Goal: Task Accomplishment & Management: Manage account settings

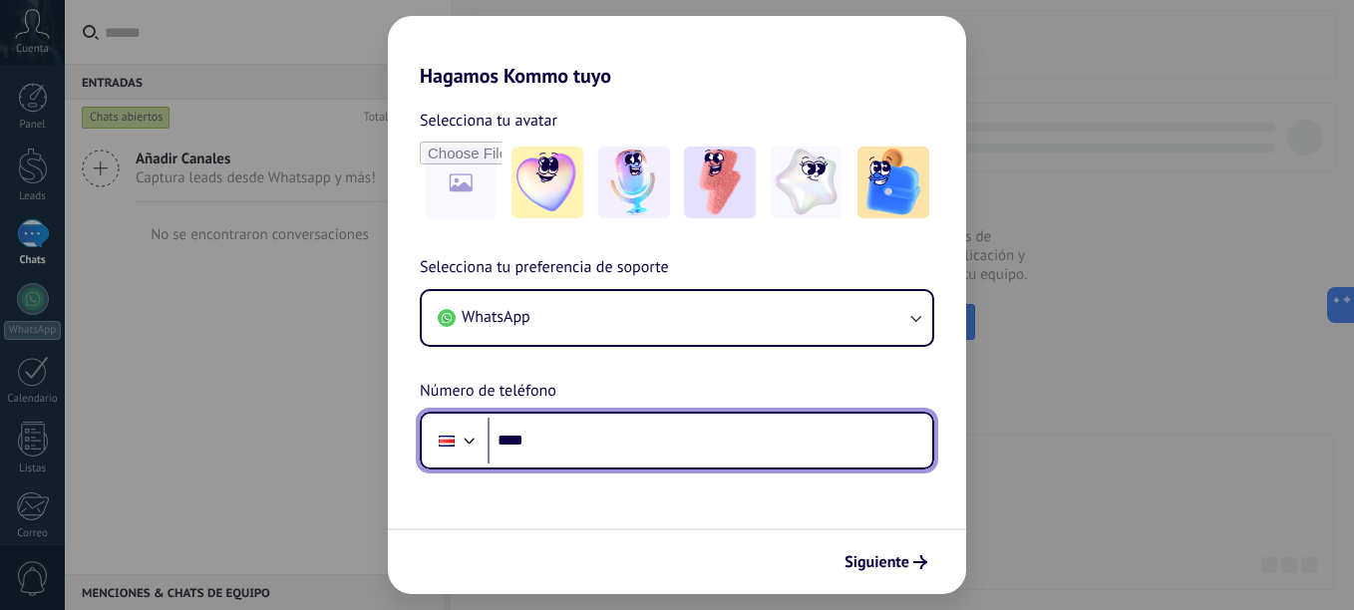
click at [669, 441] on input "****" at bounding box center [709, 441] width 445 height 46
type input "**********"
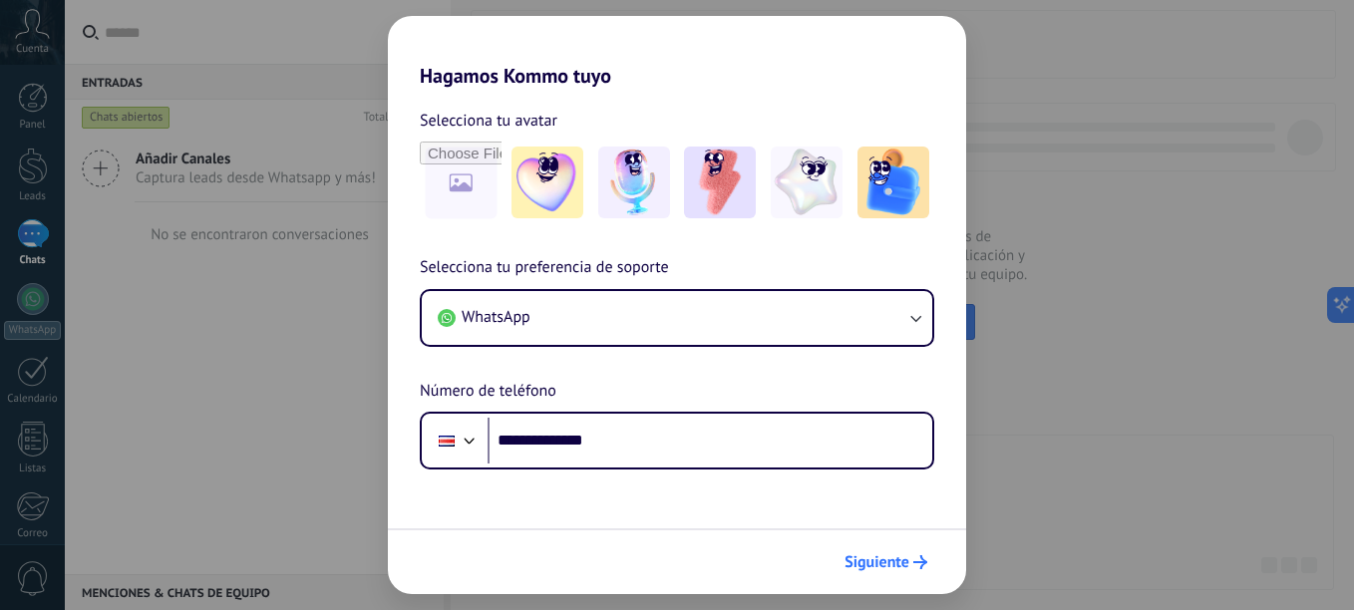
click at [852, 561] on span "Siguiente" at bounding box center [876, 562] width 65 height 14
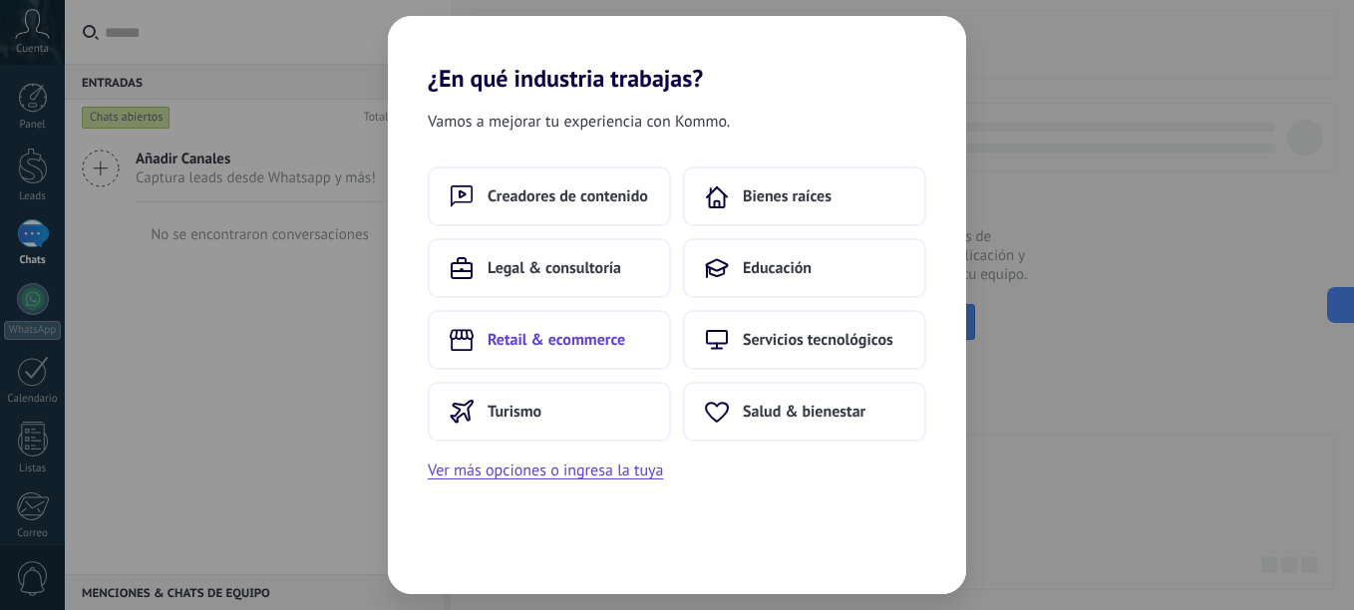
click at [611, 352] on button "Retail & ecommerce" at bounding box center [549, 340] width 243 height 60
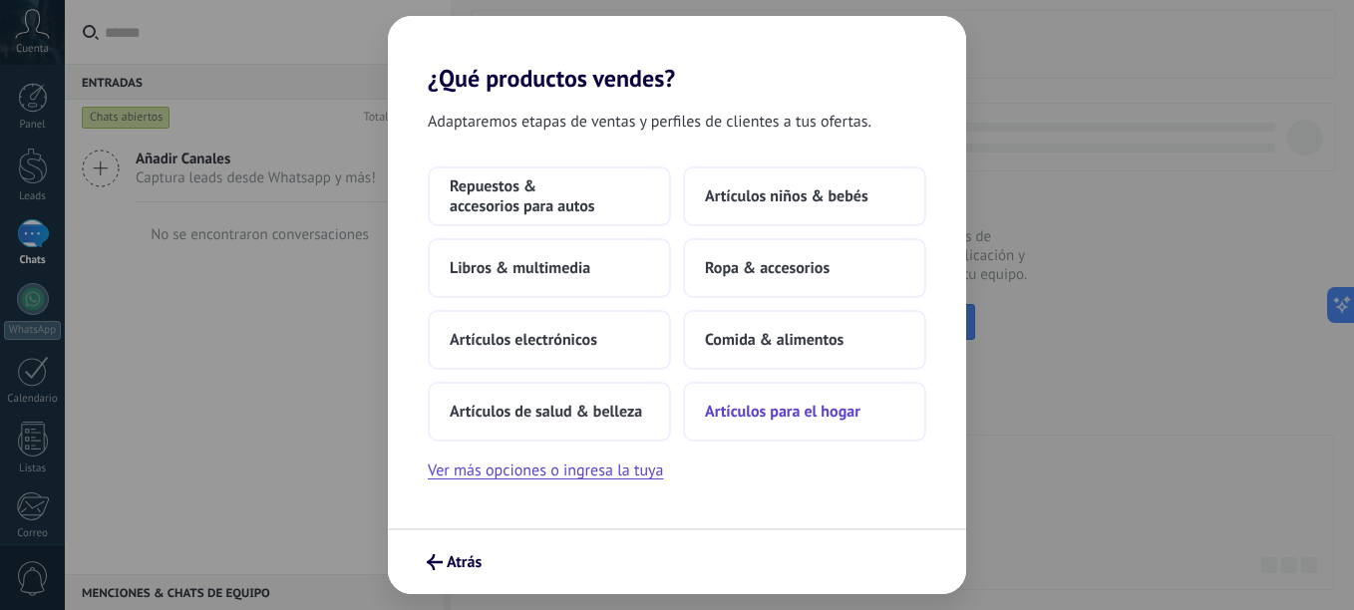
click at [786, 397] on button "Artículos para el hogar" at bounding box center [804, 412] width 243 height 60
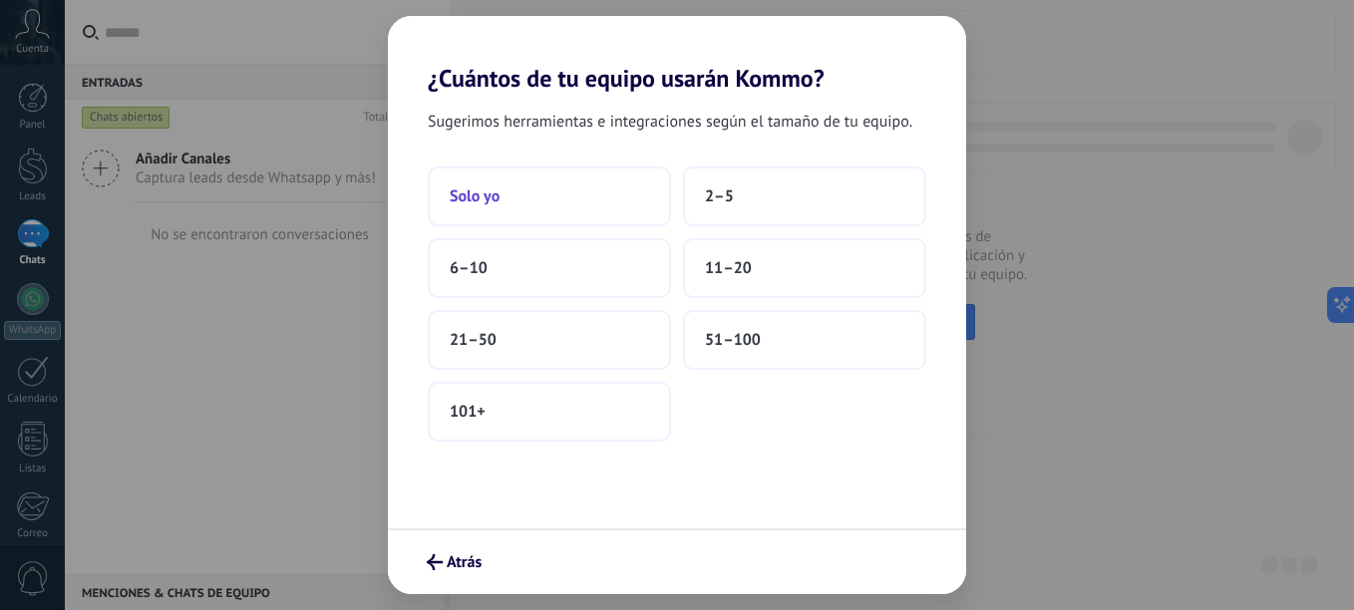
click at [550, 194] on button "Solo yo" at bounding box center [549, 196] width 243 height 60
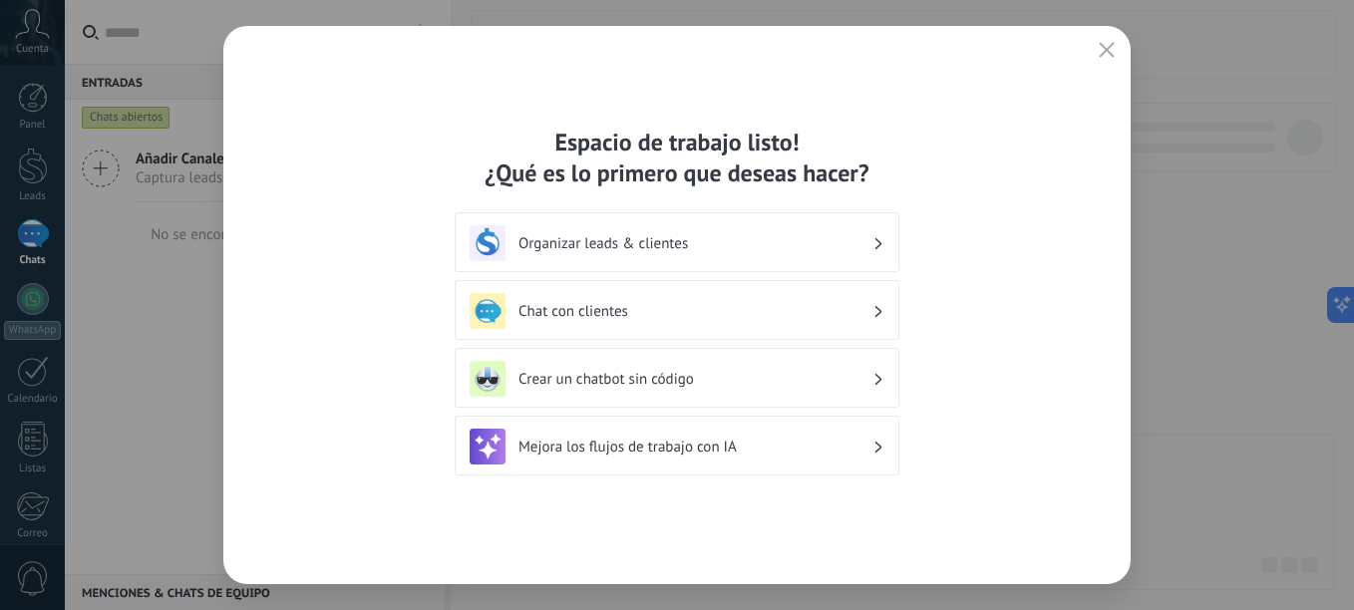
click at [659, 244] on h3 "Organizar leads & clientes" at bounding box center [695, 243] width 354 height 19
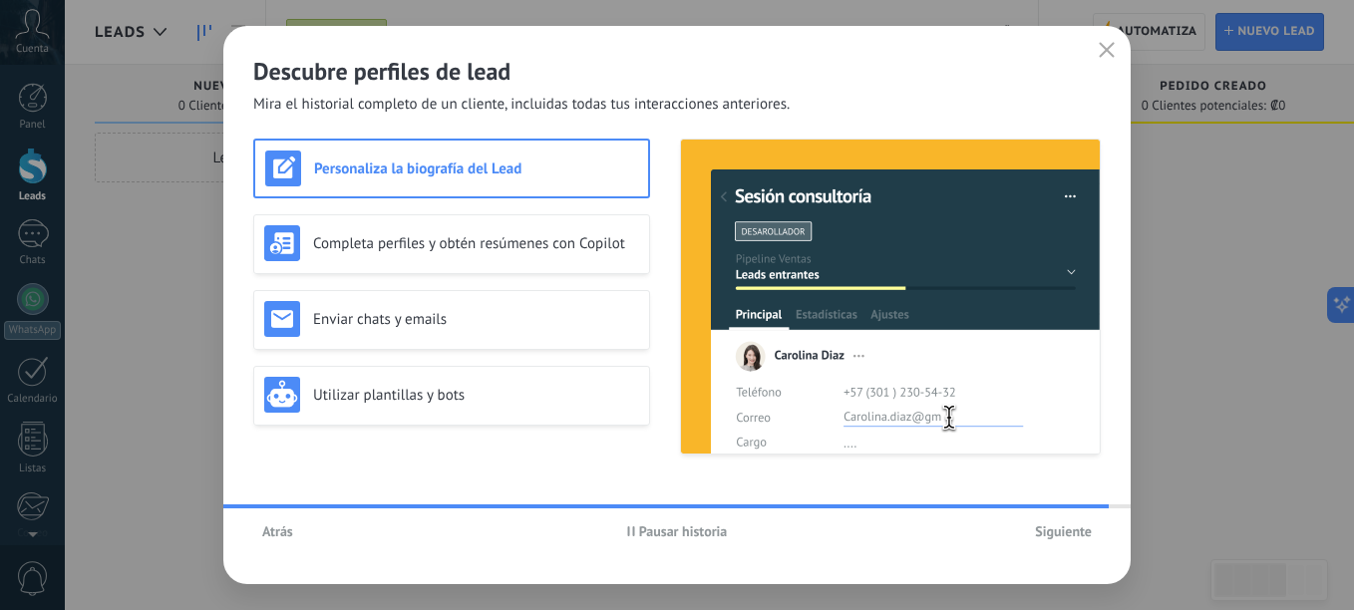
click at [1104, 50] on icon "button" at bounding box center [1106, 50] width 16 height 16
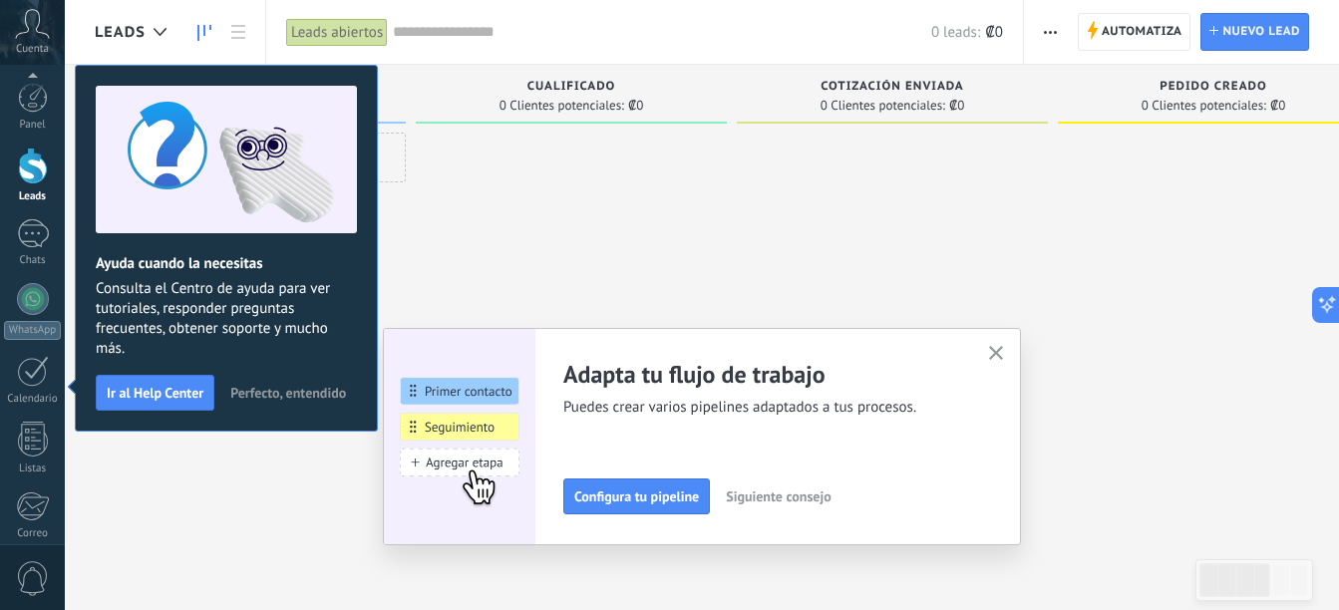
scroll to position [219, 0]
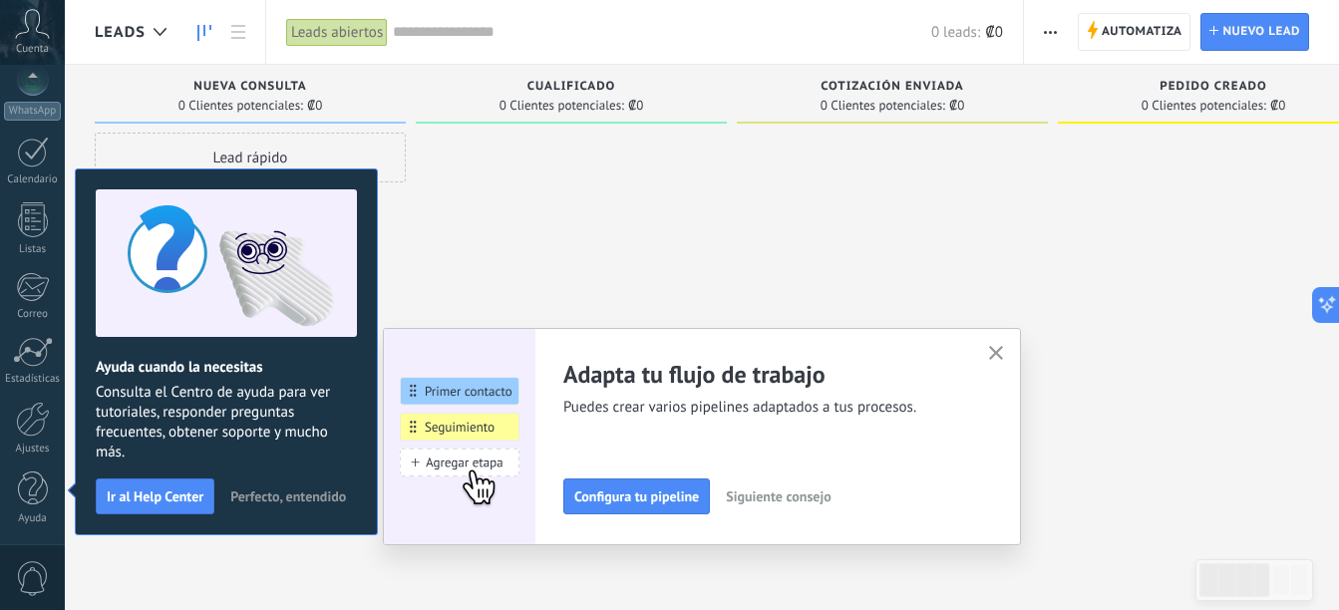
click at [1000, 354] on icon "button" at bounding box center [996, 353] width 15 height 15
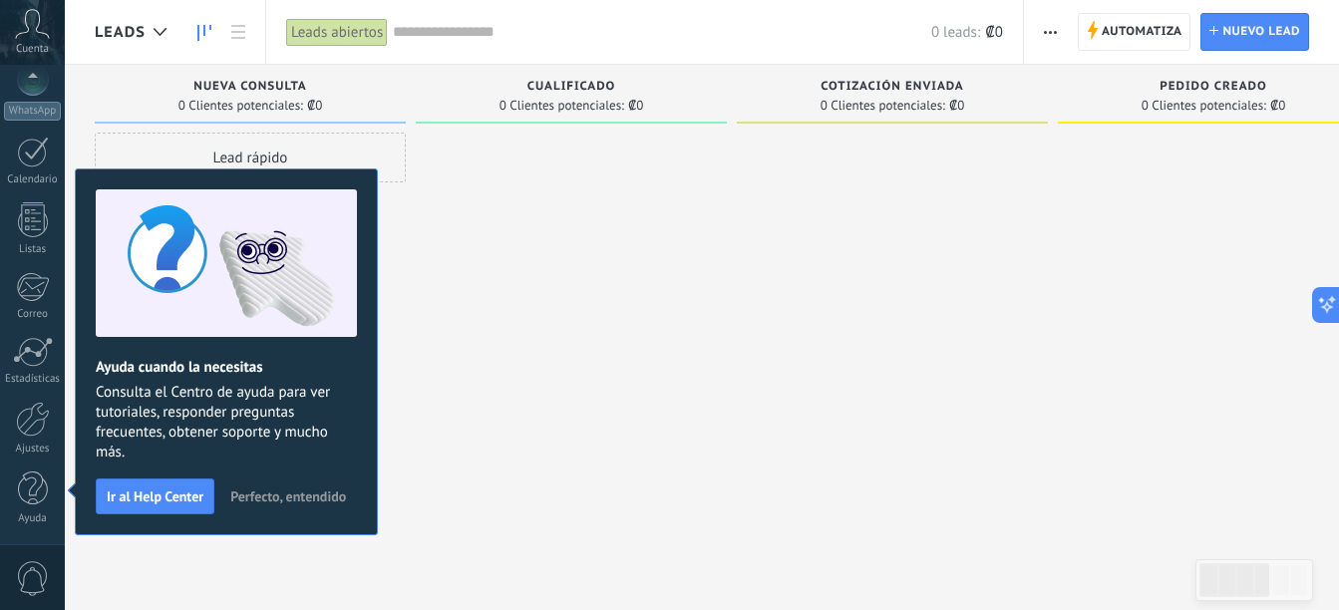
click at [336, 496] on span "Perfecto, entendido" at bounding box center [288, 496] width 116 height 14
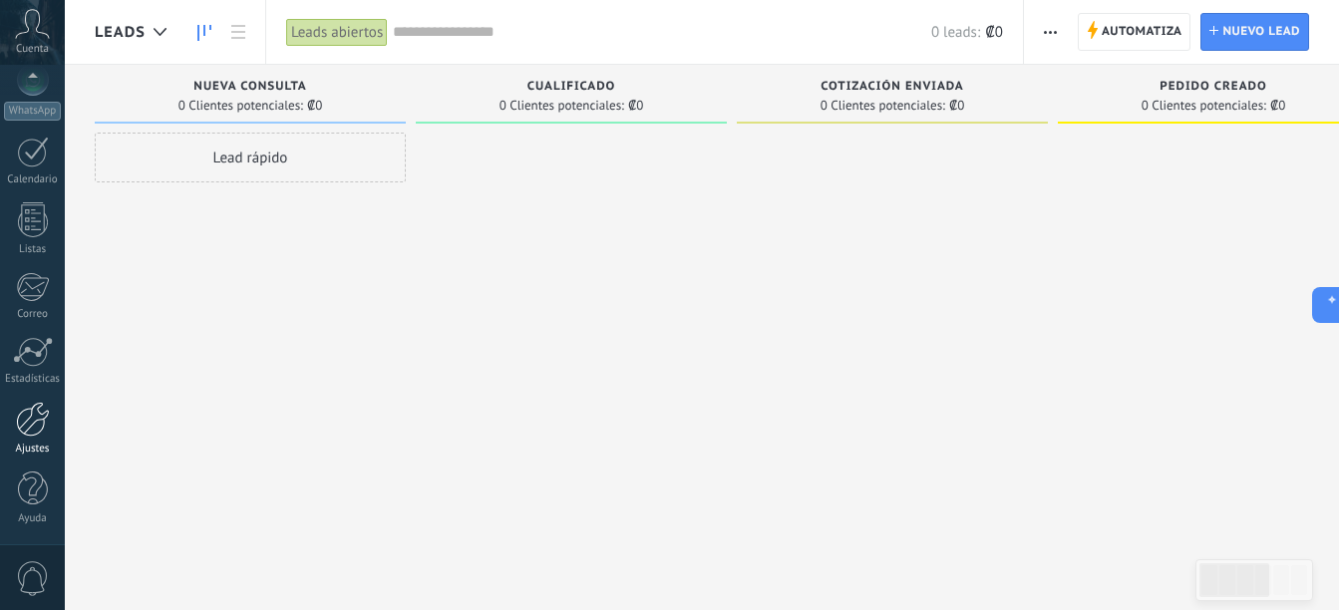
click at [48, 428] on div at bounding box center [33, 419] width 34 height 35
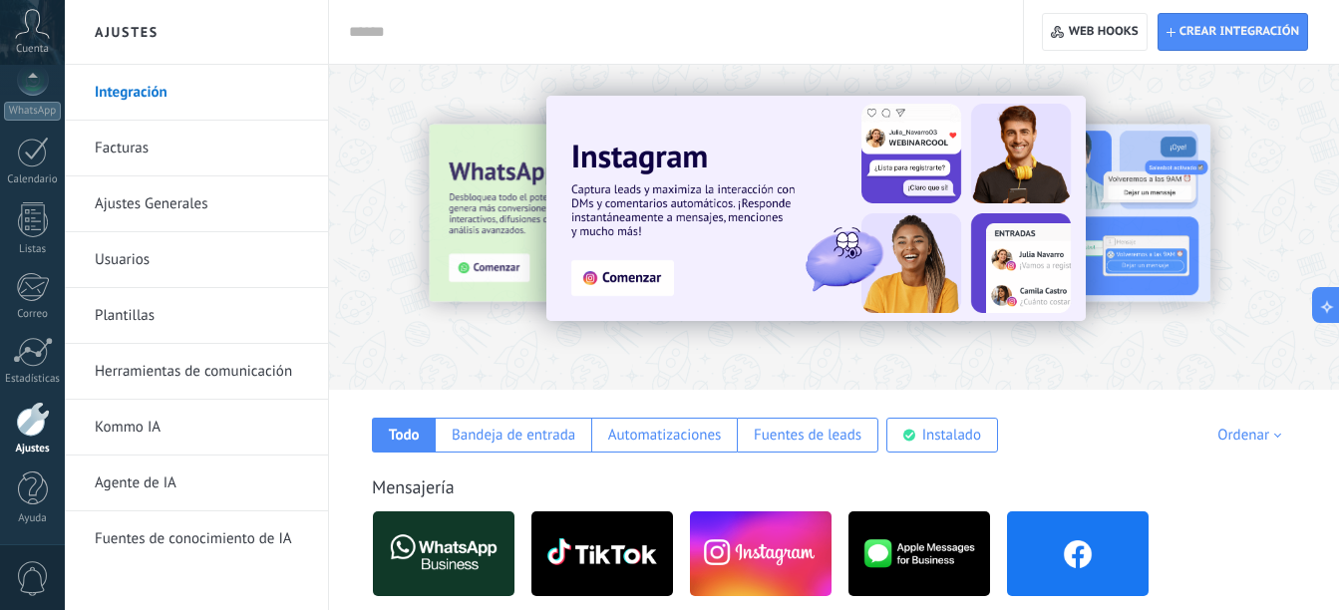
click at [217, 92] on link "Integración" at bounding box center [201, 93] width 213 height 56
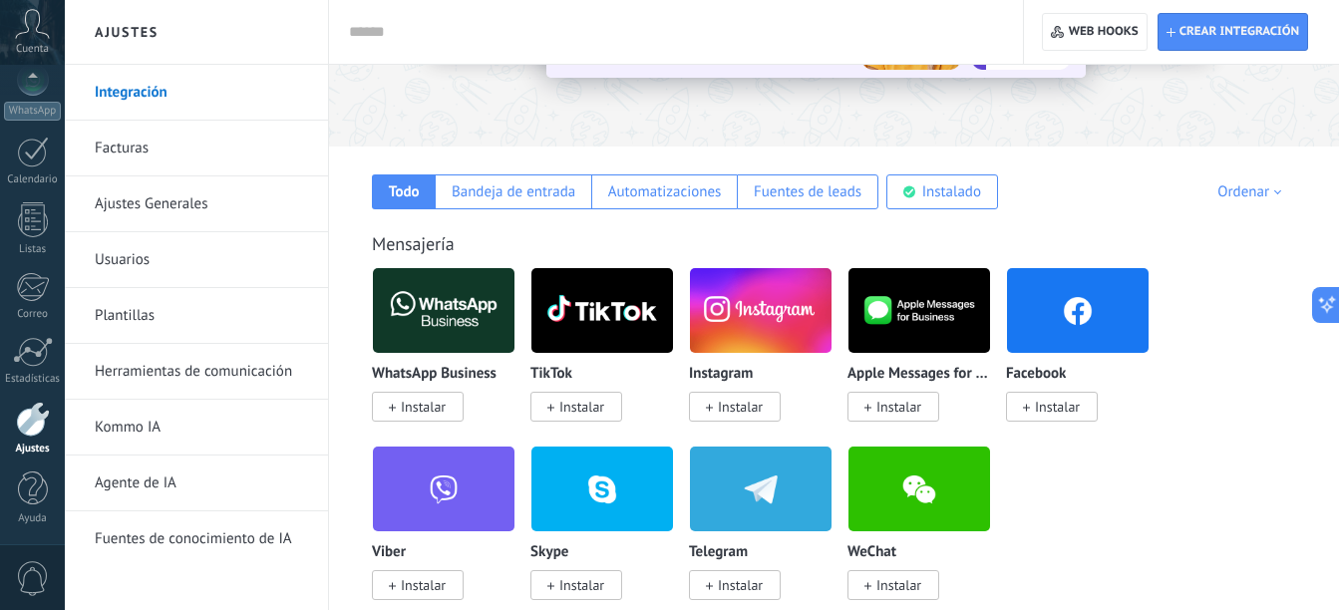
scroll to position [260, 0]
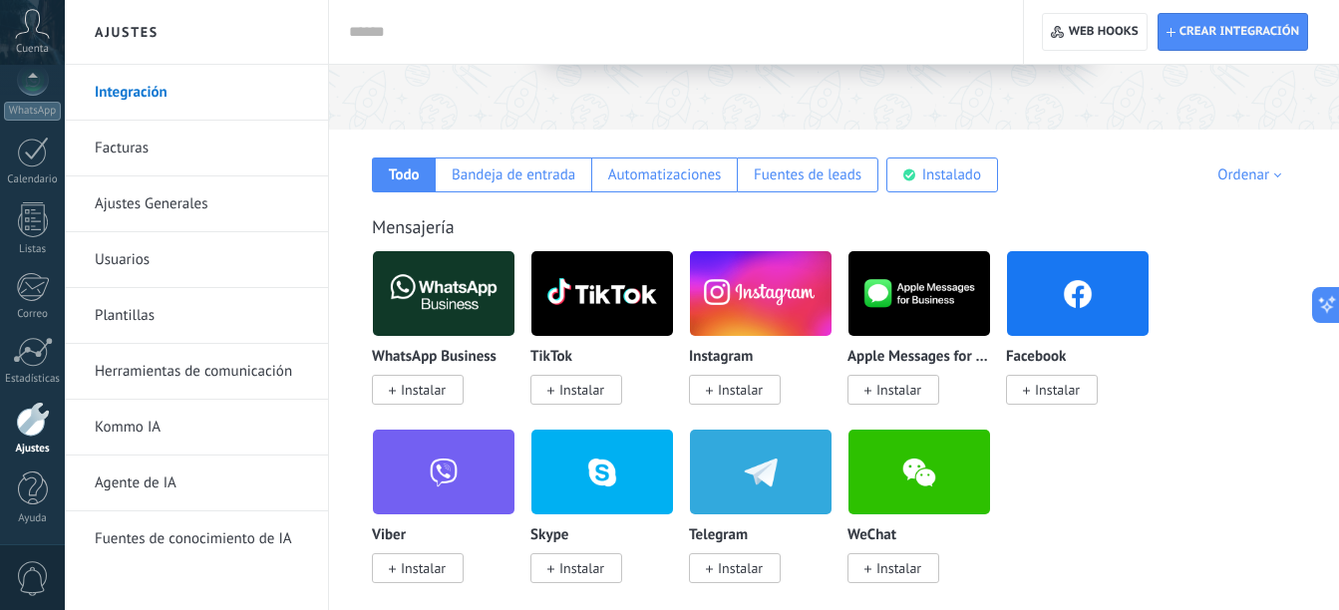
click at [446, 322] on img at bounding box center [444, 293] width 142 height 97
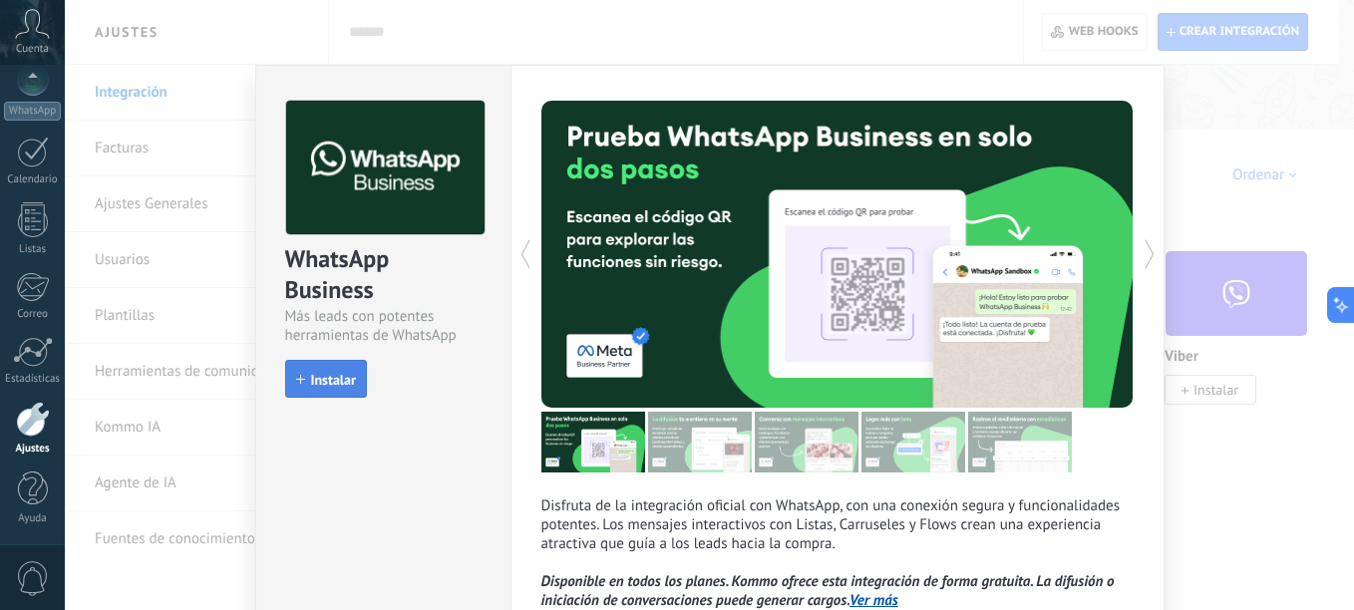
click at [328, 383] on span "Instalar" at bounding box center [333, 380] width 45 height 14
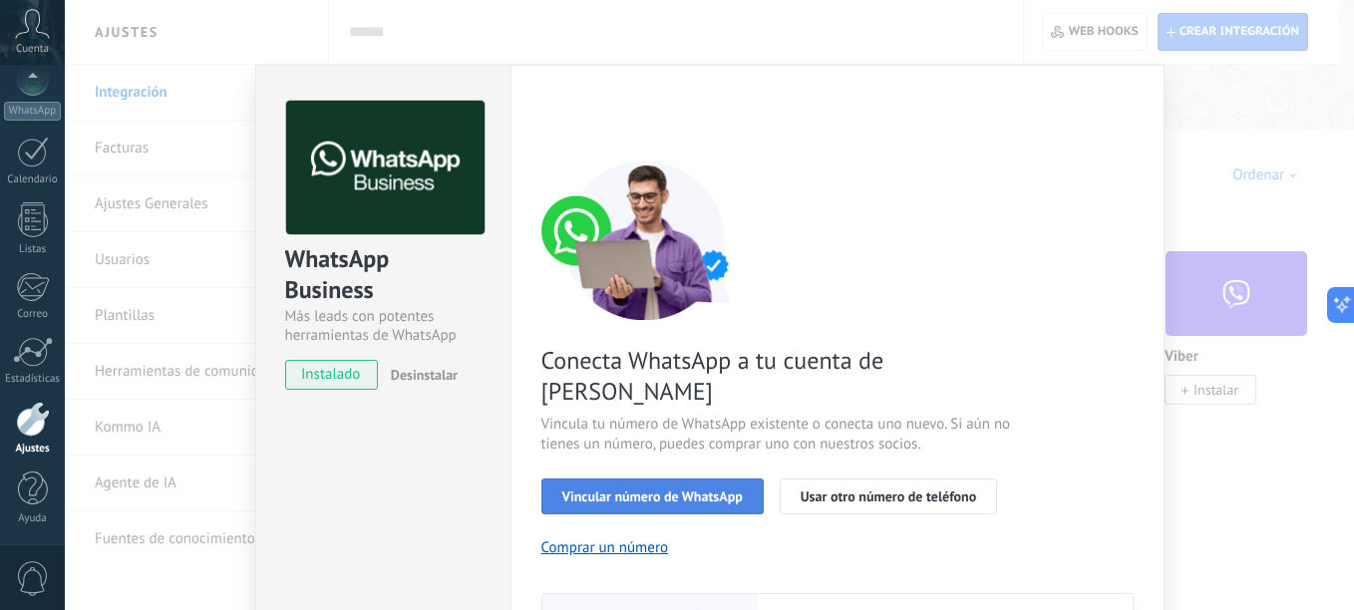
click at [703, 489] on span "Vincular número de WhatsApp" at bounding box center [652, 496] width 180 height 14
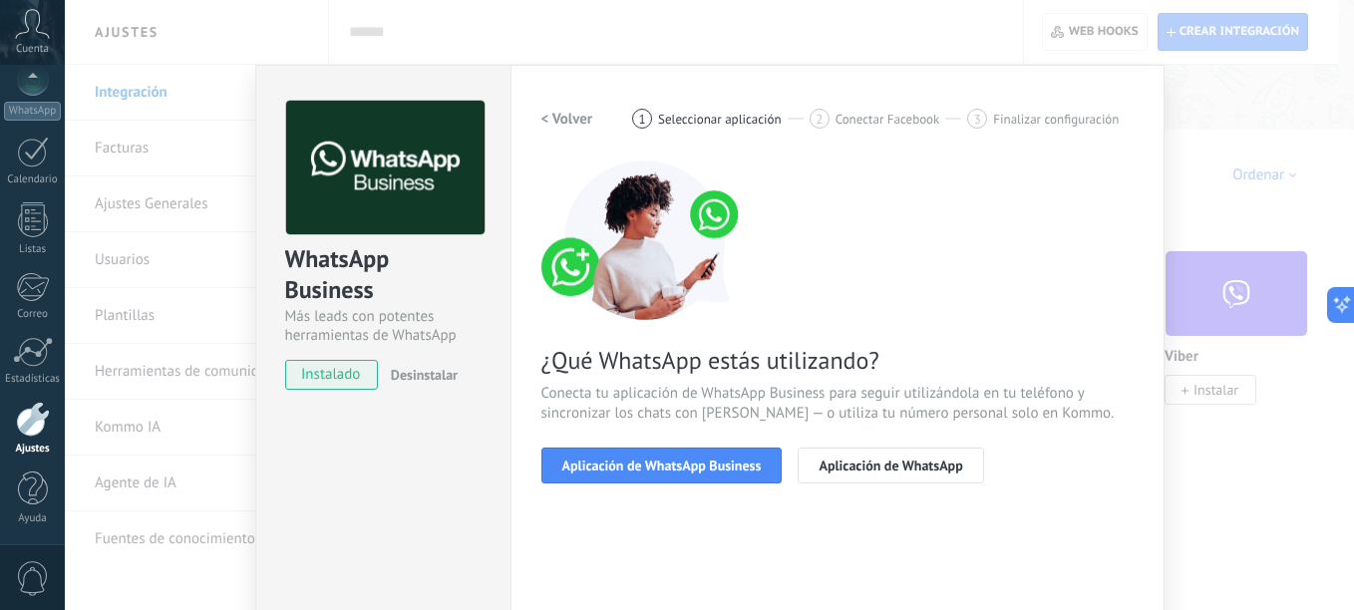
click at [703, 468] on span "Aplicación de WhatsApp Business" at bounding box center [661, 466] width 199 height 14
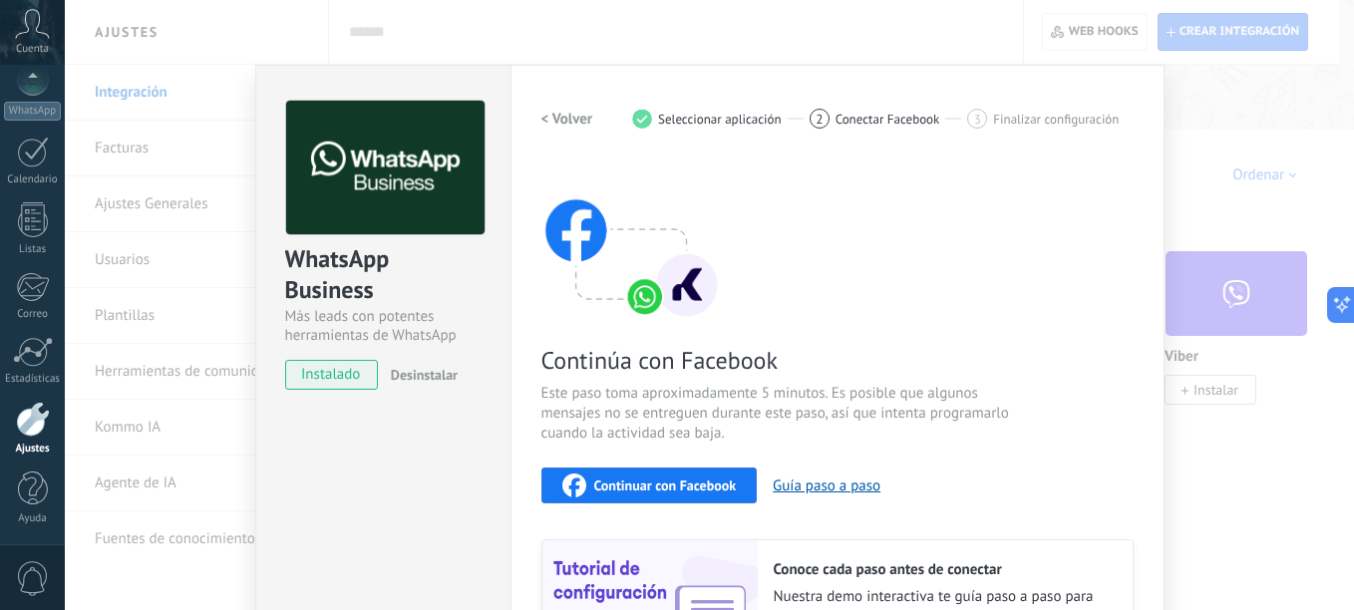
click at [714, 490] on span "Continuar con Facebook" at bounding box center [665, 485] width 143 height 14
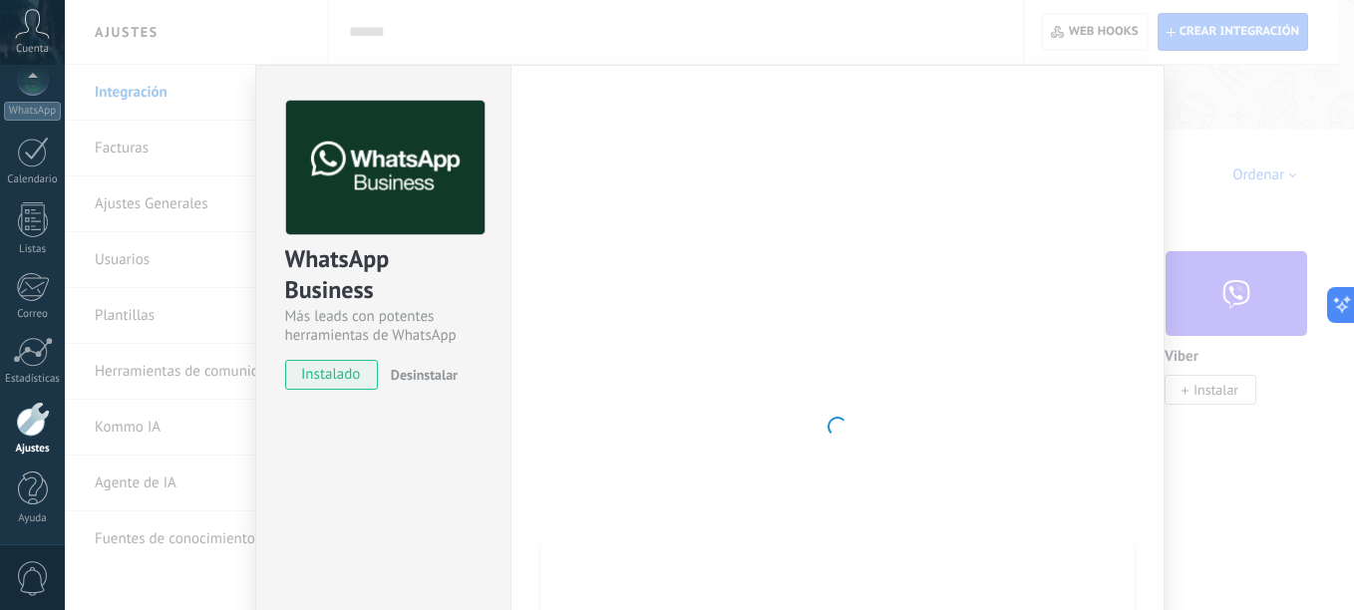
click at [434, 367] on span "Desinstalar" at bounding box center [424, 375] width 67 height 18
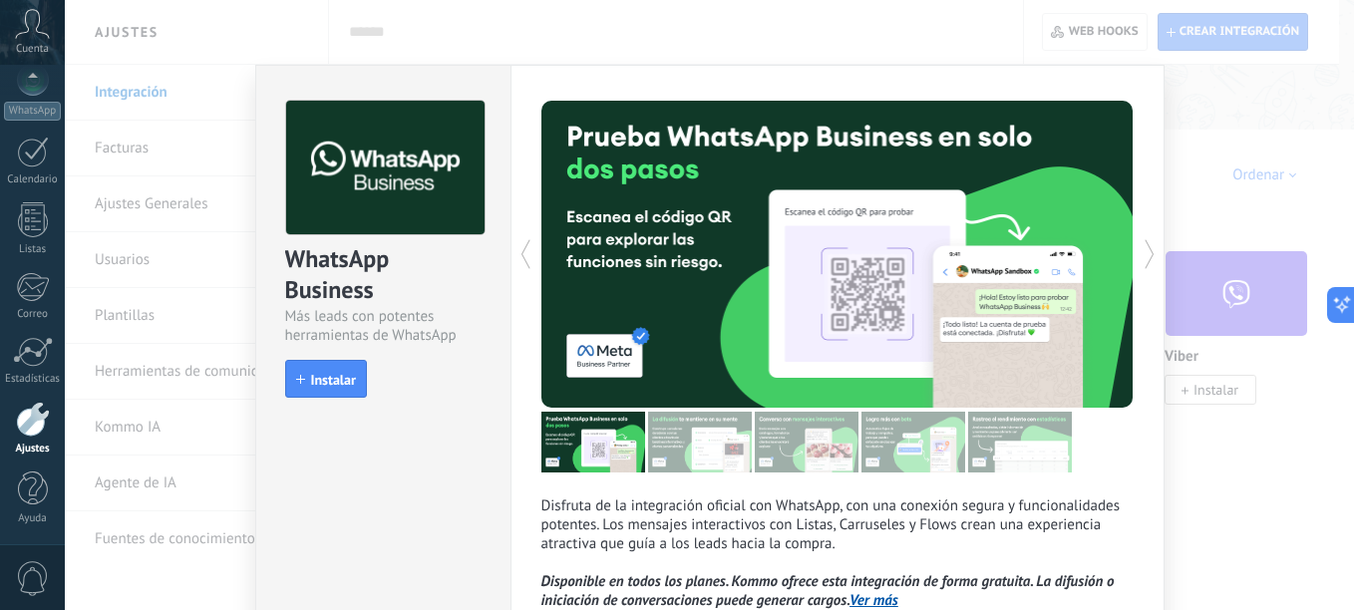
click at [1216, 248] on div "WhatsApp Business Más leads con potentes herramientas de WhatsApp install Insta…" at bounding box center [709, 305] width 1289 height 610
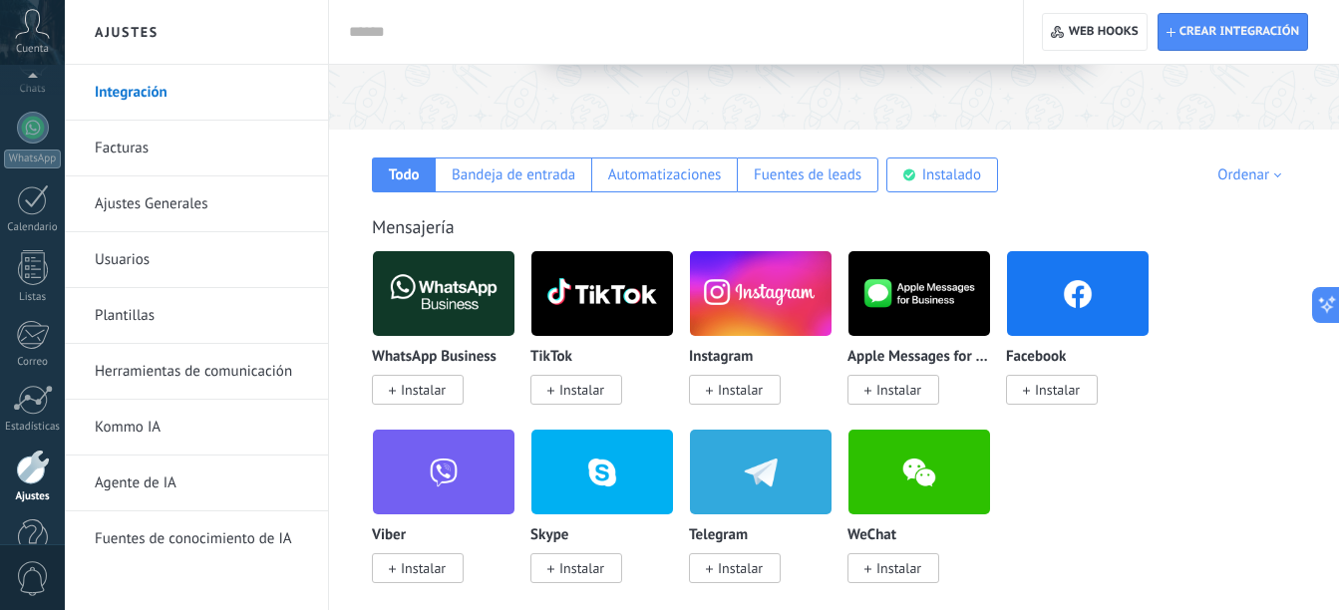
scroll to position [219, 0]
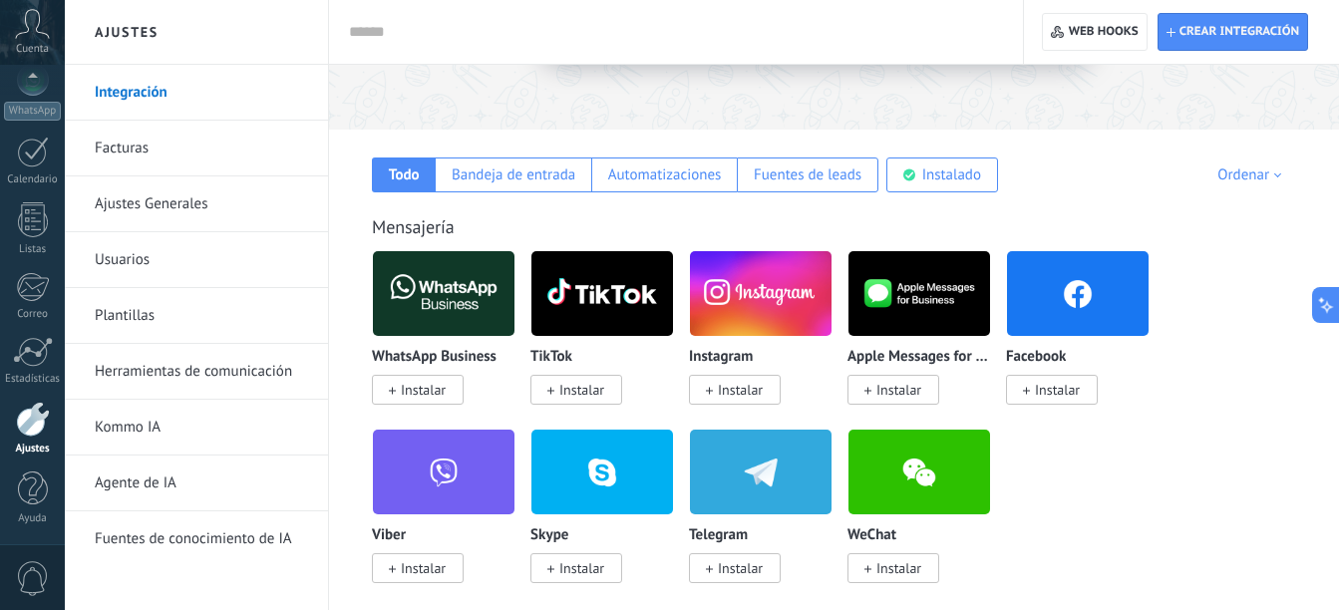
click at [134, 92] on link "Integración" at bounding box center [201, 93] width 213 height 56
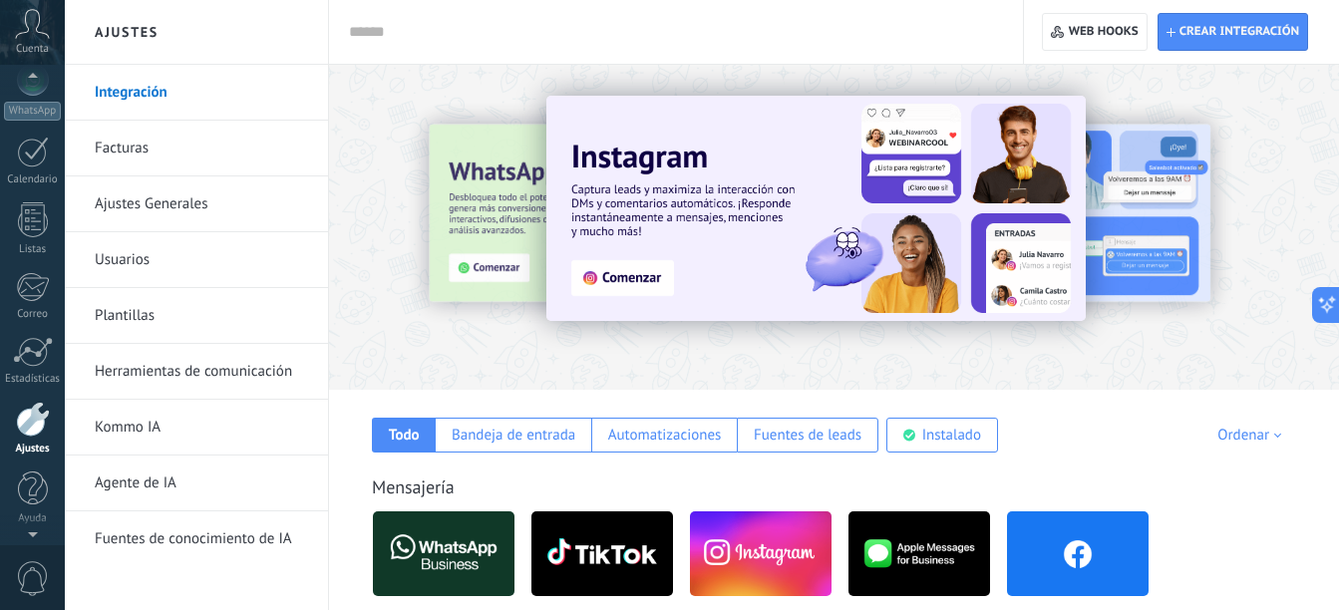
scroll to position [207, 0]
click at [44, 49] on span "Cuenta" at bounding box center [32, 49] width 33 height 13
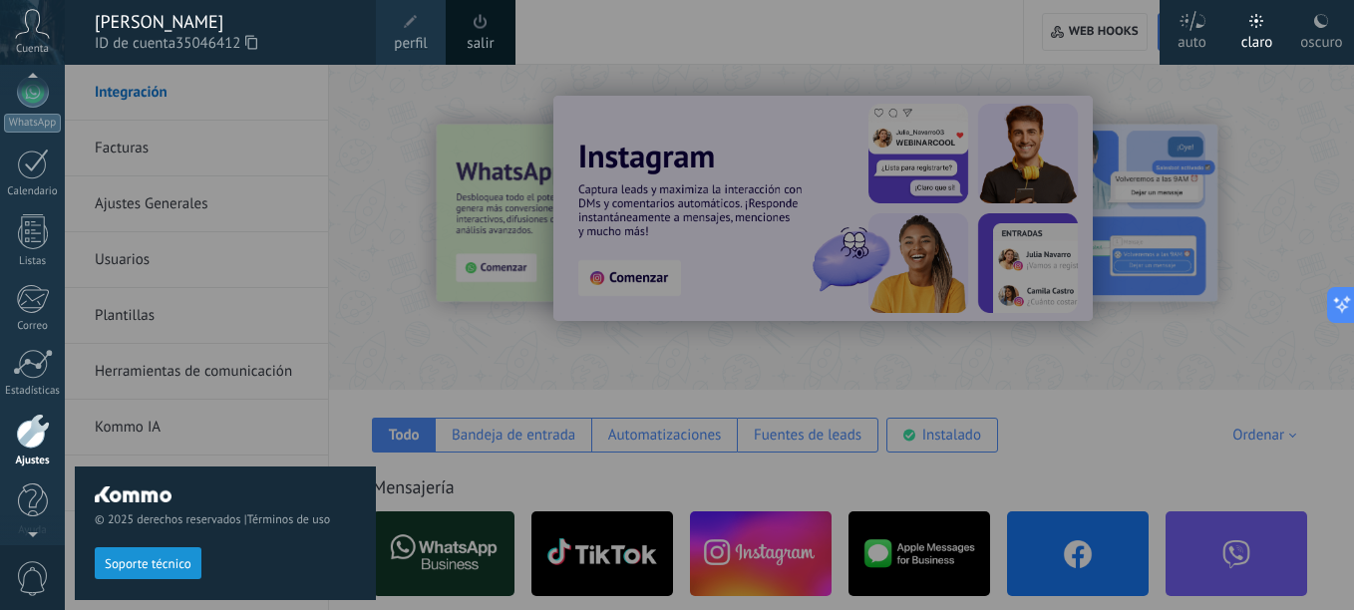
click at [1279, 308] on div at bounding box center [742, 305] width 1354 height 610
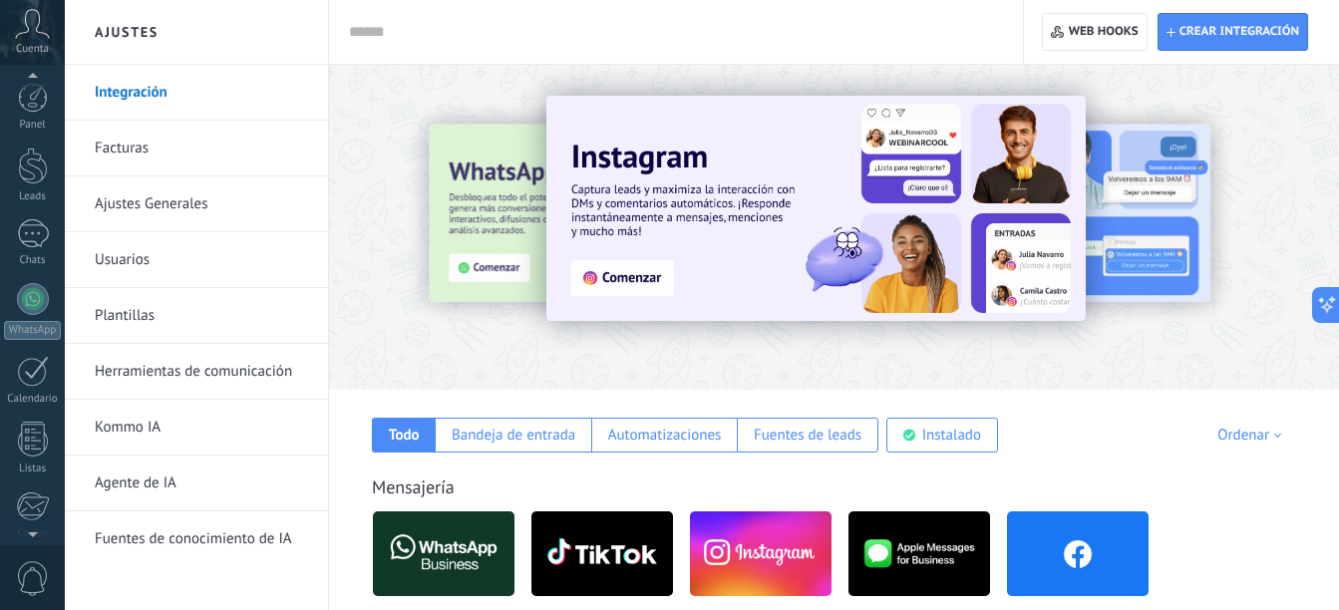
scroll to position [0, 0]
click at [35, 170] on div at bounding box center [33, 166] width 30 height 37
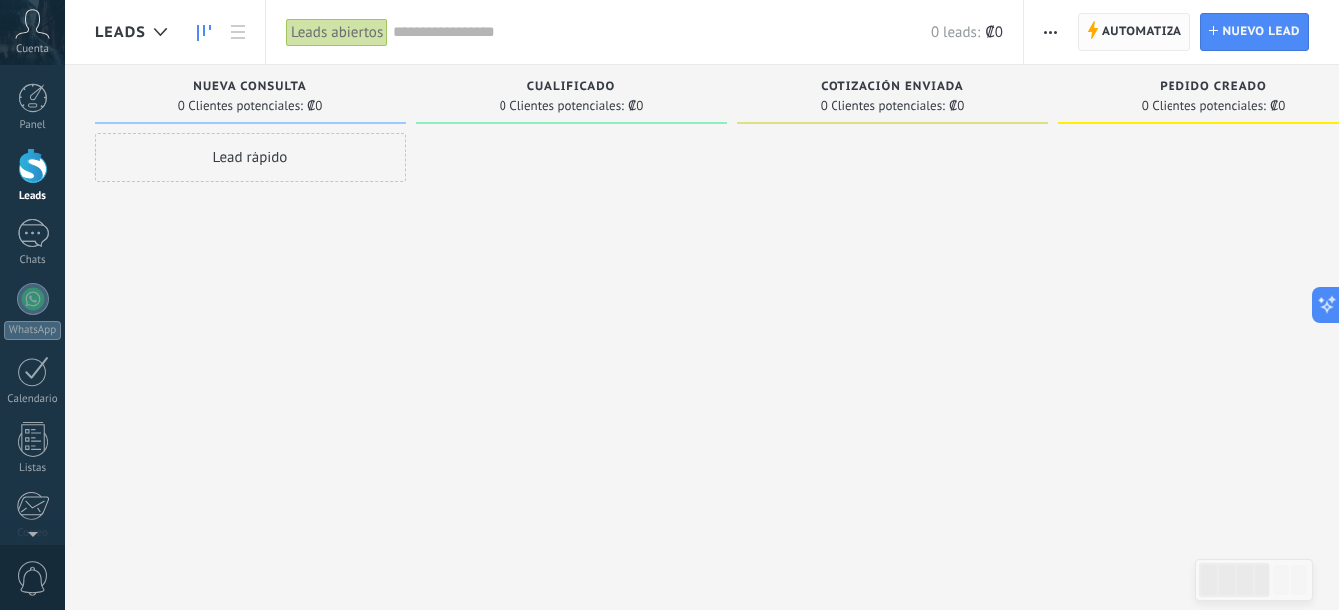
click at [1143, 20] on span "Automatiza" at bounding box center [1141, 32] width 81 height 36
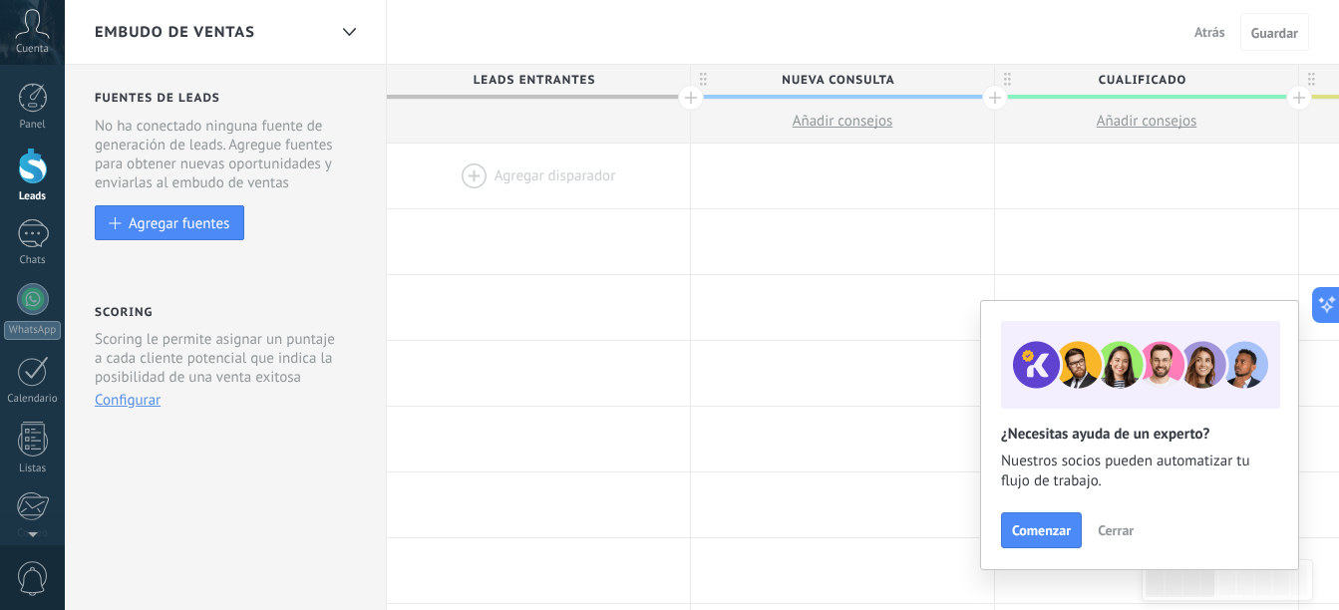
click at [565, 177] on div at bounding box center [538, 176] width 303 height 65
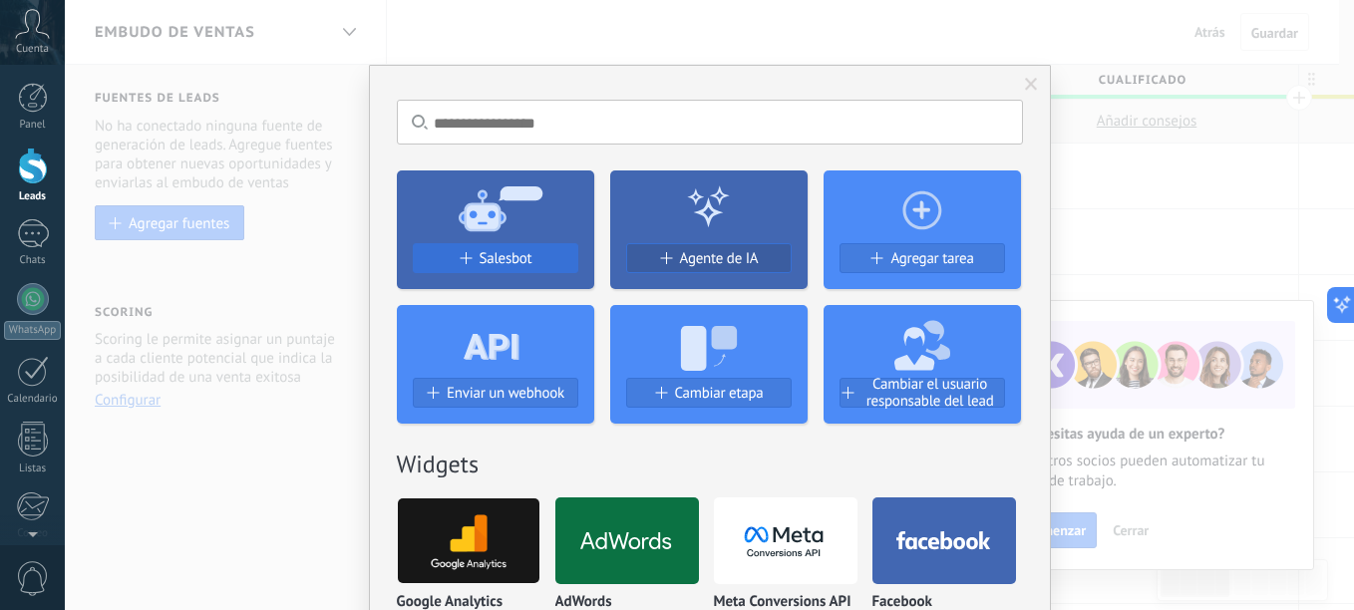
click at [474, 254] on div "Salesbot" at bounding box center [495, 258] width 163 height 17
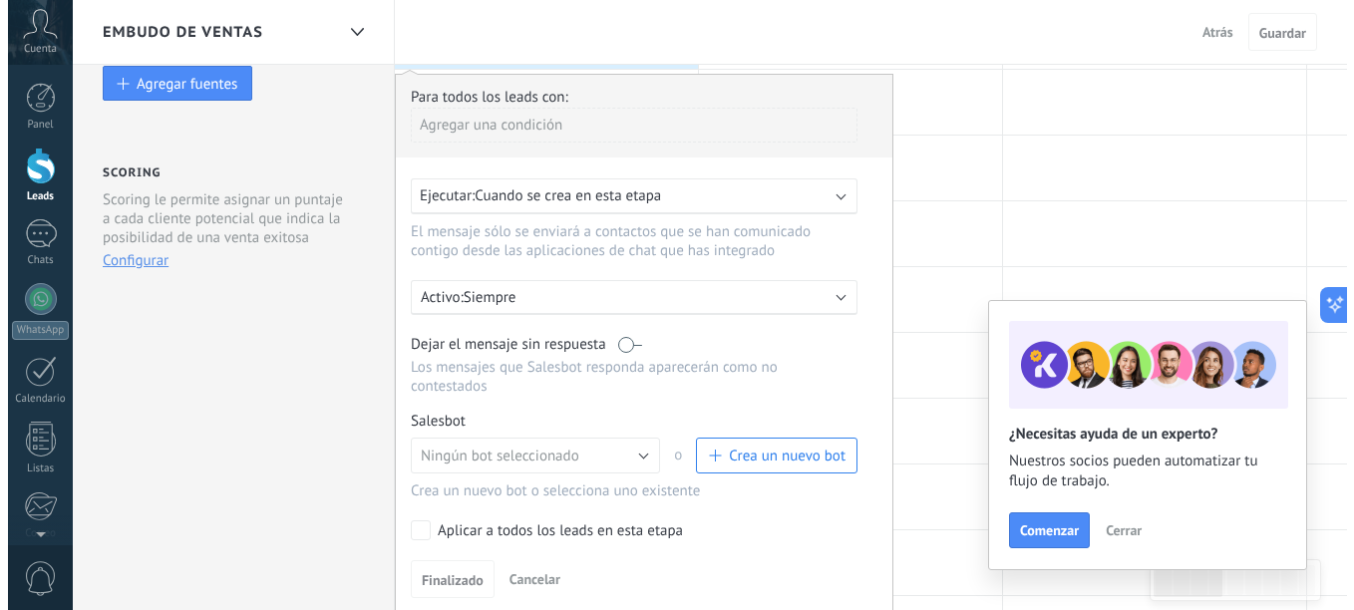
scroll to position [143, 0]
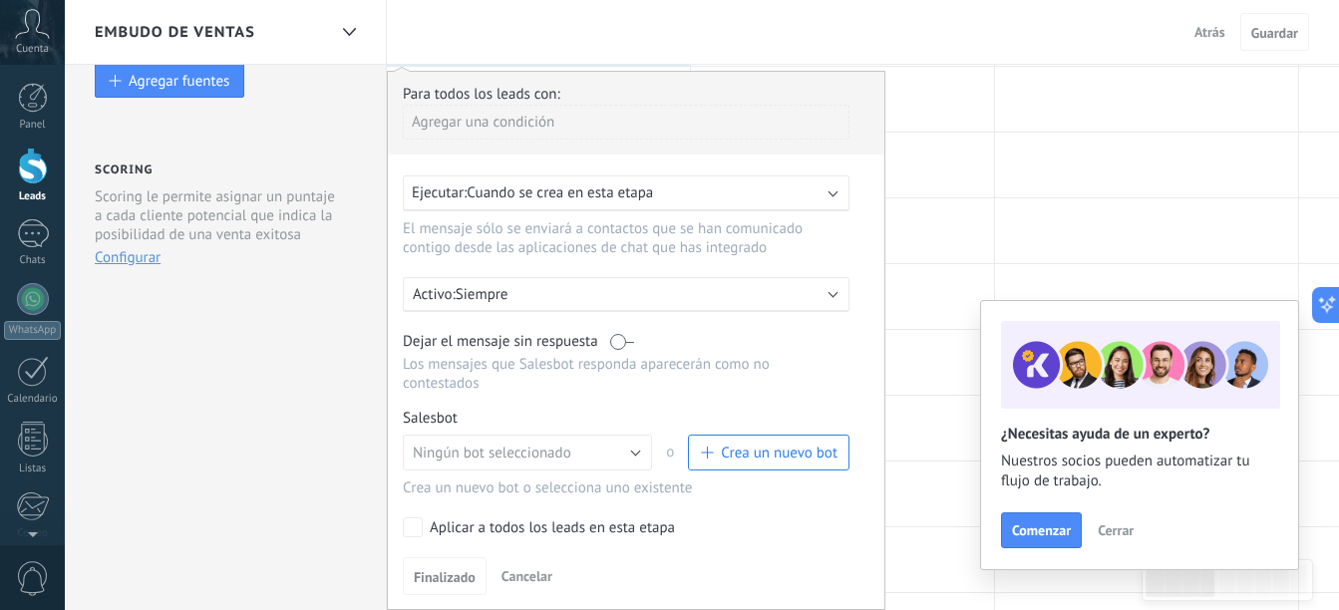
click at [653, 201] on span "Cuando se crea en esta etapa" at bounding box center [559, 192] width 186 height 19
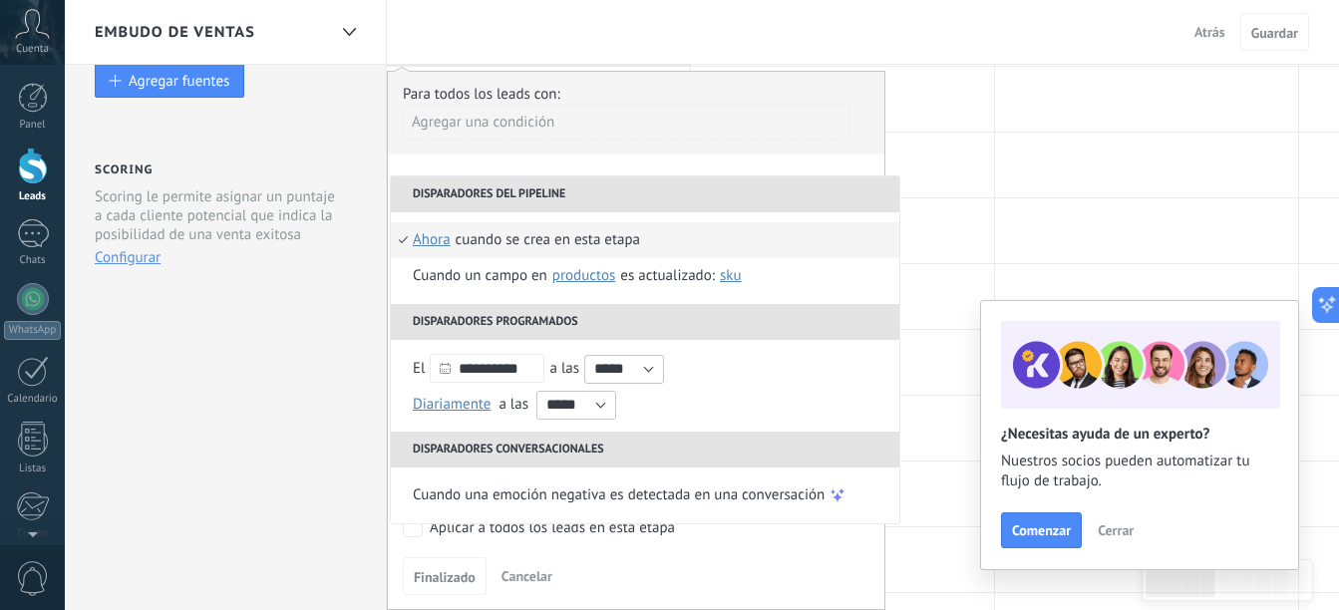
click at [653, 201] on li "Disparadores del pipeline" at bounding box center [645, 194] width 508 height 36
click at [522, 583] on span "Cancelar" at bounding box center [526, 576] width 51 height 18
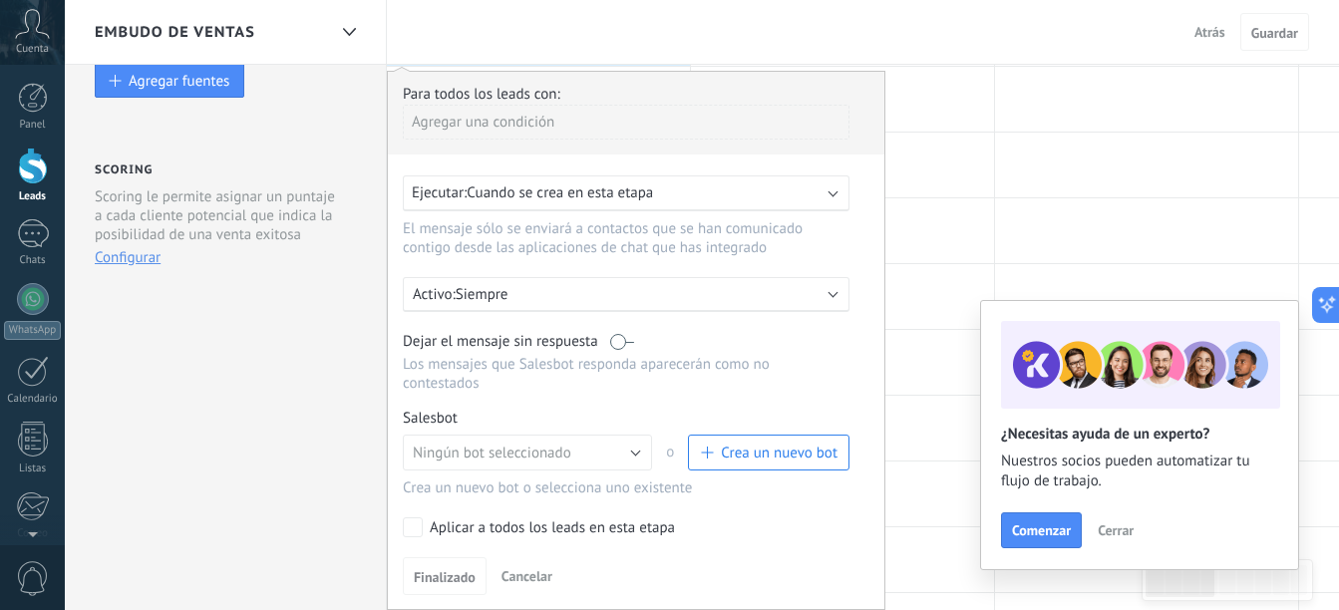
click at [740, 456] on span "Crea un nuevo bot" at bounding box center [779, 453] width 117 height 19
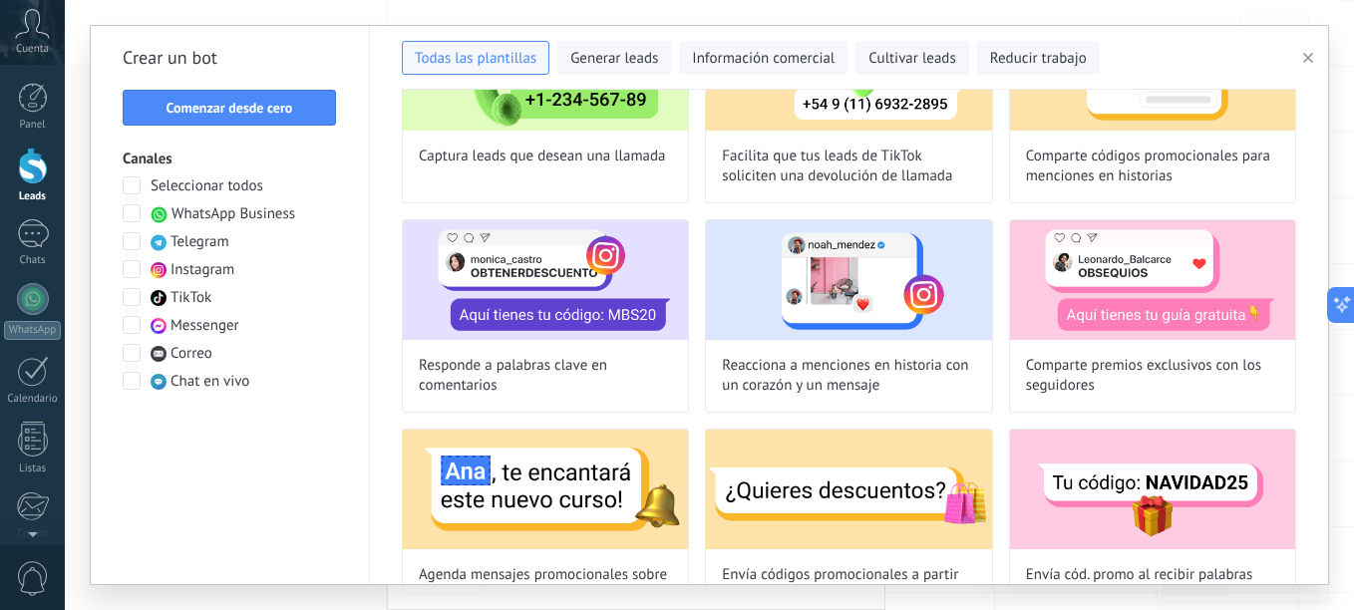
scroll to position [0, 0]
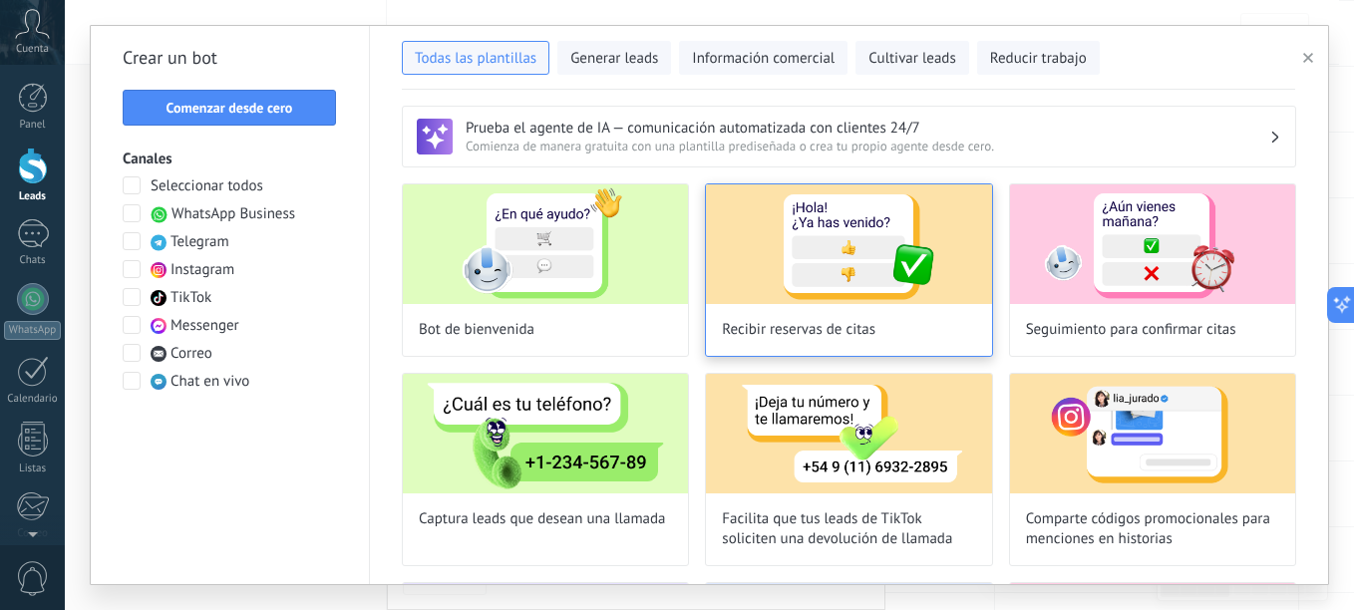
click at [833, 305] on div "Recibir reservas de citas" at bounding box center [848, 269] width 287 height 173
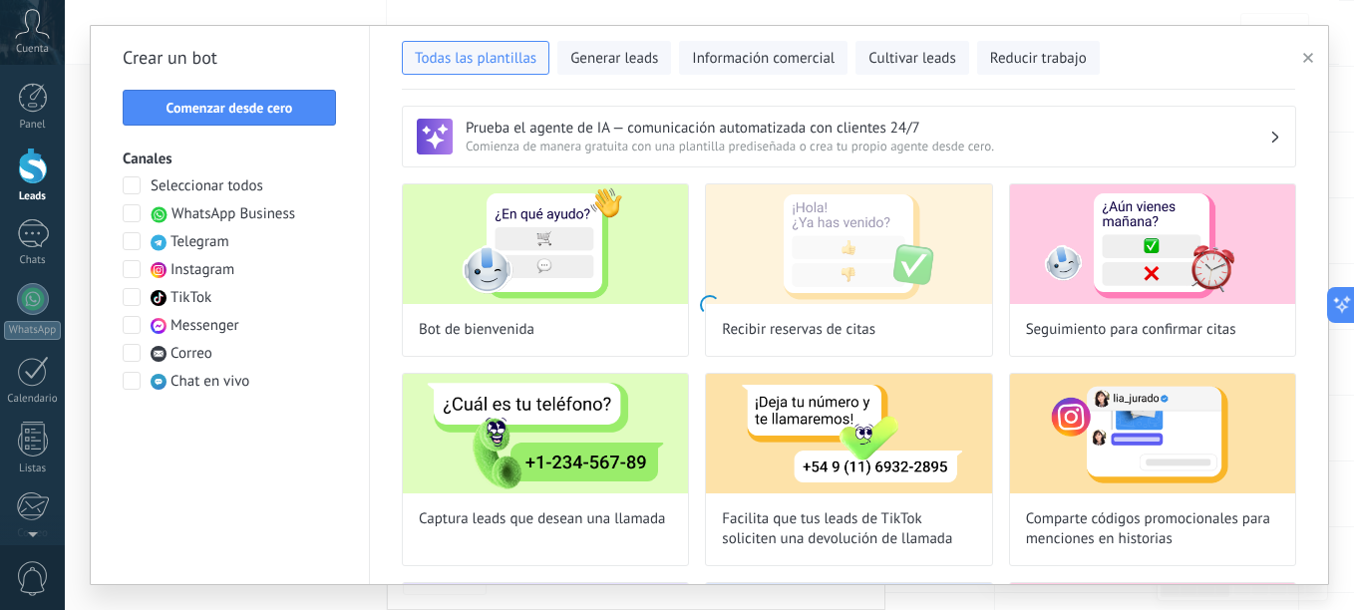
type input "**********"
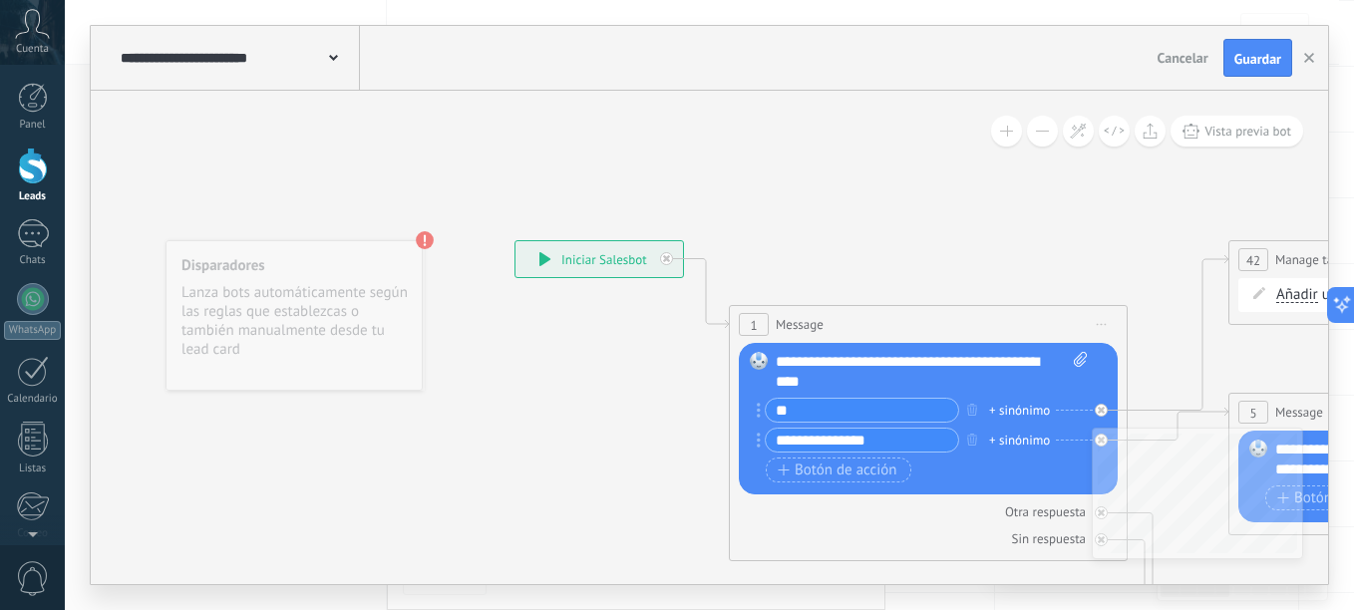
click at [1006, 409] on div "+ sinónimo" at bounding box center [1019, 411] width 61 height 20
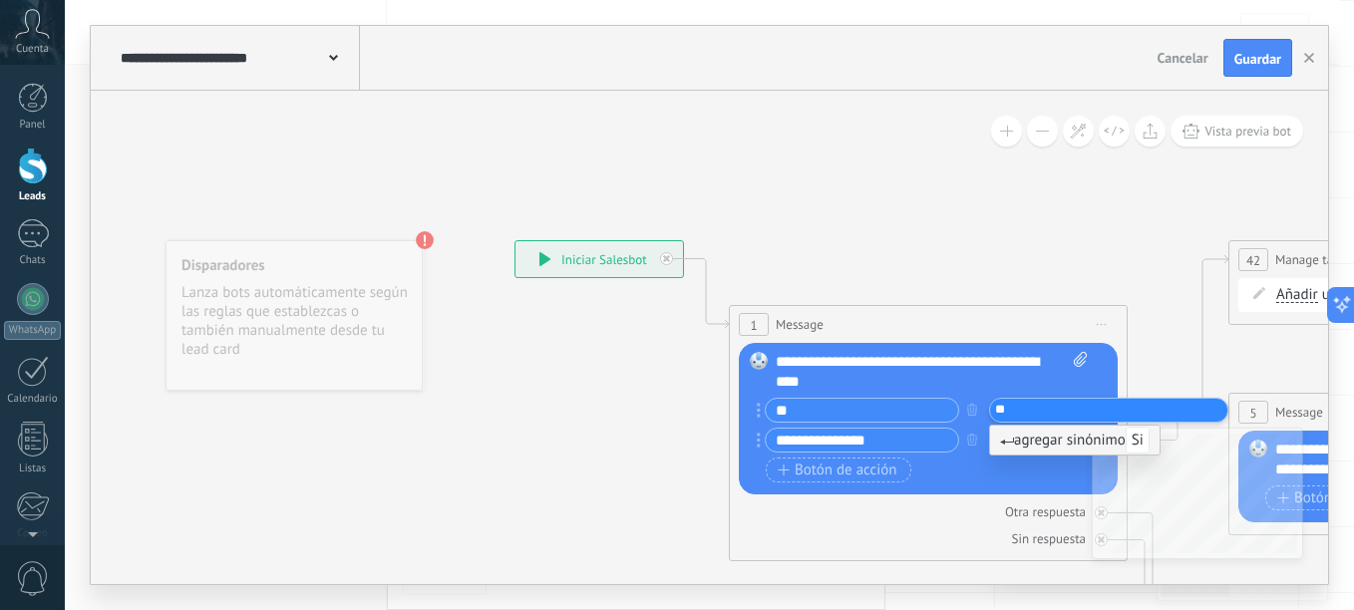
type input "**"
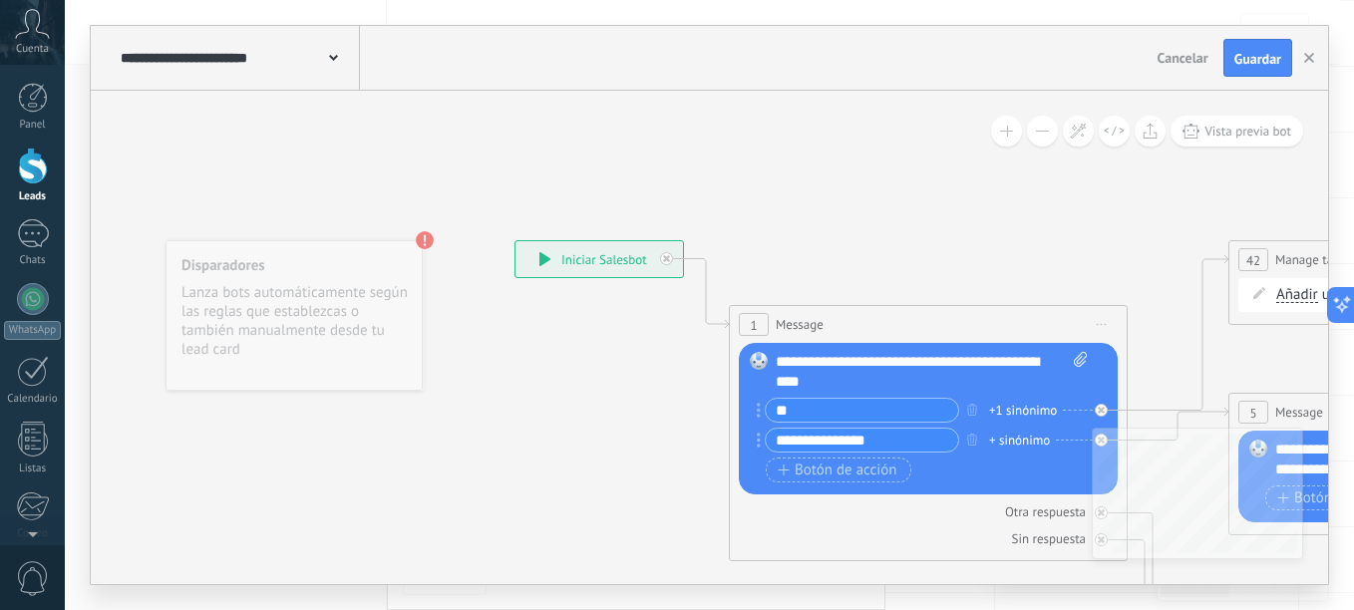
click at [1299, 258] on span "Manage tags" at bounding box center [1310, 259] width 71 height 19
click at [1295, 294] on span "Añadir" at bounding box center [1297, 295] width 42 height 16
click at [1018, 407] on div "+1 sinónimo" at bounding box center [1023, 411] width 68 height 20
click at [1005, 412] on span "Si" at bounding box center [1005, 410] width 10 height 20
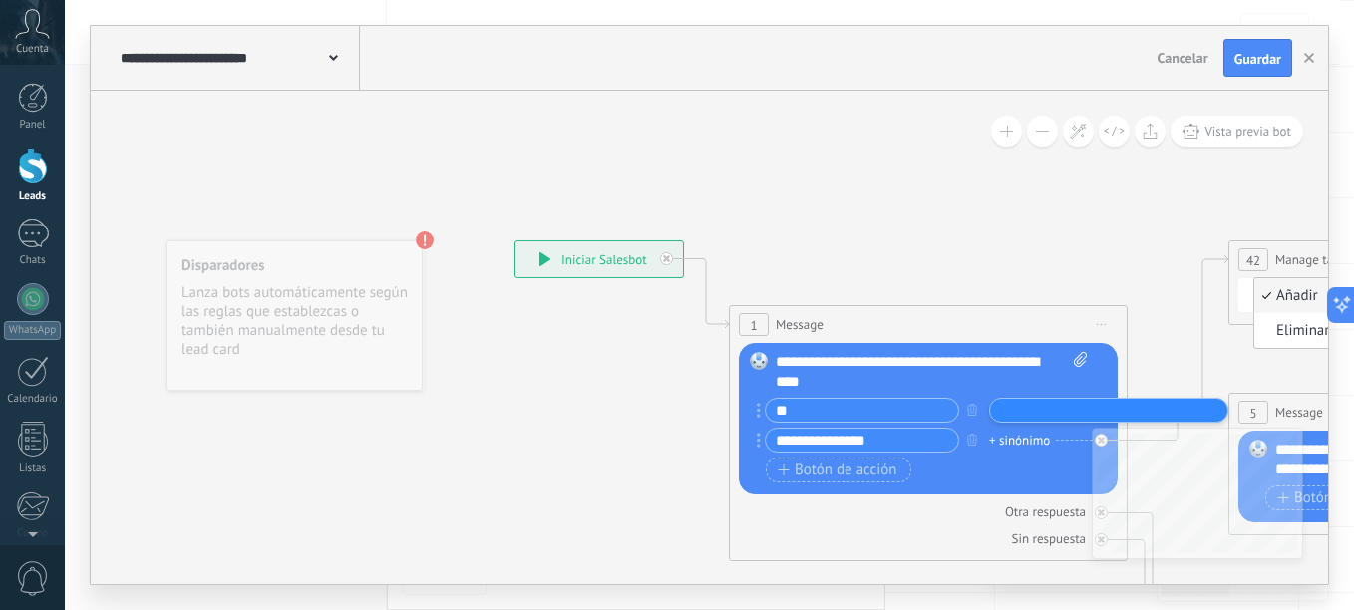
click at [1005, 412] on input "text" at bounding box center [1045, 410] width 100 height 13
type input "**"
click at [975, 550] on div "1 Message ******* (a): Todos los contactos - canales seleccionados Todos los co…" at bounding box center [928, 433] width 399 height 256
click at [1010, 440] on div "+ sinónimo" at bounding box center [1019, 441] width 61 height 20
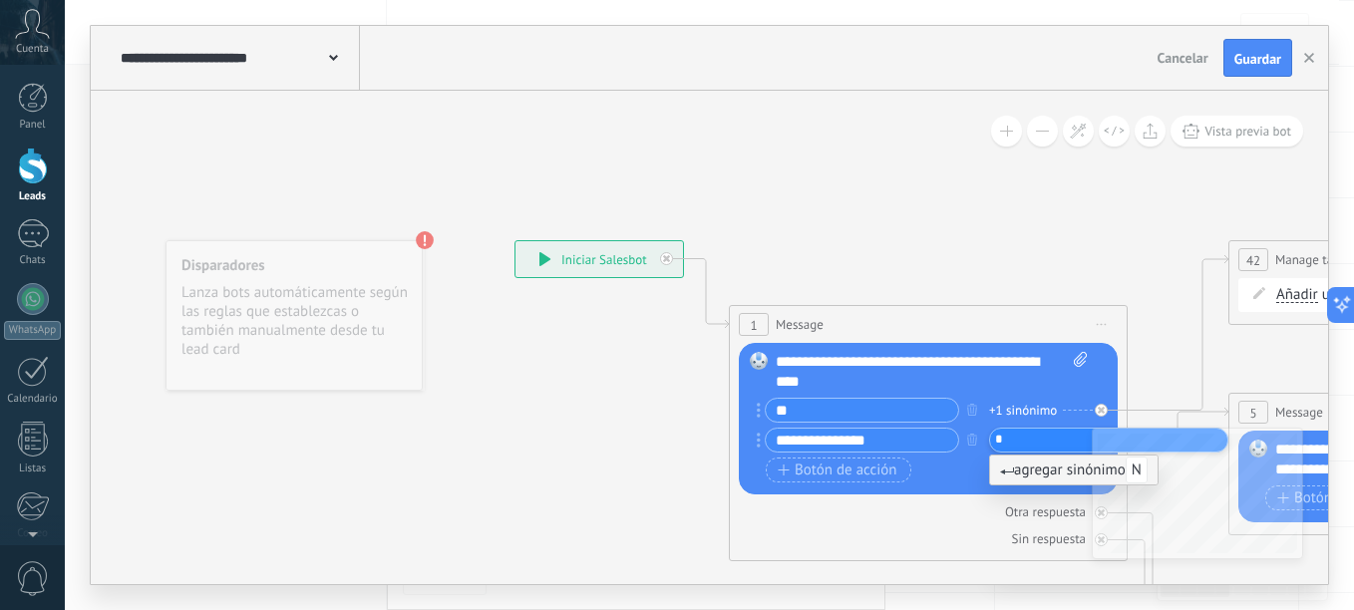
type input "**"
click at [872, 468] on span "Botón de acción" at bounding box center [837, 470] width 120 height 16
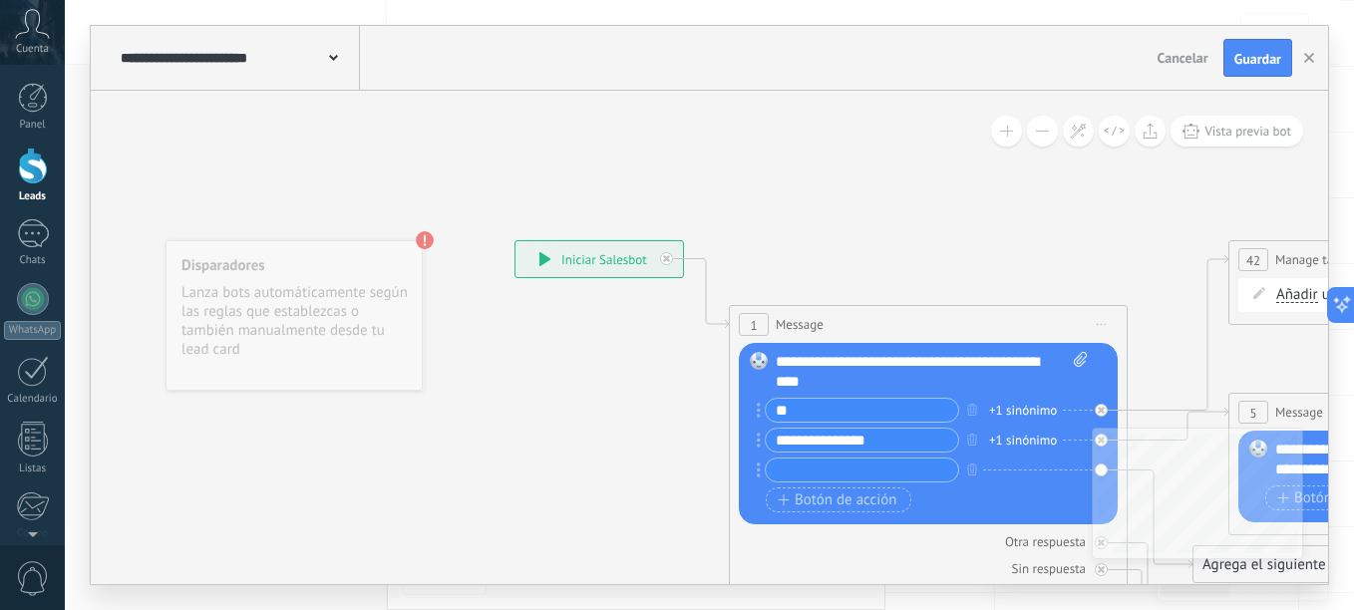
type input "*"
type input "*******"
click at [869, 500] on span "Botón de acción" at bounding box center [837, 500] width 120 height 16
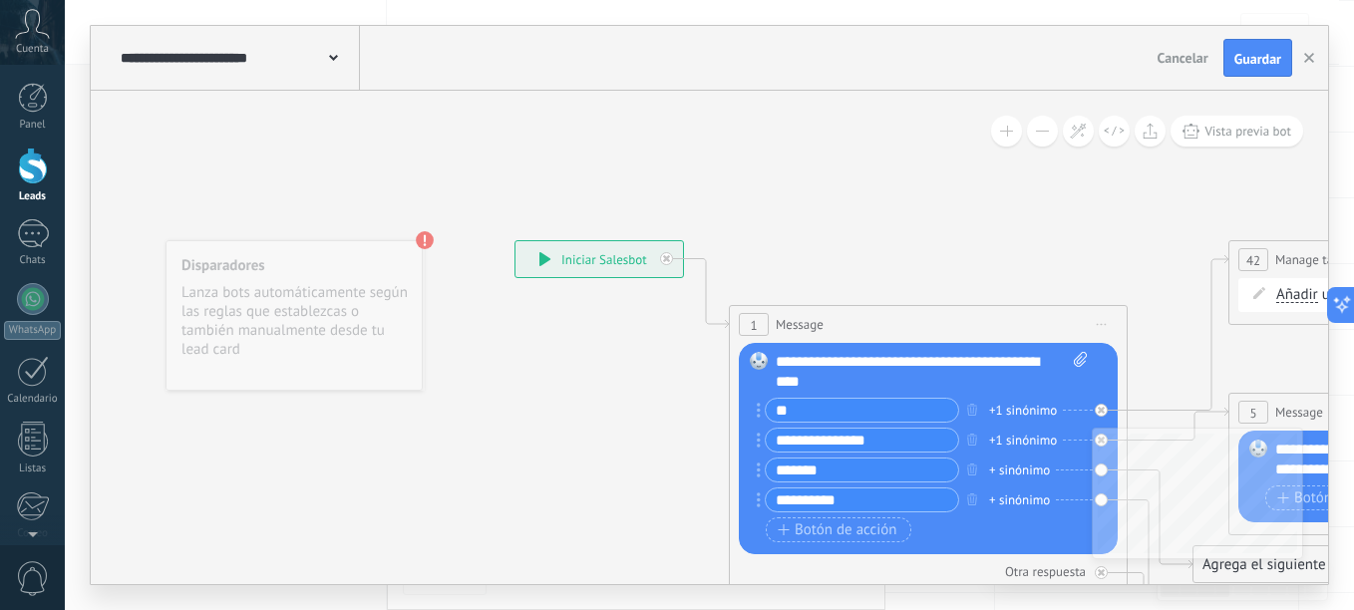
type input "**********"
drag, startPoint x: 616, startPoint y: 597, endPoint x: 742, endPoint y: 594, distance: 125.6
click at [742, 594] on div "**********" at bounding box center [709, 305] width 1289 height 610
click at [1247, 562] on div "Agrega el siguiente paso" at bounding box center [1280, 564] width 174 height 33
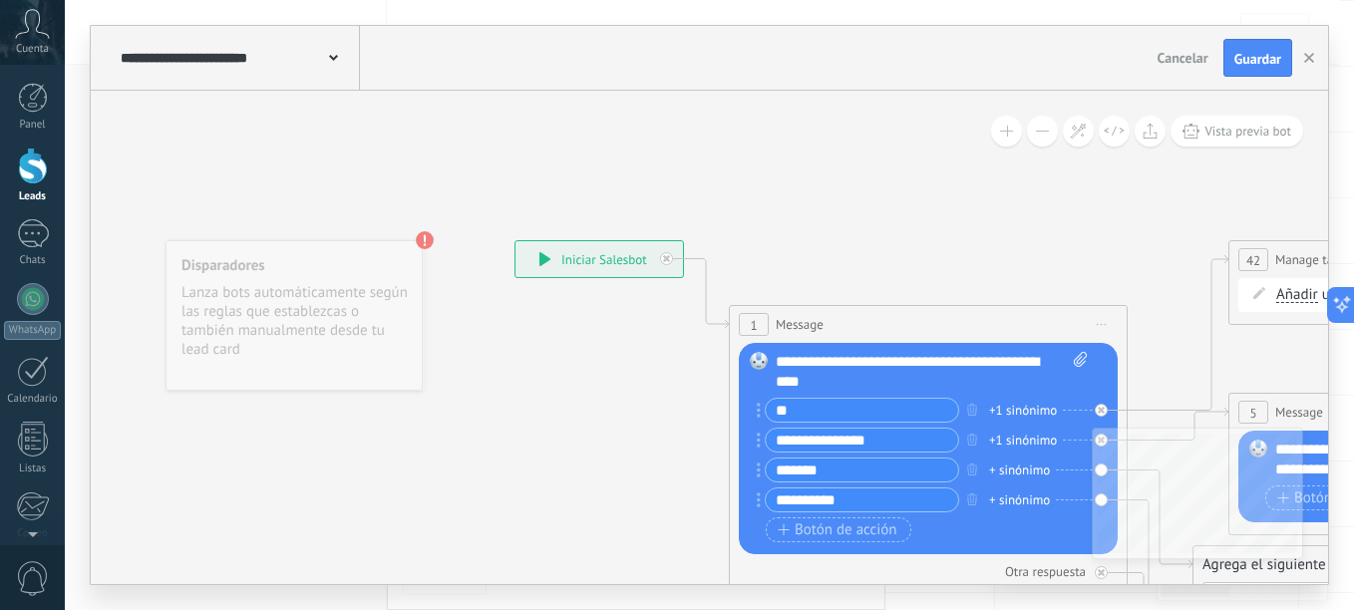
click at [1247, 562] on div "Agrega el siguiente paso" at bounding box center [1314, 564] width 242 height 33
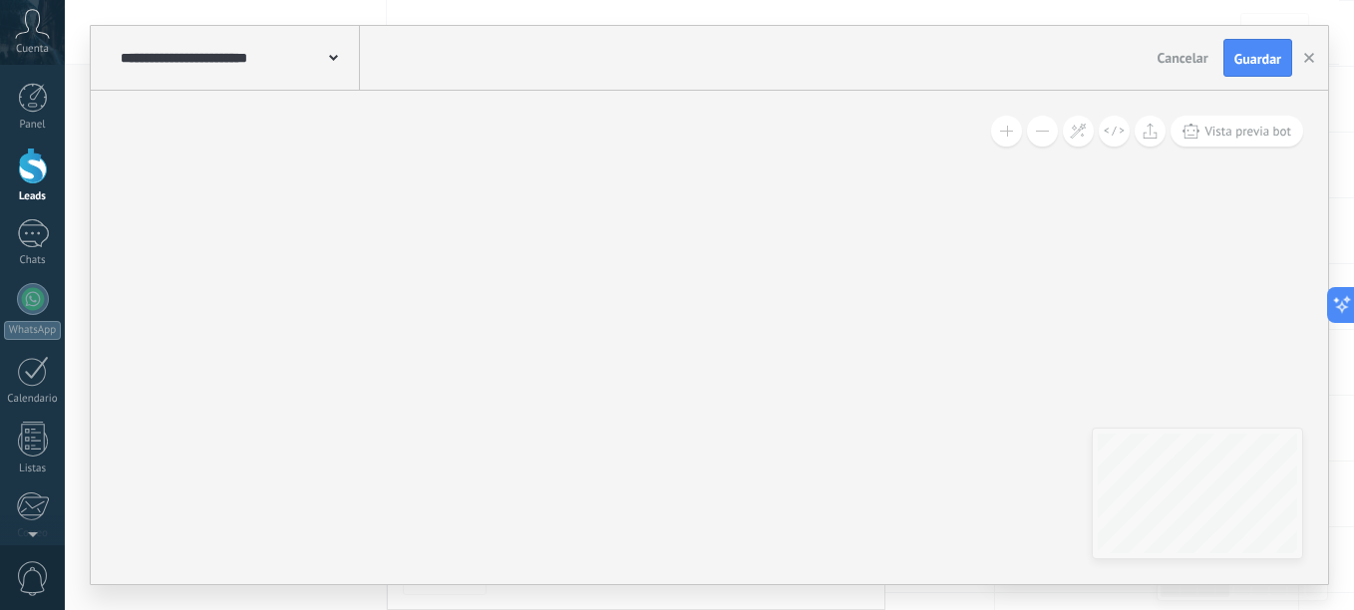
click at [264, 73] on div "**********" at bounding box center [238, 58] width 244 height 64
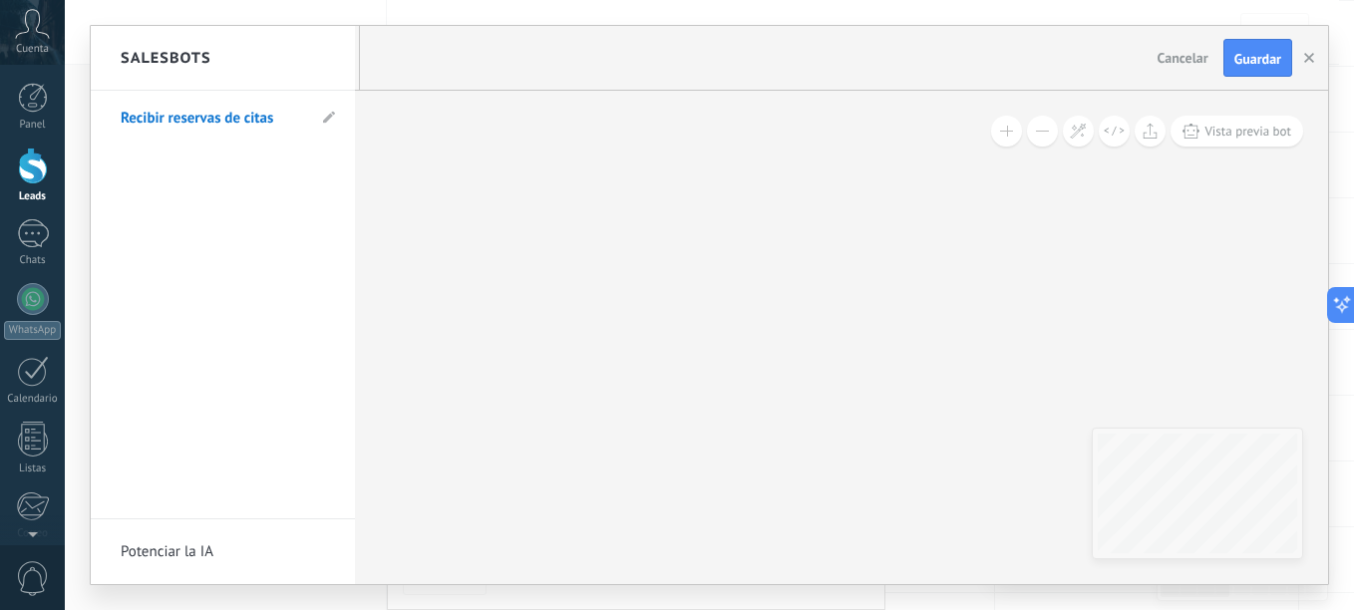
click at [208, 122] on link "Recibir reservas de citas" at bounding box center [213, 119] width 184 height 56
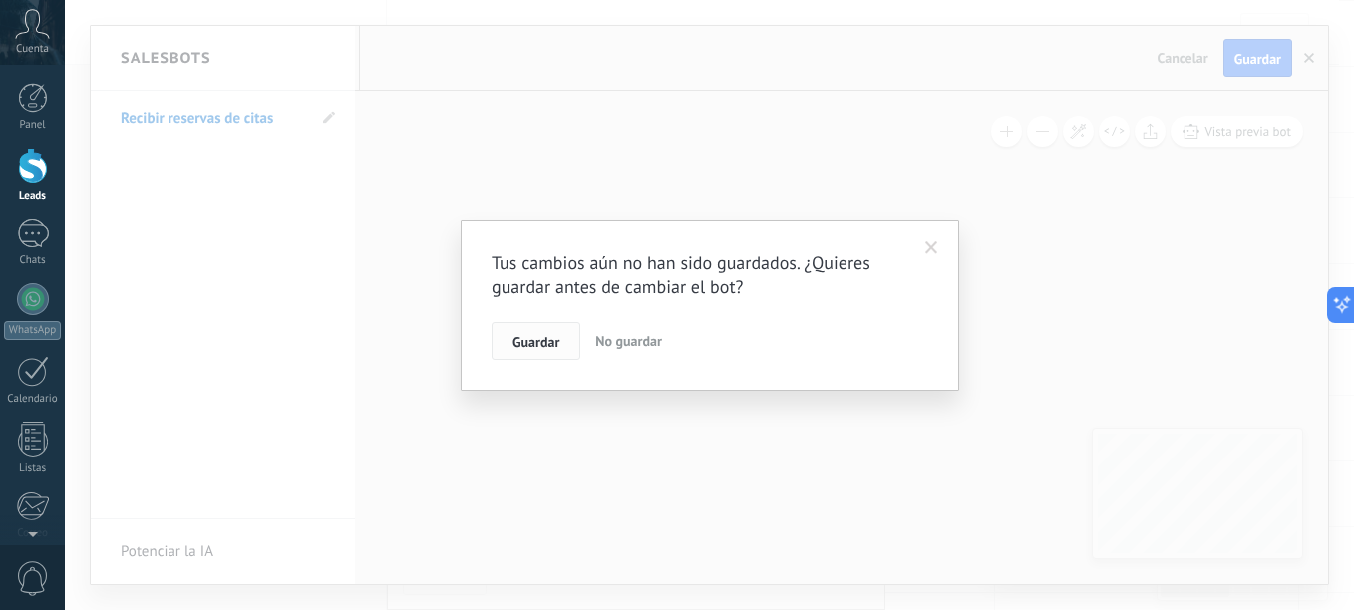
click at [543, 340] on span "Guardar" at bounding box center [535, 342] width 47 height 14
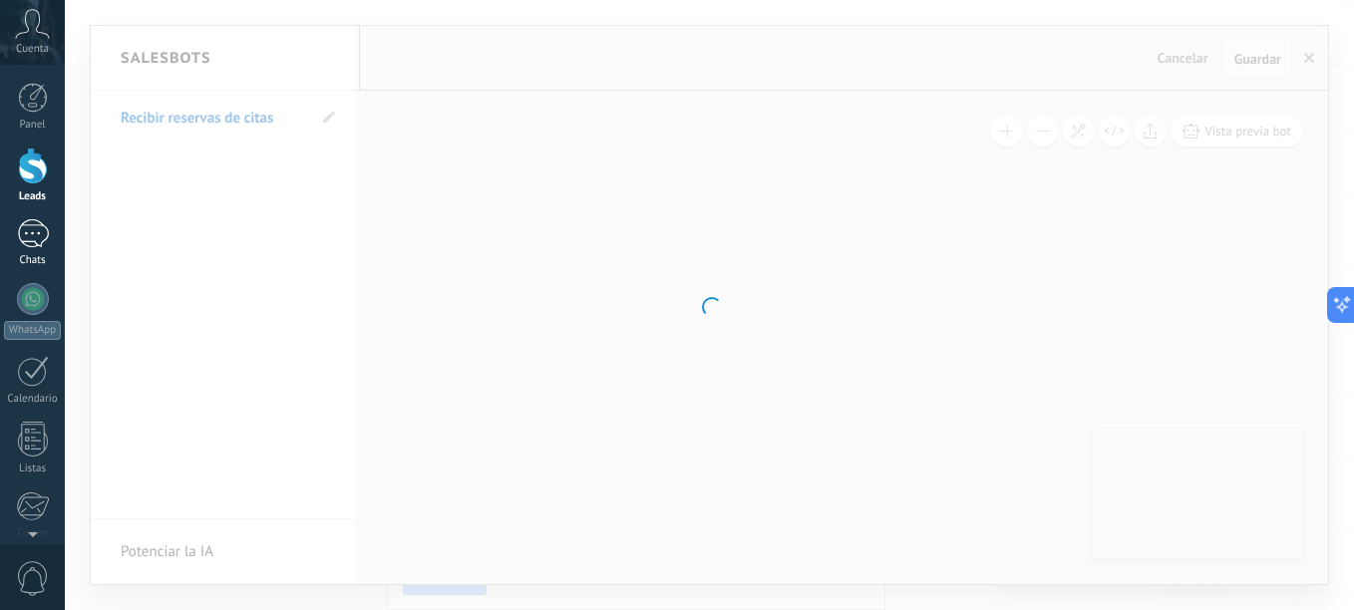
click at [35, 246] on div at bounding box center [33, 233] width 32 height 29
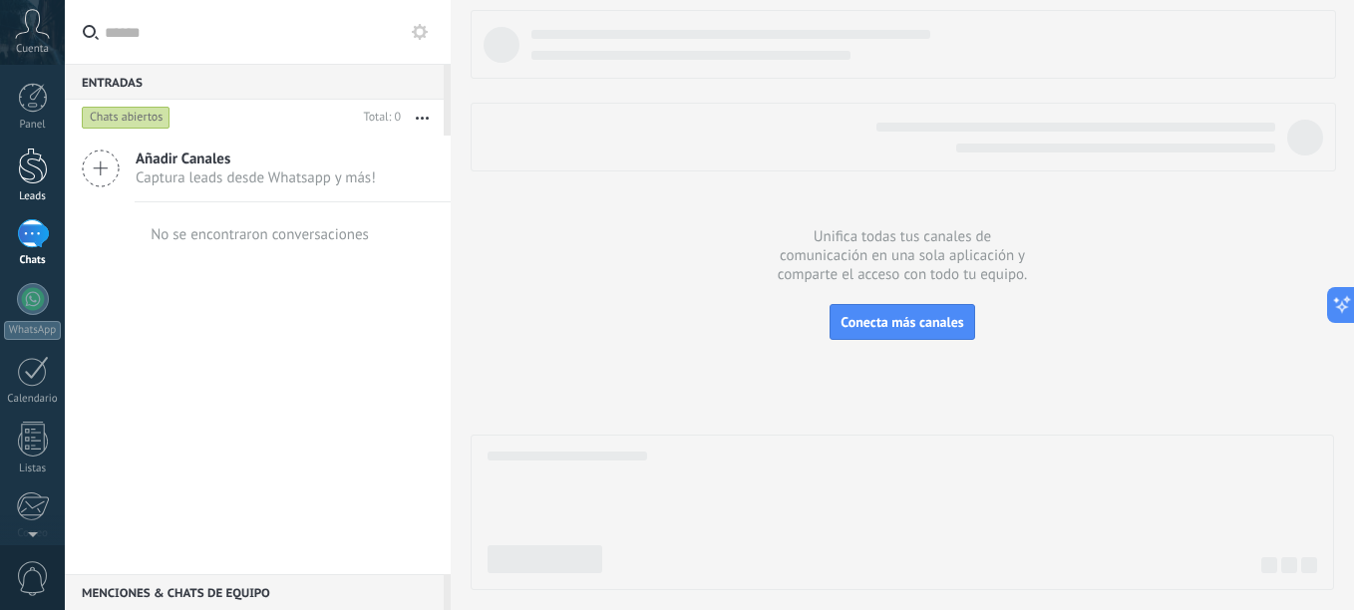
click at [42, 177] on div at bounding box center [33, 166] width 30 height 37
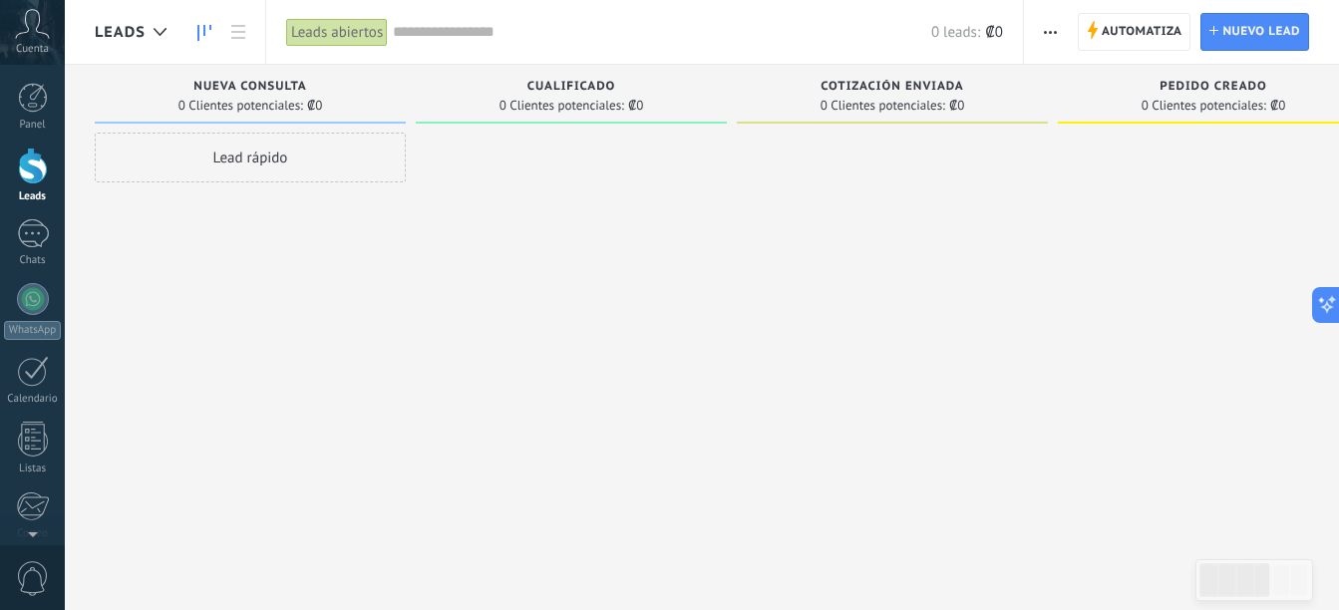
click at [289, 159] on div "Lead rápido" at bounding box center [250, 158] width 311 height 50
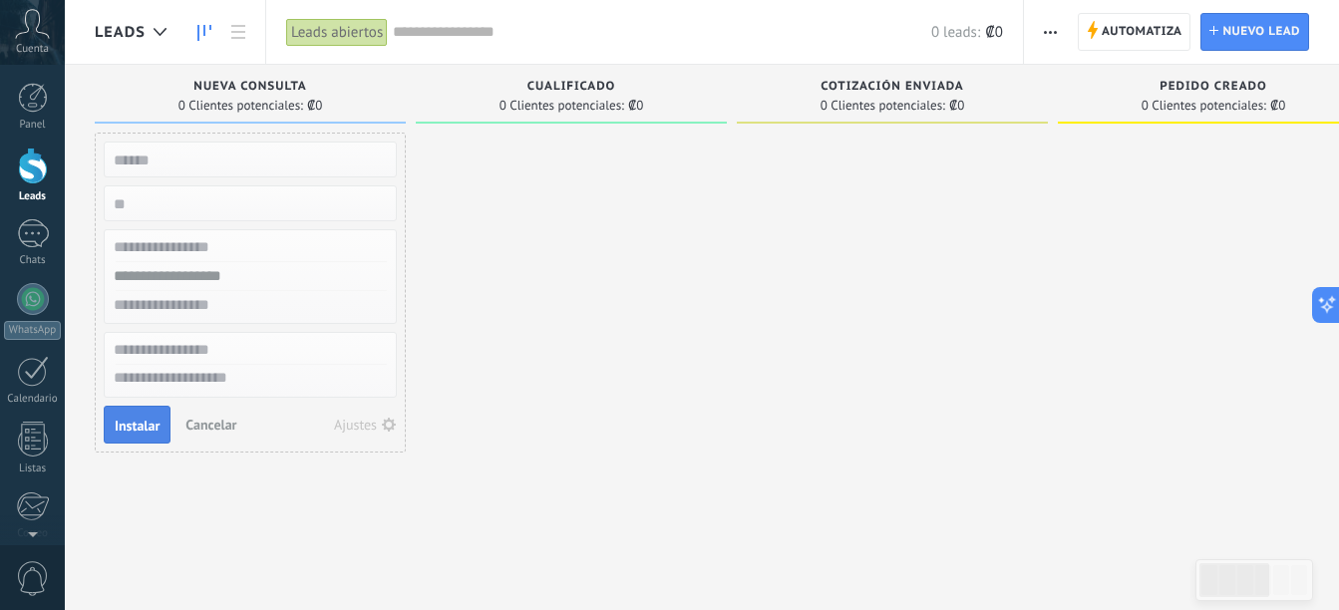
click at [138, 433] on span "Instalar" at bounding box center [137, 426] width 45 height 14
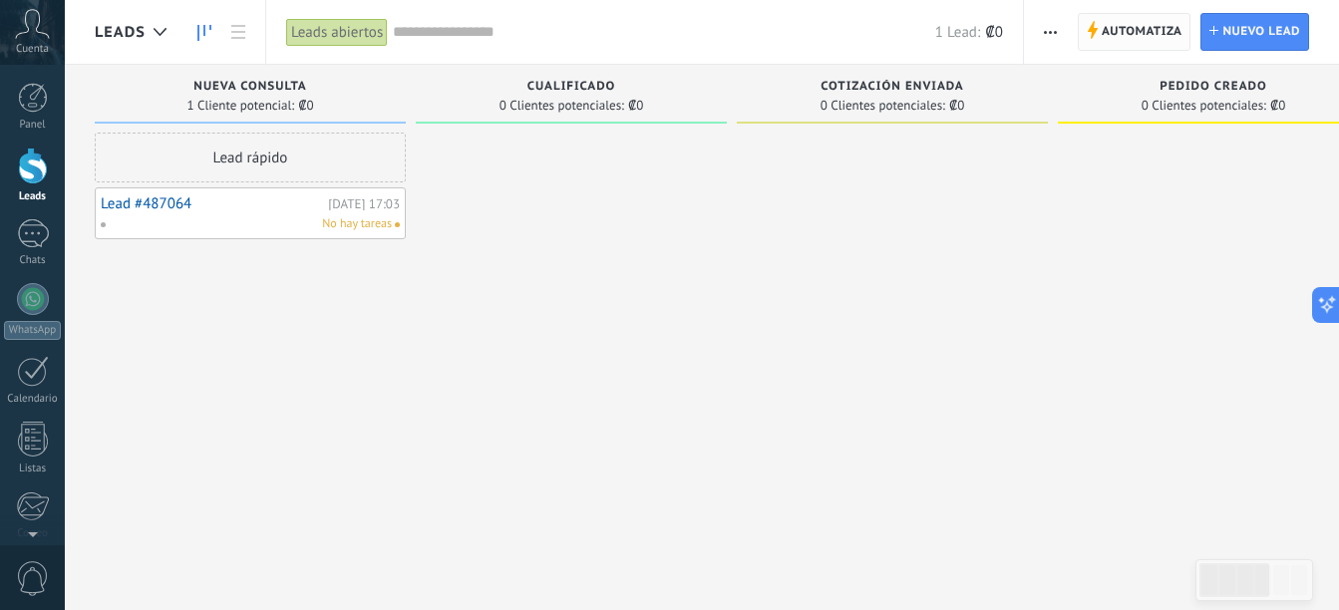
click at [1132, 29] on span "Automatiza" at bounding box center [1141, 32] width 81 height 36
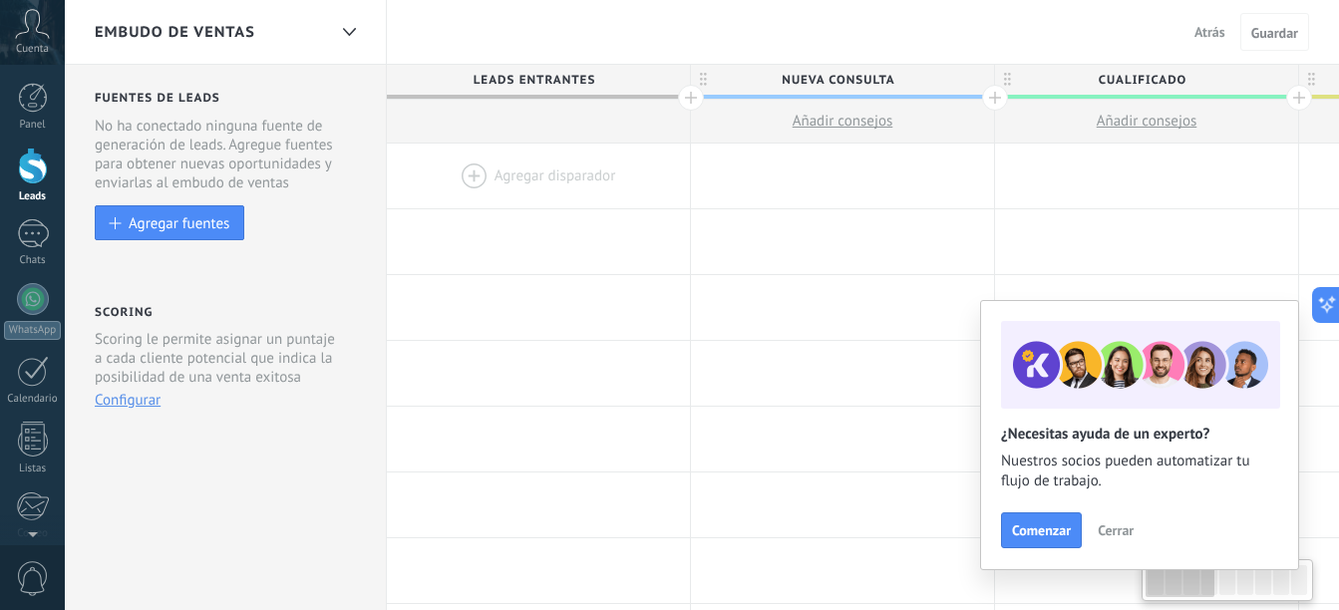
click at [588, 177] on div at bounding box center [538, 176] width 303 height 65
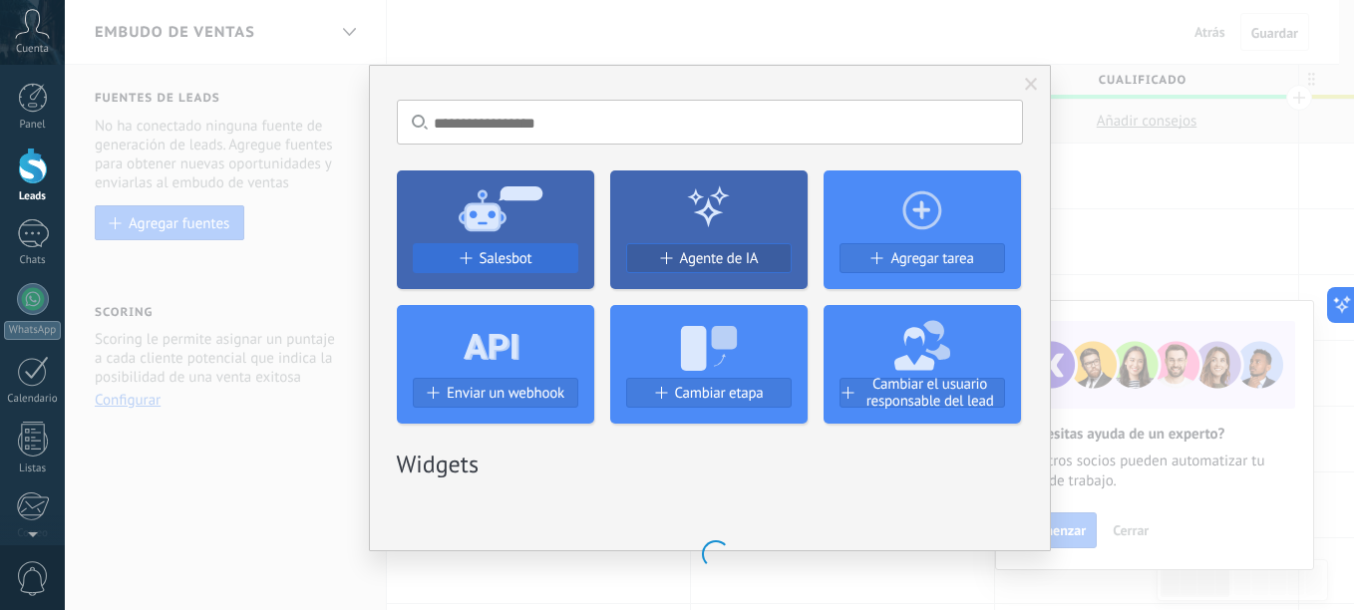
click at [516, 243] on div "Salesbot" at bounding box center [495, 266] width 197 height 46
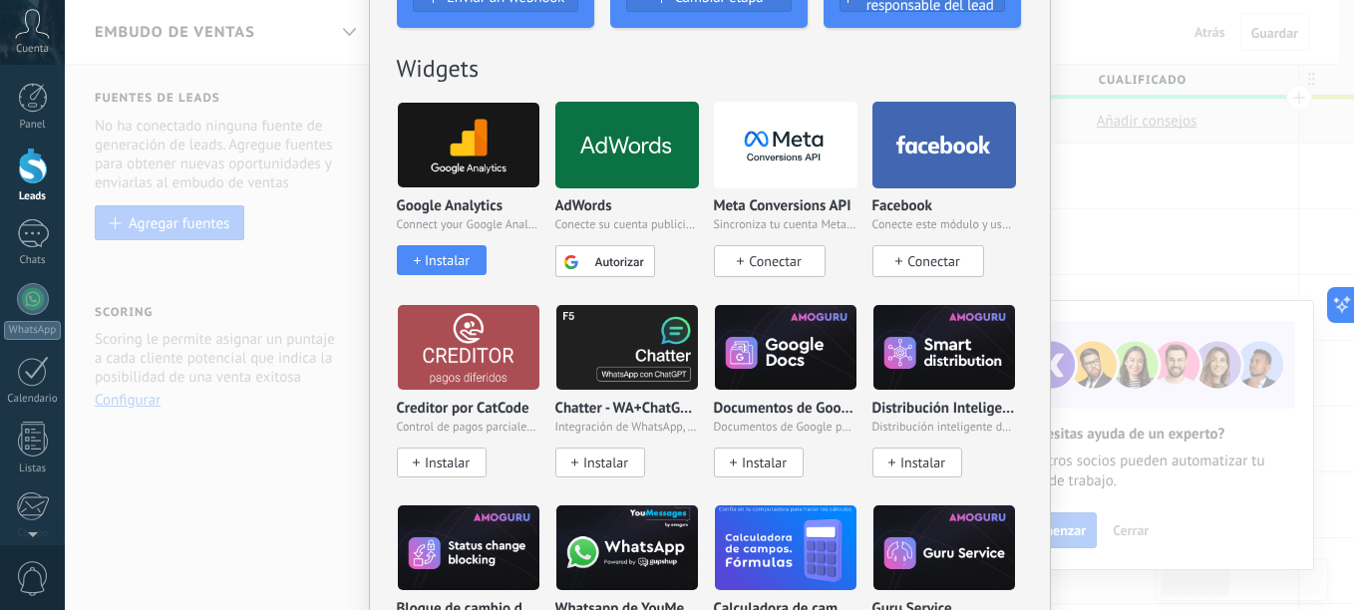
scroll to position [13, 0]
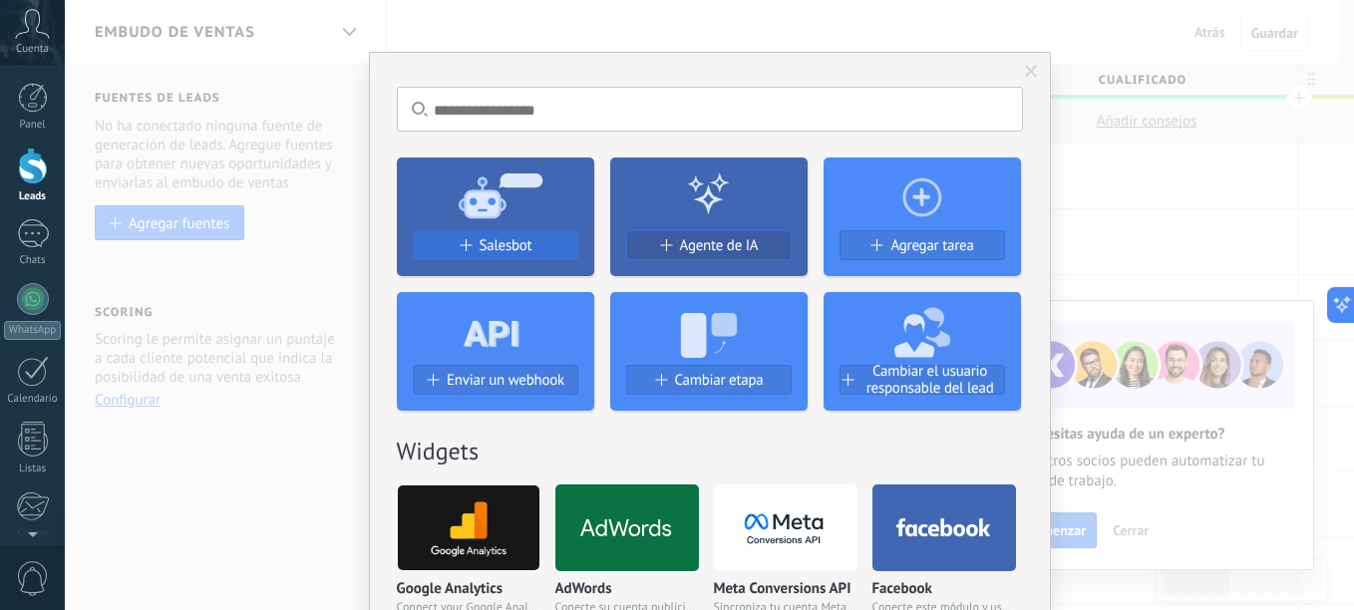
click at [507, 248] on span "Salesbot" at bounding box center [505, 245] width 53 height 17
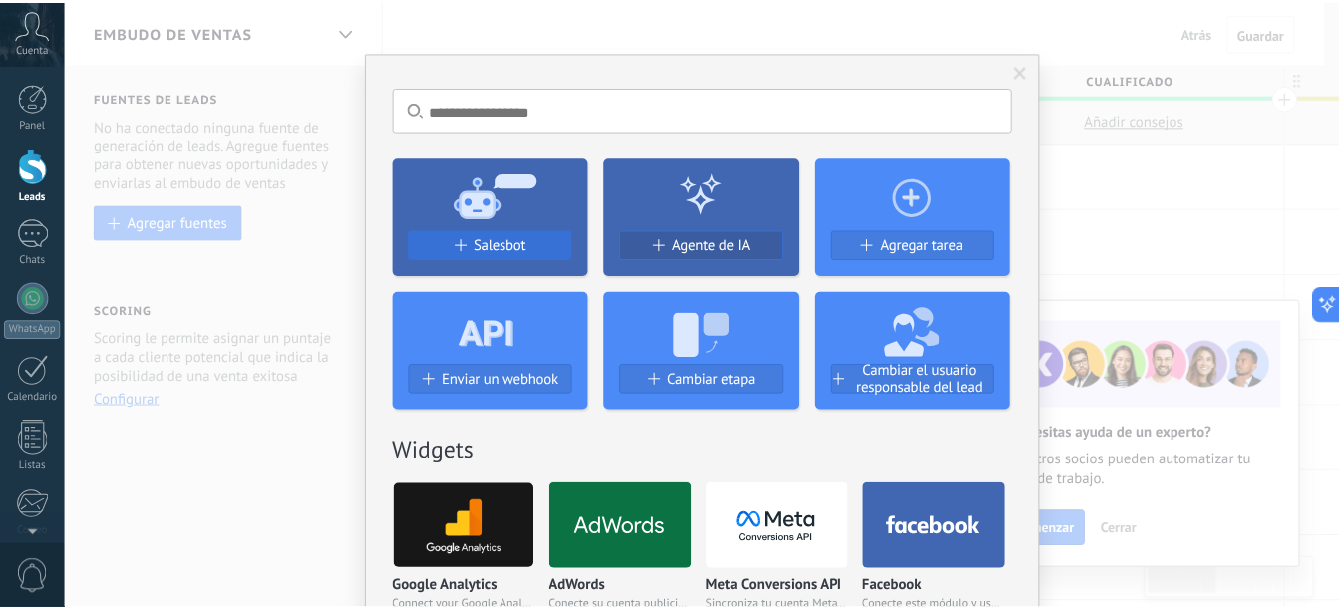
scroll to position [0, 0]
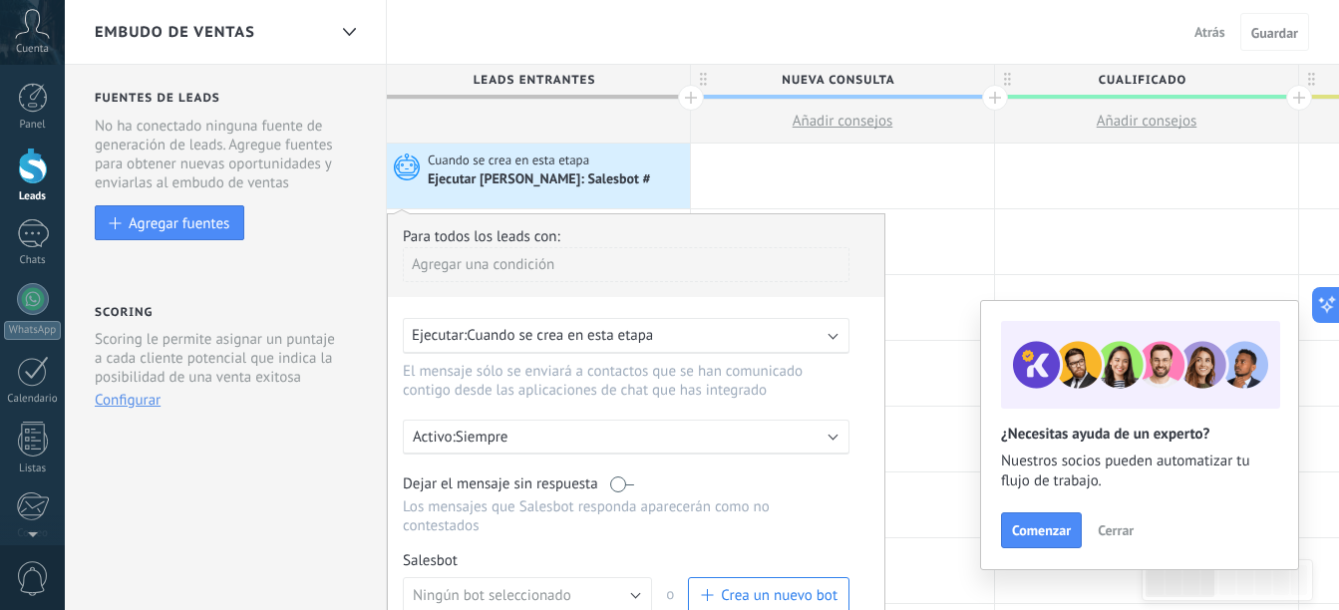
click at [782, 591] on span "Crea un nuevo bot" at bounding box center [779, 595] width 117 height 19
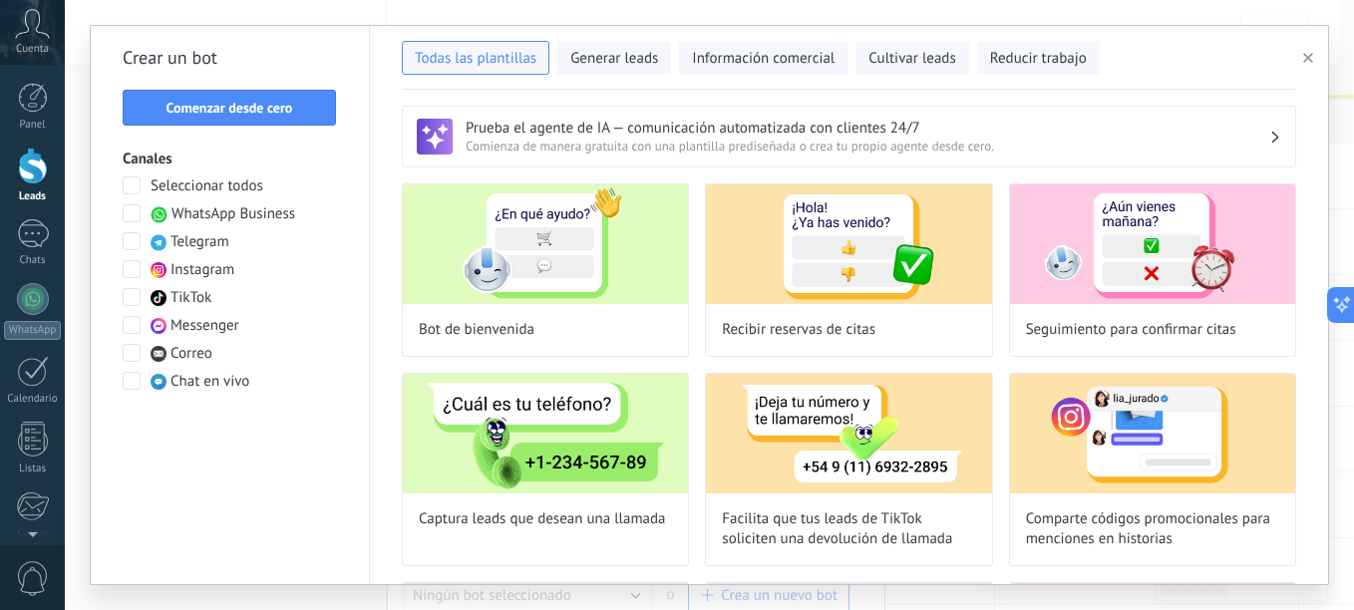
click at [133, 217] on span at bounding box center [132, 213] width 18 height 18
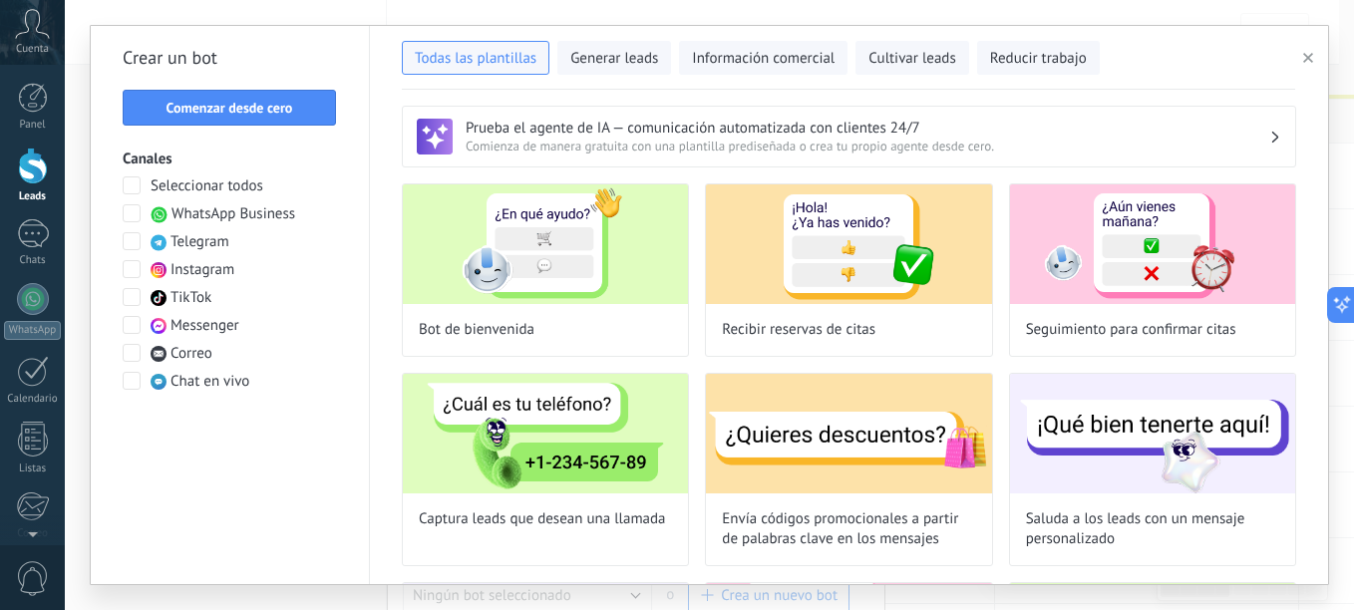
click at [130, 325] on span at bounding box center [132, 325] width 18 height 18
click at [135, 267] on span at bounding box center [132, 269] width 18 height 18
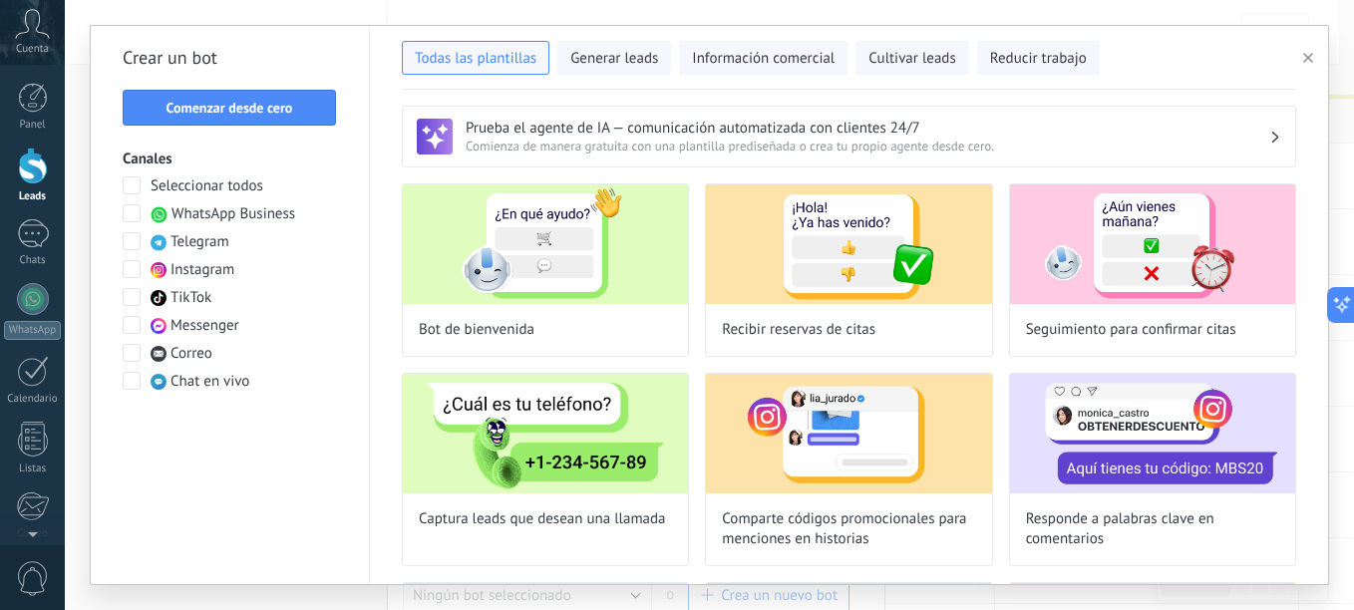
click at [132, 238] on span at bounding box center [132, 241] width 18 height 18
click at [510, 276] on img at bounding box center [545, 244] width 285 height 120
type input "**********"
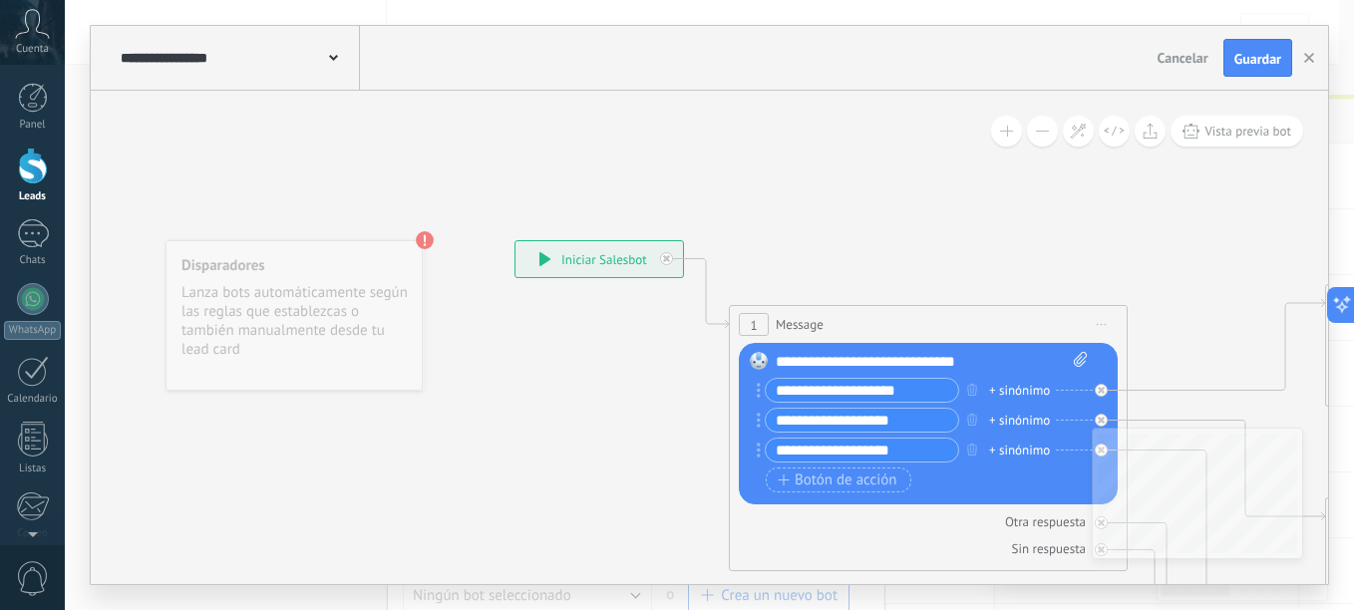
click at [1029, 390] on div "+ sinónimo" at bounding box center [1019, 391] width 61 height 20
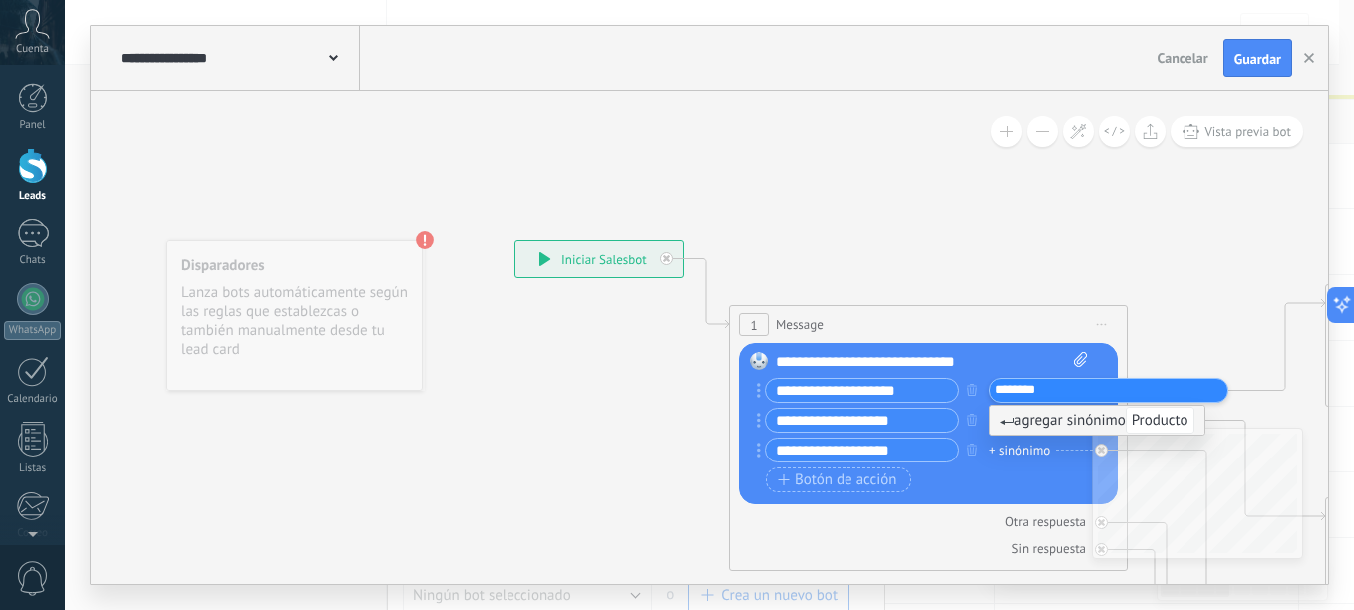
type input "********"
click at [1023, 468] on div "Botón de acción Enlace de web" at bounding box center [926, 479] width 321 height 25
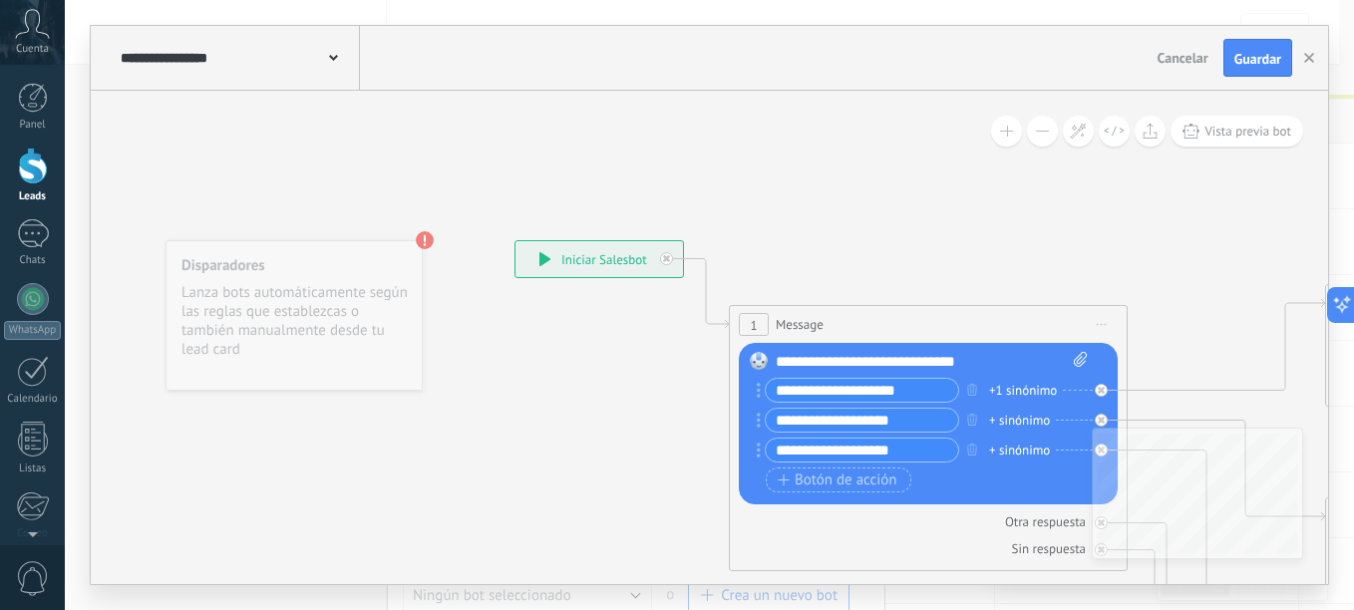
click at [1023, 418] on div "+ sinónimo" at bounding box center [1019, 421] width 61 height 20
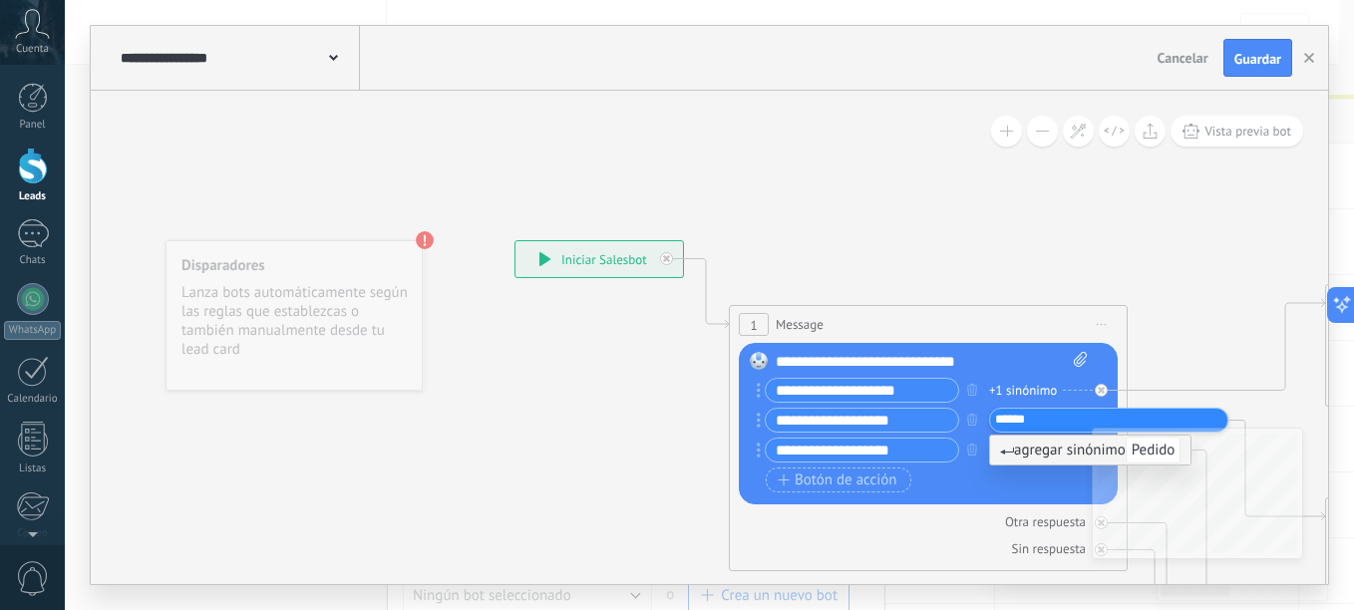
type input "******"
click at [1016, 489] on div "Botón de acción Enlace de web" at bounding box center [926, 479] width 321 height 25
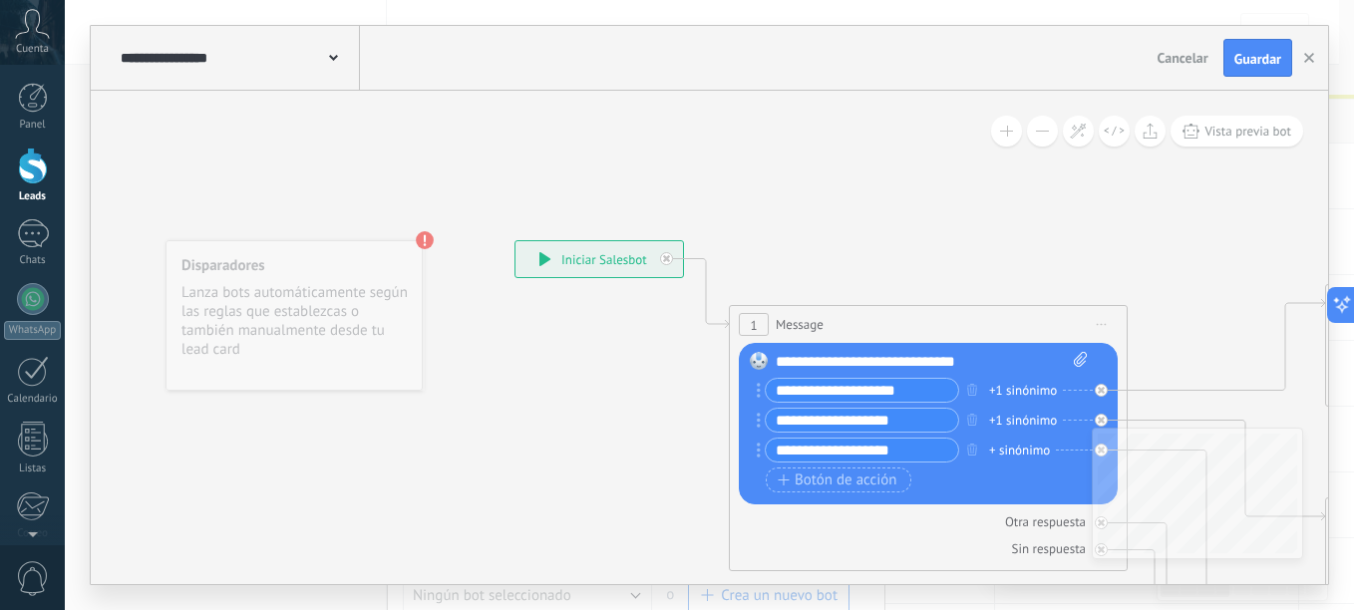
click at [1021, 449] on div "+ sinónimo" at bounding box center [1019, 451] width 61 height 20
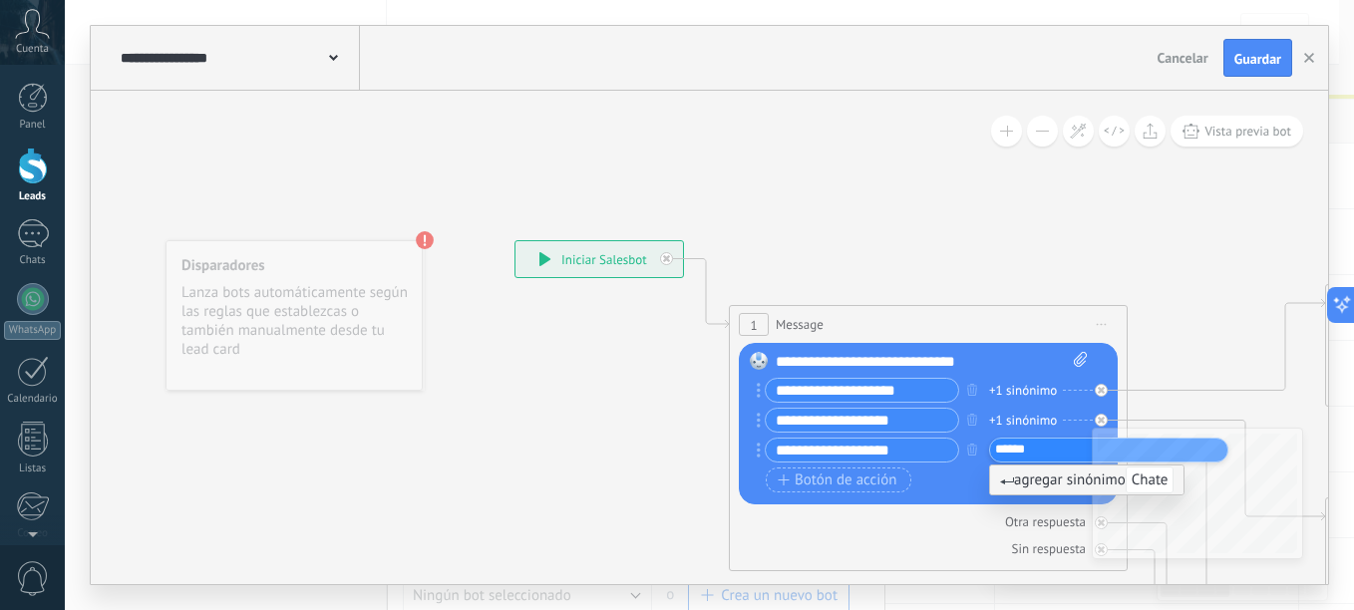
type input "*******"
click at [1021, 523] on div "Otra respuesta" at bounding box center [1045, 521] width 81 height 17
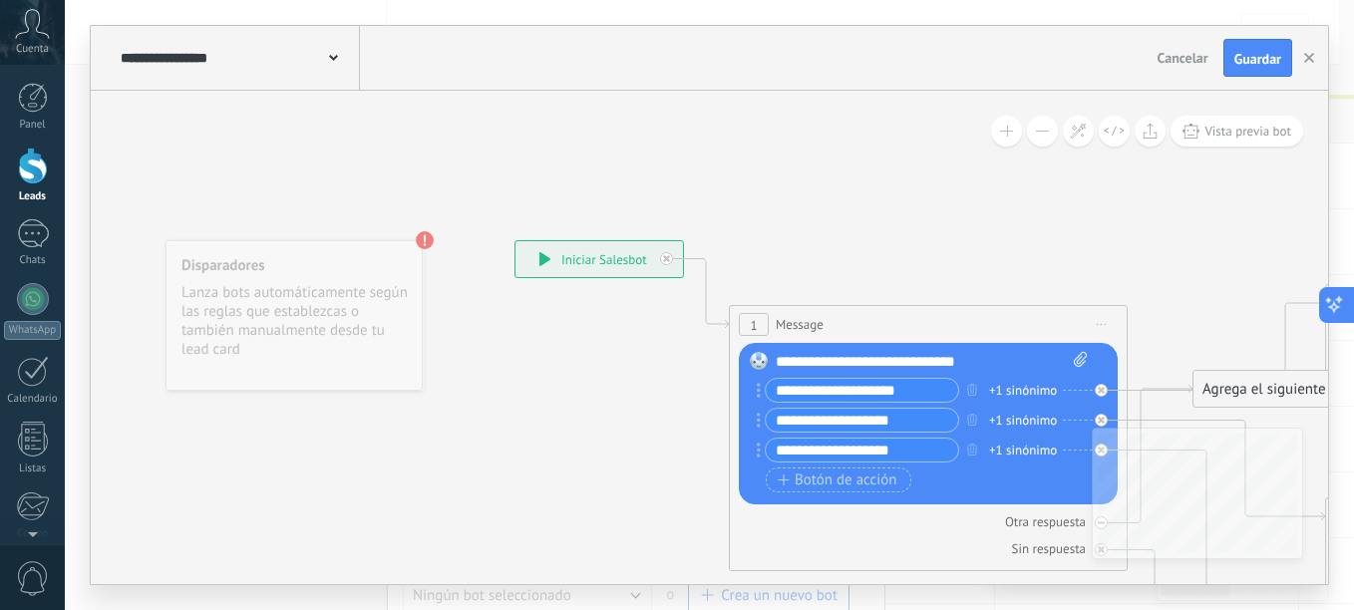
click at [1341, 309] on icon at bounding box center [1334, 305] width 21 height 21
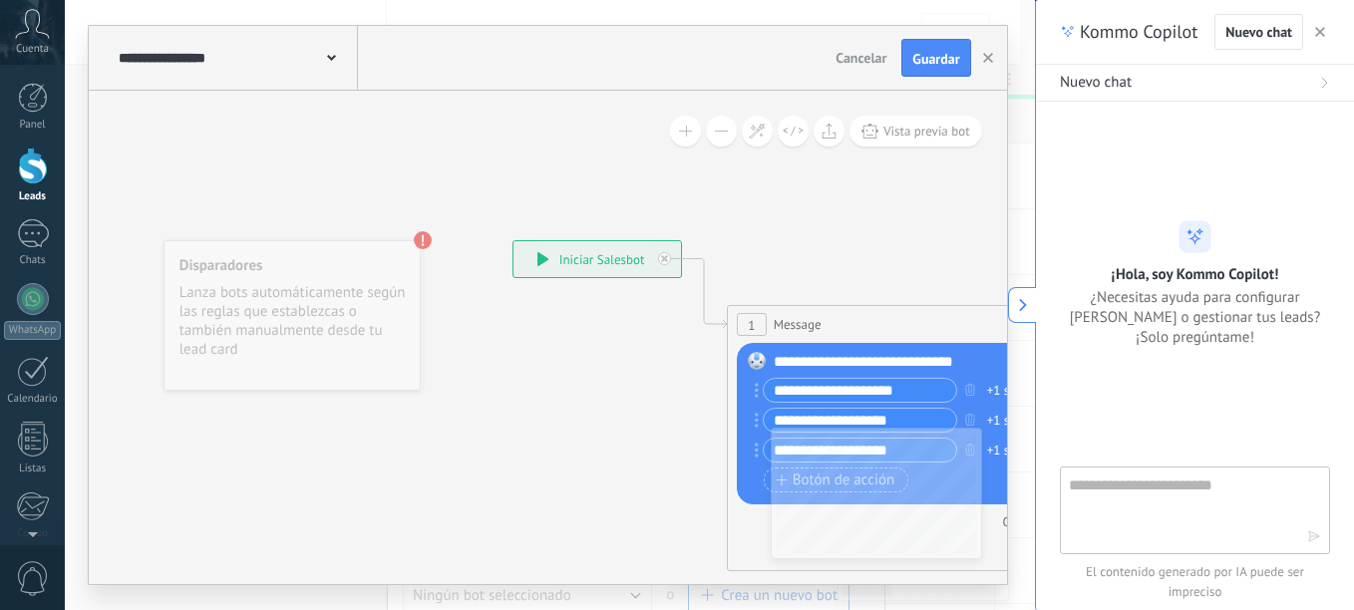
click at [1323, 30] on use "button" at bounding box center [1320, 32] width 10 height 10
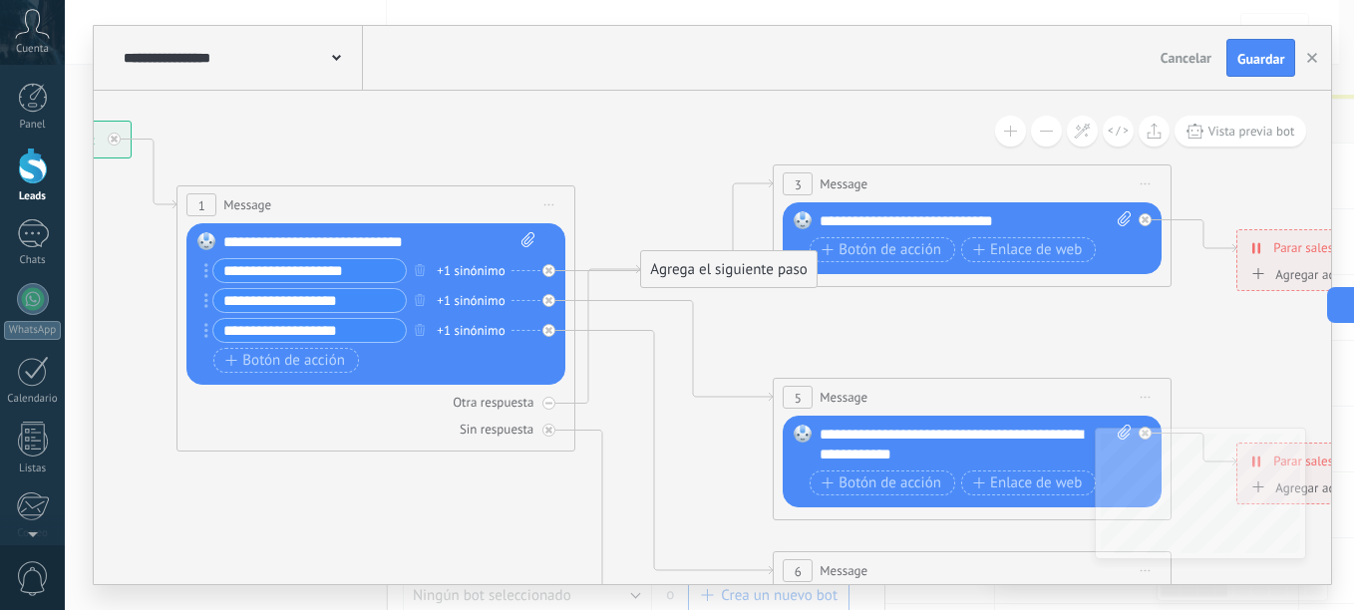
drag, startPoint x: 842, startPoint y: 215, endPoint x: 287, endPoint y: 95, distance: 568.1
click at [287, 95] on icon at bounding box center [1017, 618] width 3107 height 1992
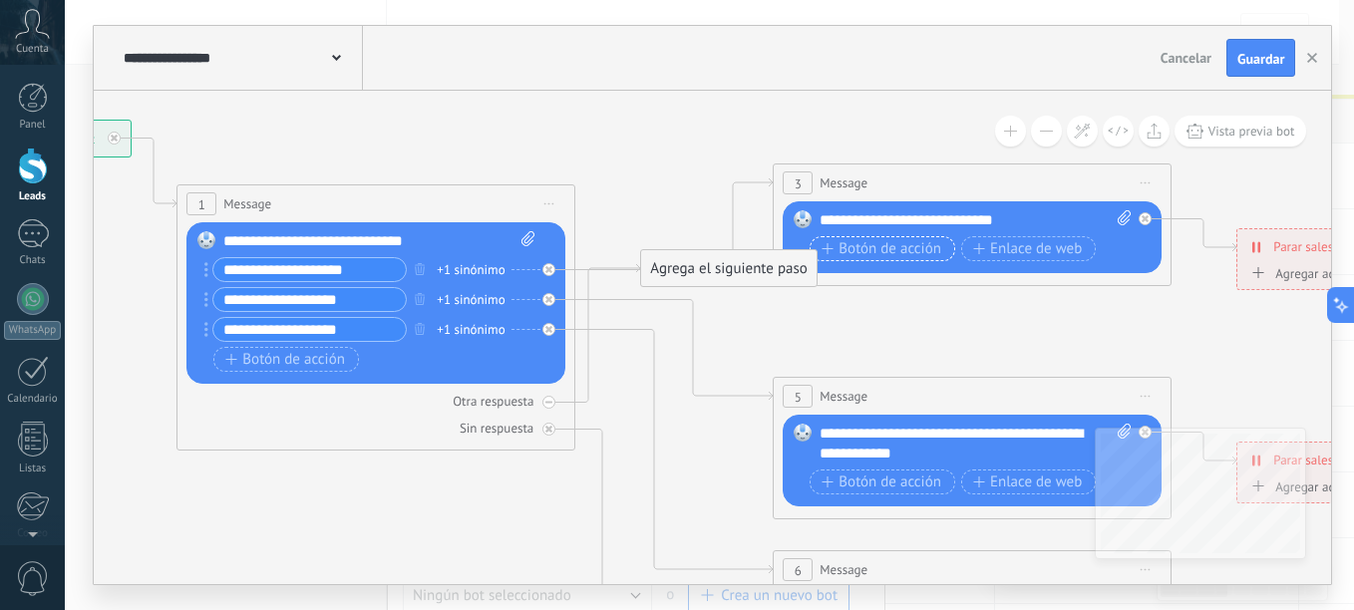
click at [882, 249] on span "Botón de acción" at bounding box center [881, 249] width 120 height 16
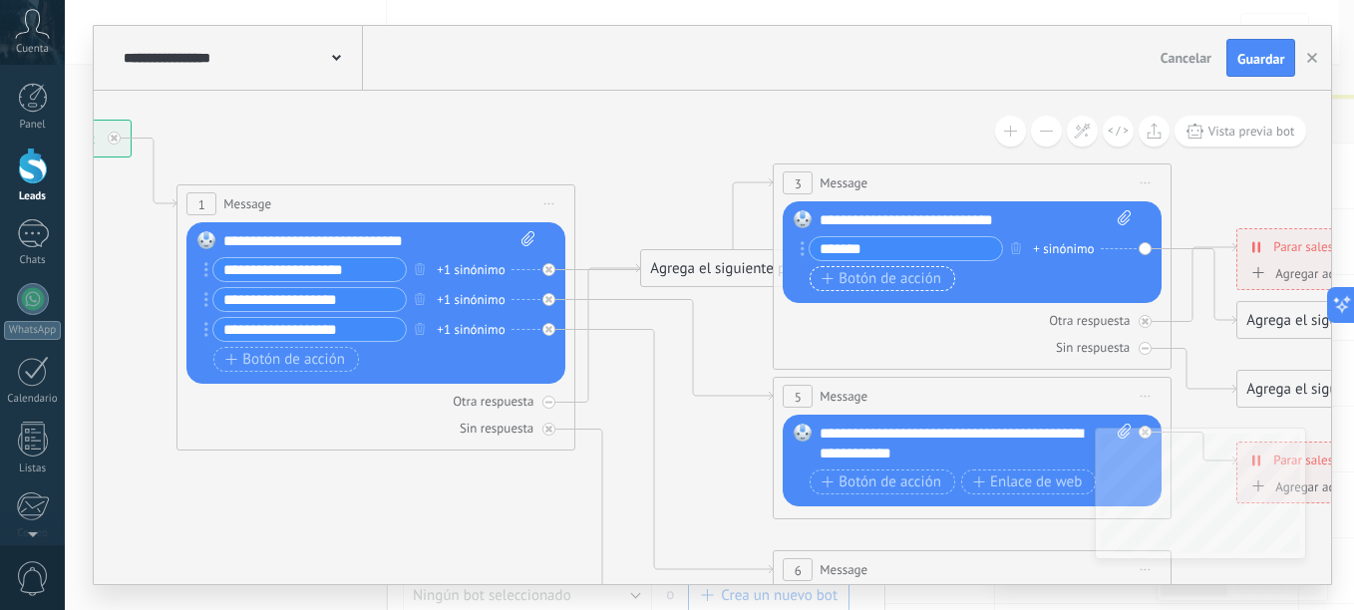
type input "*******"
click at [894, 276] on span "Botón de acción" at bounding box center [881, 279] width 120 height 16
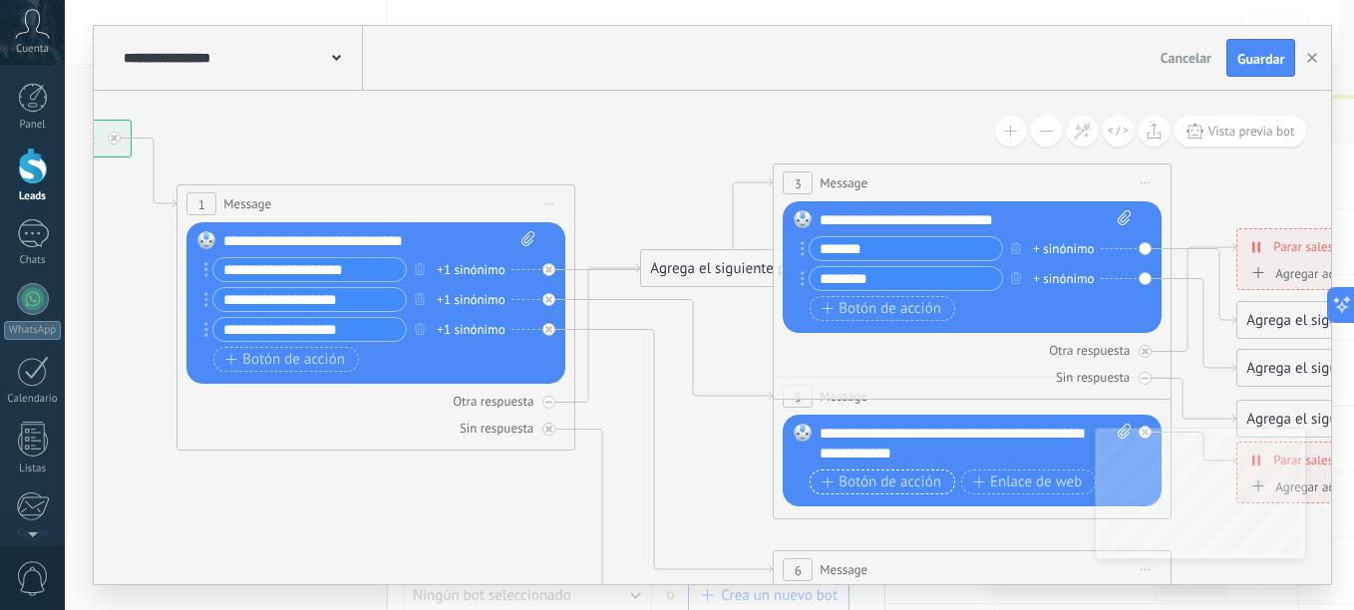
type input "*******"
click at [885, 483] on span "Botón de acción" at bounding box center [881, 482] width 120 height 16
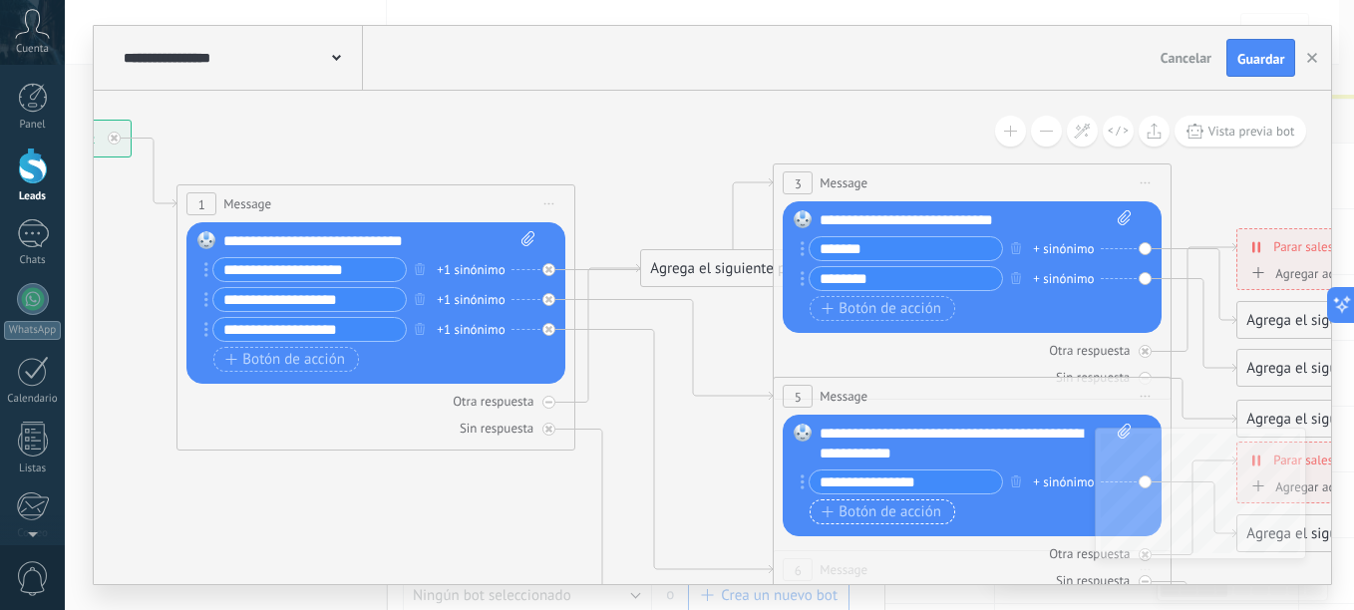
type input "**********"
click at [896, 508] on span "Botón de acción" at bounding box center [881, 512] width 120 height 16
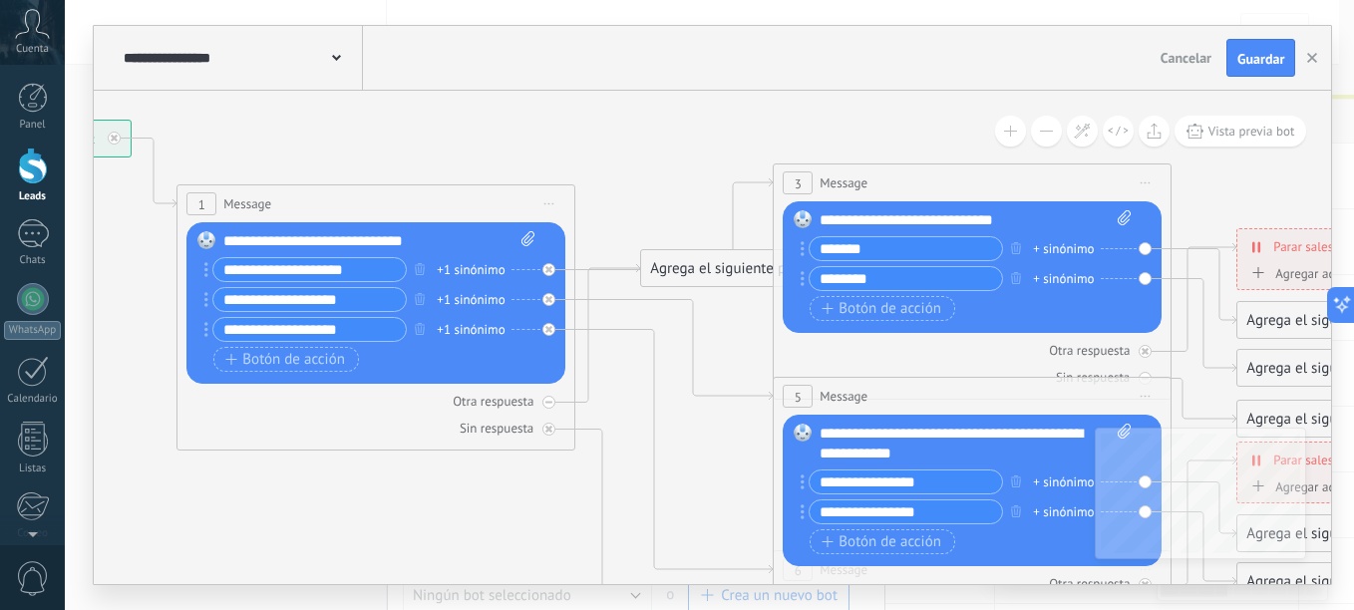
type input "**********"
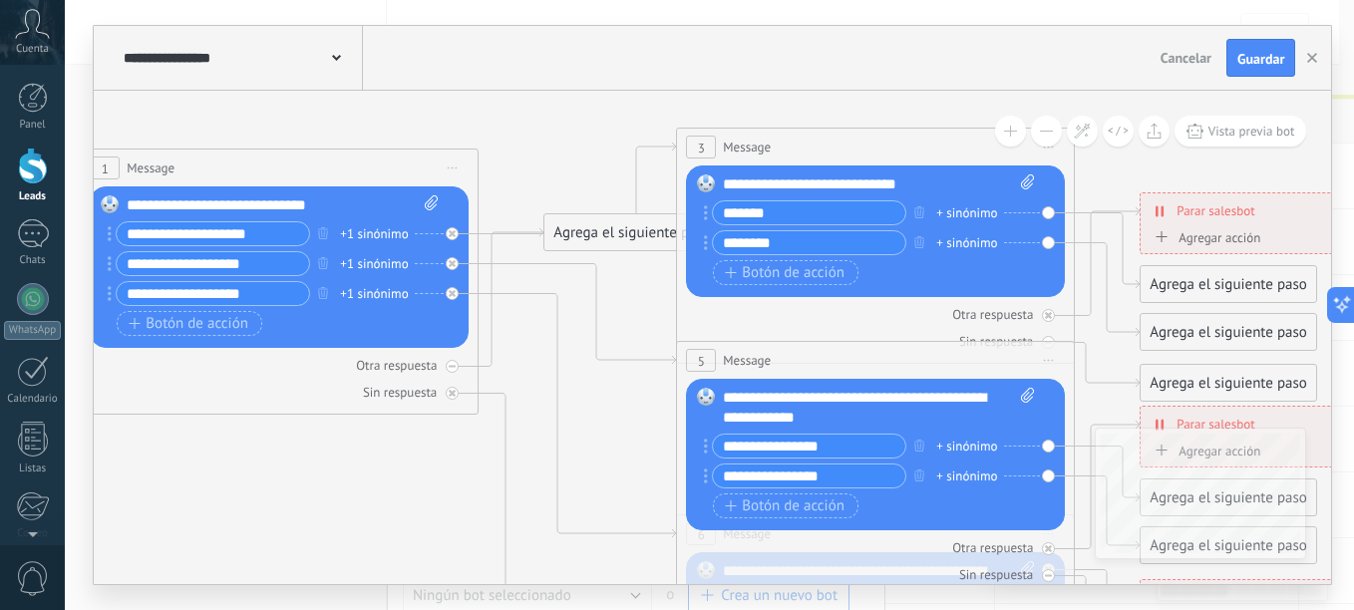
drag, startPoint x: 1208, startPoint y: 189, endPoint x: 1109, endPoint y: 153, distance: 105.3
click at [1109, 153] on icon at bounding box center [920, 581] width 3107 height 1992
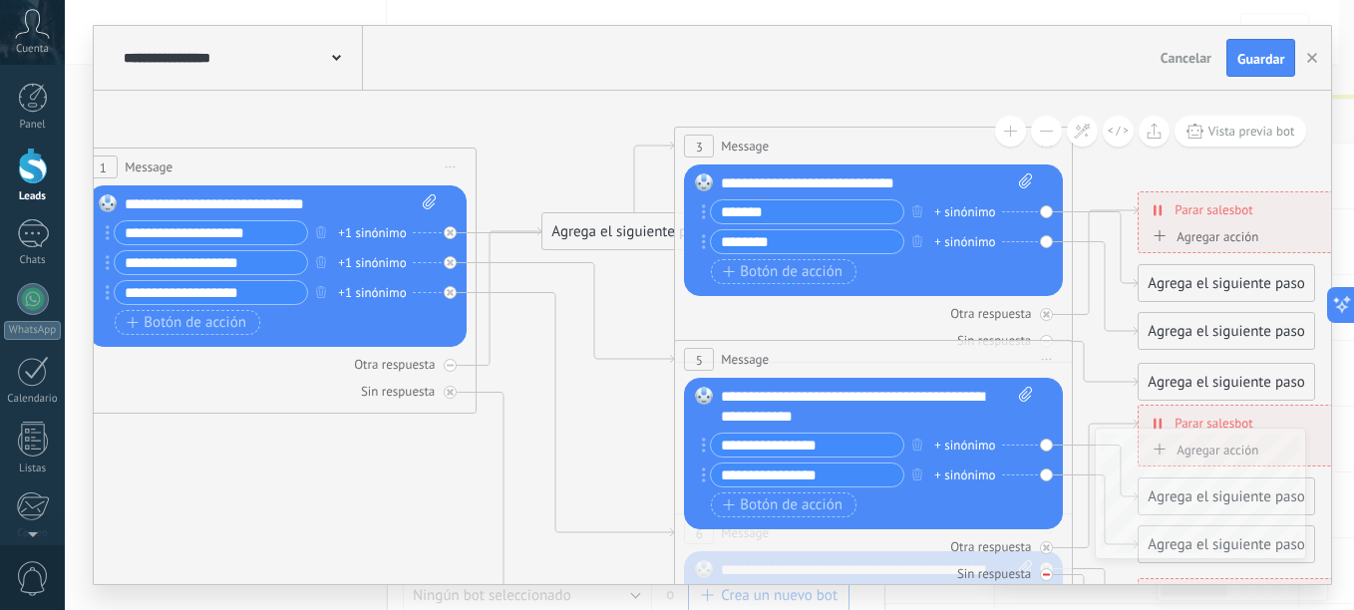
click at [832, 565] on div "Sin respuesta" at bounding box center [873, 573] width 379 height 19
drag, startPoint x: 857, startPoint y: 310, endPoint x: 693, endPoint y: 274, distance: 168.3
click at [693, 274] on div "3 Message ******* (a): Todos los contactos - canales seleccionados Todos los co…" at bounding box center [873, 245] width 399 height 236
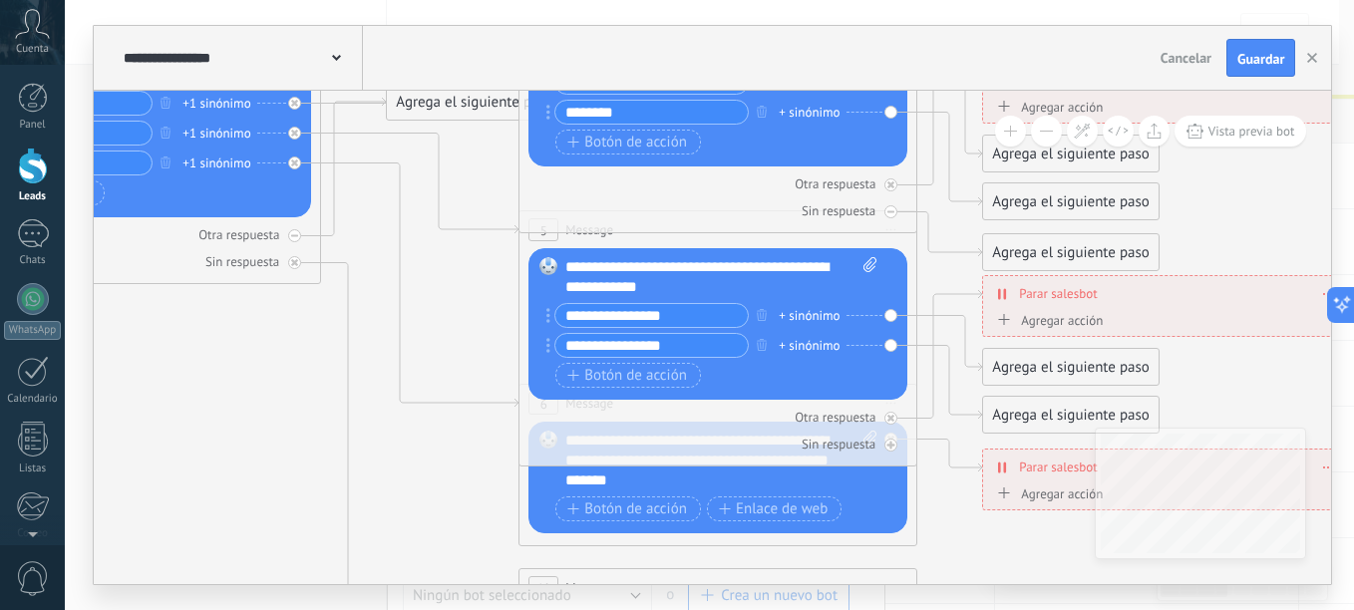
drag, startPoint x: 585, startPoint y: 126, endPoint x: 430, endPoint y: -4, distance: 202.4
click at [430, 0] on html ".abccls-1,.abccls-2{fill-rule:evenodd}.abccls-2{fill:#fff} .abfcls-1{fill:none}…" at bounding box center [677, 305] width 1354 height 610
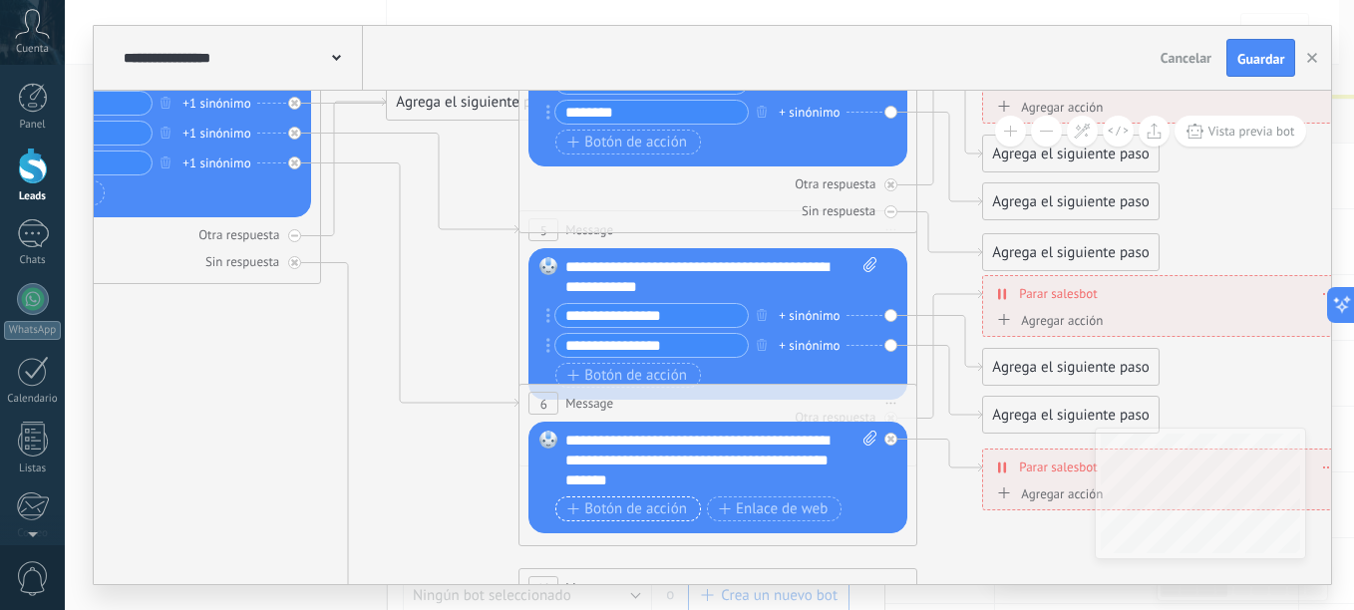
click at [630, 511] on span "Botón de acción" at bounding box center [627, 509] width 120 height 16
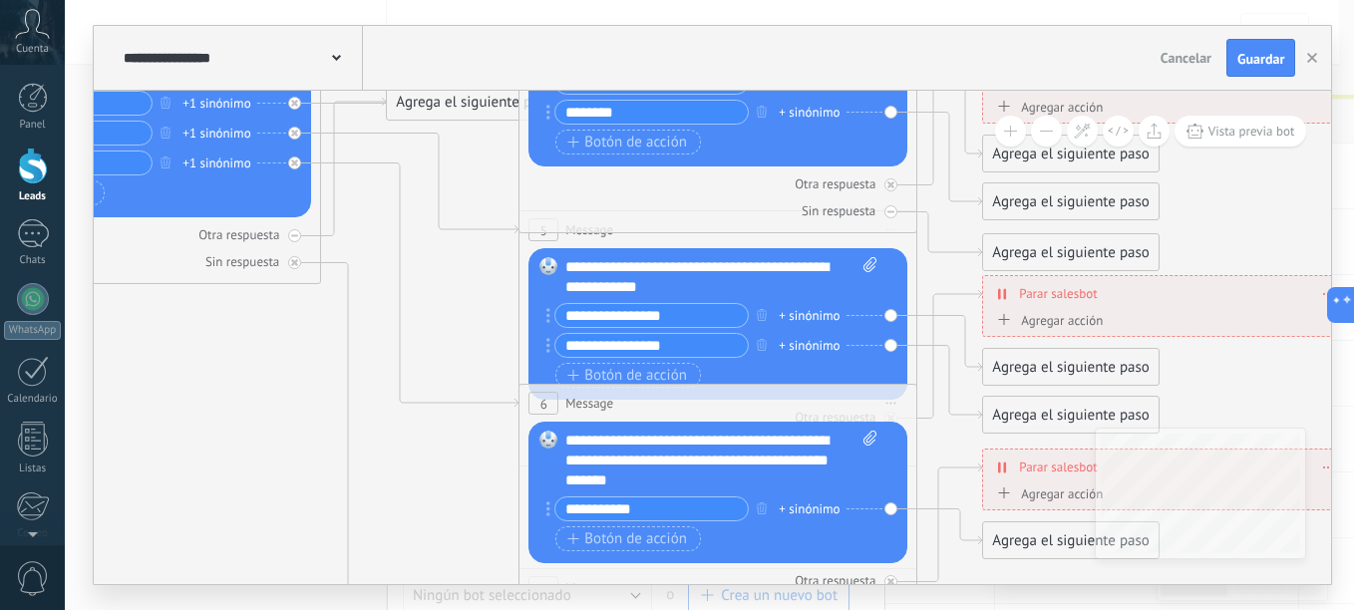
type input "**********"
drag, startPoint x: 880, startPoint y: 39, endPoint x: 688, endPoint y: 57, distance: 193.2
click at [688, 57] on div "**********" at bounding box center [712, 58] width 1237 height 65
drag, startPoint x: 688, startPoint y: 57, endPoint x: 550, endPoint y: 93, distance: 142.2
click at [550, 93] on div "**********" at bounding box center [712, 305] width 1237 height 558
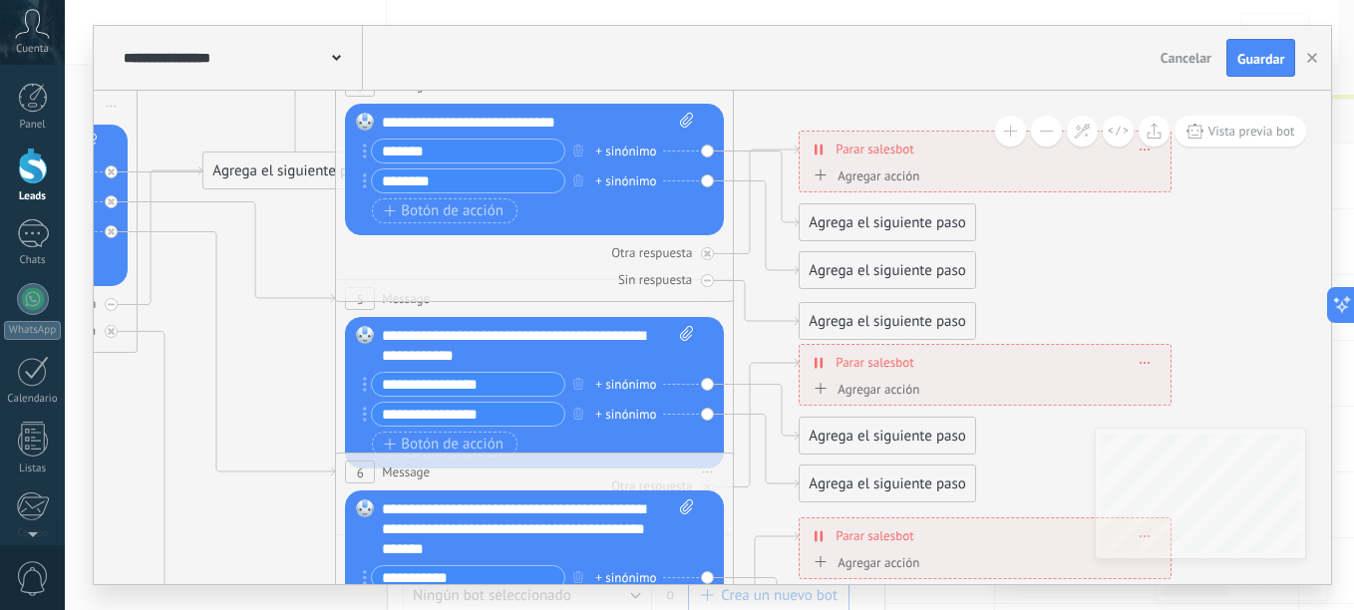
drag, startPoint x: 264, startPoint y: 420, endPoint x: 81, endPoint y: 488, distance: 195.9
click at [81, 488] on div "**********" at bounding box center [709, 305] width 1289 height 610
click at [879, 179] on div "Agregar acción" at bounding box center [863, 175] width 111 height 15
click at [879, 179] on button "Conversación marcada como cerrada" at bounding box center [922, 176] width 249 height 36
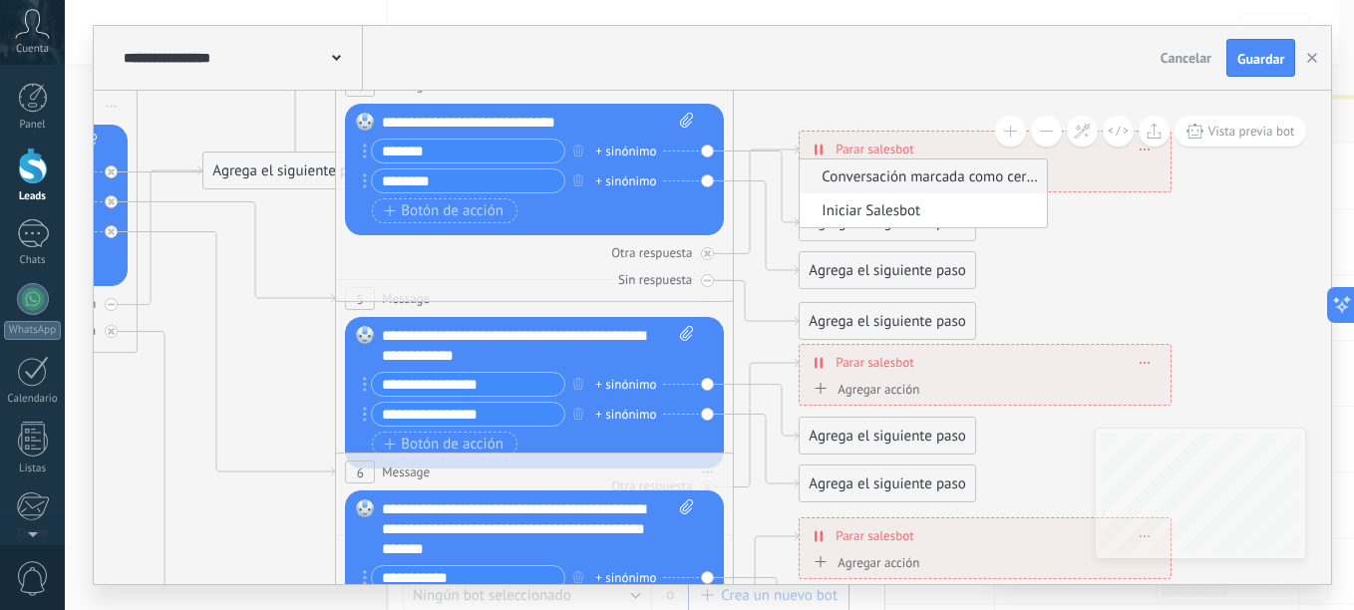
click at [1034, 179] on span "Conversación marcada como cerrada" at bounding box center [919, 176] width 241 height 19
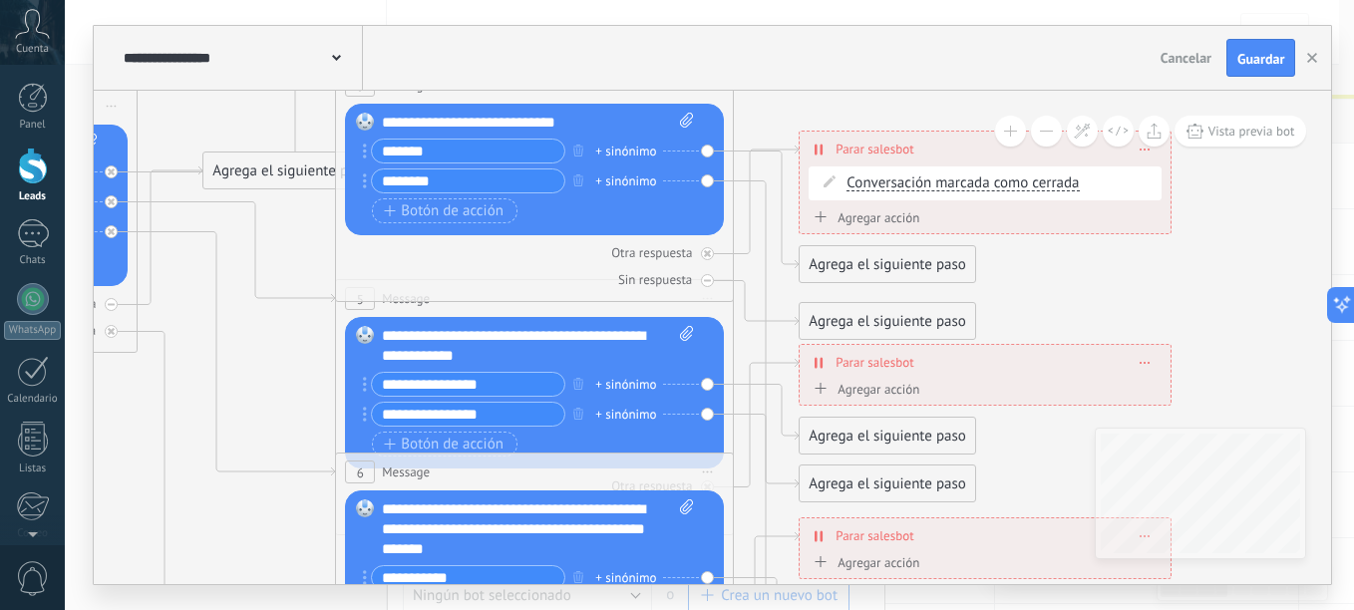
click at [889, 221] on div "Agregar acción" at bounding box center [863, 217] width 111 height 15
click at [889, 221] on button "Conversación marcada como cerrada" at bounding box center [922, 218] width 249 height 36
click at [897, 222] on span "Iniciar Salesbot" at bounding box center [919, 218] width 241 height 19
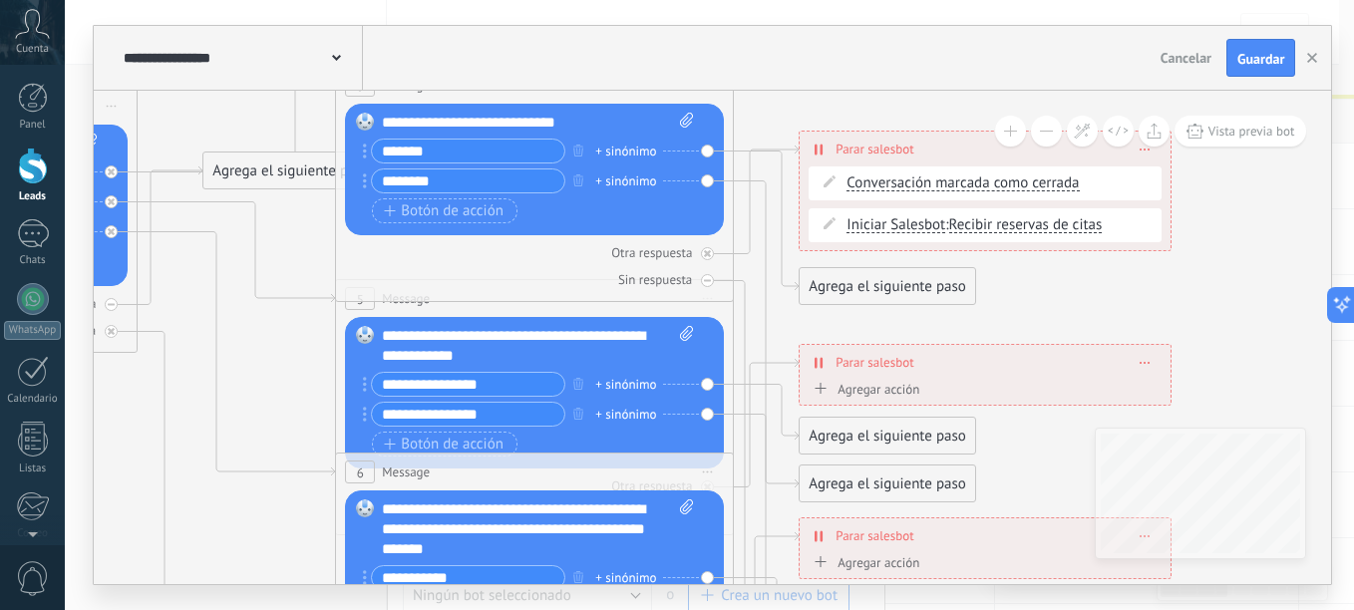
click at [854, 294] on div "Agrega el siguiente paso" at bounding box center [886, 286] width 174 height 33
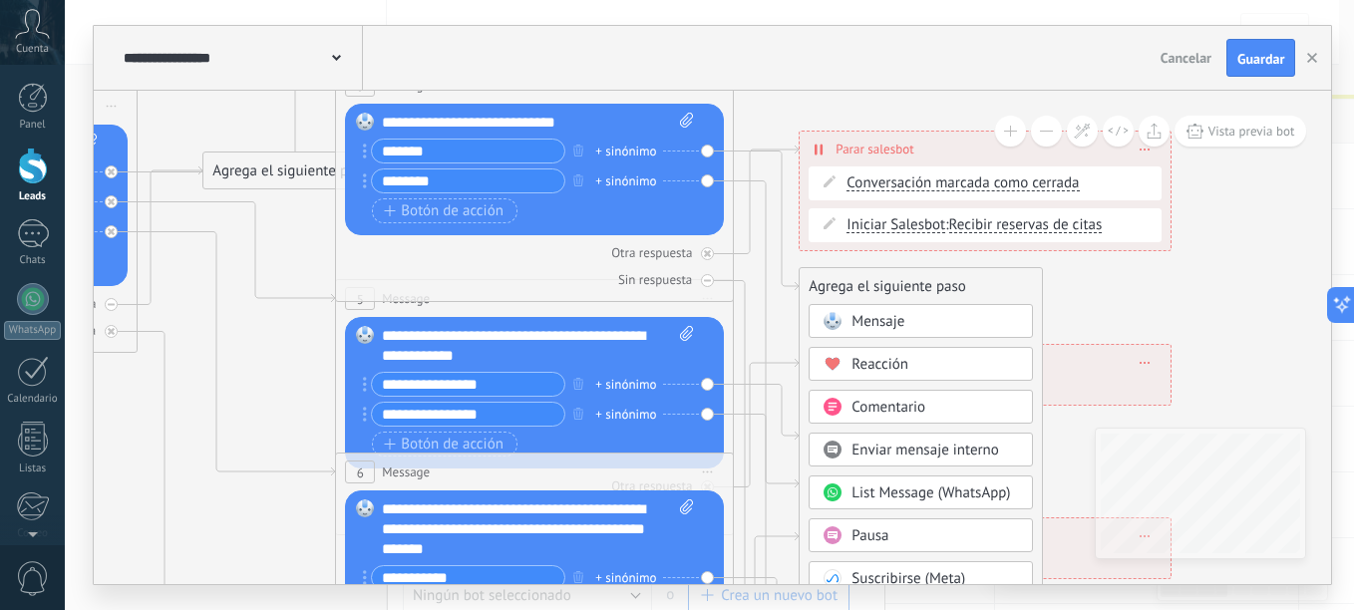
click at [916, 327] on div "Mensaje" at bounding box center [934, 322] width 167 height 20
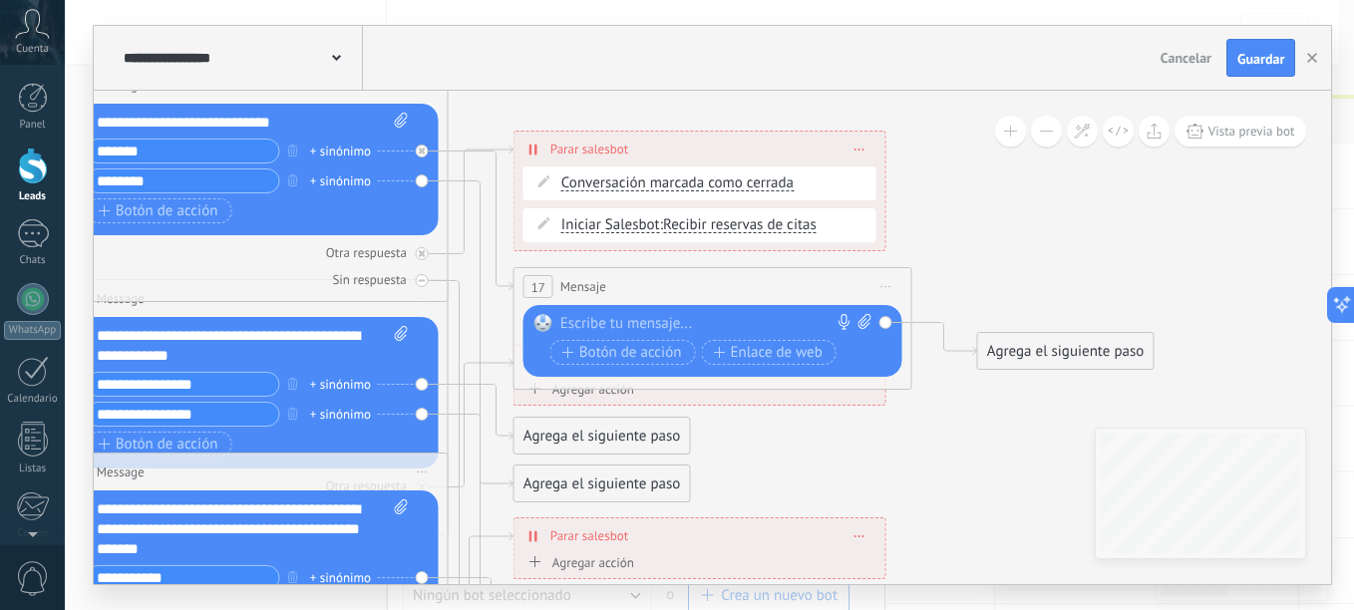
click at [1049, 356] on div "Agrega el siguiente paso" at bounding box center [1065, 351] width 174 height 33
click at [978, 258] on icon at bounding box center [294, 520] width 3107 height 1992
click at [574, 431] on div "Agrega el siguiente paso" at bounding box center [601, 436] width 174 height 33
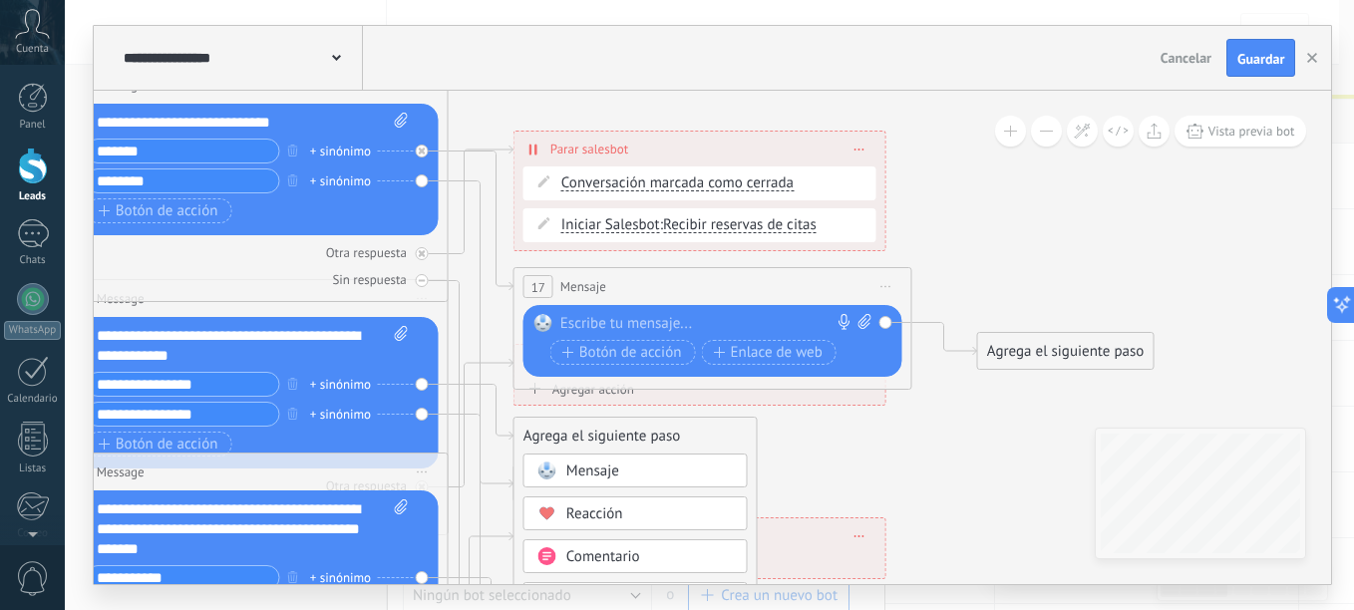
click at [628, 469] on div "Mensaje" at bounding box center [649, 471] width 167 height 20
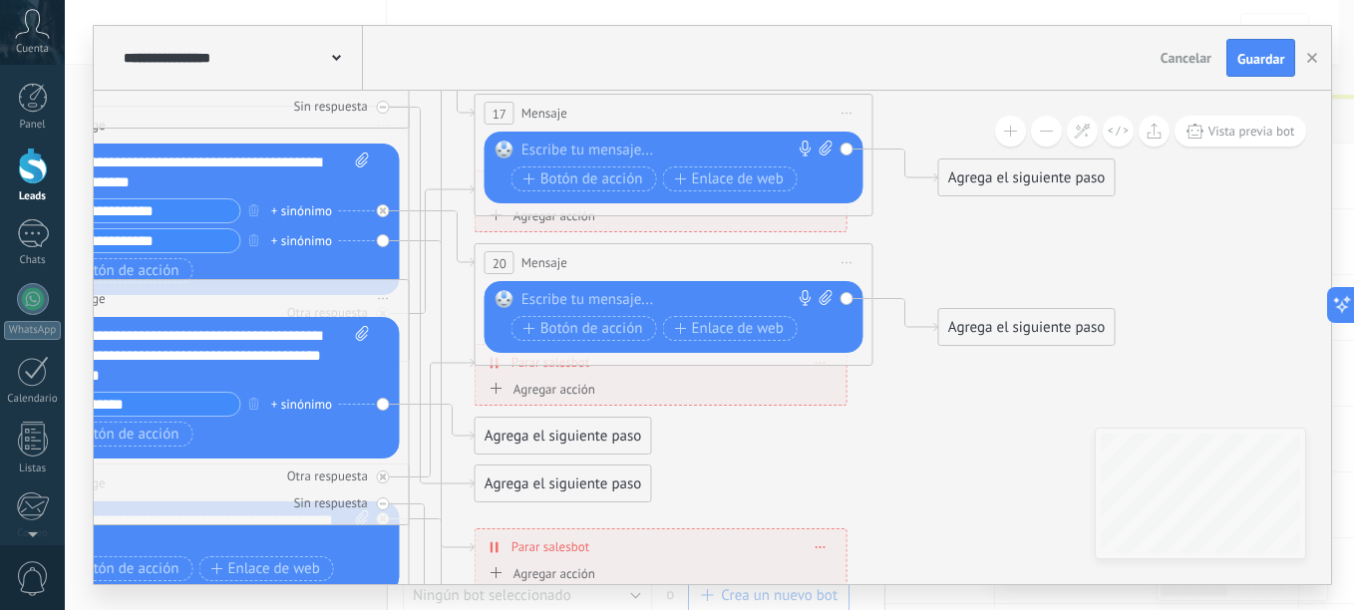
drag, startPoint x: 1206, startPoint y: 268, endPoint x: 1167, endPoint y: 95, distance: 177.7
click at [1167, 95] on icon at bounding box center [255, 367] width 3107 height 2034
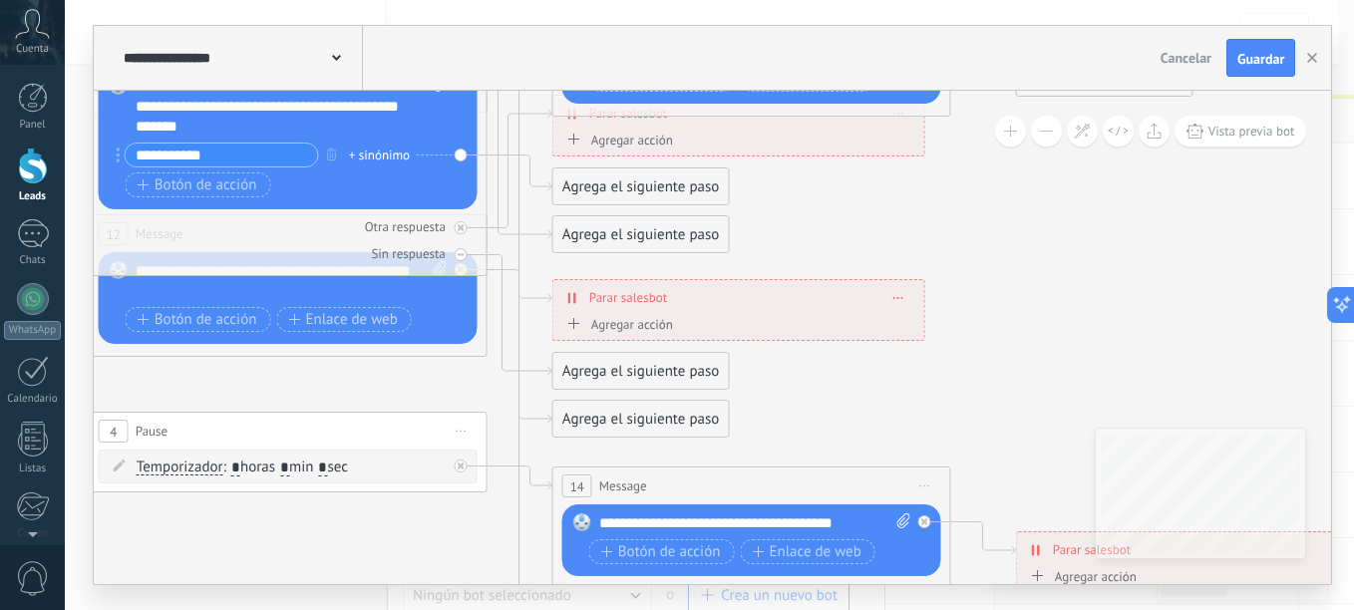
drag, startPoint x: 1190, startPoint y: 344, endPoint x: 1268, endPoint y: 95, distance: 261.0
click at [1268, 95] on icon at bounding box center [333, 118] width 3107 height 2034
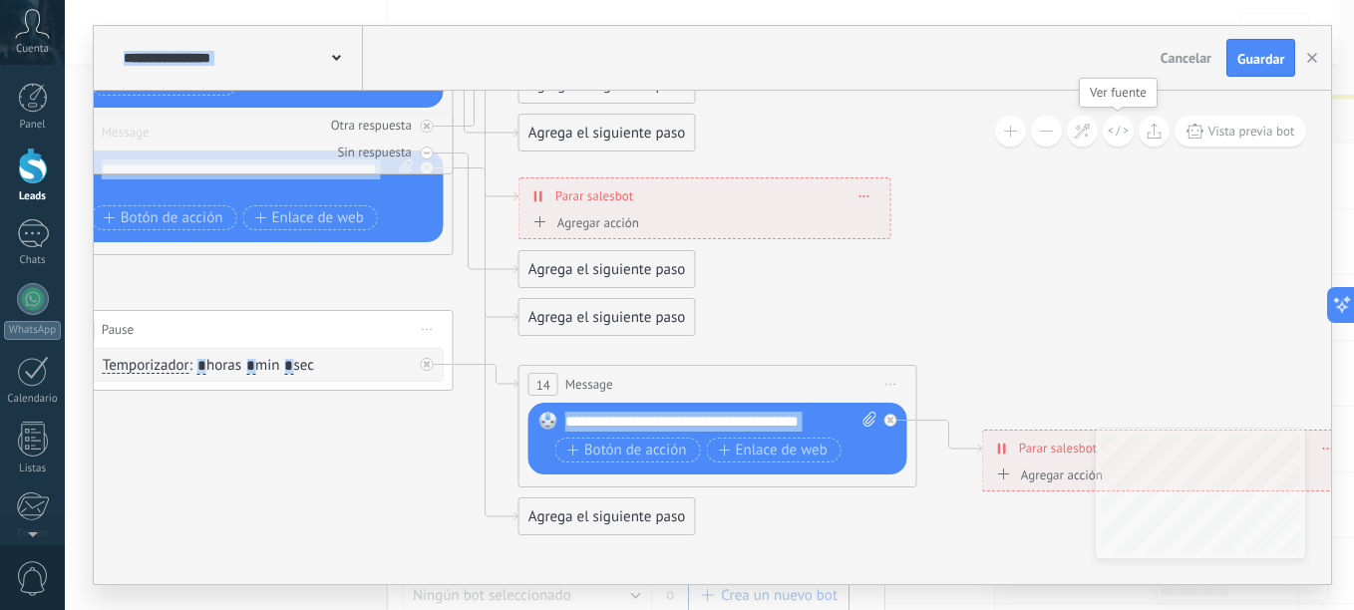
drag, startPoint x: 1166, startPoint y: 241, endPoint x: 1132, endPoint y: 142, distance: 105.3
click at [1132, 142] on div "**********" at bounding box center [712, 337] width 1237 height 493
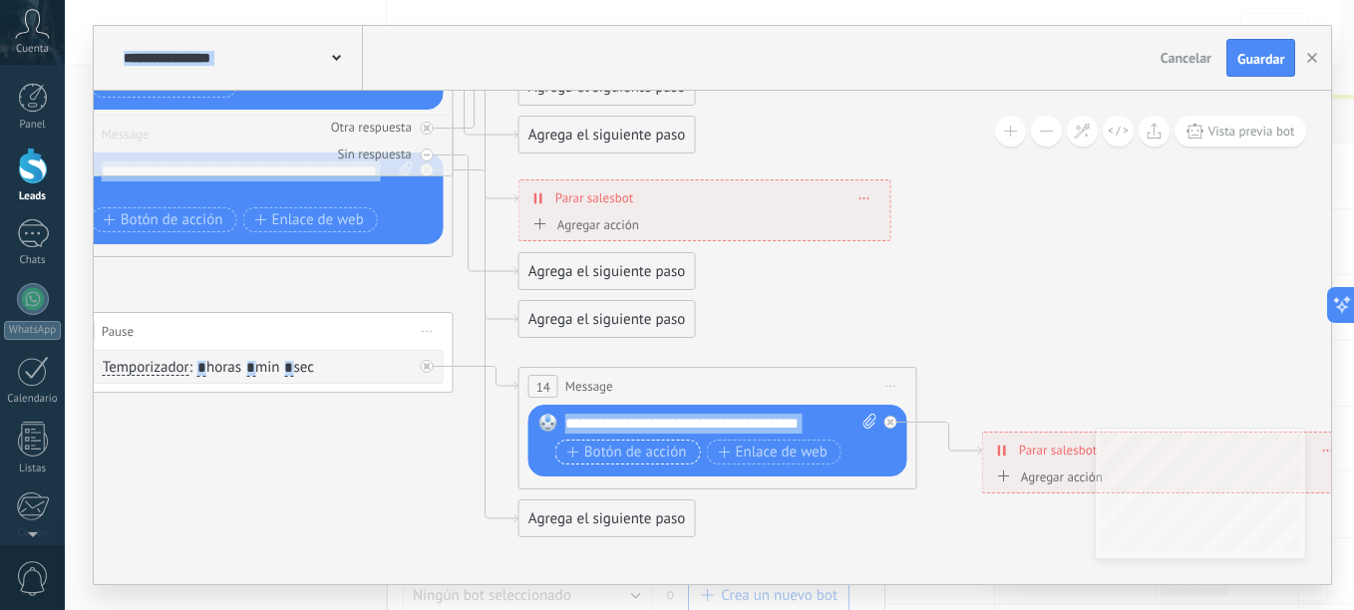
click at [643, 456] on span "Botón de acción" at bounding box center [627, 453] width 120 height 16
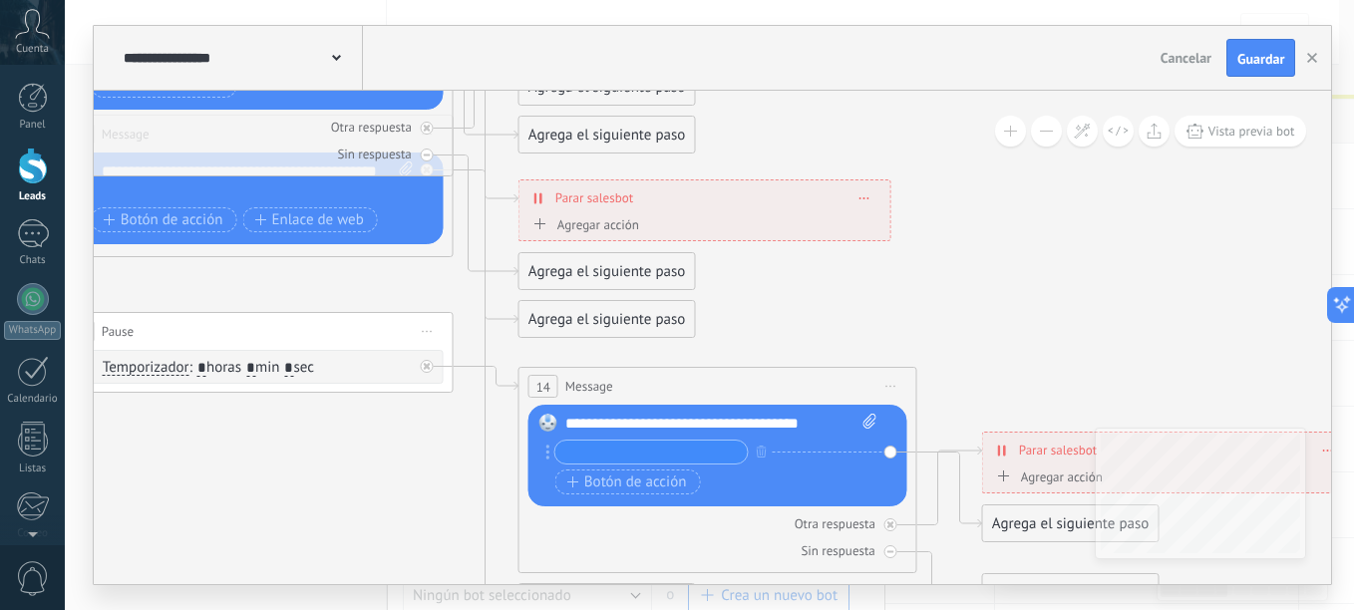
click at [1053, 479] on div "Agregar acción" at bounding box center [1047, 476] width 111 height 15
click at [1053, 479] on button "Conversación marcada como cerrada" at bounding box center [1106, 478] width 249 height 36
click at [1046, 521] on span "Iniciar Salesbot" at bounding box center [1103, 511] width 241 height 19
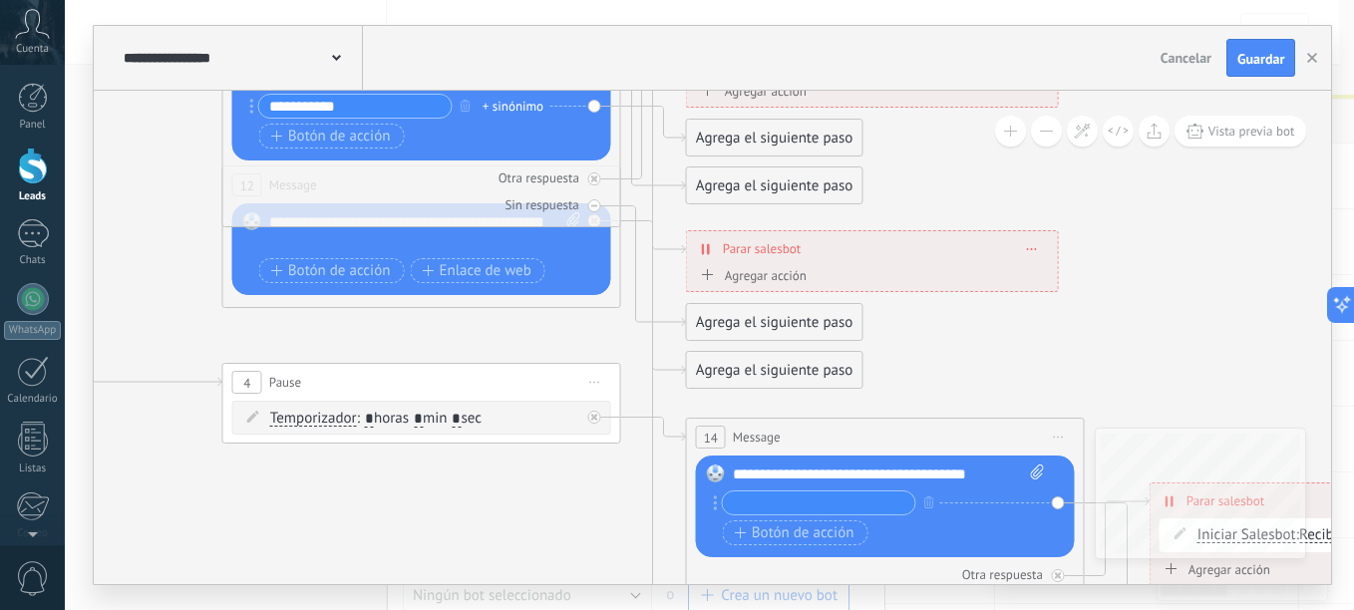
drag, startPoint x: 1178, startPoint y: 298, endPoint x: 1346, endPoint y: 350, distance: 175.3
click at [1346, 350] on div "**********" at bounding box center [709, 305] width 1289 height 610
click at [1260, 61] on span "Guardar" at bounding box center [1260, 59] width 47 height 14
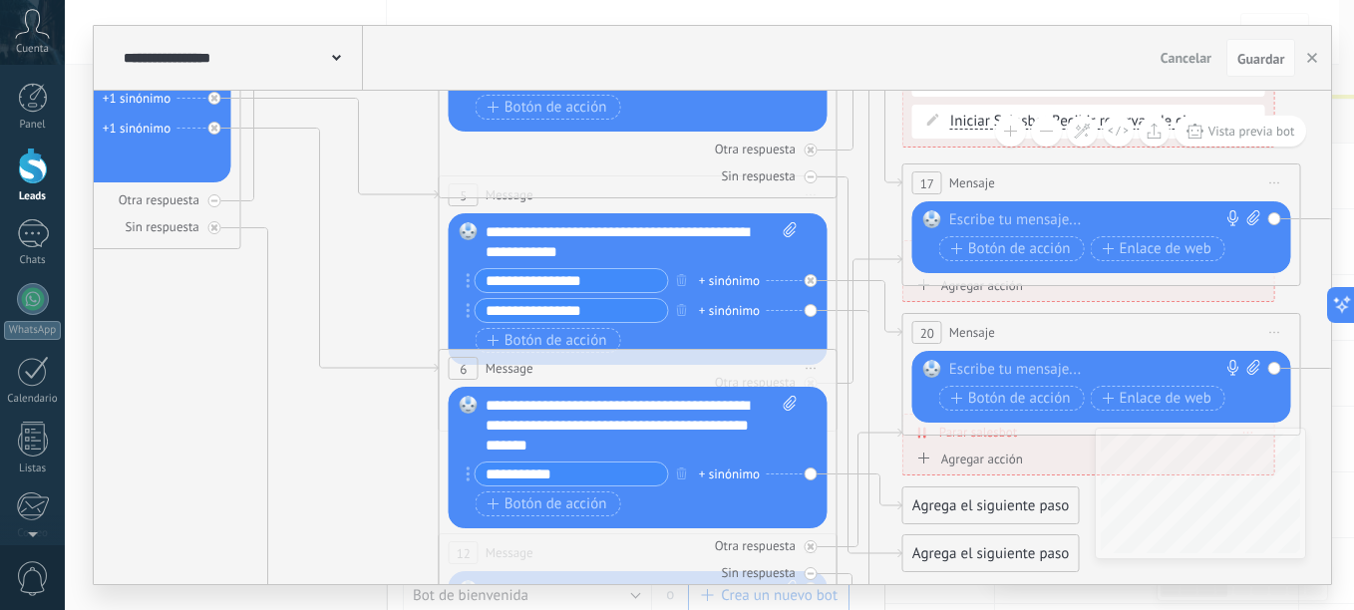
drag, startPoint x: 1132, startPoint y: 212, endPoint x: 1349, endPoint y: 579, distance: 425.8
click at [1349, 579] on div "**********" at bounding box center [709, 305] width 1289 height 610
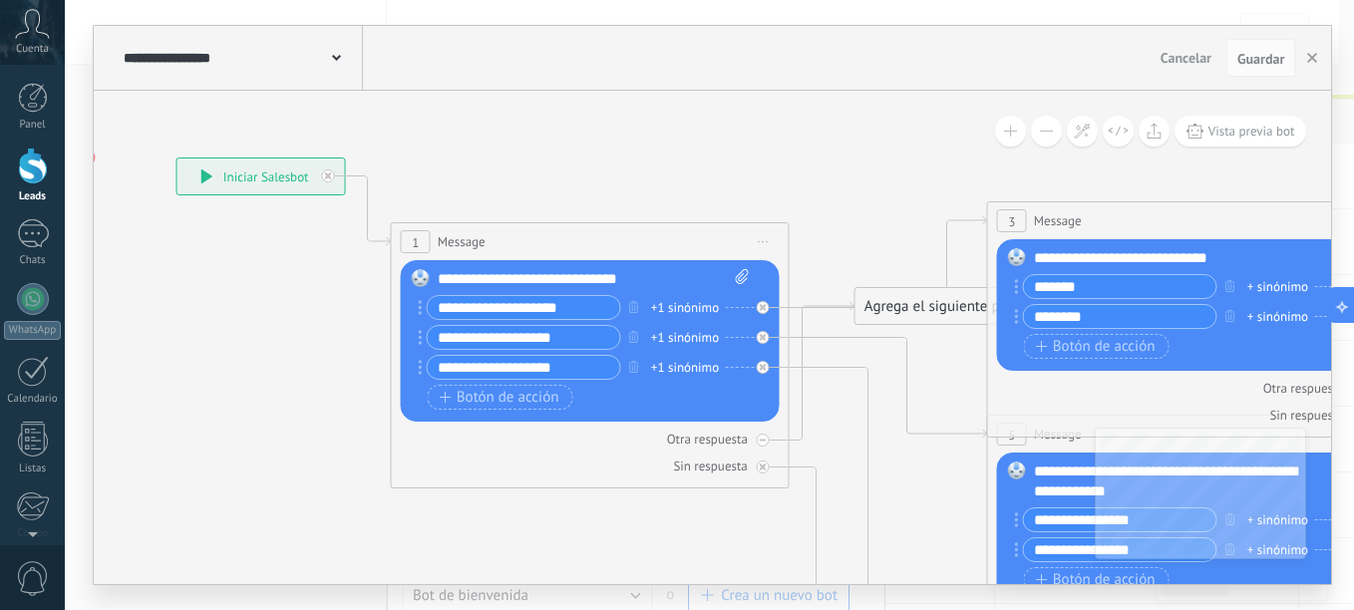
drag, startPoint x: 193, startPoint y: 380, endPoint x: 742, endPoint y: 619, distance: 598.1
click at [742, 609] on html ".abccls-1,.abccls-2{fill-rule:evenodd}.abccls-2{fill:#fff} .abfcls-1{fill:none}…" at bounding box center [677, 305] width 1354 height 610
click at [242, 179] on div "**********" at bounding box center [260, 176] width 167 height 36
click at [204, 175] on icon at bounding box center [206, 176] width 11 height 14
click at [34, 236] on div at bounding box center [33, 233] width 32 height 29
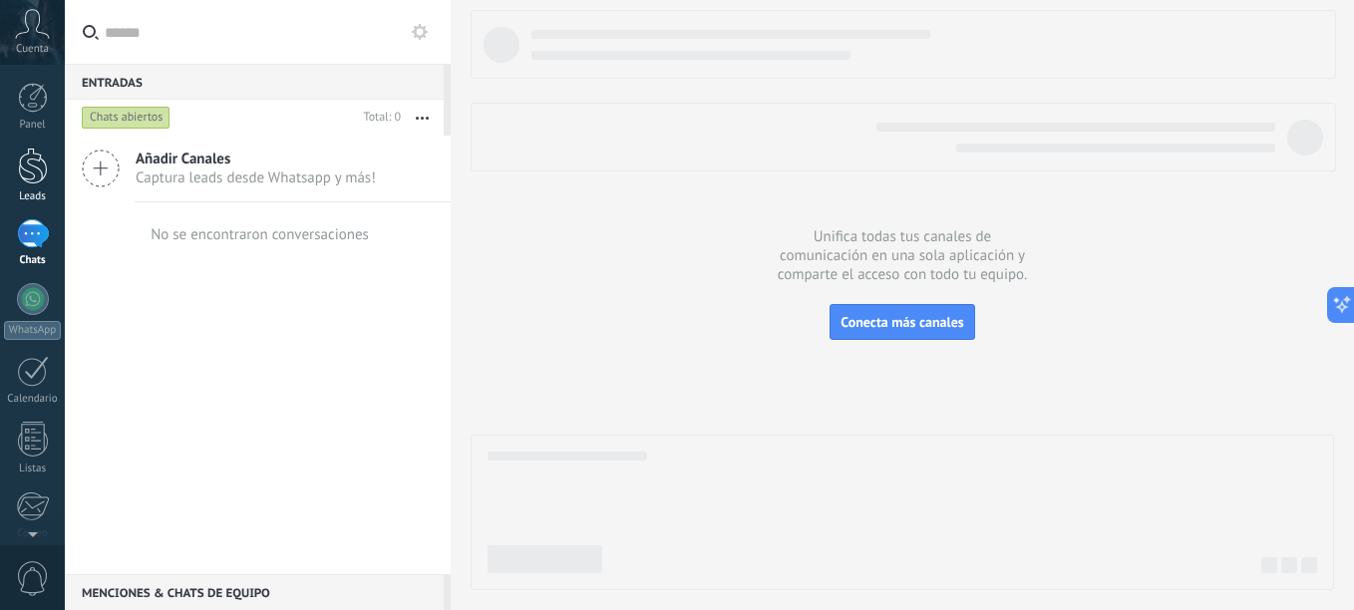
click at [36, 176] on div at bounding box center [33, 166] width 30 height 37
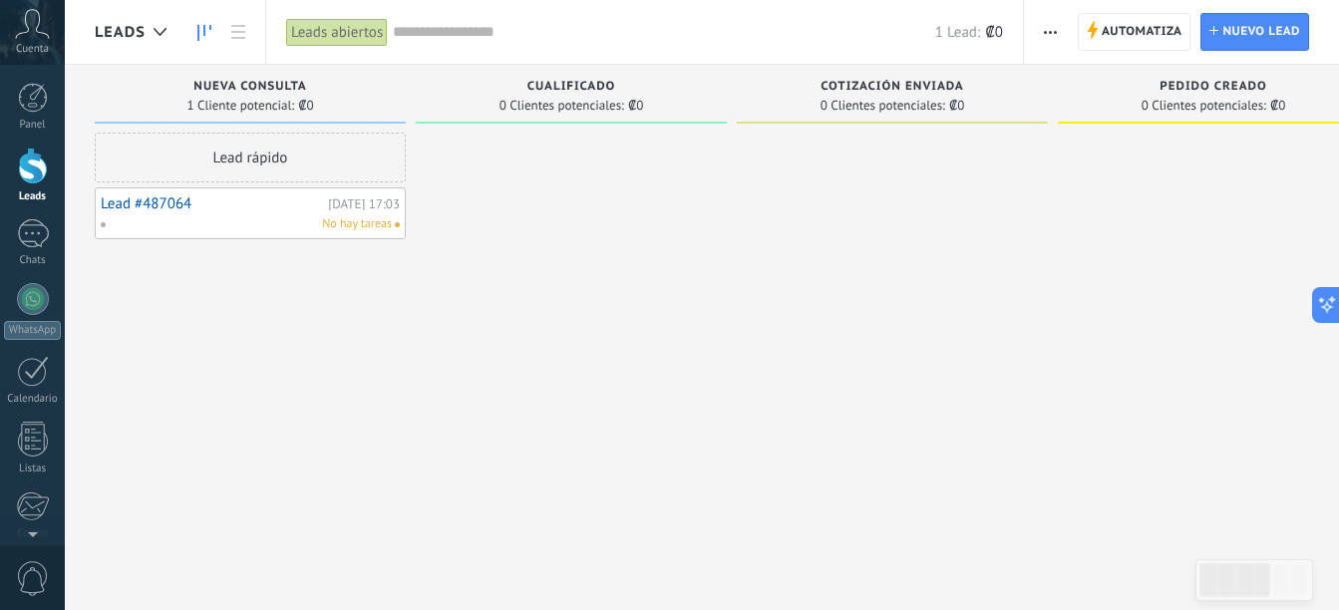
click at [337, 33] on div "Leads abiertos" at bounding box center [337, 32] width 102 height 29
click at [1240, 34] on span "Nuevo lead" at bounding box center [1261, 32] width 78 height 36
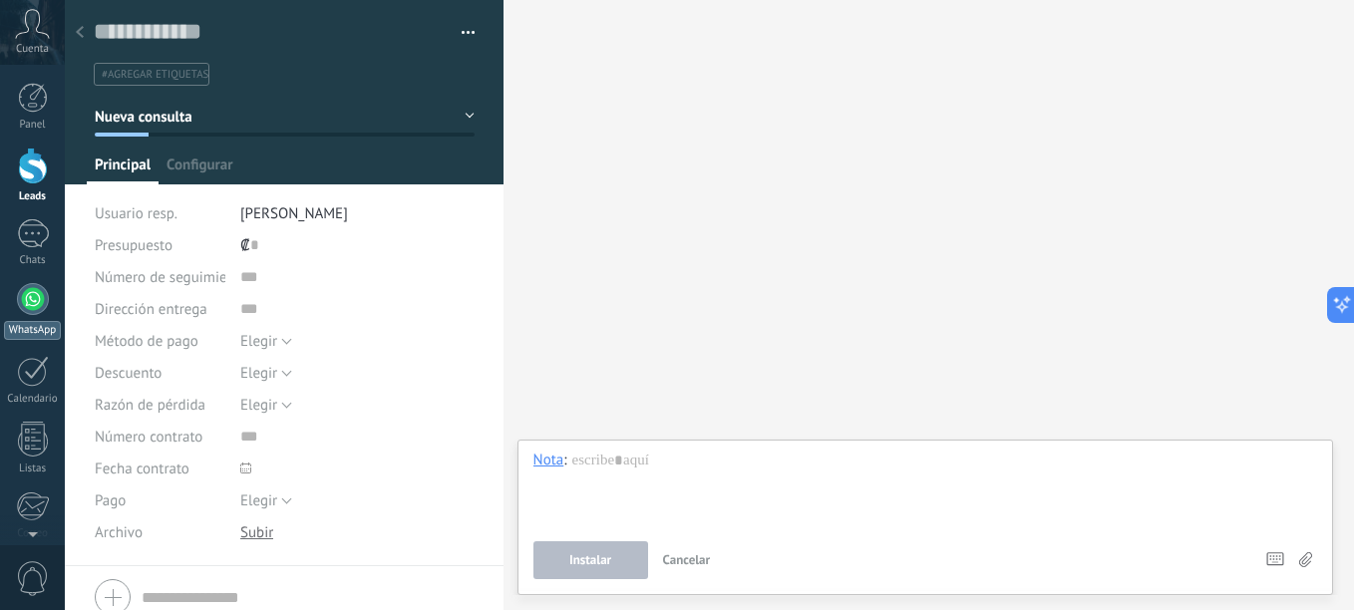
click at [33, 300] on div at bounding box center [33, 299] width 32 height 32
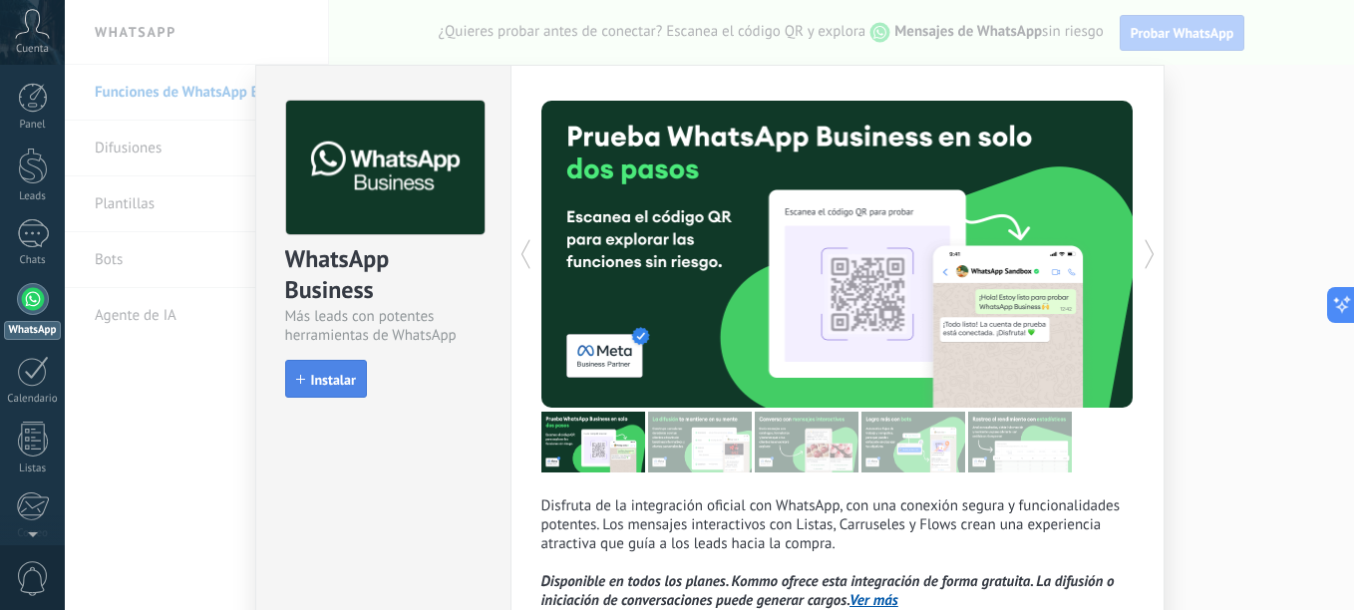
click at [333, 386] on span "Instalar" at bounding box center [333, 380] width 45 height 14
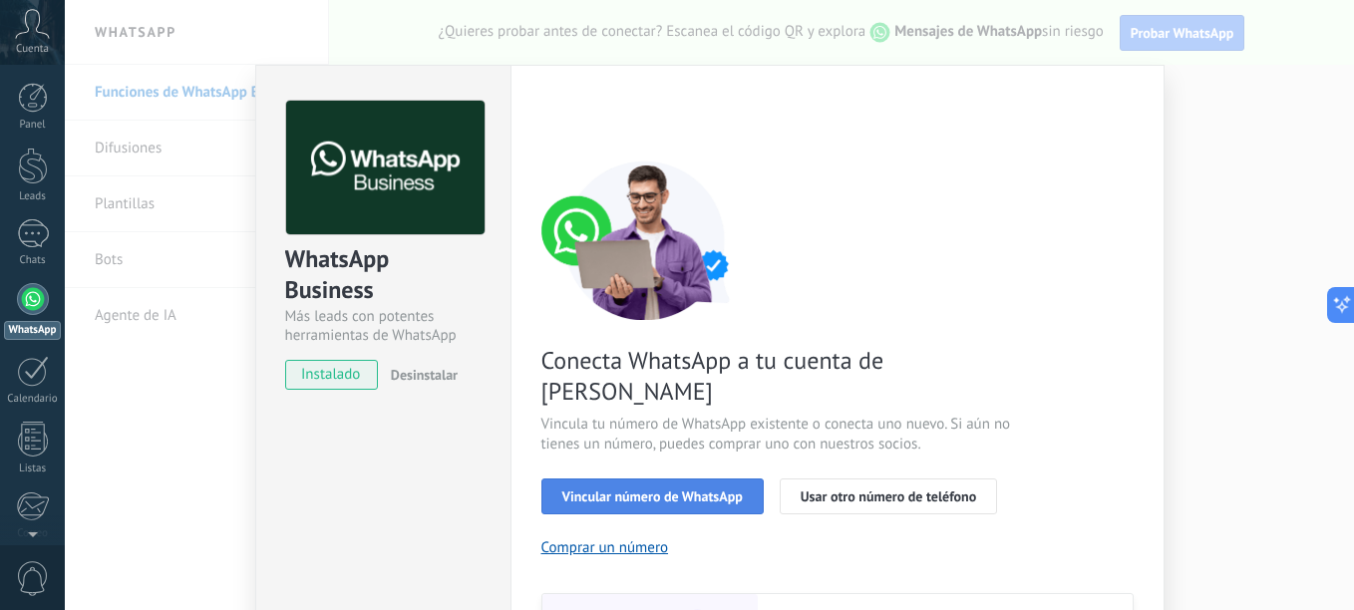
click at [671, 489] on span "Vincular número de WhatsApp" at bounding box center [652, 496] width 180 height 14
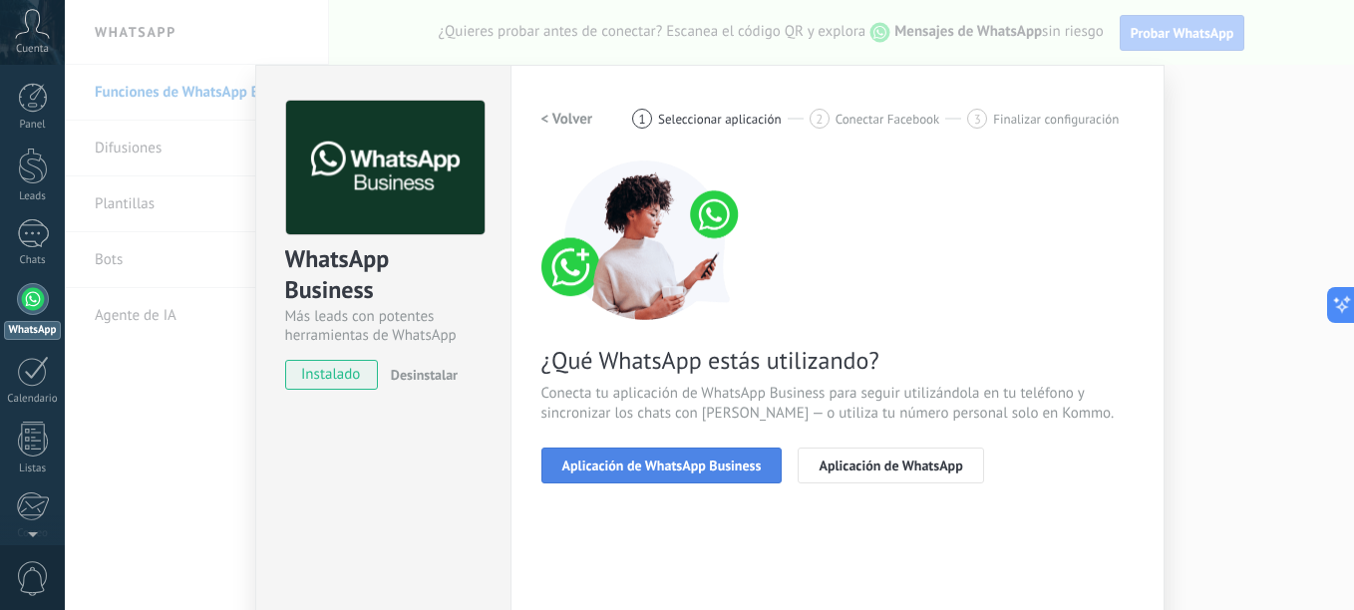
click at [671, 462] on span "Aplicación de WhatsApp Business" at bounding box center [661, 466] width 199 height 14
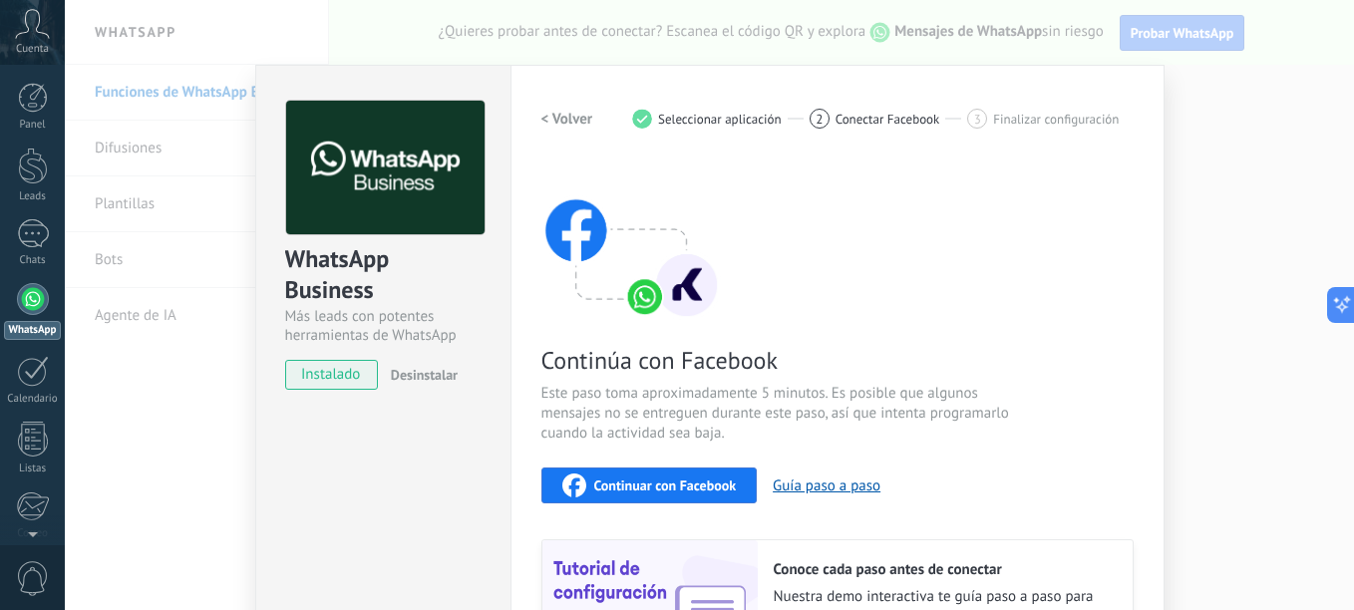
click at [692, 487] on span "Continuar con Facebook" at bounding box center [665, 485] width 143 height 14
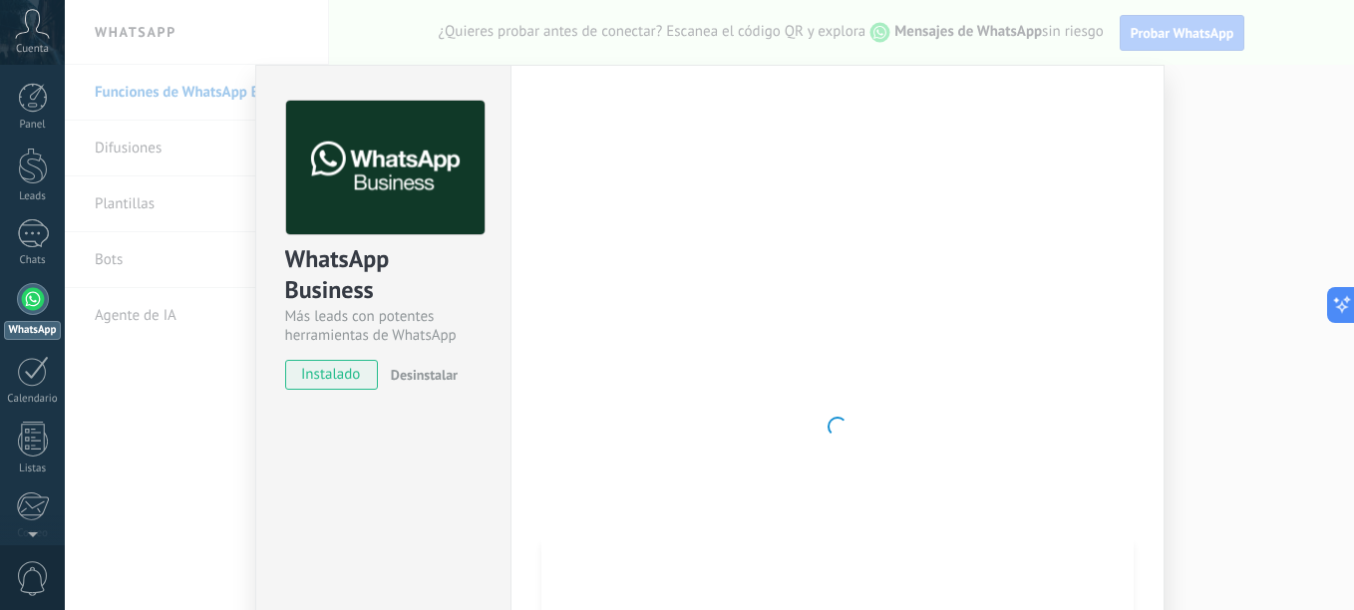
drag, startPoint x: 1218, startPoint y: 155, endPoint x: 1149, endPoint y: 161, distance: 69.0
click at [1218, 155] on div "WhatsApp Business Más leads con potentes herramientas de WhatsApp instalado Des…" at bounding box center [709, 305] width 1289 height 610
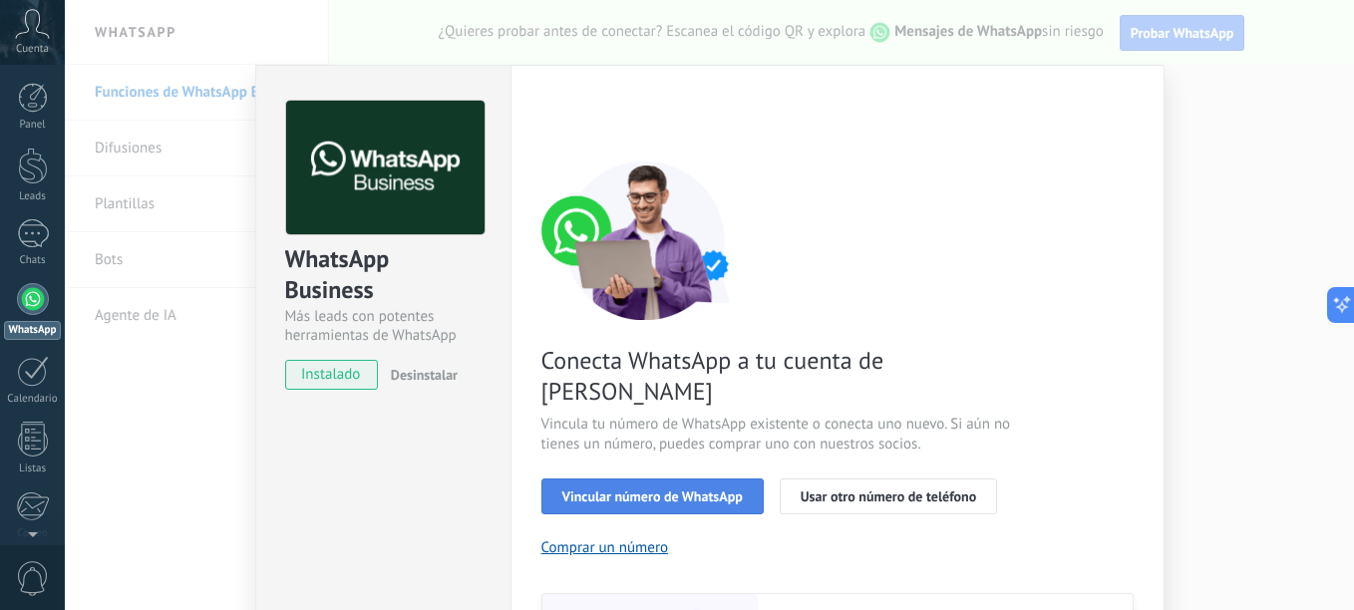
click at [610, 489] on span "Vincular número de WhatsApp" at bounding box center [652, 496] width 180 height 14
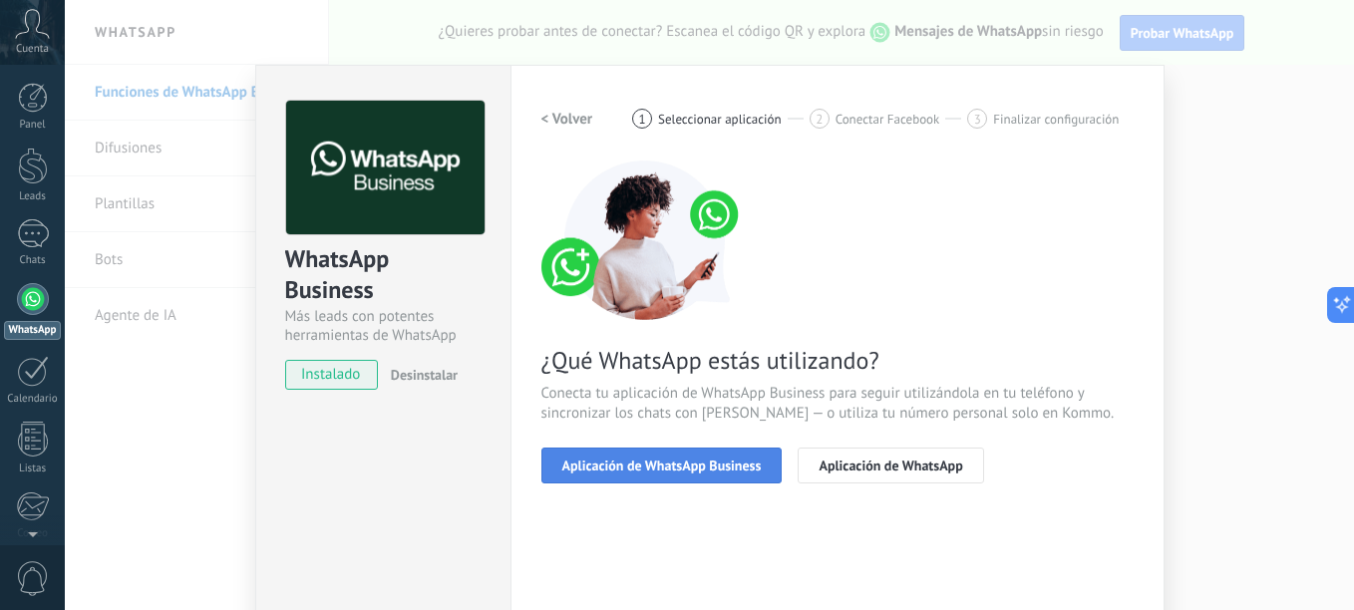
click at [692, 460] on span "Aplicación de WhatsApp Business" at bounding box center [661, 466] width 199 height 14
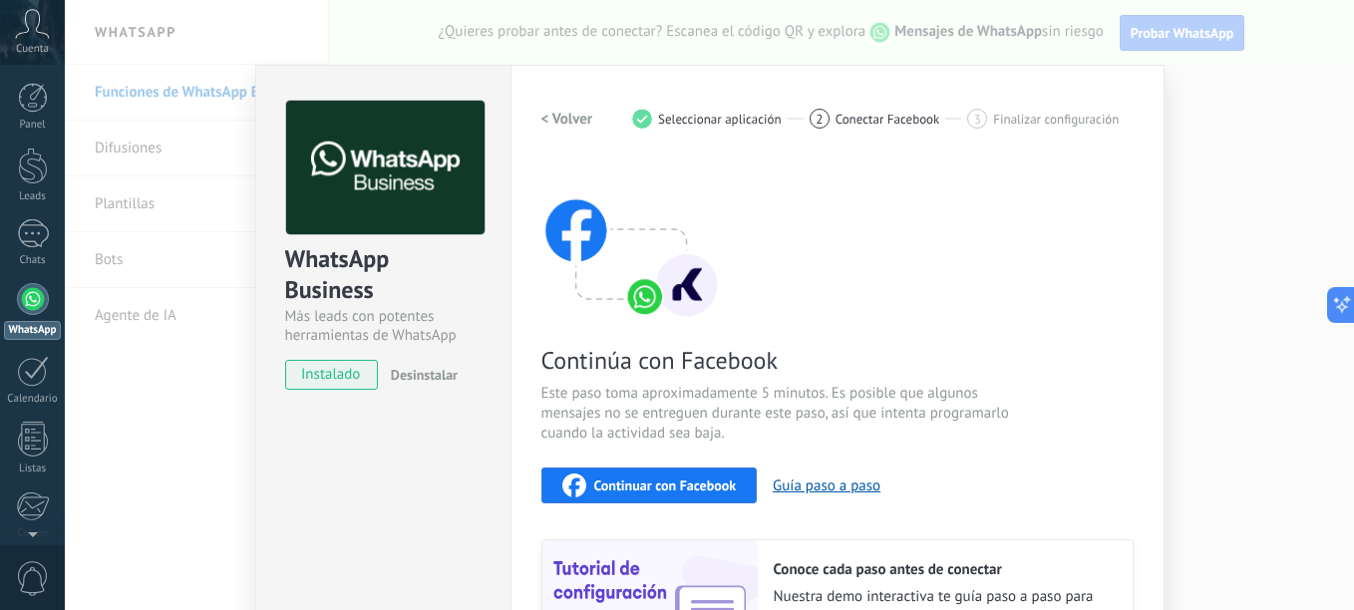
click at [692, 486] on span "Continuar con Facebook" at bounding box center [665, 485] width 143 height 14
click at [41, 102] on div at bounding box center [33, 98] width 30 height 30
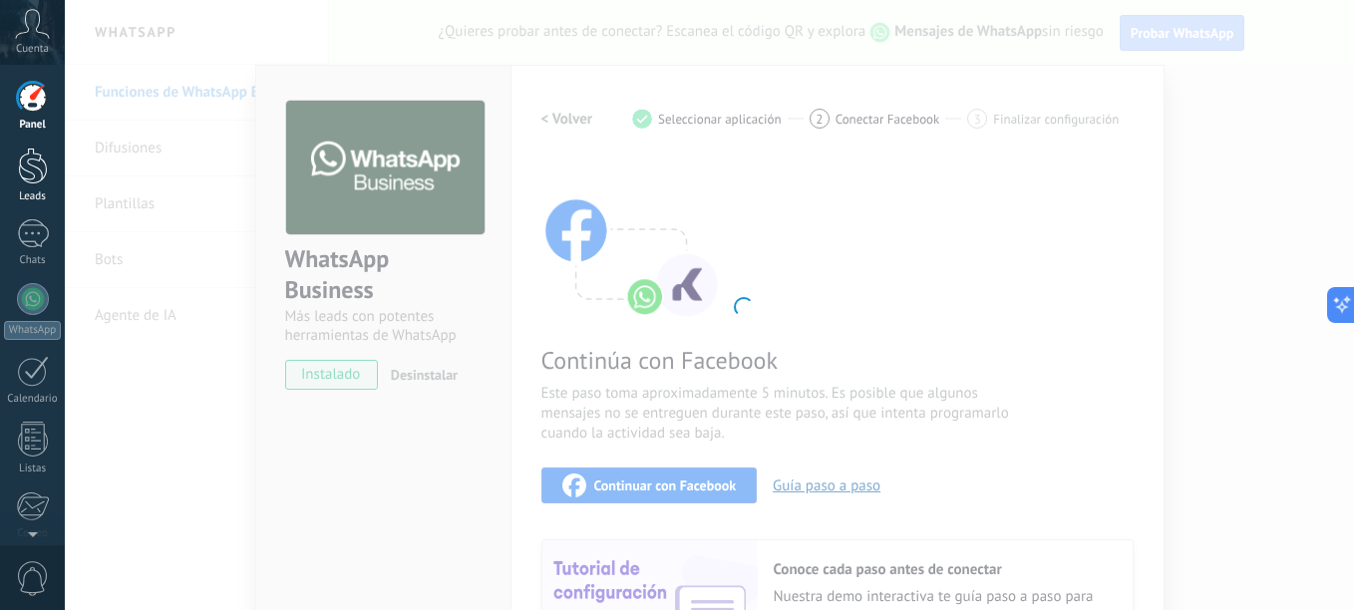
click at [31, 169] on div at bounding box center [33, 166] width 30 height 37
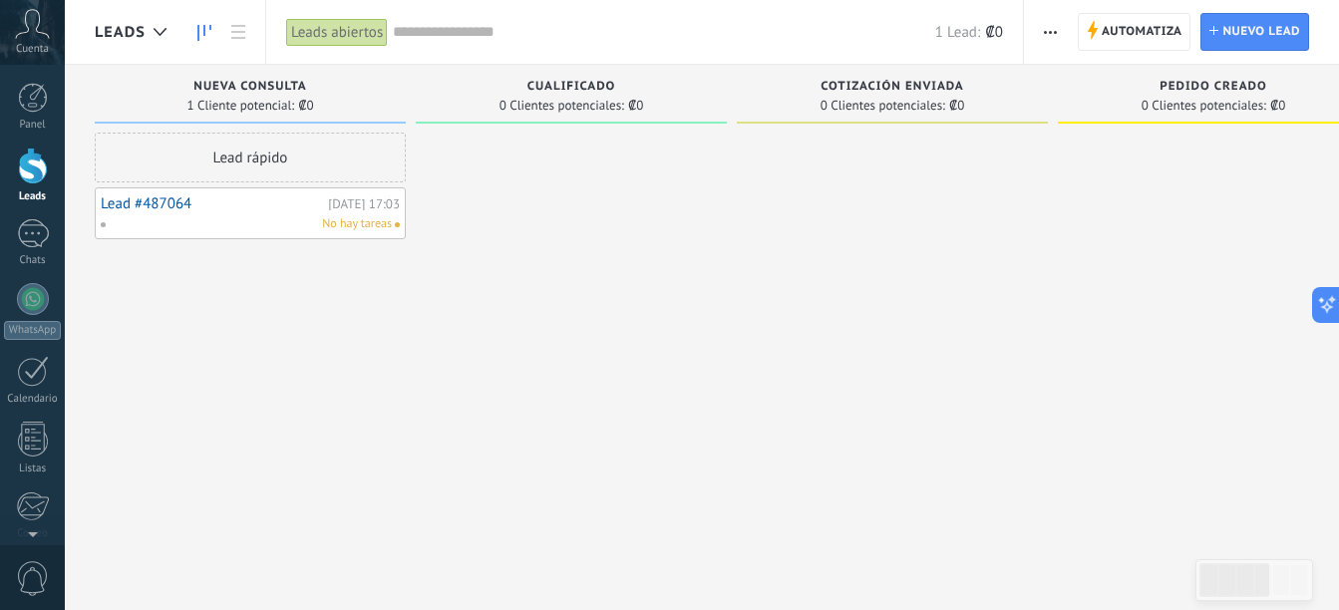
click at [33, 175] on div at bounding box center [33, 166] width 30 height 37
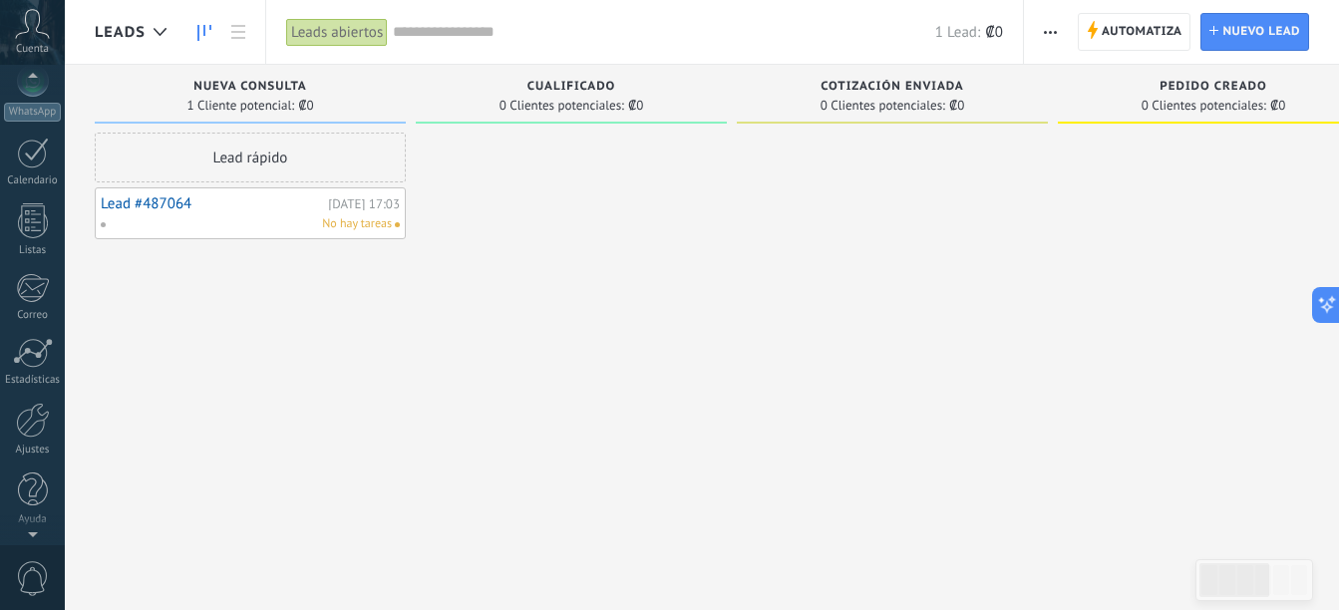
scroll to position [219, 0]
click at [37, 414] on div at bounding box center [33, 419] width 34 height 35
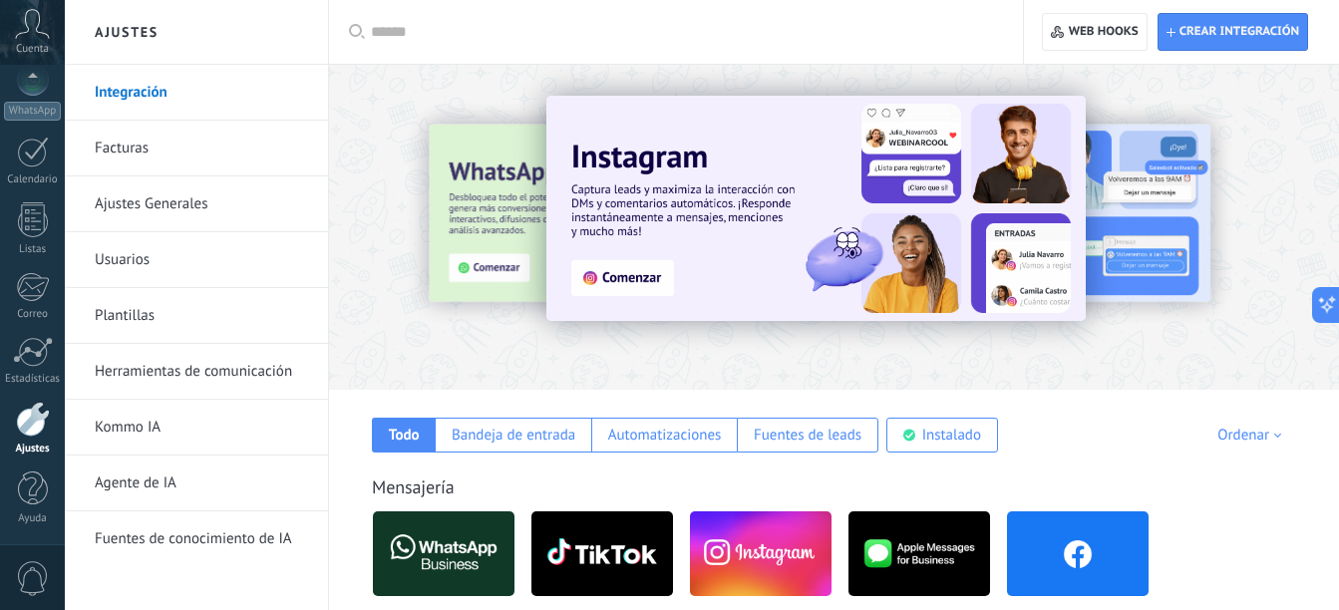
click at [201, 100] on link "Integración" at bounding box center [201, 93] width 213 height 56
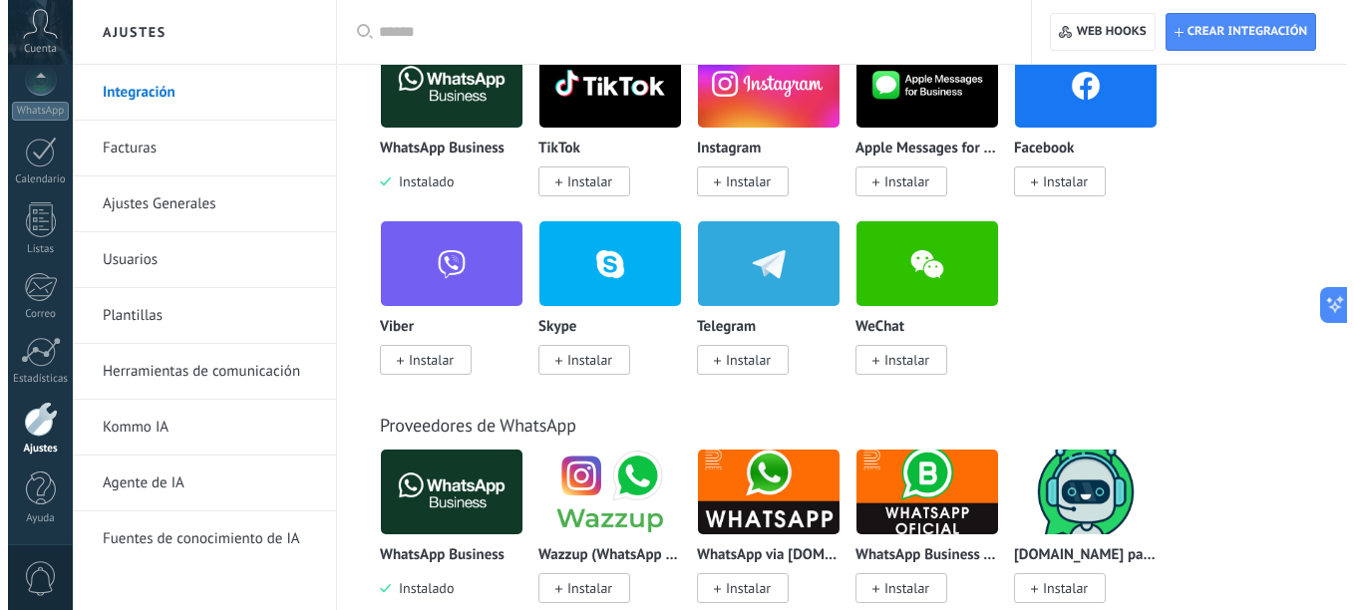
scroll to position [312, 0]
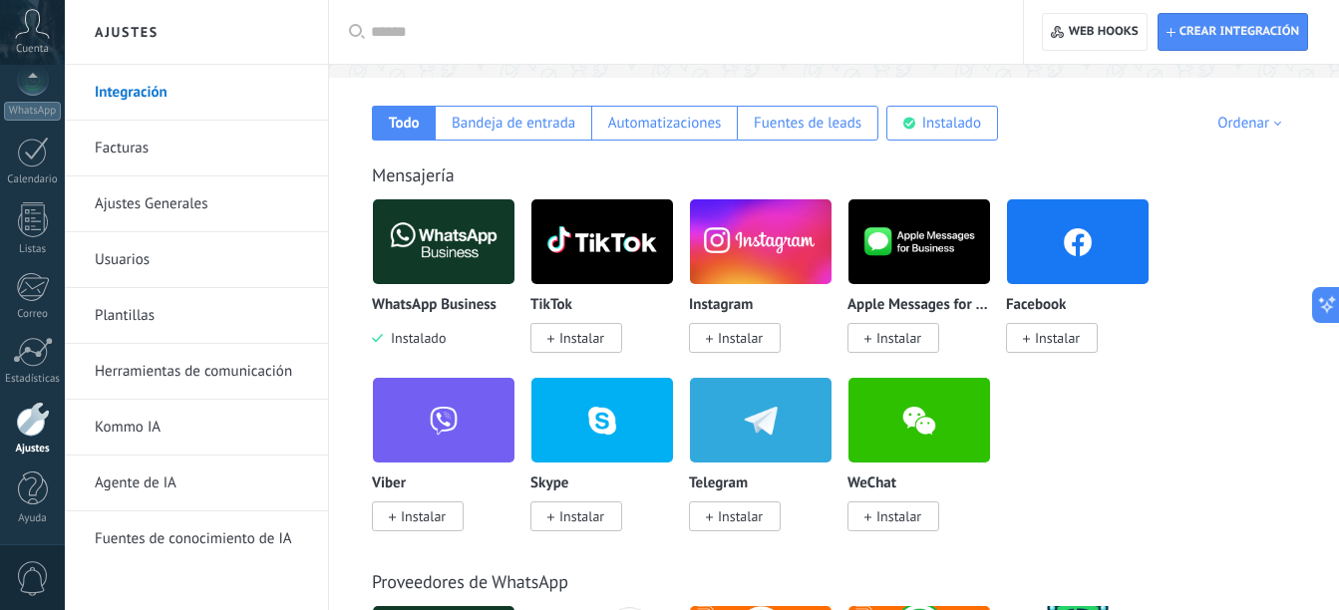
click at [477, 232] on img at bounding box center [444, 241] width 142 height 97
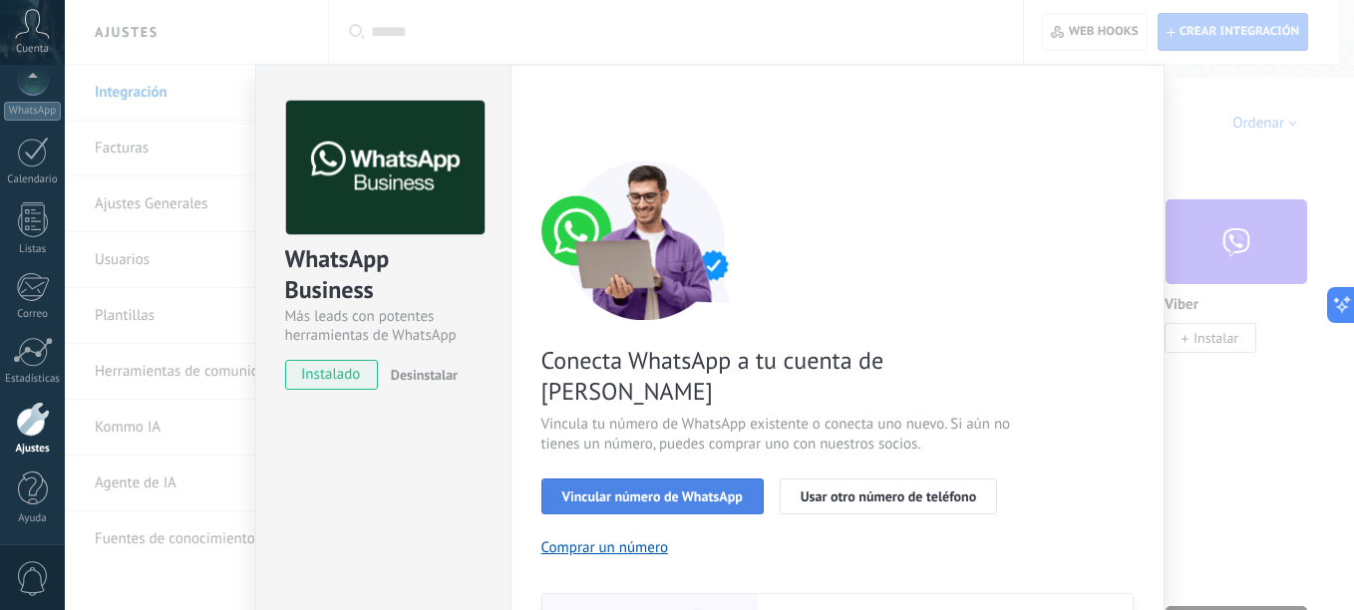
click at [720, 489] on span "Vincular número de WhatsApp" at bounding box center [652, 496] width 180 height 14
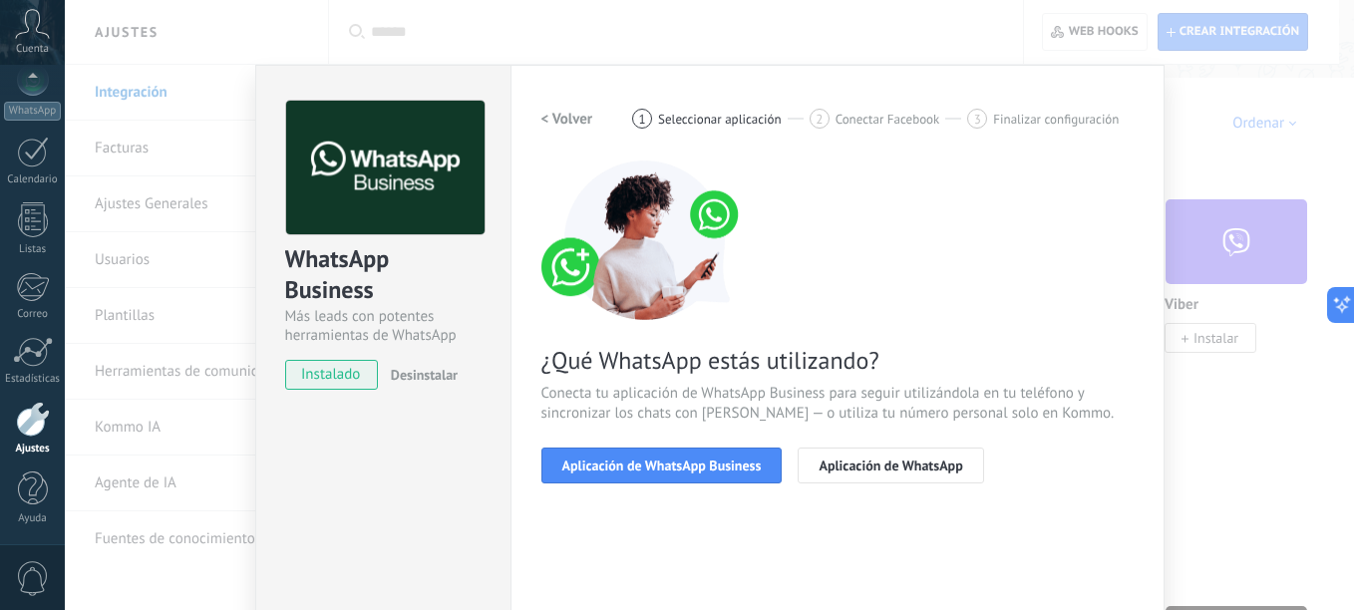
click at [720, 463] on span "Aplicación de WhatsApp Business" at bounding box center [661, 466] width 199 height 14
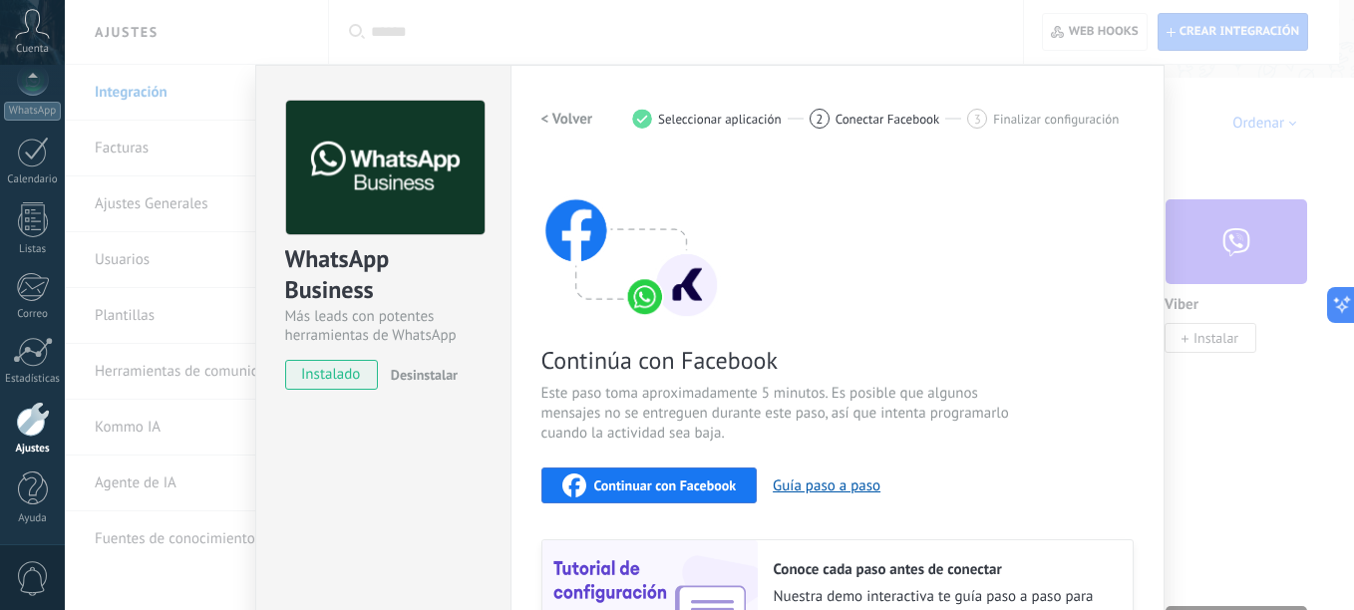
click at [677, 488] on span "Continuar con Facebook" at bounding box center [665, 485] width 143 height 14
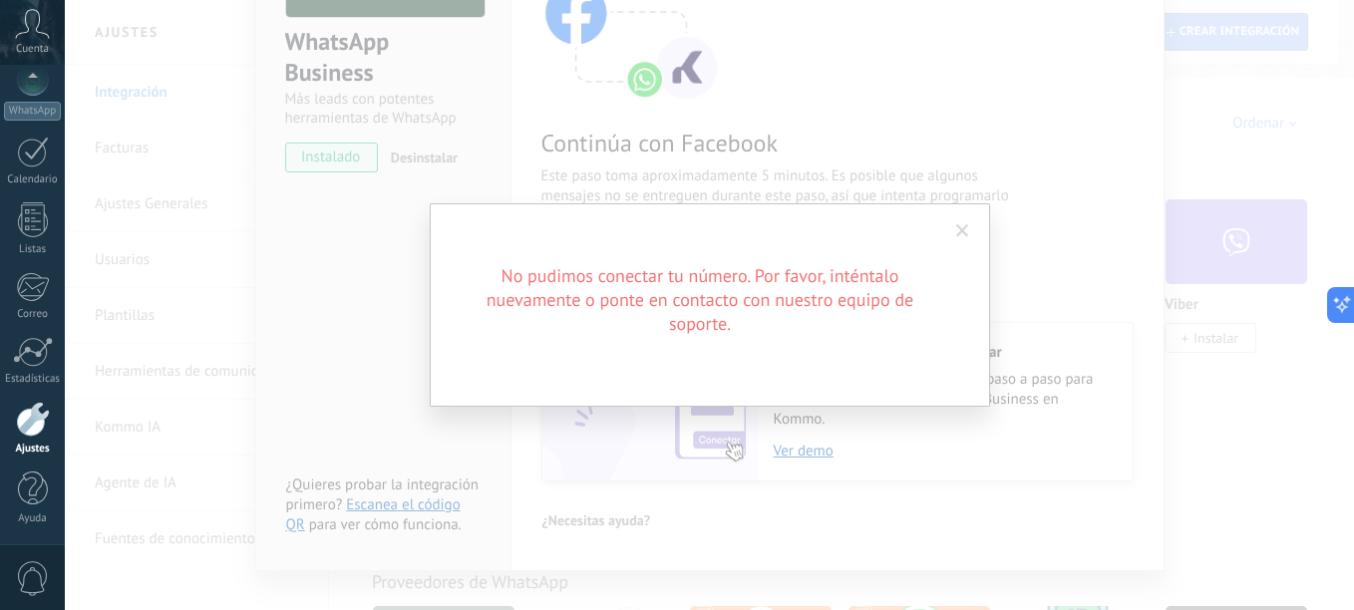
scroll to position [247, 0]
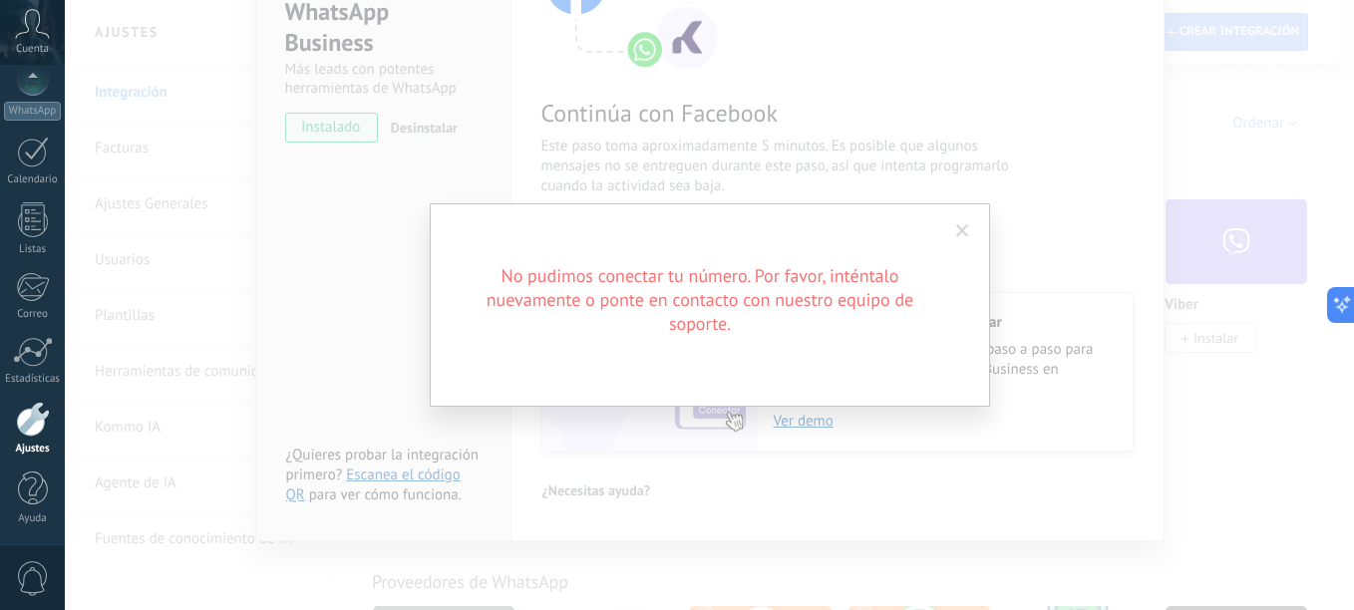
click at [960, 234] on span at bounding box center [962, 231] width 13 height 14
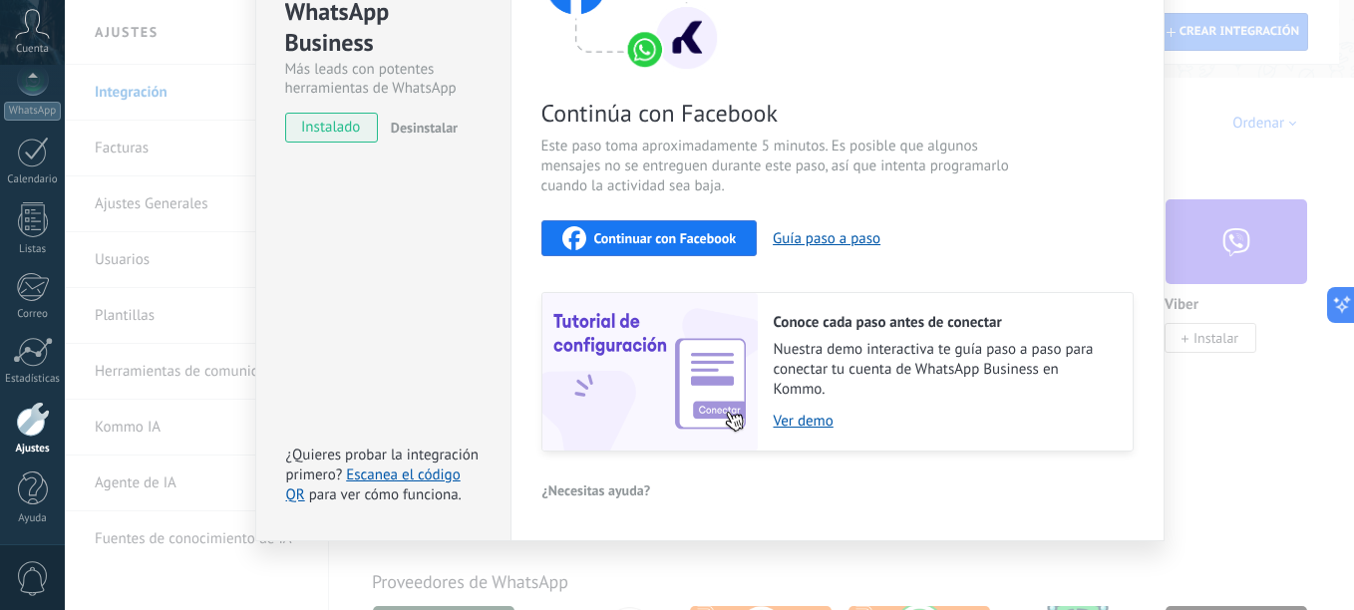
click at [1266, 181] on div "WhatsApp Business Más leads con potentes herramientas de WhatsApp instalado Des…" at bounding box center [709, 305] width 1289 height 610
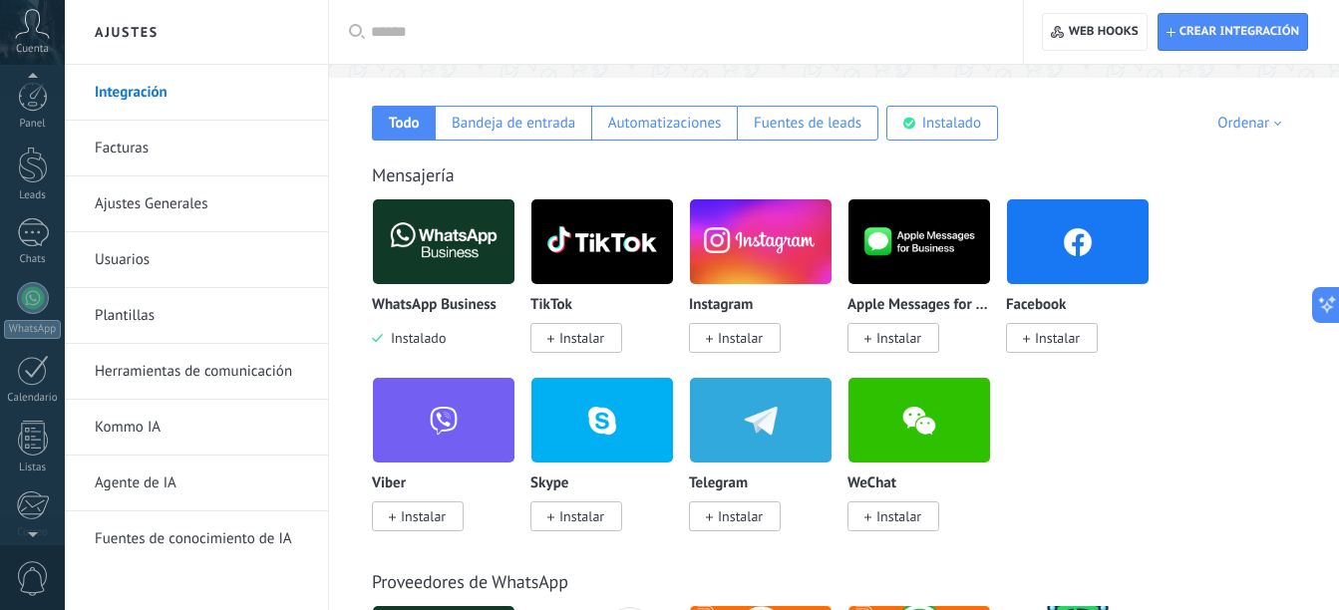
scroll to position [0, 0]
click at [29, 168] on div at bounding box center [33, 166] width 30 height 37
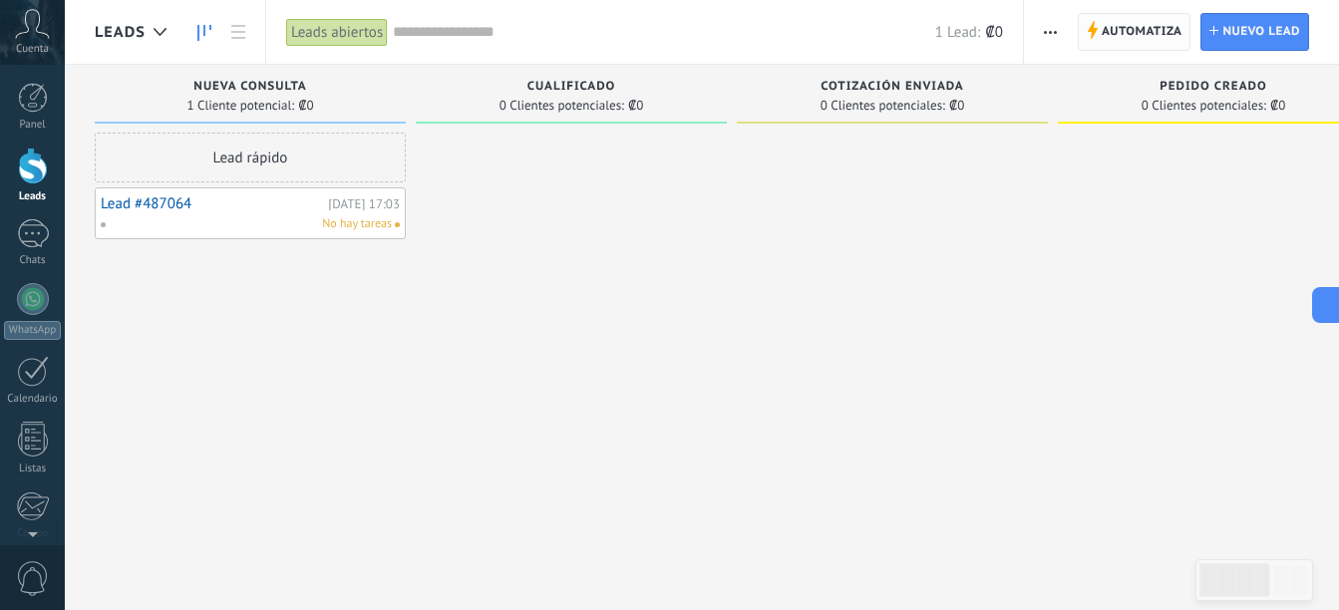
click at [1124, 31] on span "Automatiza" at bounding box center [1141, 32] width 81 height 36
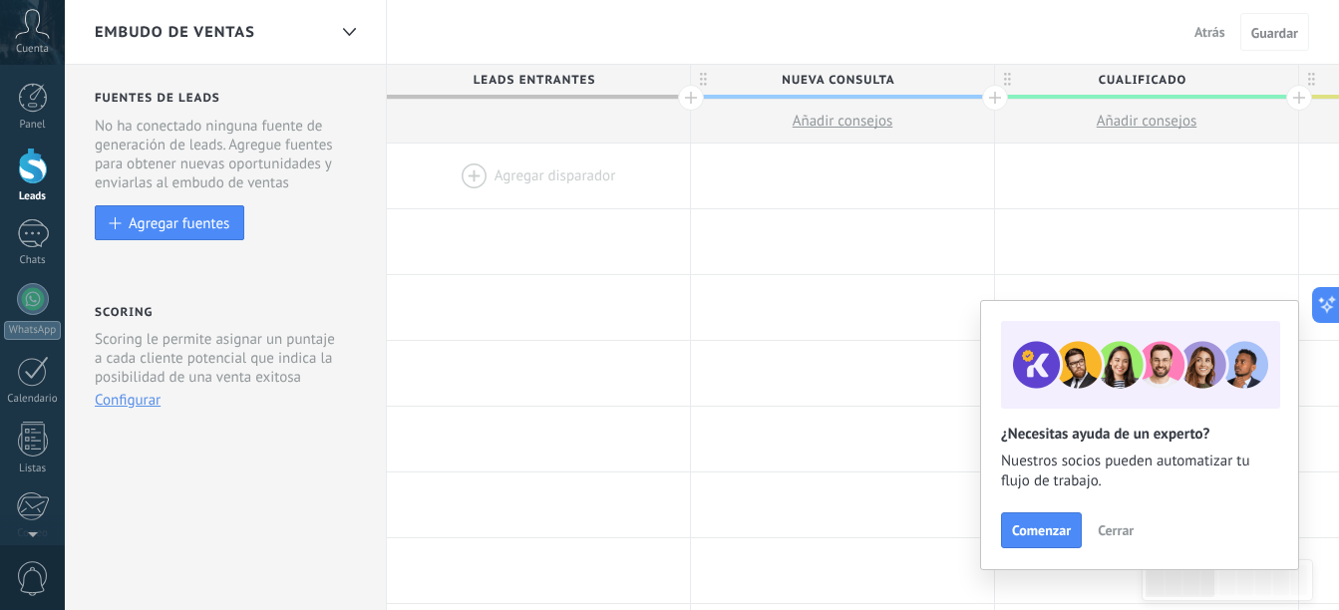
click at [537, 174] on div at bounding box center [538, 176] width 303 height 65
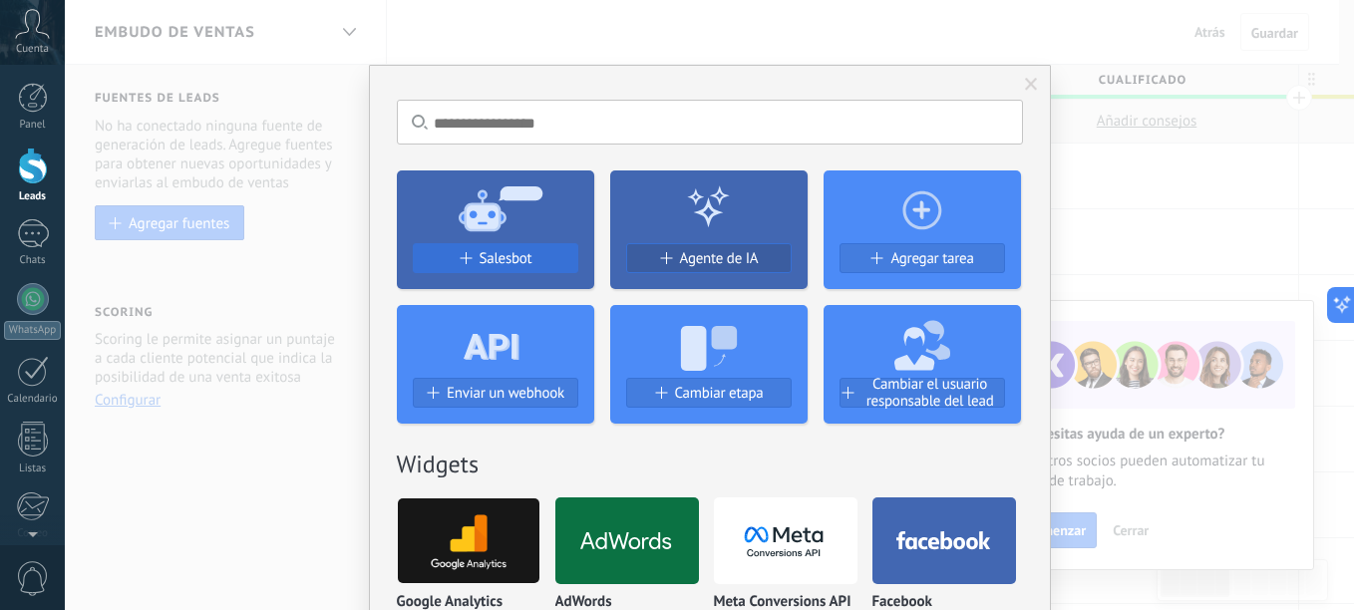
click at [518, 252] on span "Salesbot" at bounding box center [505, 258] width 53 height 17
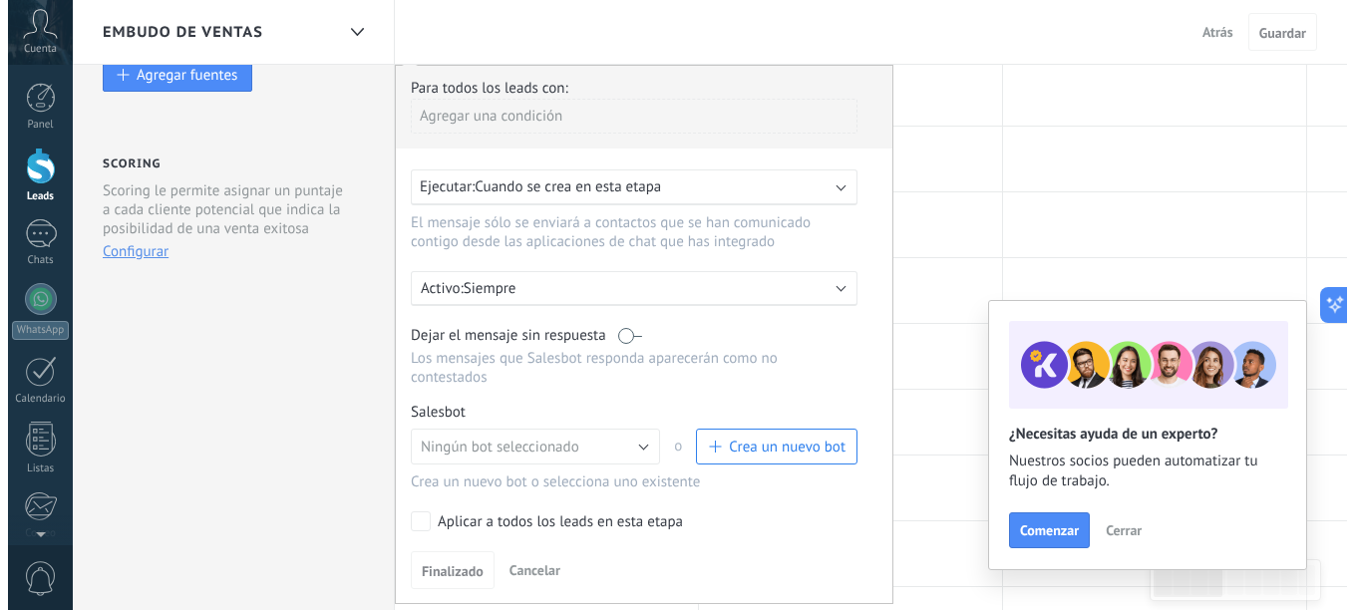
scroll to position [164, 0]
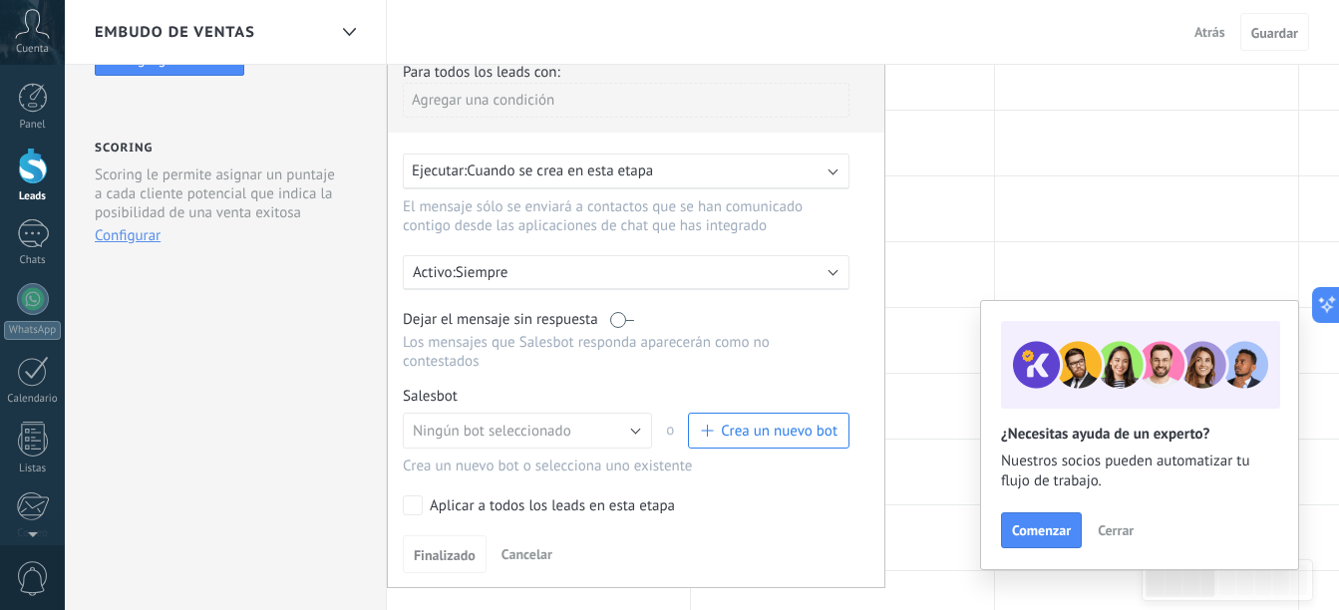
click at [781, 437] on span "Crea un nuevo bot" at bounding box center [779, 431] width 117 height 19
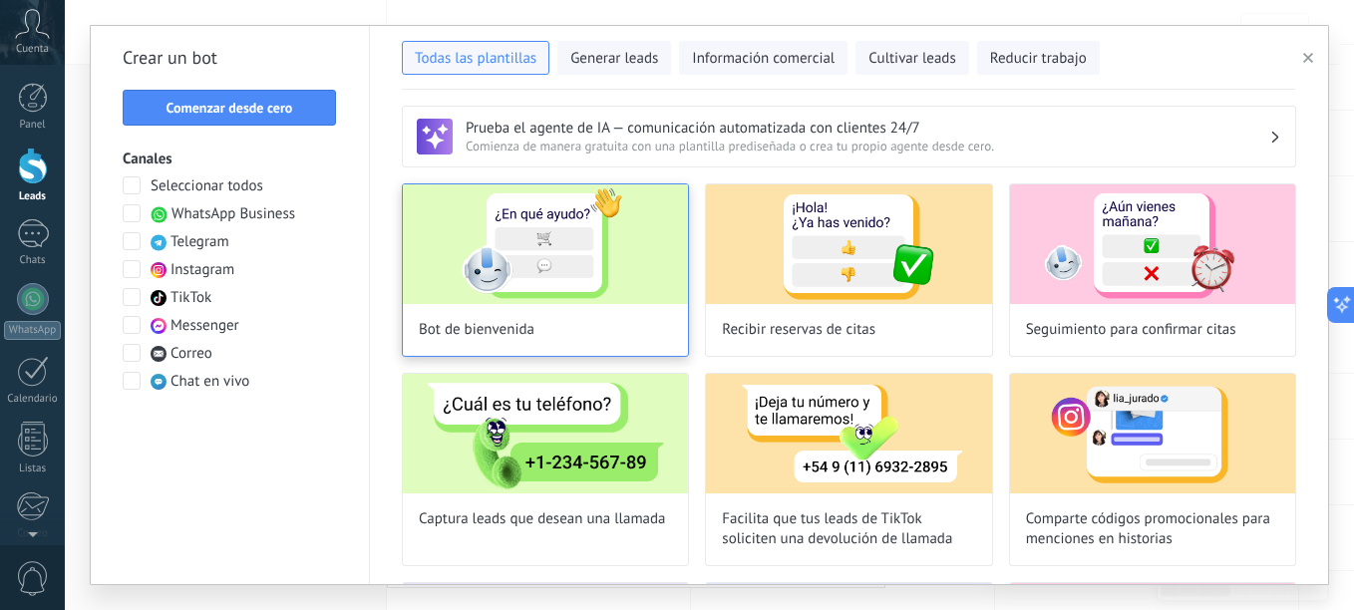
click at [633, 239] on img at bounding box center [545, 244] width 285 height 120
type input "**********"
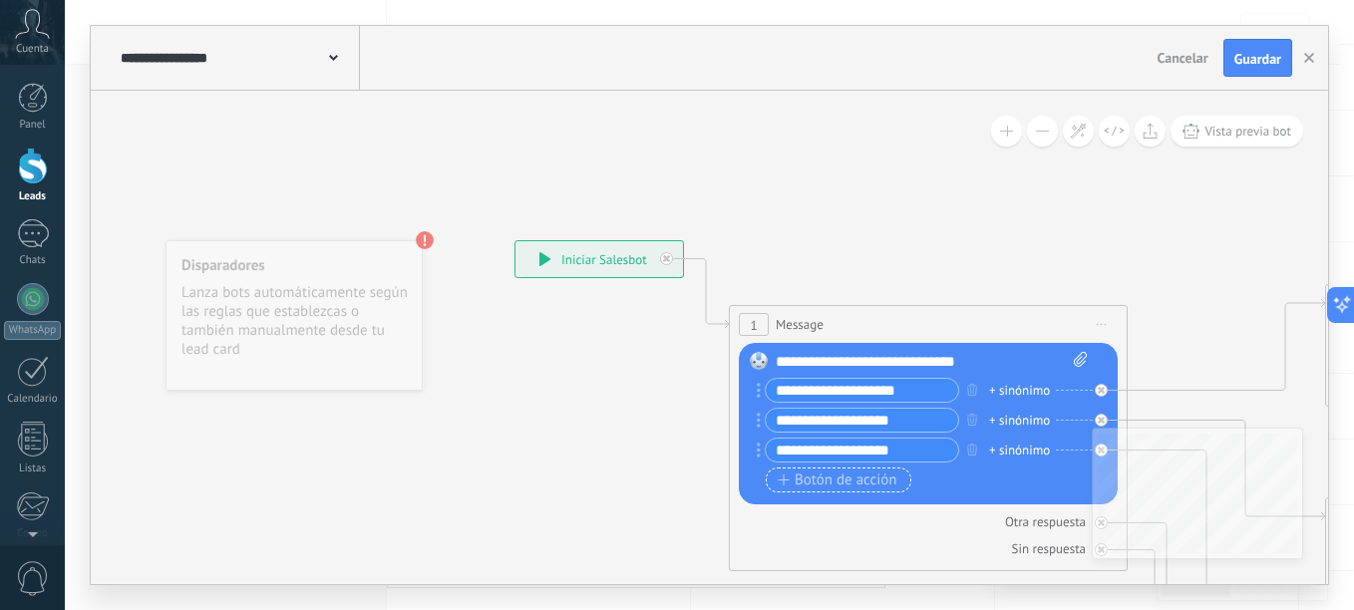
click at [849, 475] on span "Botón de acción" at bounding box center [837, 480] width 120 height 16
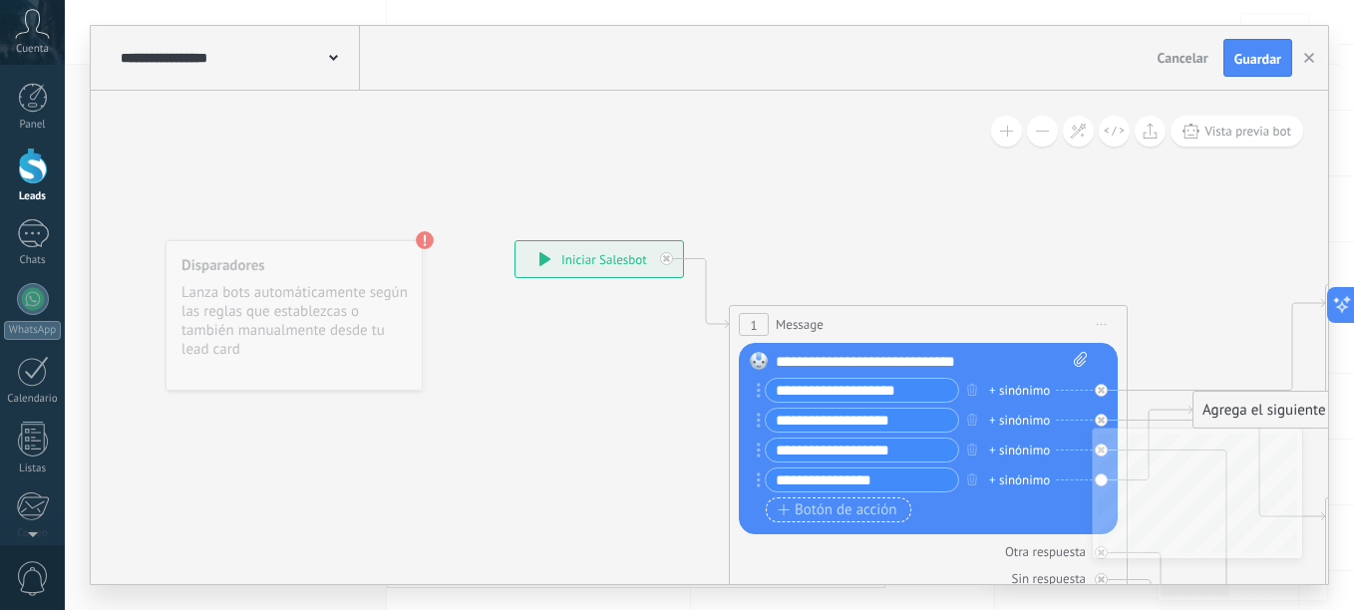
type input "**********"
click at [867, 511] on span "Botón de acción" at bounding box center [837, 510] width 120 height 16
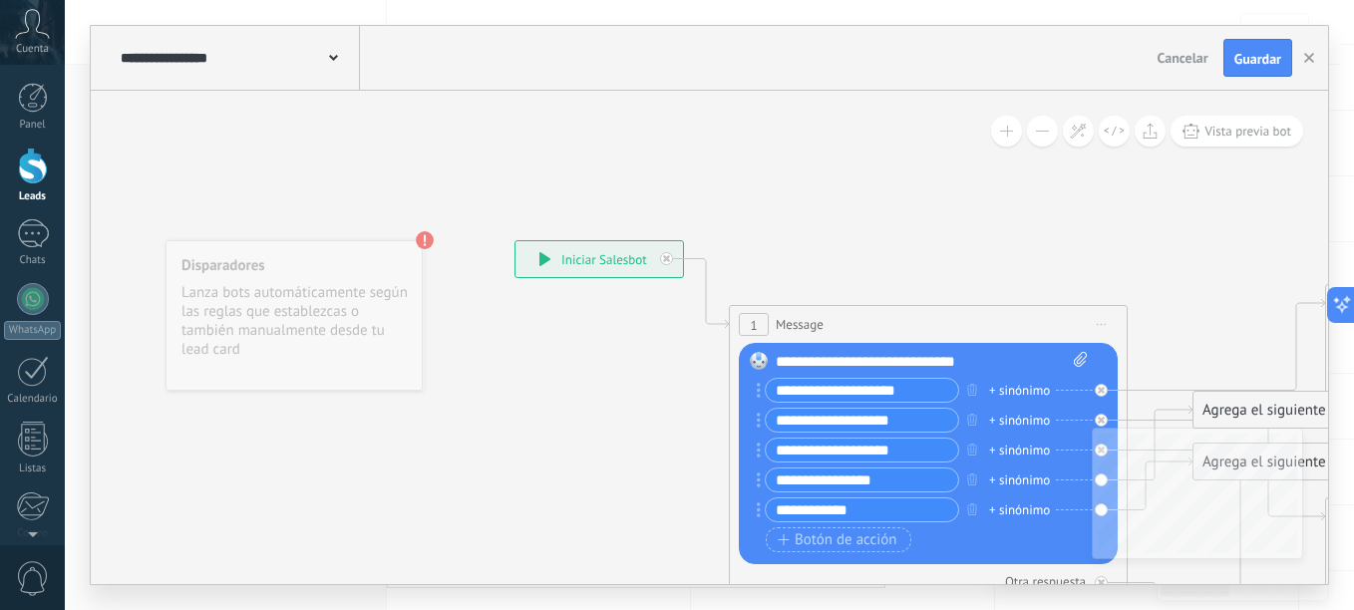
type input "**********"
click at [1029, 392] on div "+ sinónimo" at bounding box center [1019, 391] width 61 height 20
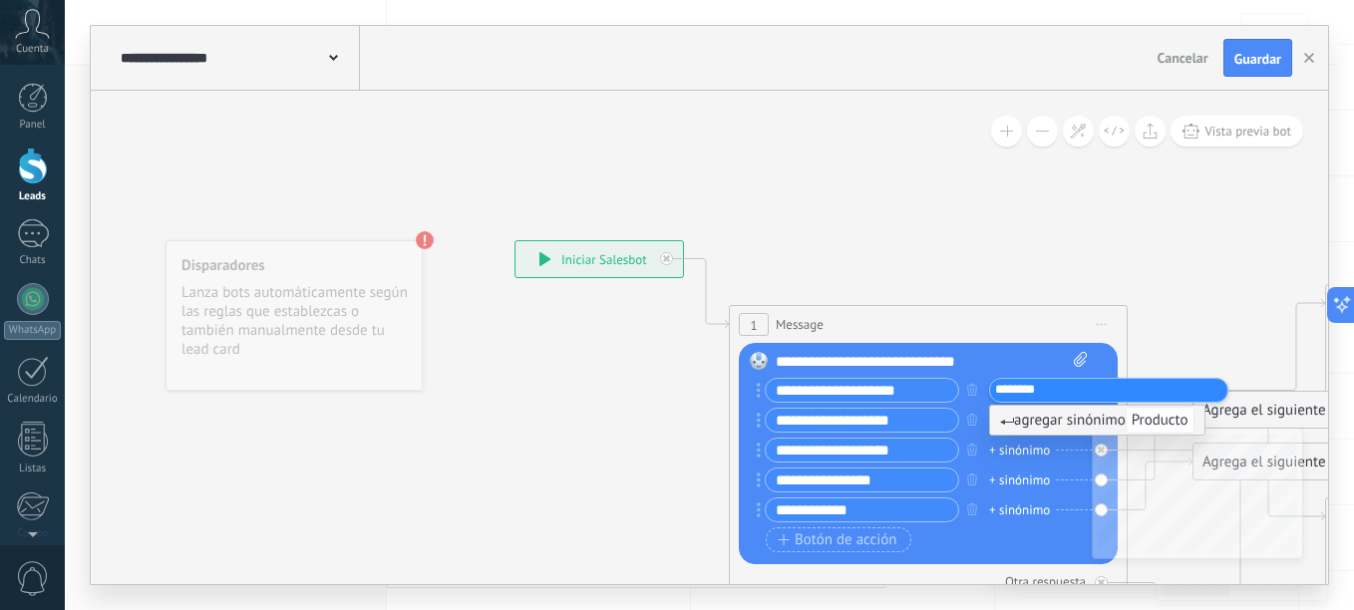
type input "********"
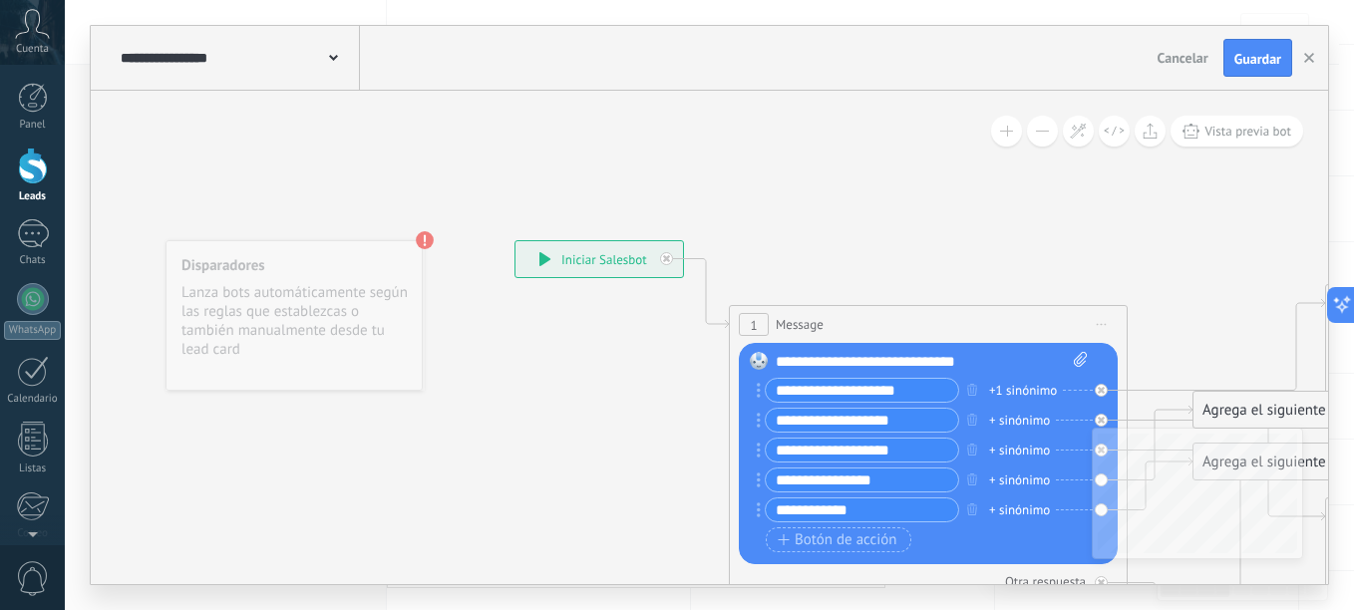
click at [1015, 422] on div "+ sinónimo" at bounding box center [1019, 421] width 61 height 20
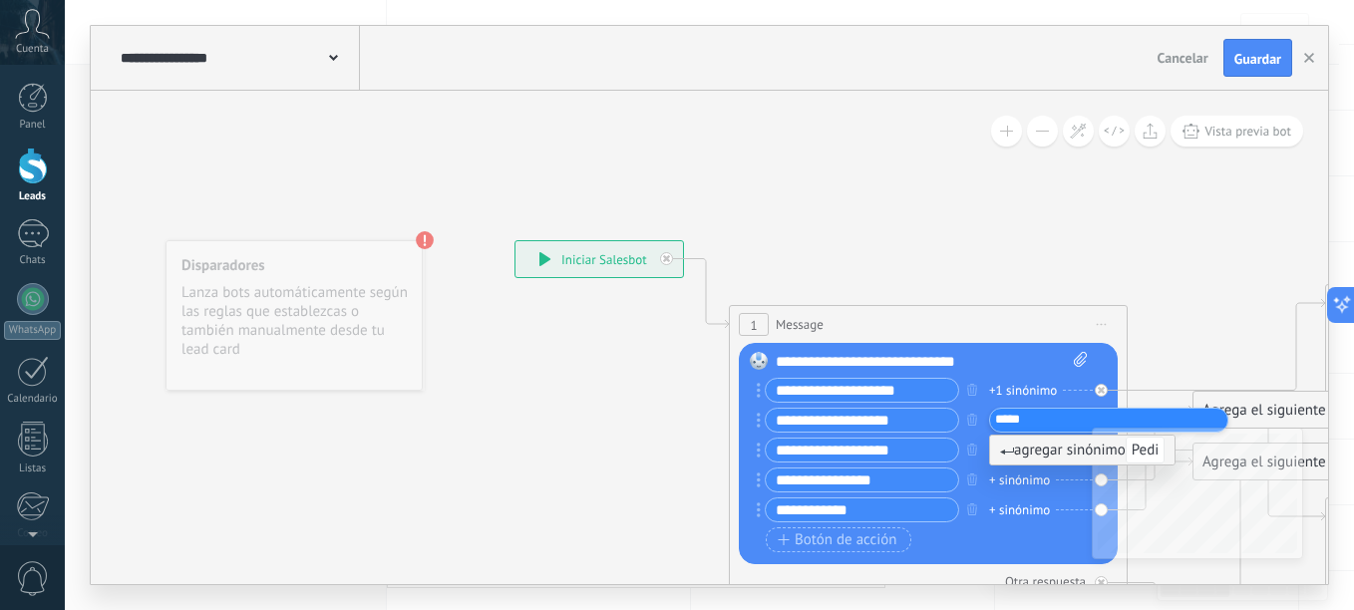
type input "******"
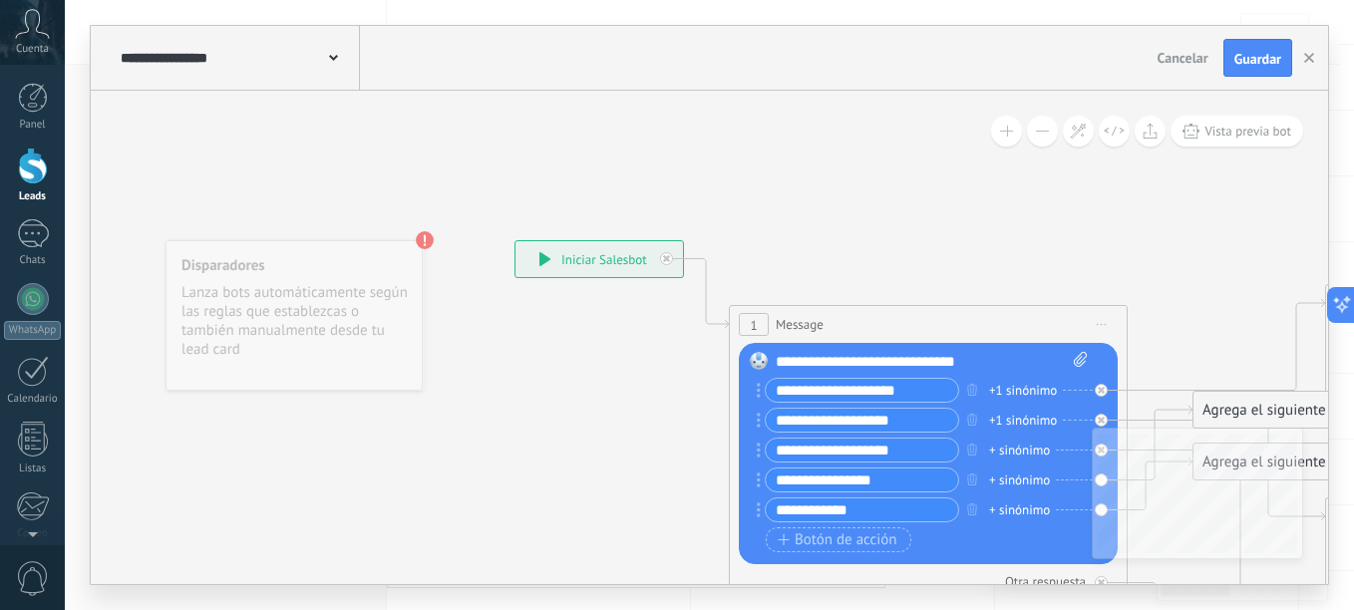
click at [1026, 451] on div "+ sinónimo" at bounding box center [1019, 451] width 61 height 20
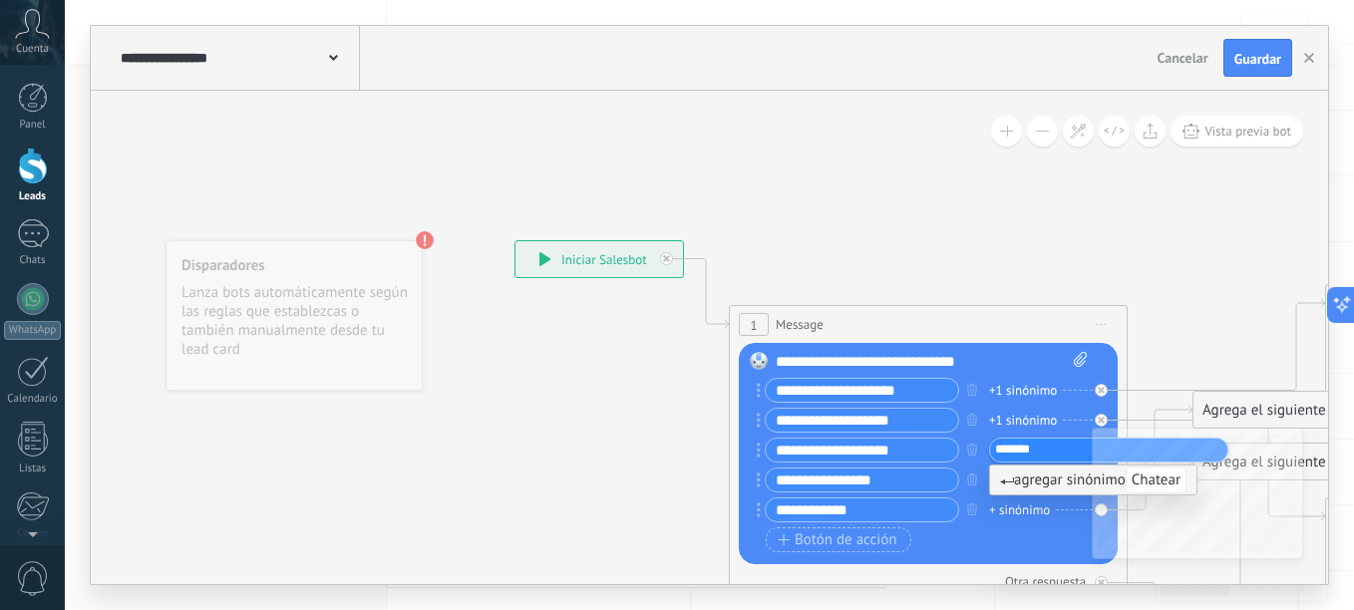
type input "*******"
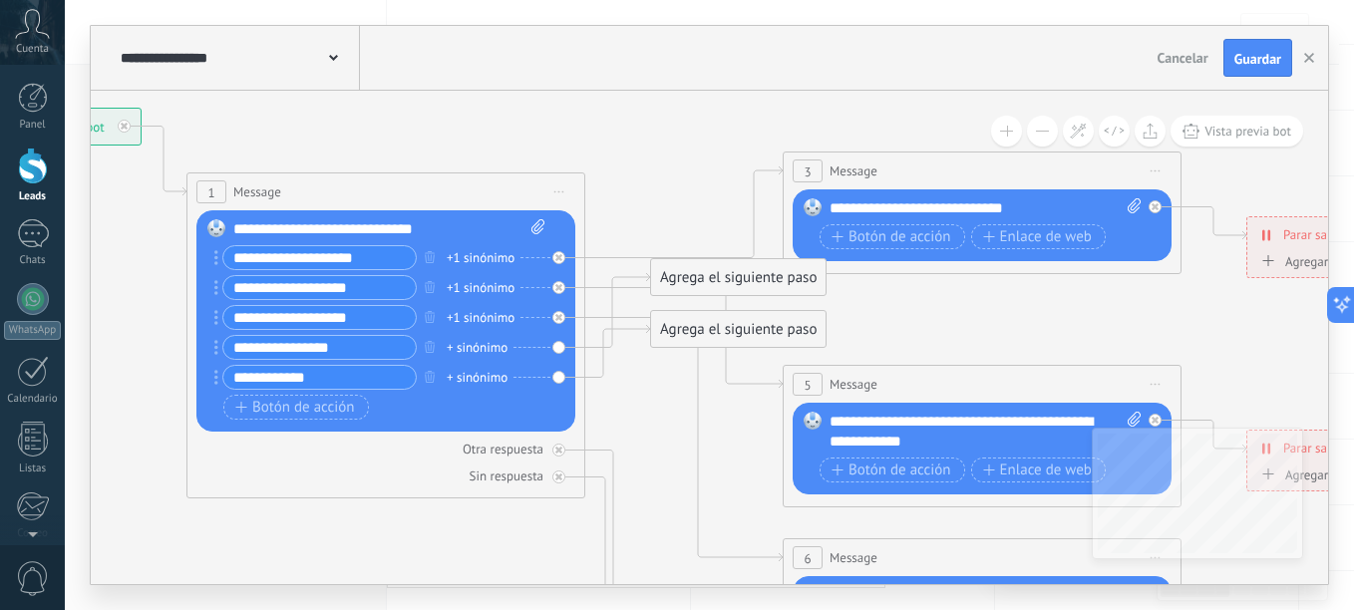
drag, startPoint x: 1142, startPoint y: 250, endPoint x: 600, endPoint y: 118, distance: 558.2
click at [600, 118] on icon at bounding box center [1027, 605] width 3107 height 1992
click at [1004, 234] on span "Enlace de web" at bounding box center [1037, 237] width 109 height 16
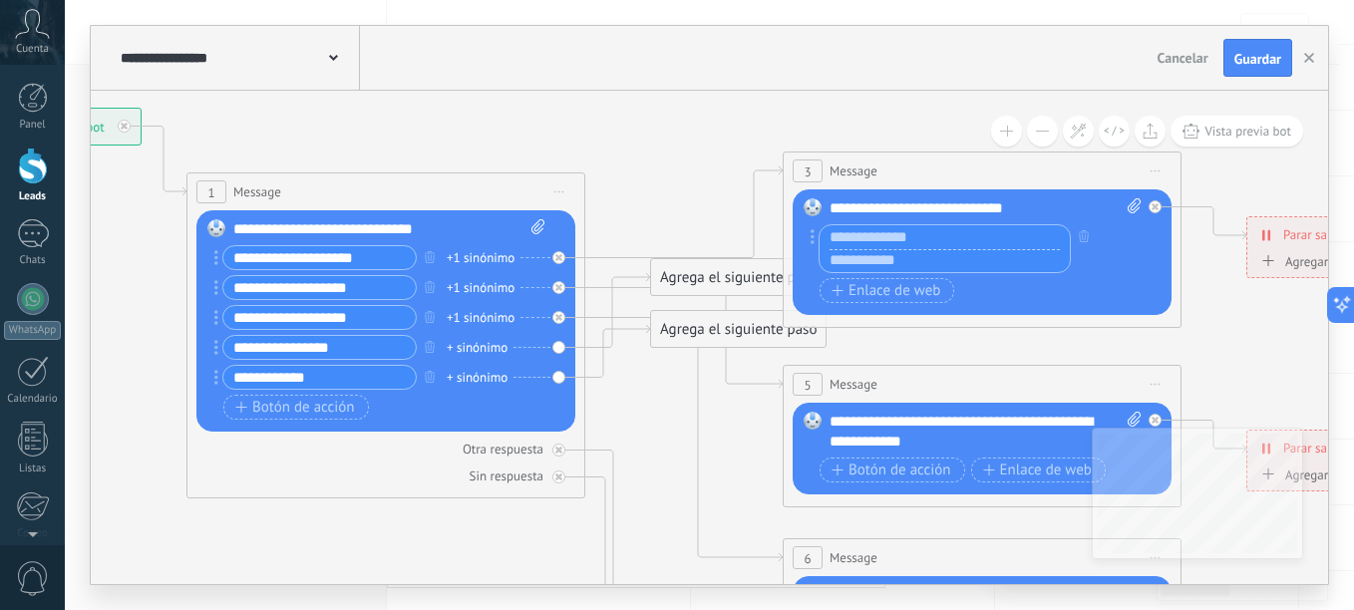
paste input "**********"
type input "**********"
click at [965, 343] on icon at bounding box center [1027, 605] width 3107 height 1992
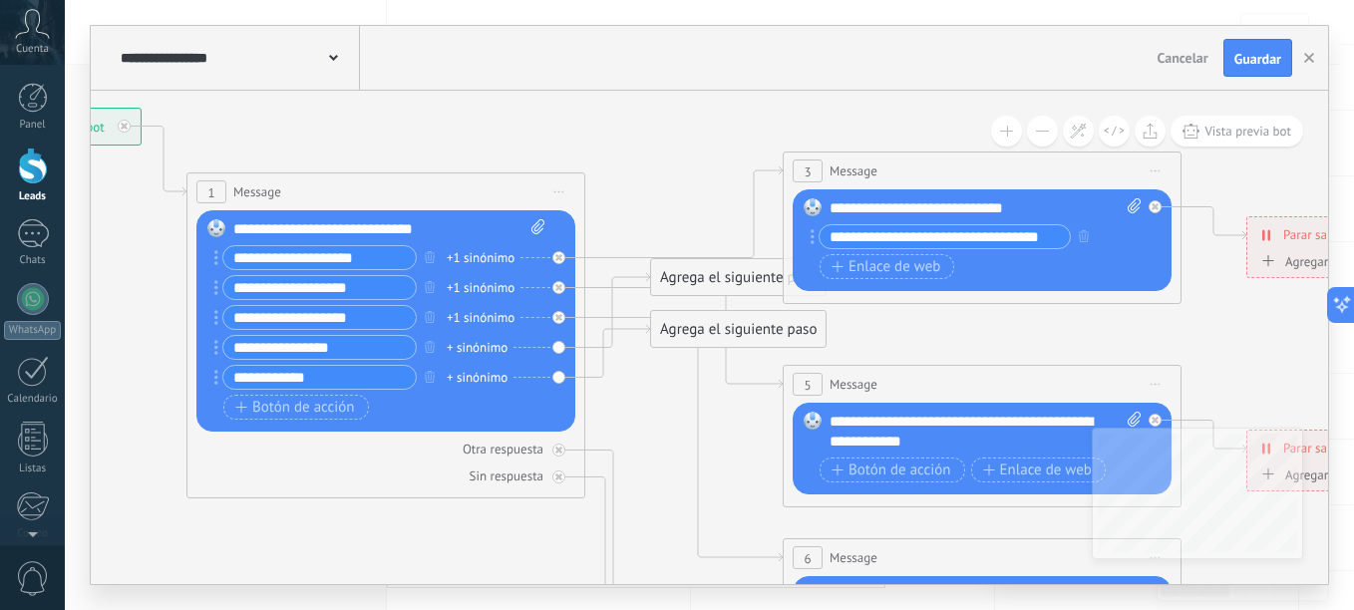
scroll to position [0, 0]
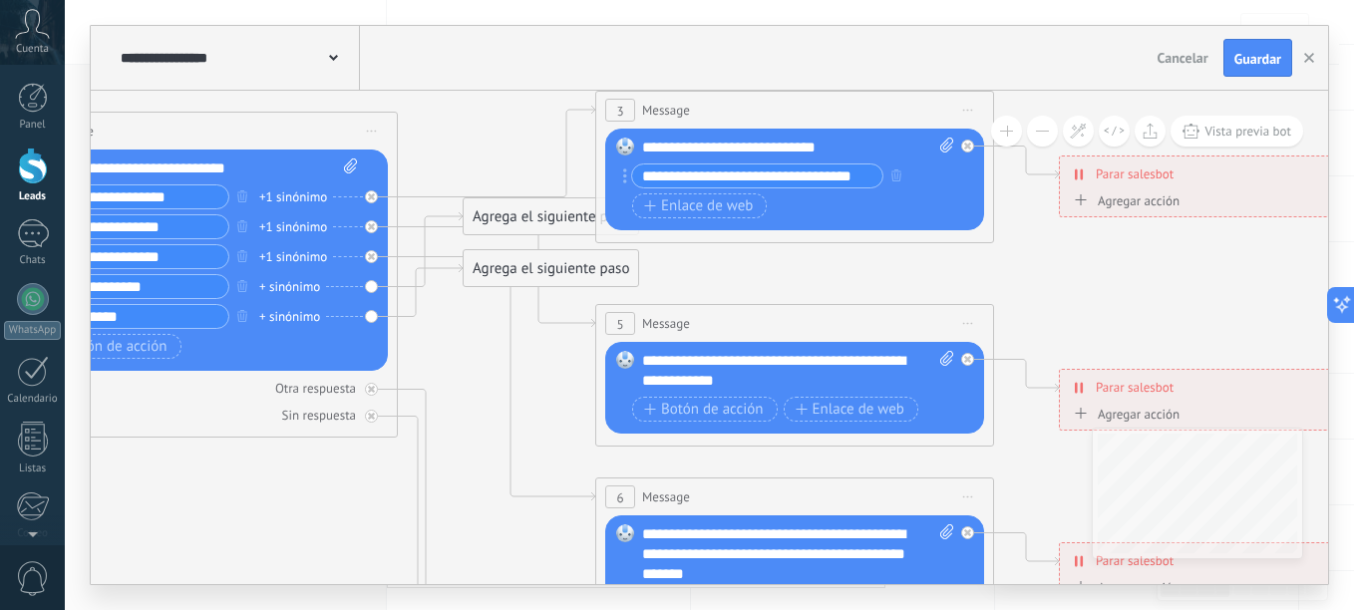
drag, startPoint x: 855, startPoint y: 108, endPoint x: 668, endPoint y: 47, distance: 197.0
click at [668, 47] on div "**********" at bounding box center [709, 305] width 1237 height 558
click at [732, 408] on span "Botón de acción" at bounding box center [704, 410] width 120 height 16
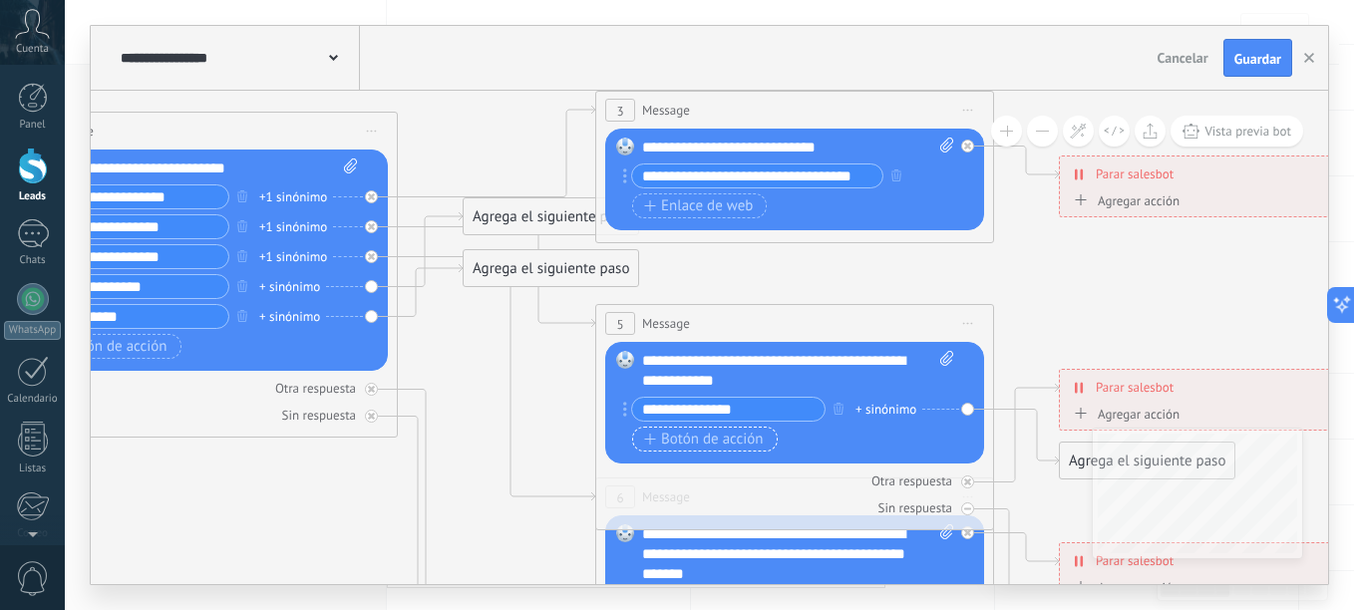
type input "**********"
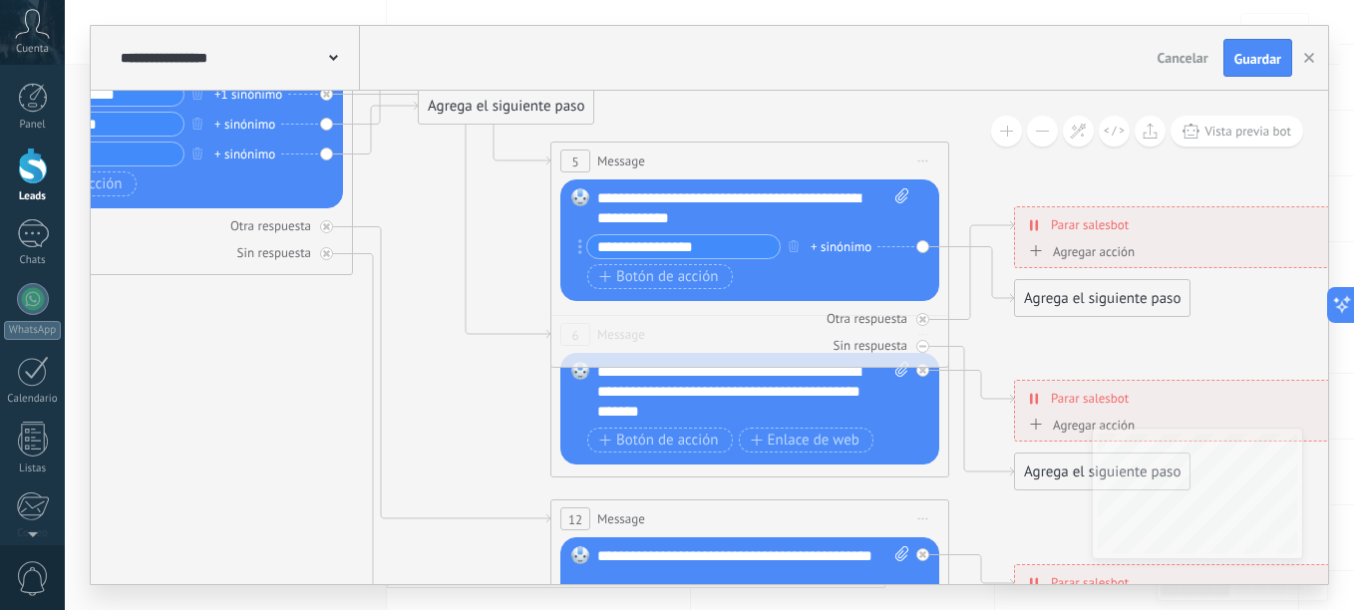
drag, startPoint x: 1058, startPoint y: 276, endPoint x: 1013, endPoint y: 114, distance: 168.5
click at [1013, 114] on icon at bounding box center [794, 382] width 3107 height 1992
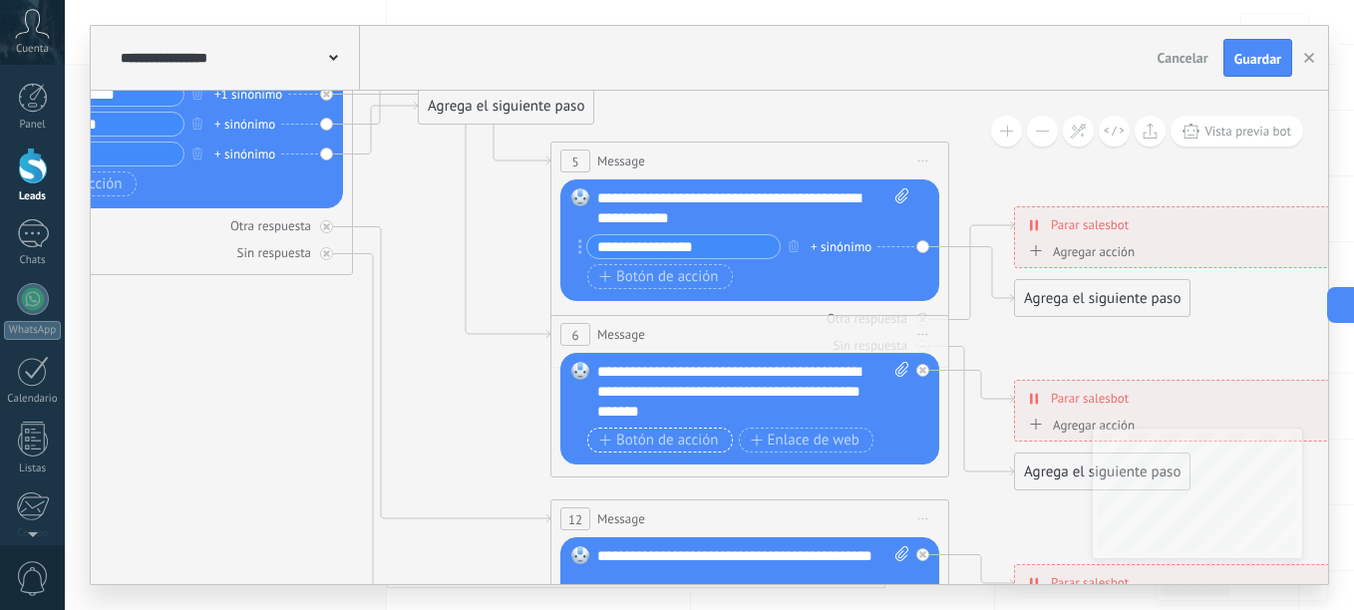
click at [676, 448] on span "Botón de acción" at bounding box center [659, 441] width 120 height 16
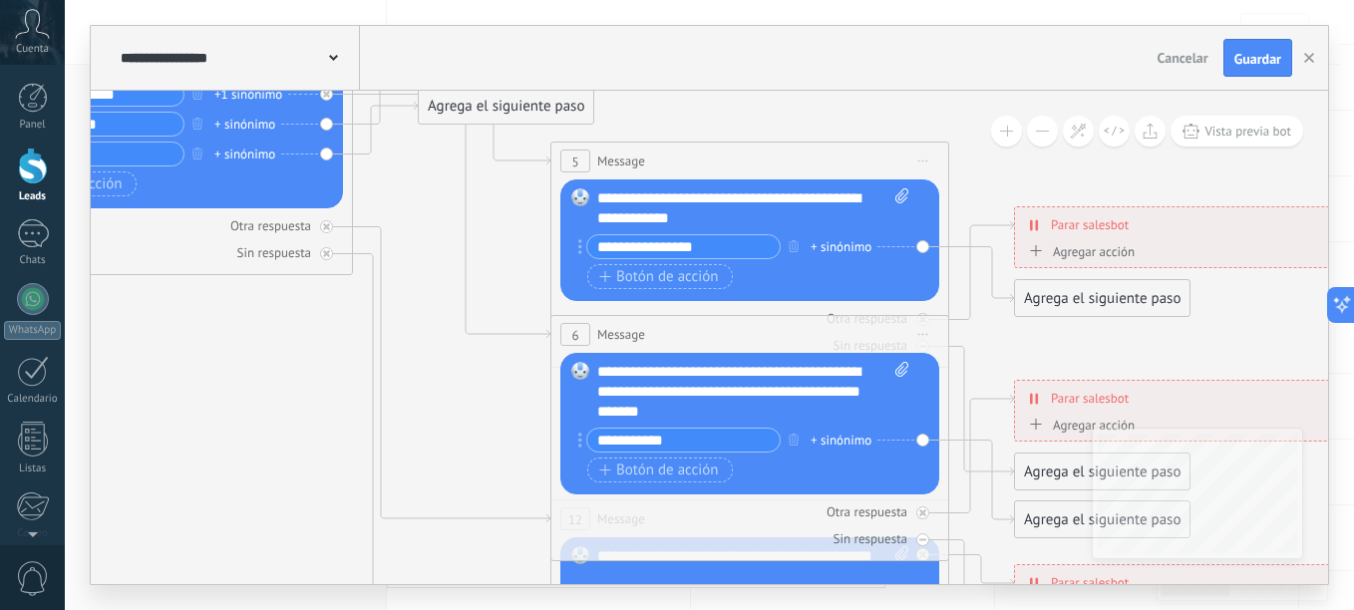
type input "**********"
click at [438, 394] on icon at bounding box center [794, 382] width 3107 height 1992
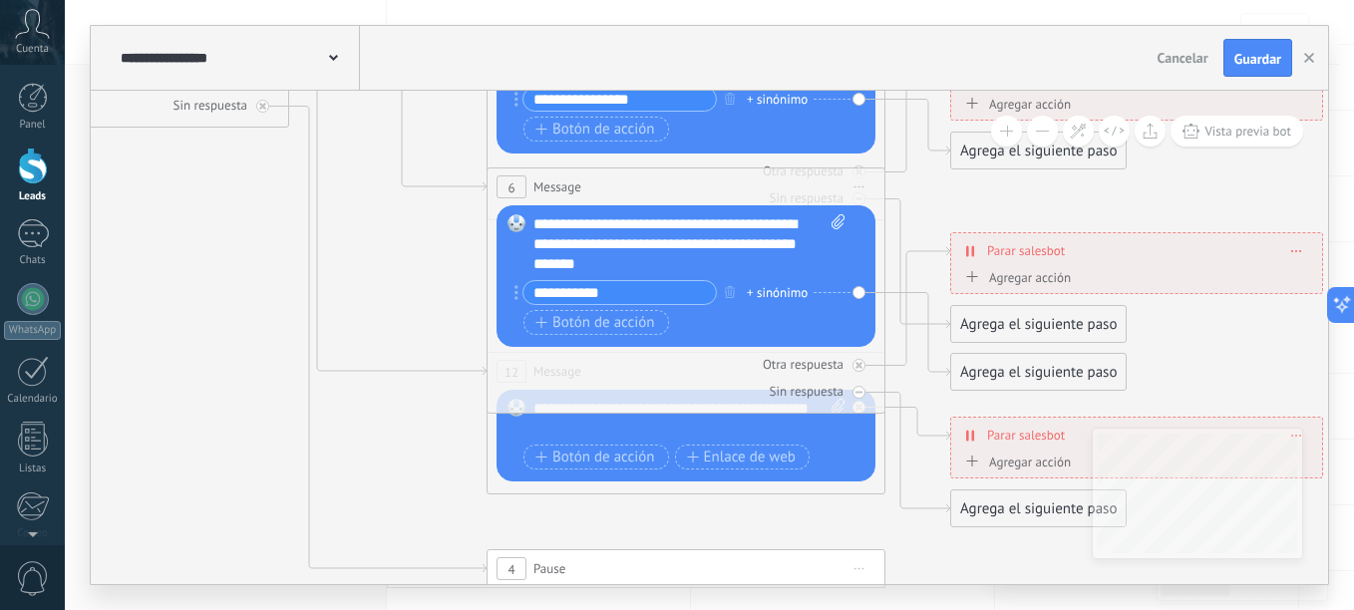
drag, startPoint x: 795, startPoint y: 117, endPoint x: 732, endPoint y: -31, distance: 160.7
click at [732, 0] on html ".abccls-1,.abccls-2{fill-rule:evenodd}.abccls-2{fill:#fff} .abfcls-1{fill:none}…" at bounding box center [677, 141] width 1354 height 610
click at [730, 454] on span "Enlace de web" at bounding box center [741, 458] width 109 height 16
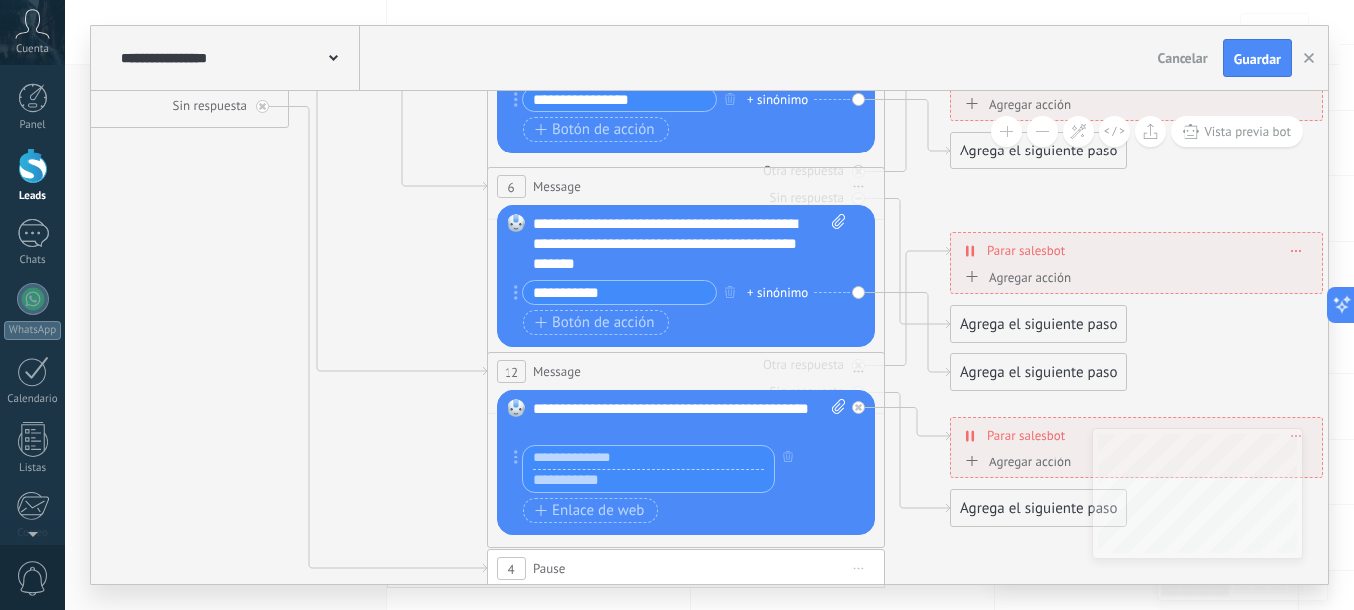
click at [434, 487] on icon at bounding box center [731, 234] width 3107 height 1992
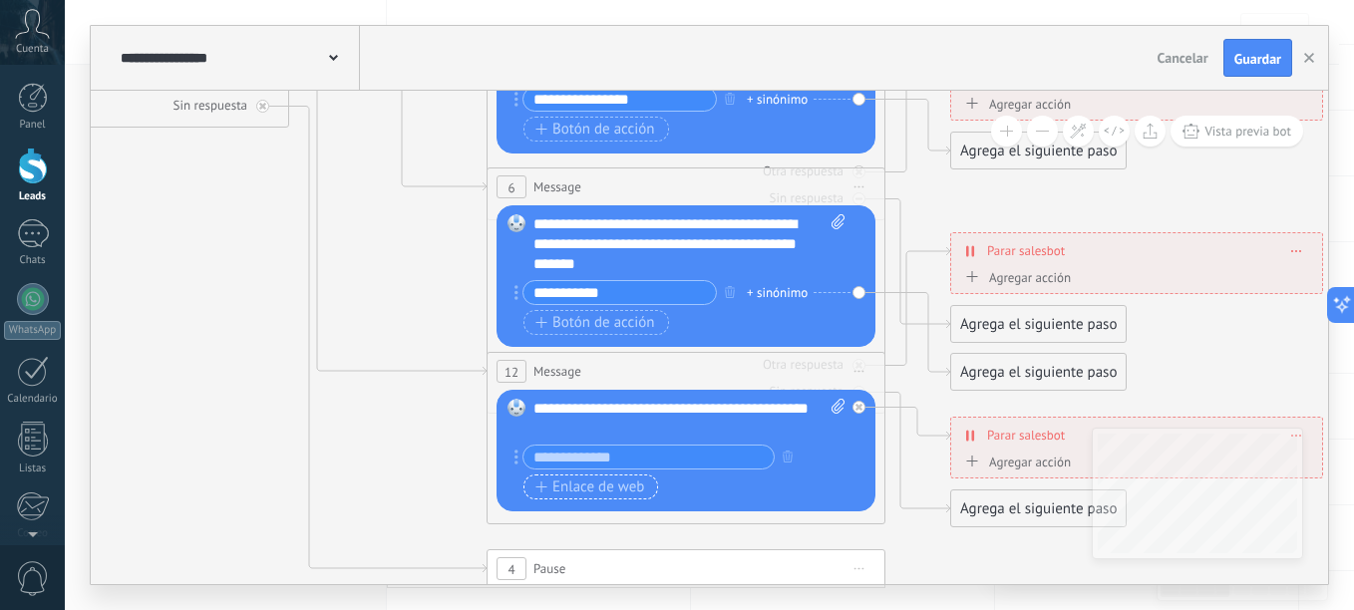
click at [582, 495] on span "Enlace de web" at bounding box center [589, 487] width 109 height 16
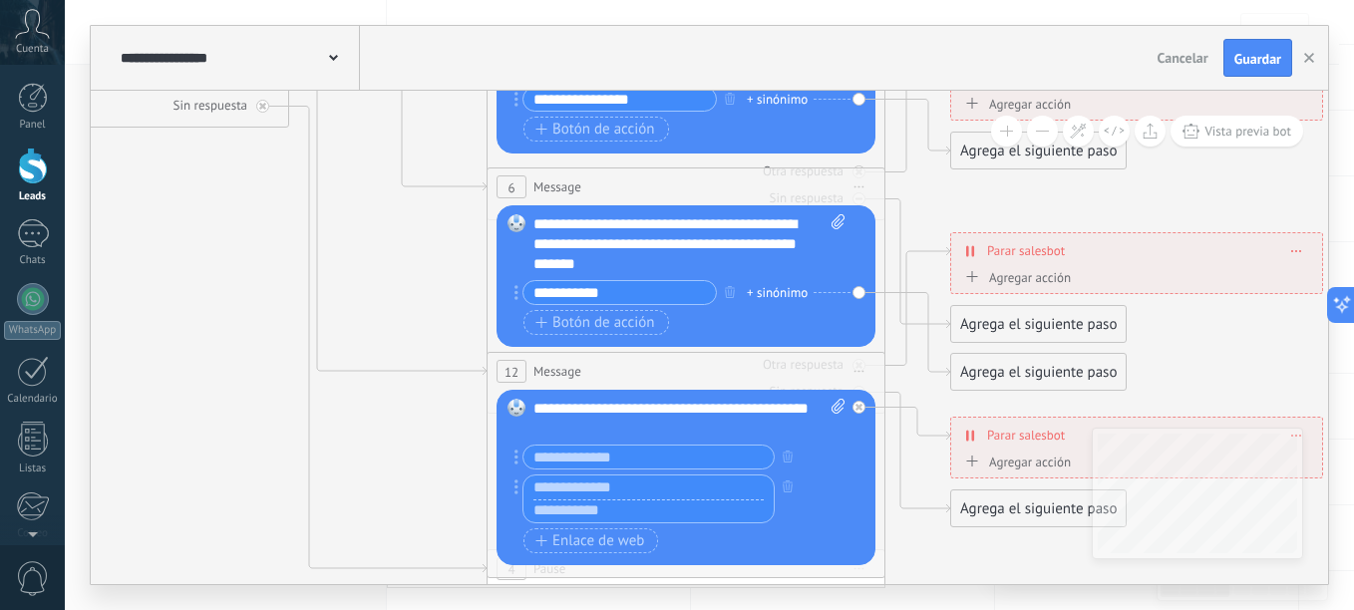
click at [417, 512] on icon at bounding box center [731, 234] width 3107 height 1992
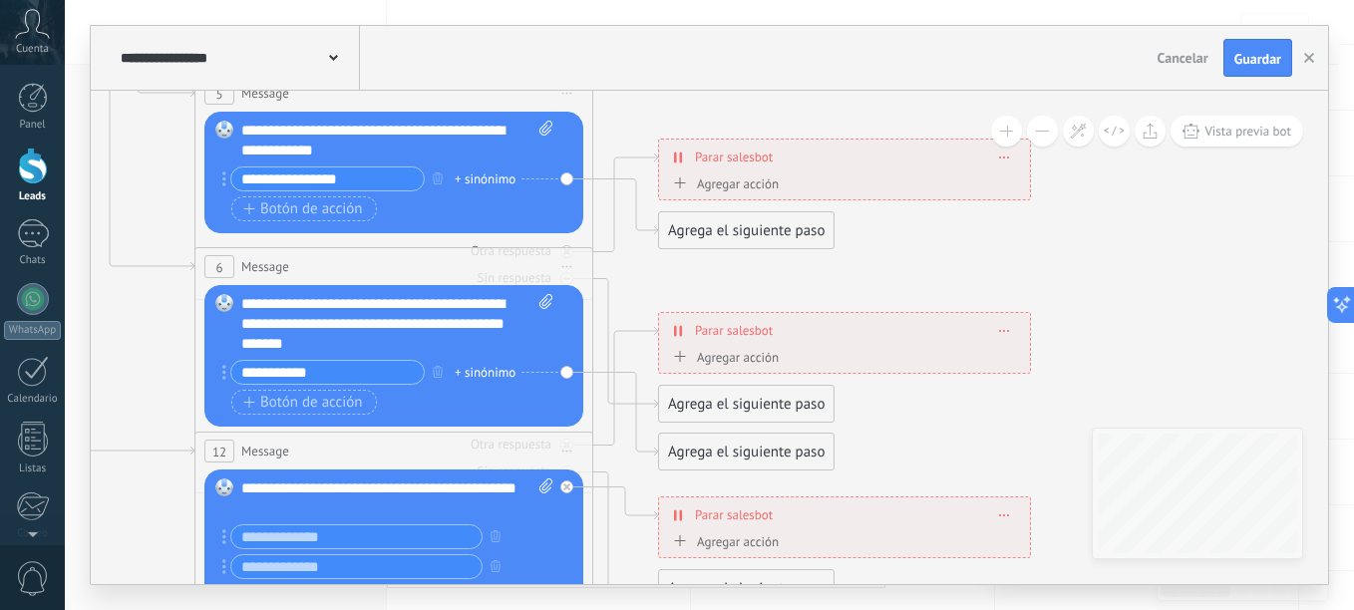
drag, startPoint x: 396, startPoint y: 298, endPoint x: 104, endPoint y: 378, distance: 302.7
click at [104, 378] on icon at bounding box center [439, 314] width 3107 height 1992
click at [713, 239] on div "Agrega el siguiente paso" at bounding box center [746, 230] width 174 height 33
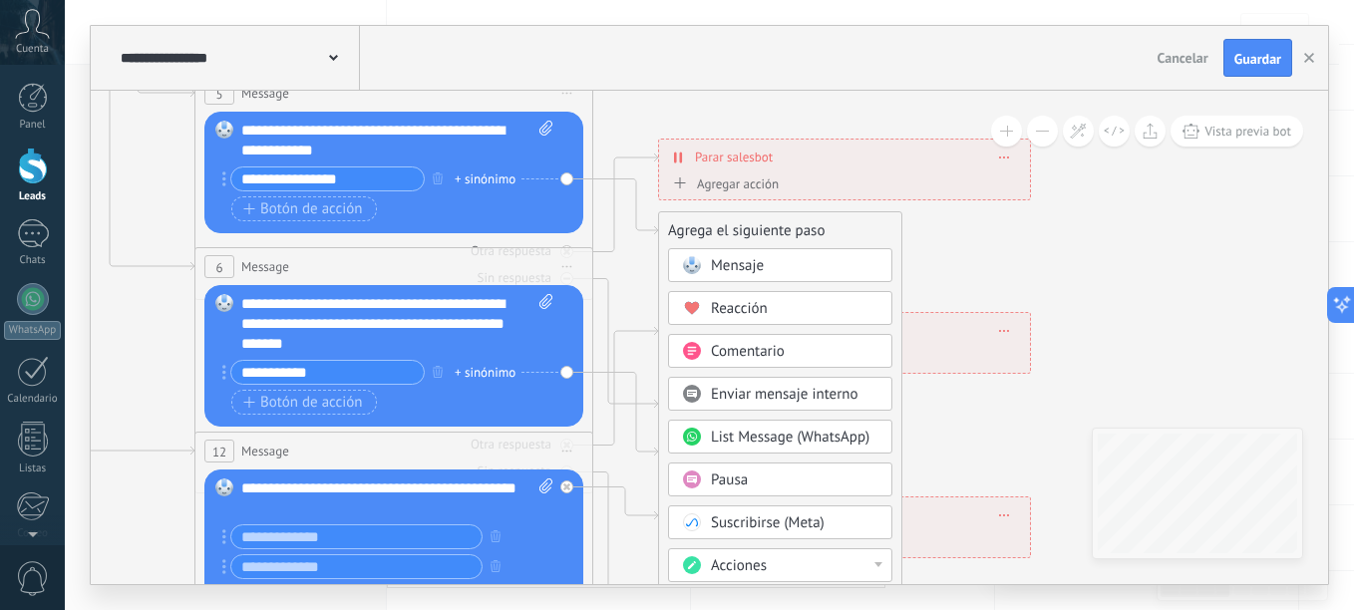
click at [805, 394] on span "Enviar mensaje interno" at bounding box center [785, 394] width 148 height 19
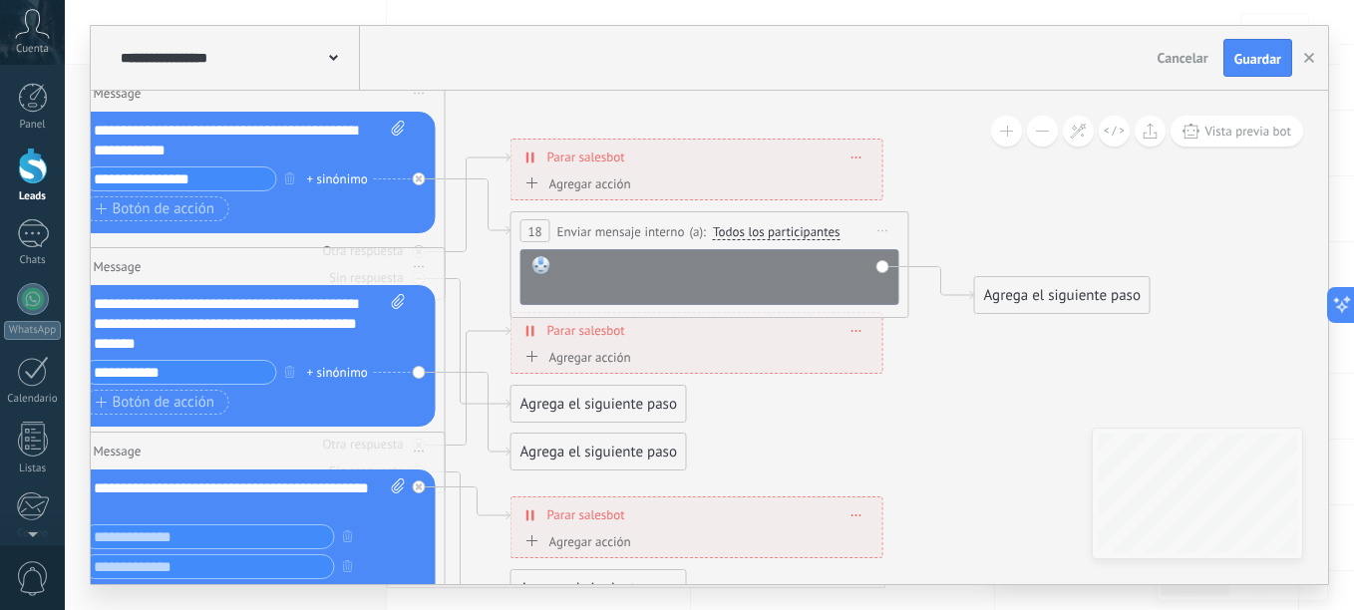
click at [664, 262] on div at bounding box center [723, 276] width 330 height 40
click at [957, 421] on icon at bounding box center [291, 314] width 3107 height 1992
click at [954, 354] on icon at bounding box center [291, 314] width 3107 height 1992
click at [791, 232] on span "Todos los participantes" at bounding box center [777, 232] width 128 height 16
click at [791, 232] on button "Todos los participantes" at bounding box center [827, 232] width 249 height 36
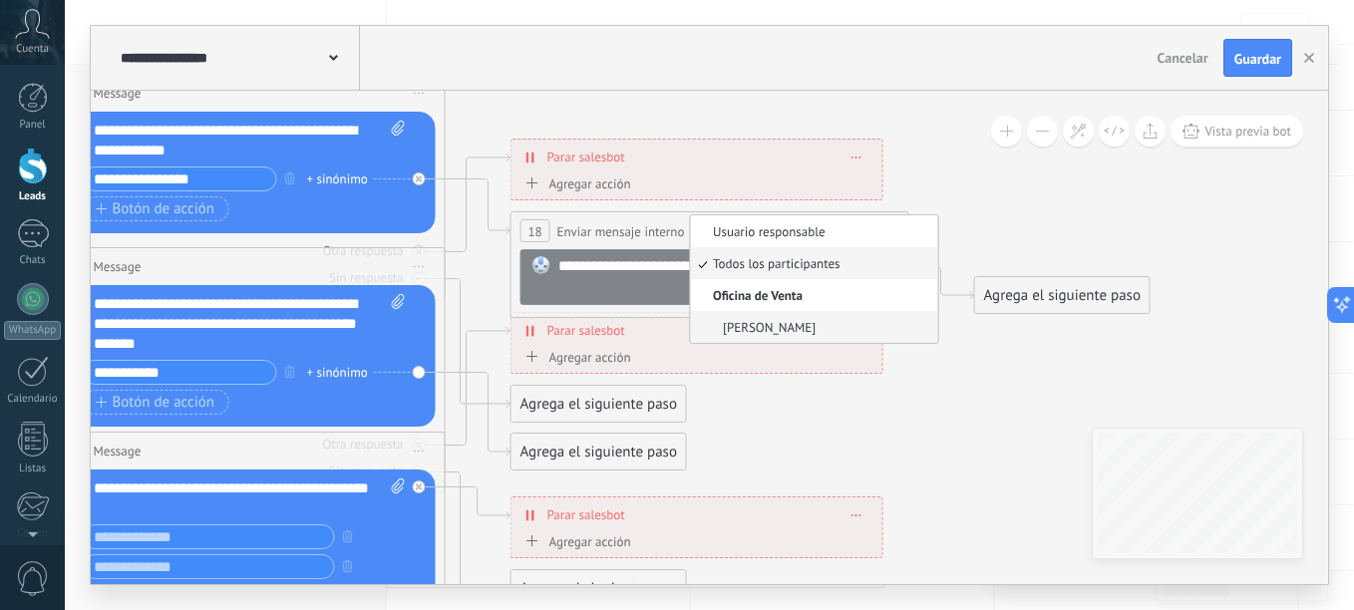
click at [796, 328] on span "[PERSON_NAME]" at bounding box center [811, 327] width 241 height 17
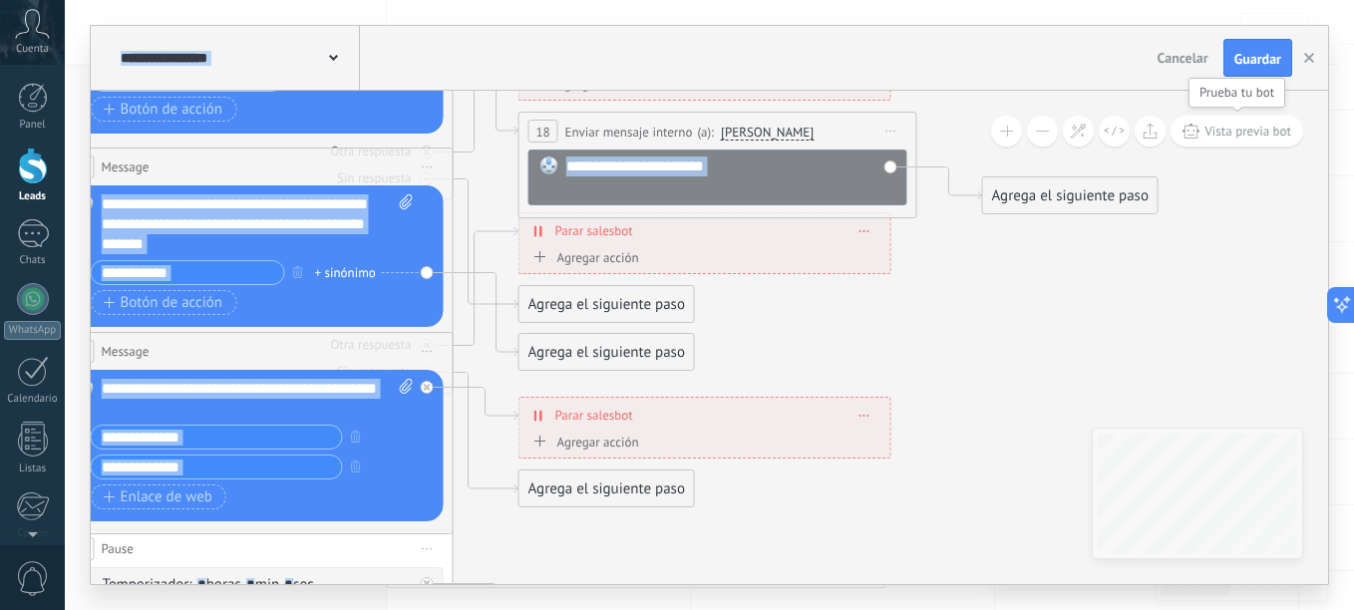
drag, startPoint x: 1191, startPoint y: 245, endPoint x: 1200, endPoint y: 146, distance: 100.1
click at [1200, 146] on div "**********" at bounding box center [709, 337] width 1237 height 493
click at [610, 304] on div "Agrega el siguiente paso" at bounding box center [607, 304] width 174 height 33
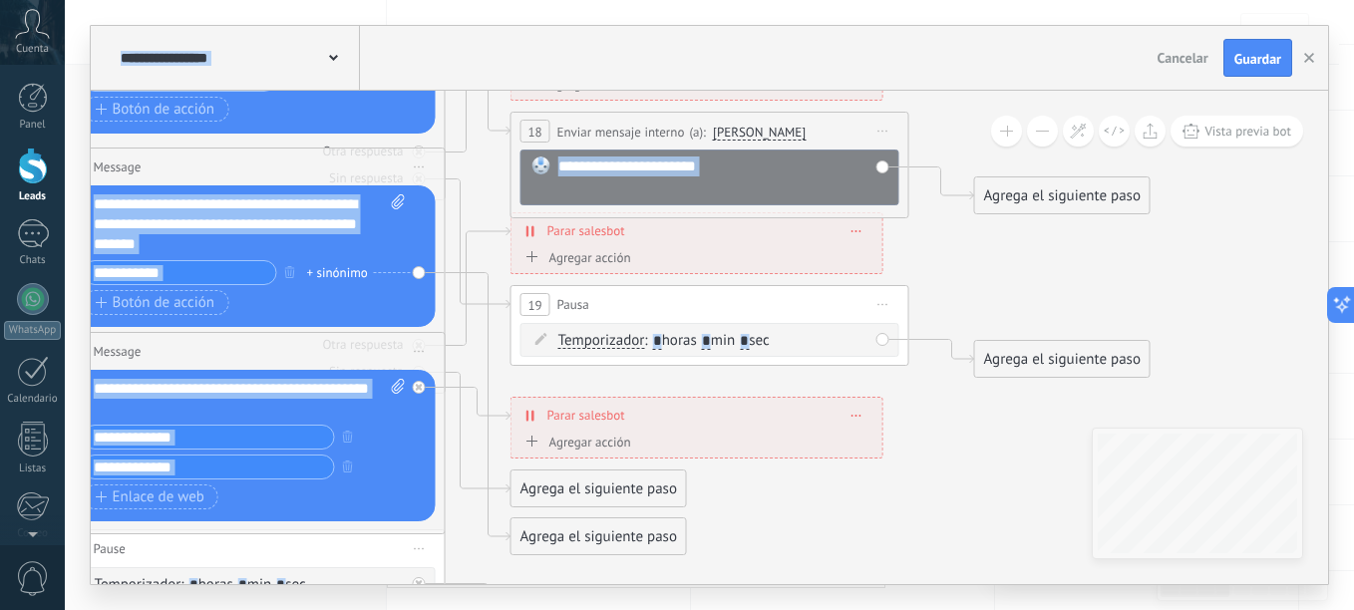
click at [711, 345] on input "*" at bounding box center [706, 342] width 9 height 16
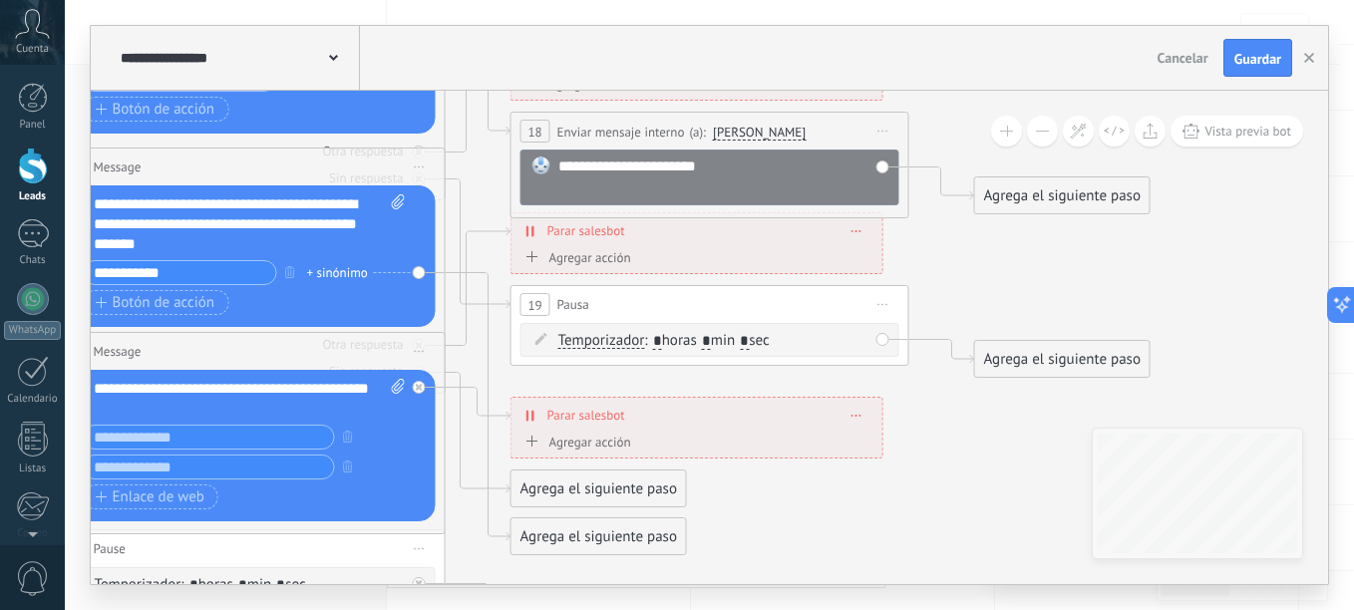
type input "*"
click at [1030, 369] on div "Agrega el siguiente paso" at bounding box center [1062, 359] width 174 height 33
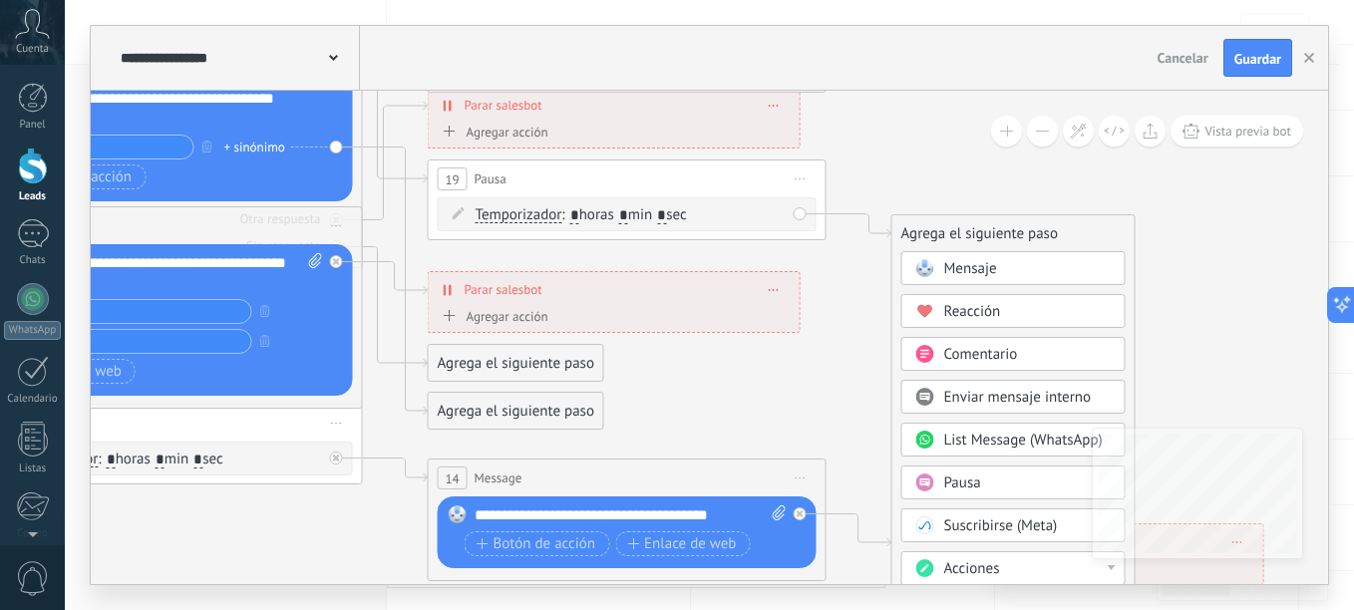
drag, startPoint x: 1201, startPoint y: 287, endPoint x: 1118, endPoint y: 161, distance: 150.4
click at [1118, 161] on icon at bounding box center [208, 89] width 3107 height 1992
click at [994, 440] on span "List Message (WhatsApp)" at bounding box center [1023, 440] width 158 height 19
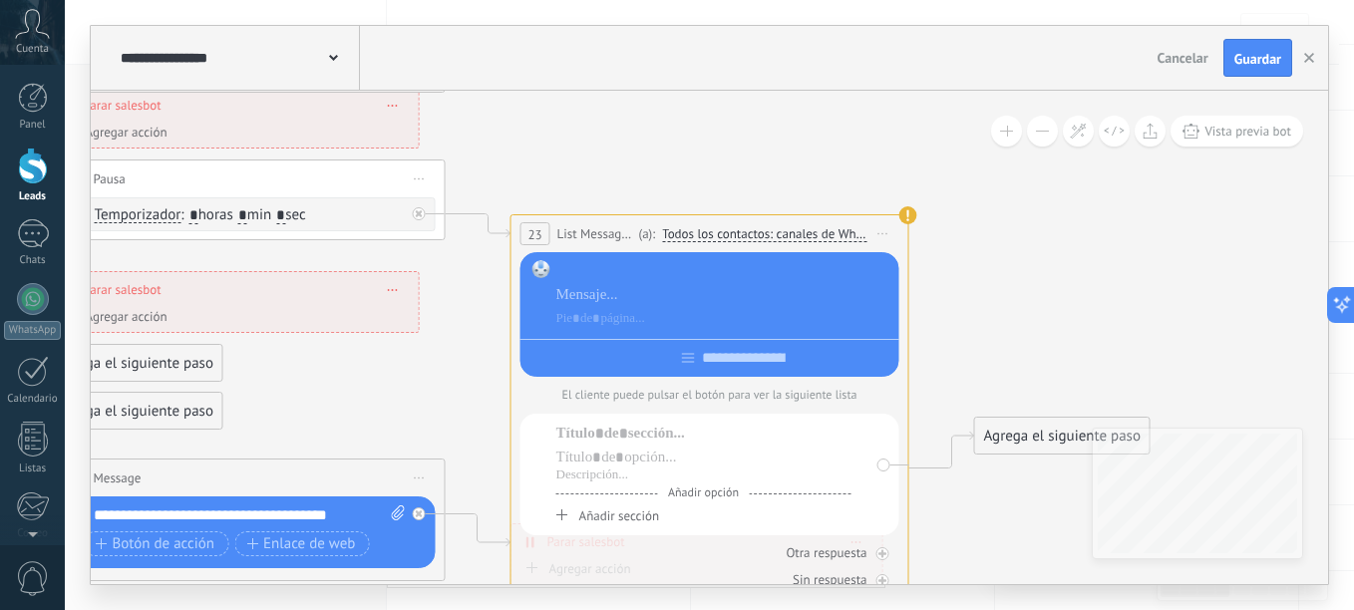
click at [630, 277] on div at bounding box center [724, 271] width 336 height 20
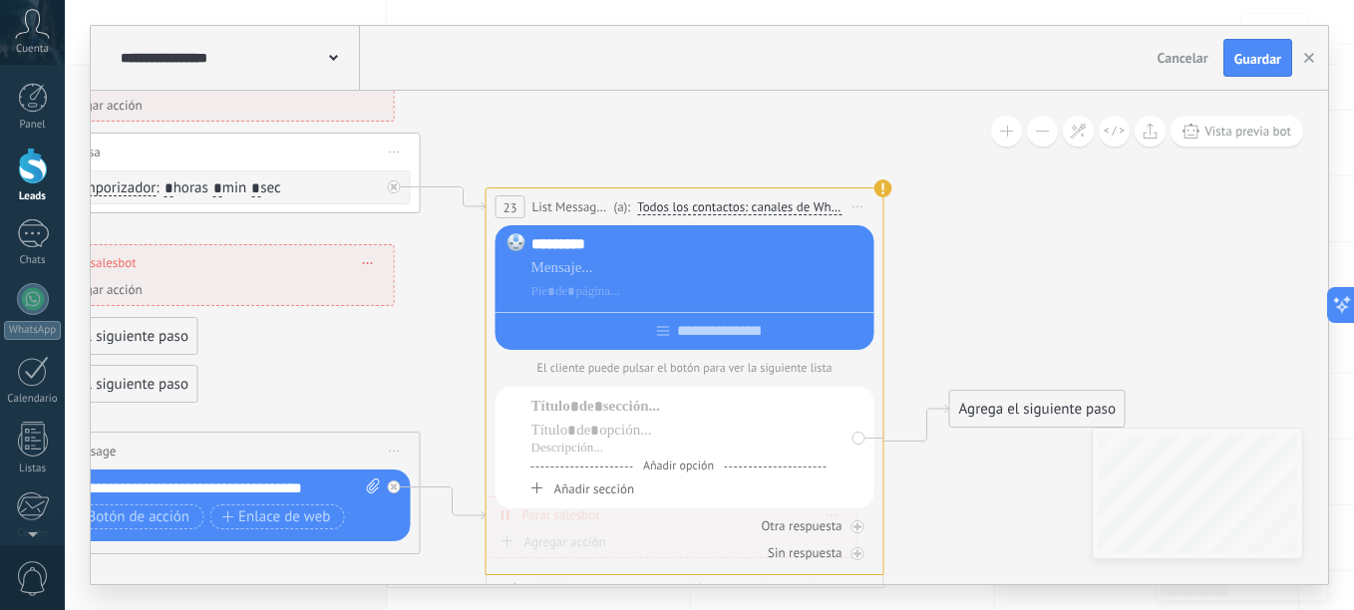
drag, startPoint x: 1015, startPoint y: 306, endPoint x: 990, endPoint y: 279, distance: 36.7
click at [731, 210] on span "Todos los contactos: canales de WhatsApp seleccionados" at bounding box center [739, 207] width 204 height 16
click at [731, 210] on button "Todos los contactos: canales de WhatsApp seleccionados" at bounding box center [779, 207] width 304 height 36
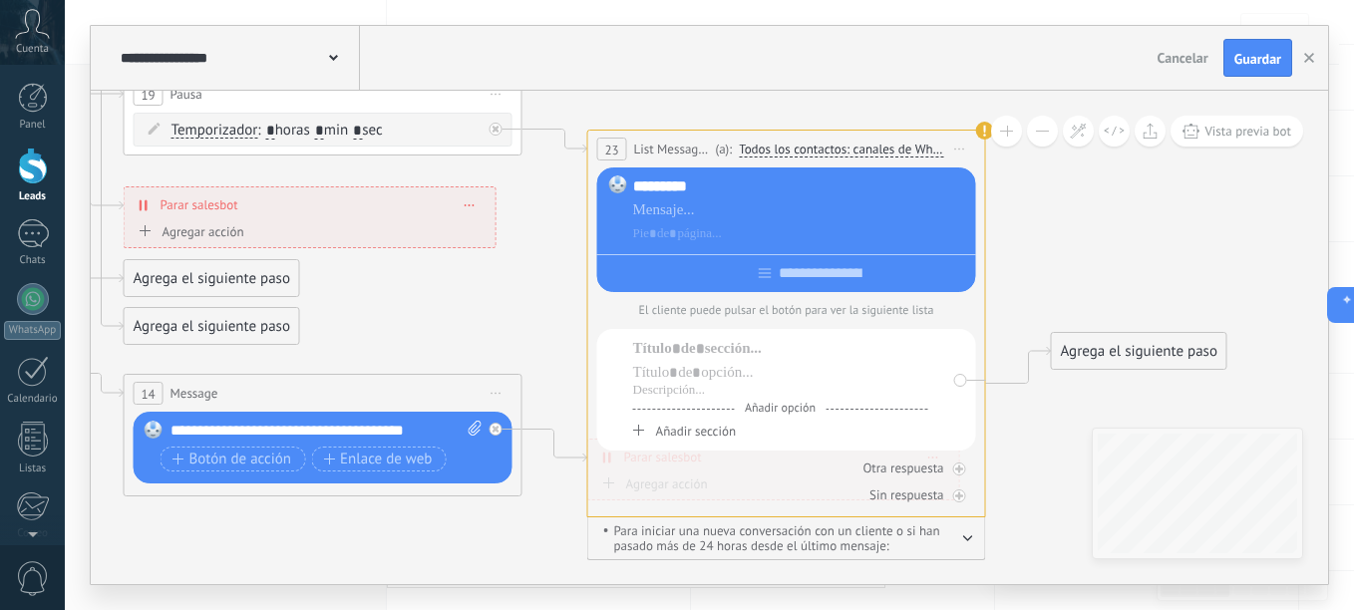
drag, startPoint x: 1085, startPoint y: 275, endPoint x: 1187, endPoint y: 217, distance: 117.0
click at [1187, 217] on icon at bounding box center [4, 13] width 3306 height 2010
click at [882, 140] on div "(a): Todos los contactos: canales de WhatsApp seleccionados Todos los contactos…" at bounding box center [843, 149] width 265 height 19
click at [858, 142] on span "Todos los contactos: canales de WhatsApp seleccionados" at bounding box center [841, 150] width 204 height 16
click at [858, 142] on button "Todos los contactos: canales de WhatsApp seleccionados" at bounding box center [881, 150] width 304 height 36
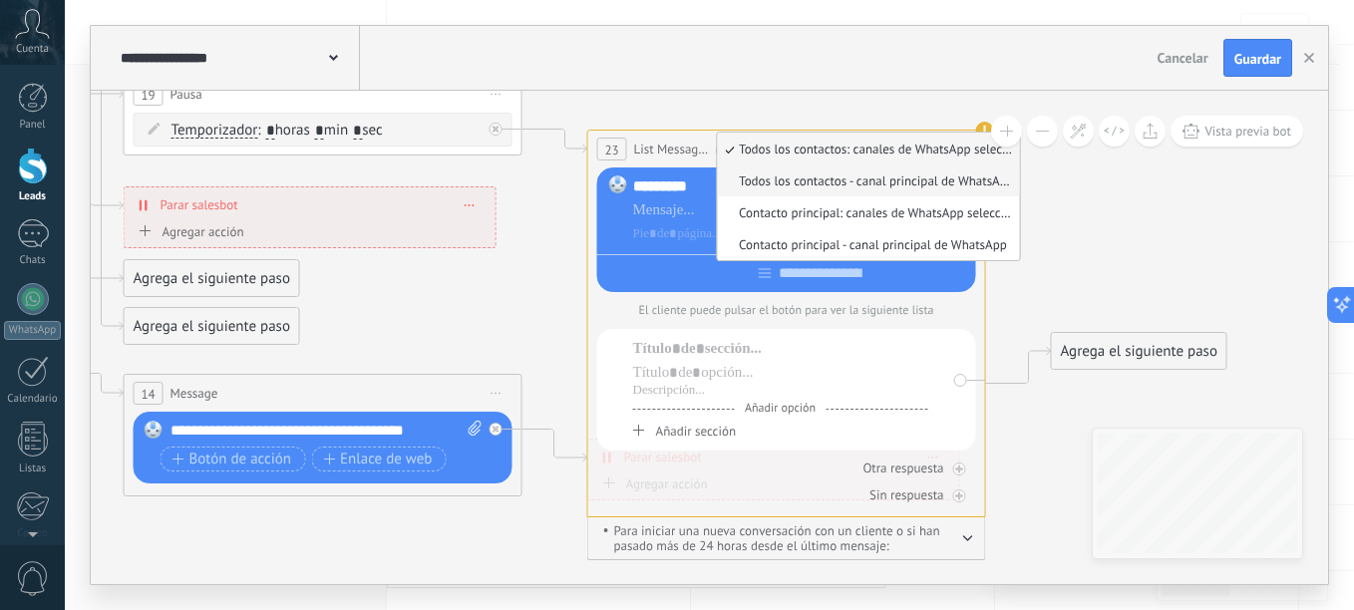
click at [936, 190] on li "Todos los contactos - canal principal de WhatsApp" at bounding box center [868, 180] width 302 height 32
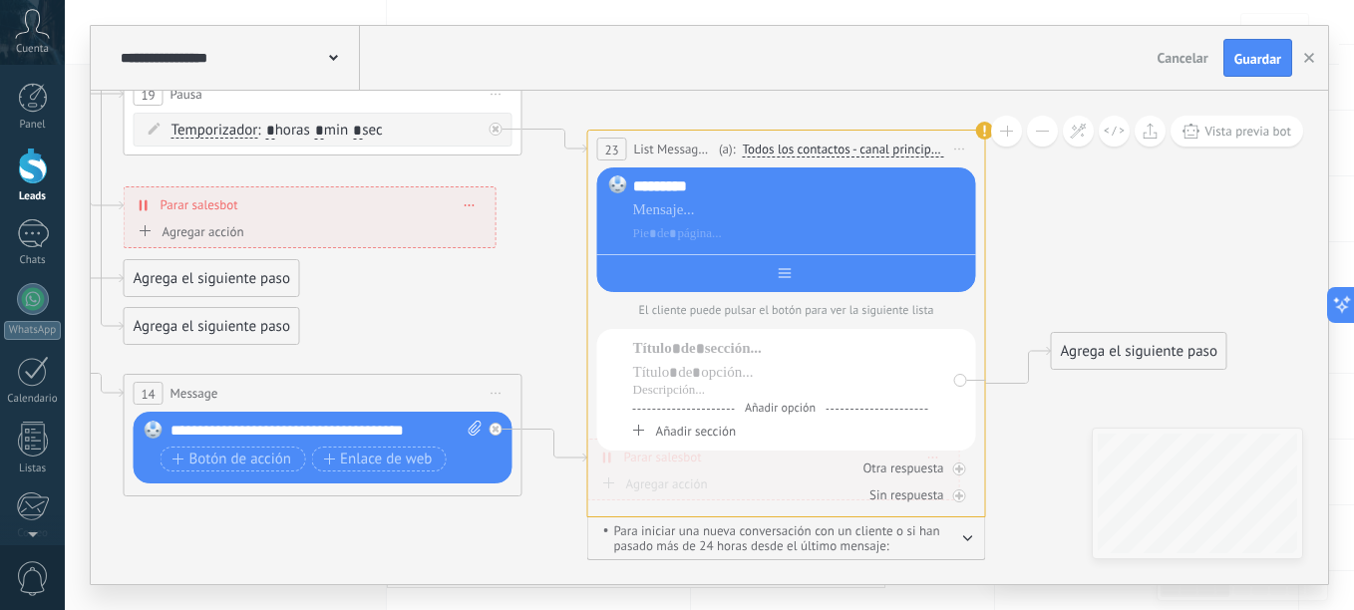
click at [796, 279] on input "text" at bounding box center [801, 273] width 22 height 16
type input "*"
click at [1067, 267] on icon at bounding box center [4, 13] width 3306 height 2010
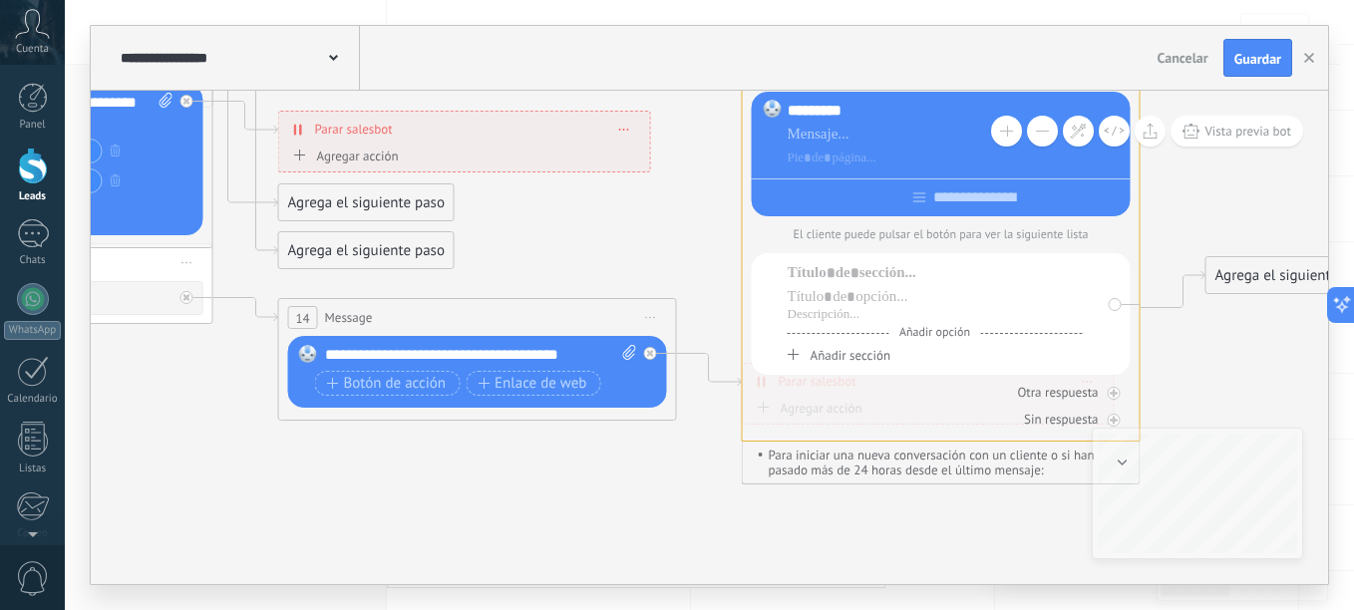
drag, startPoint x: 1054, startPoint y: 244, endPoint x: 1208, endPoint y: 168, distance: 172.1
click at [369, 154] on div "Agregar acción" at bounding box center [343, 156] width 111 height 15
click at [369, 154] on button "Conversación marcada como cerrada" at bounding box center [402, 157] width 249 height 36
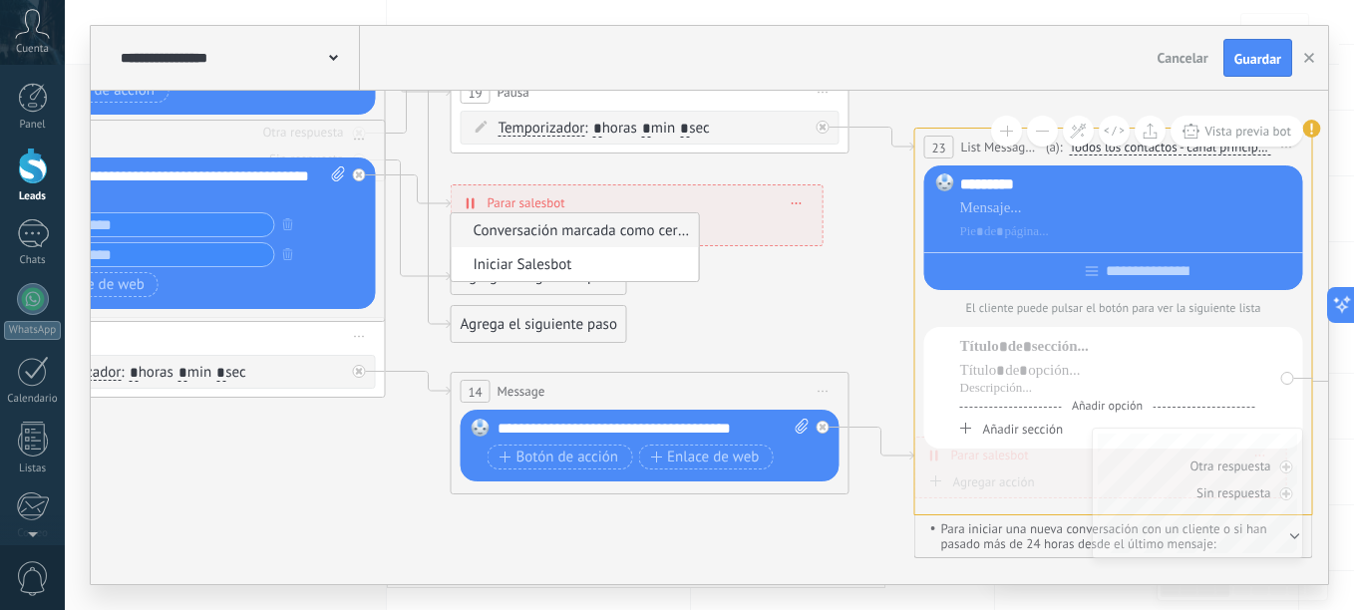
drag, startPoint x: 568, startPoint y: 224, endPoint x: 742, endPoint y: 300, distance: 189.3
click at [742, 300] on icon at bounding box center [331, 11] width 3306 height 2010
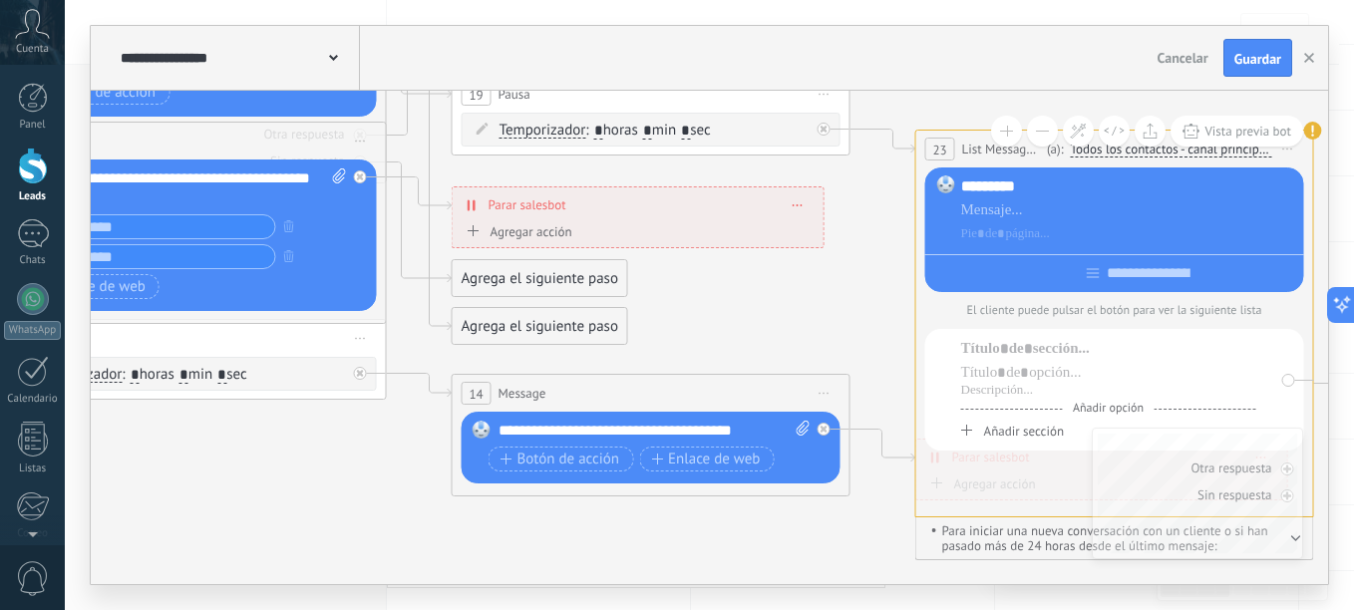
click at [546, 232] on div "Agregar acción" at bounding box center [516, 231] width 111 height 15
click at [546, 232] on button "Conversación marcada como cerrada" at bounding box center [576, 232] width 249 height 36
click at [546, 265] on span "Iniciar Salesbot" at bounding box center [573, 266] width 241 height 19
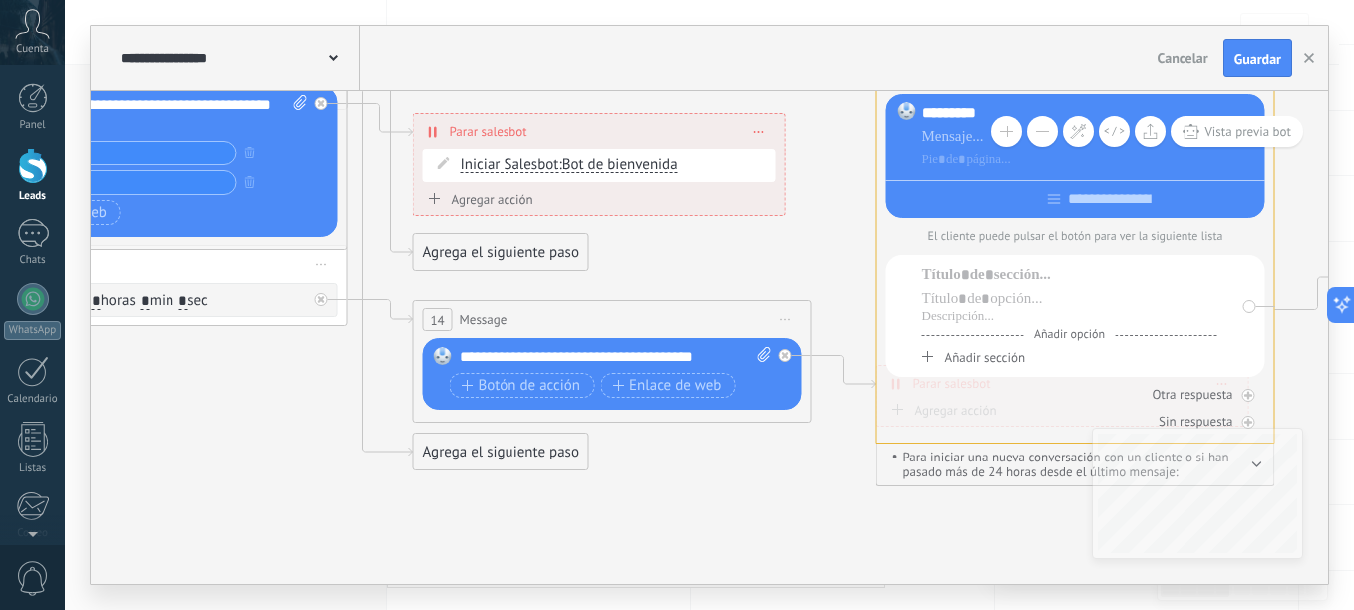
drag, startPoint x: 727, startPoint y: 336, endPoint x: 688, endPoint y: 262, distance: 83.4
click at [854, 380] on icon at bounding box center [843, 372] width 65 height 33
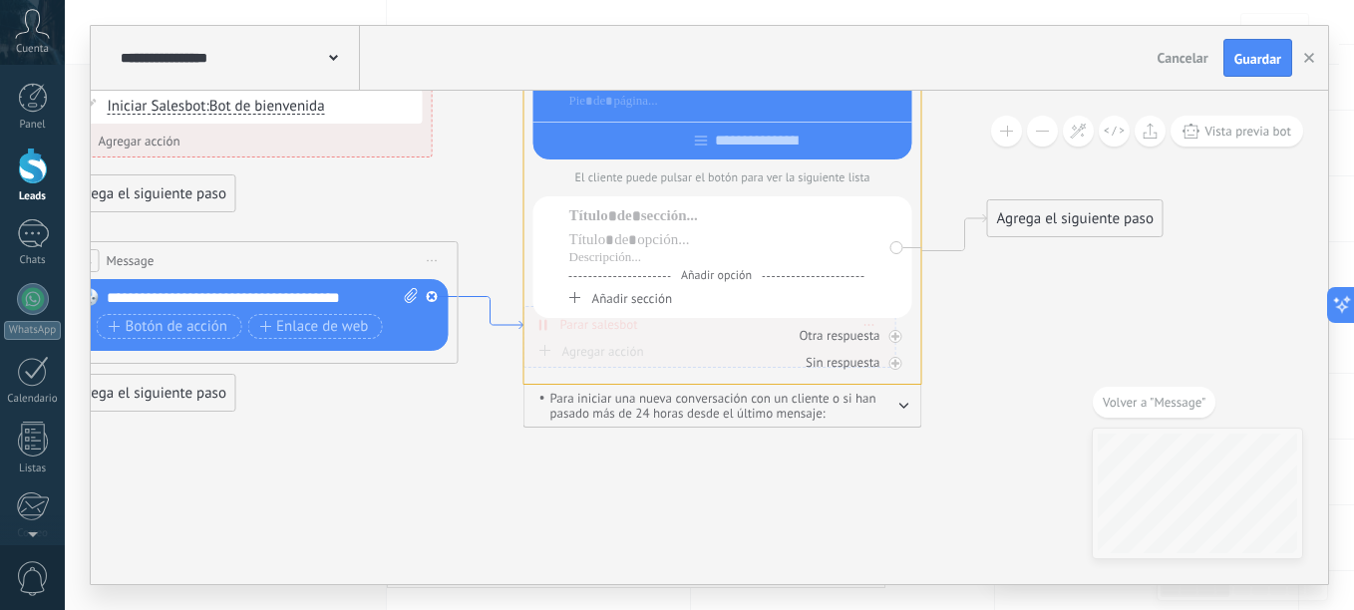
click at [495, 322] on icon at bounding box center [491, 313] width 65 height 33
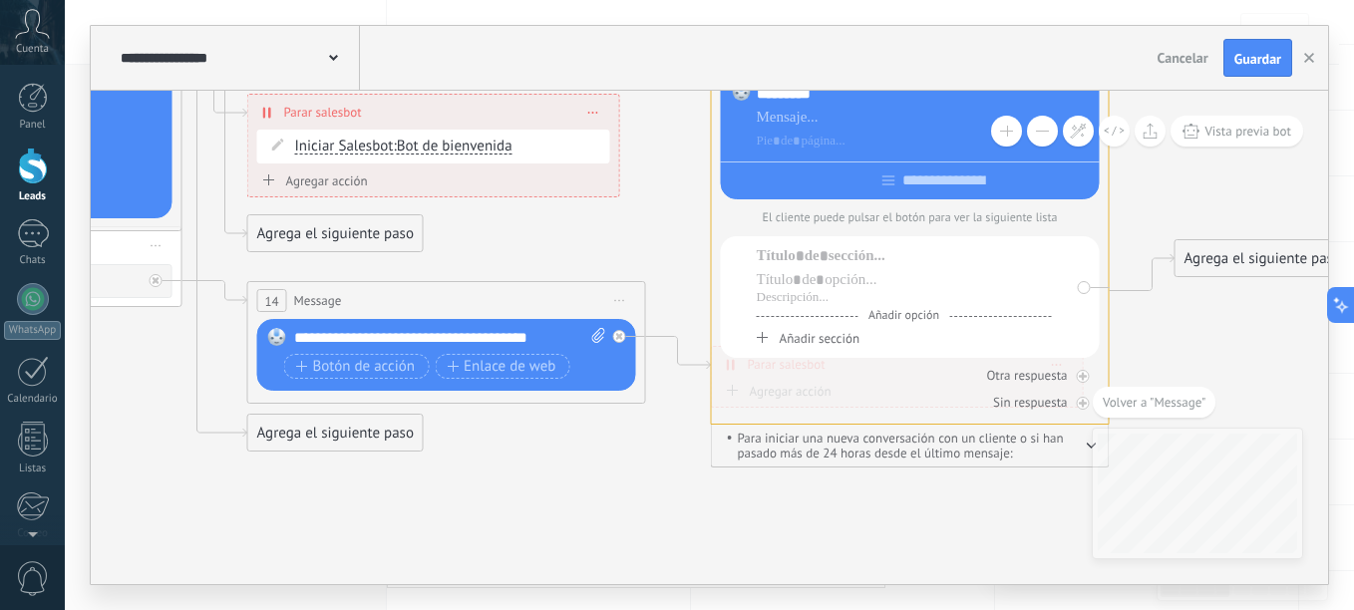
drag, startPoint x: 333, startPoint y: 396, endPoint x: 520, endPoint y: 436, distance: 191.6
click at [330, 437] on div "Agrega el siguiente paso" at bounding box center [335, 433] width 174 height 33
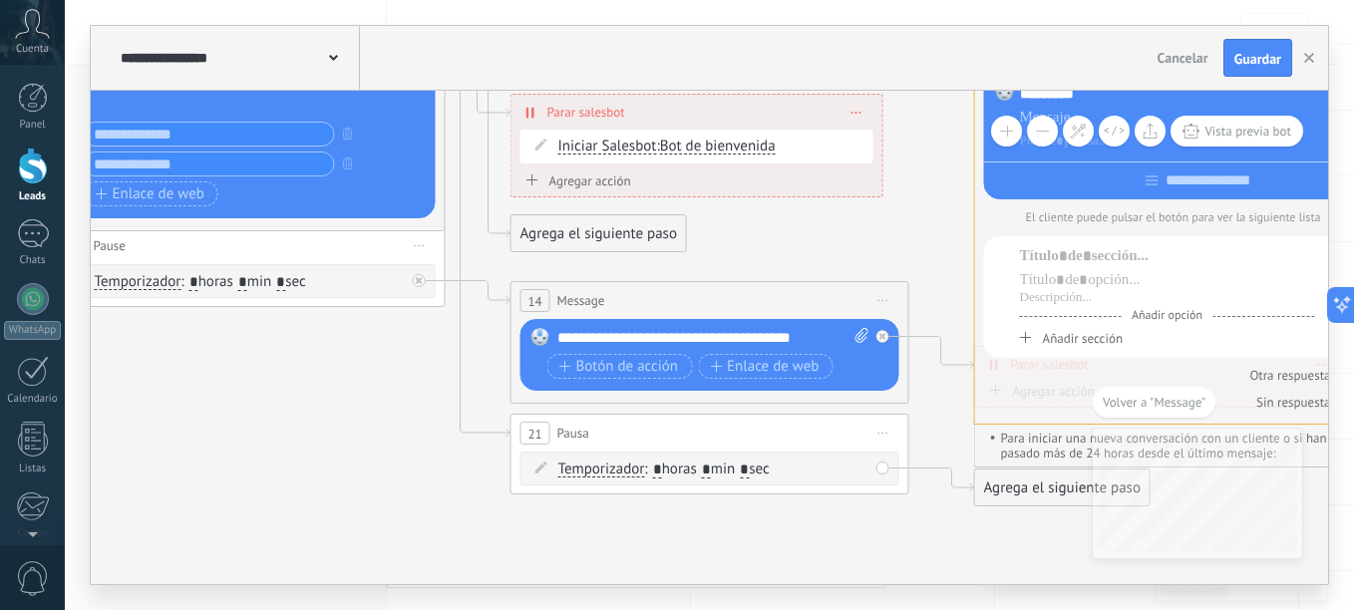
click at [711, 466] on input "*" at bounding box center [706, 470] width 9 height 16
type input "*"
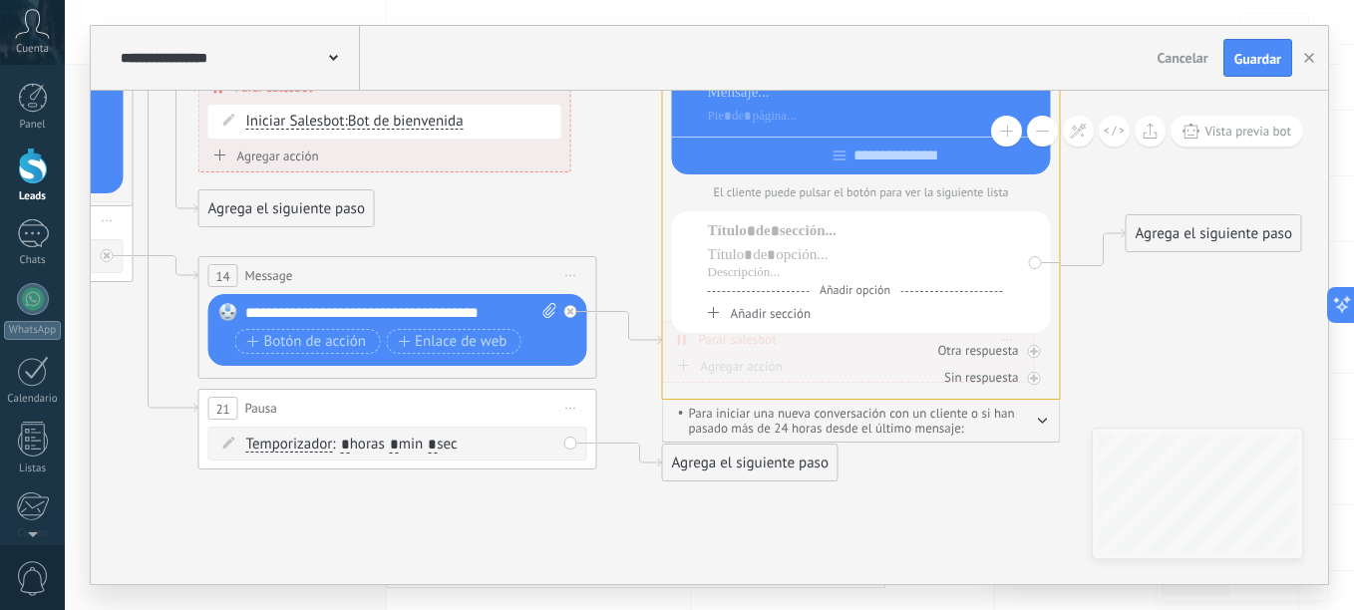
drag, startPoint x: 753, startPoint y: 540, endPoint x: 441, endPoint y: 515, distance: 313.0
click at [1255, 50] on button "Guardar" at bounding box center [1257, 58] width 69 height 38
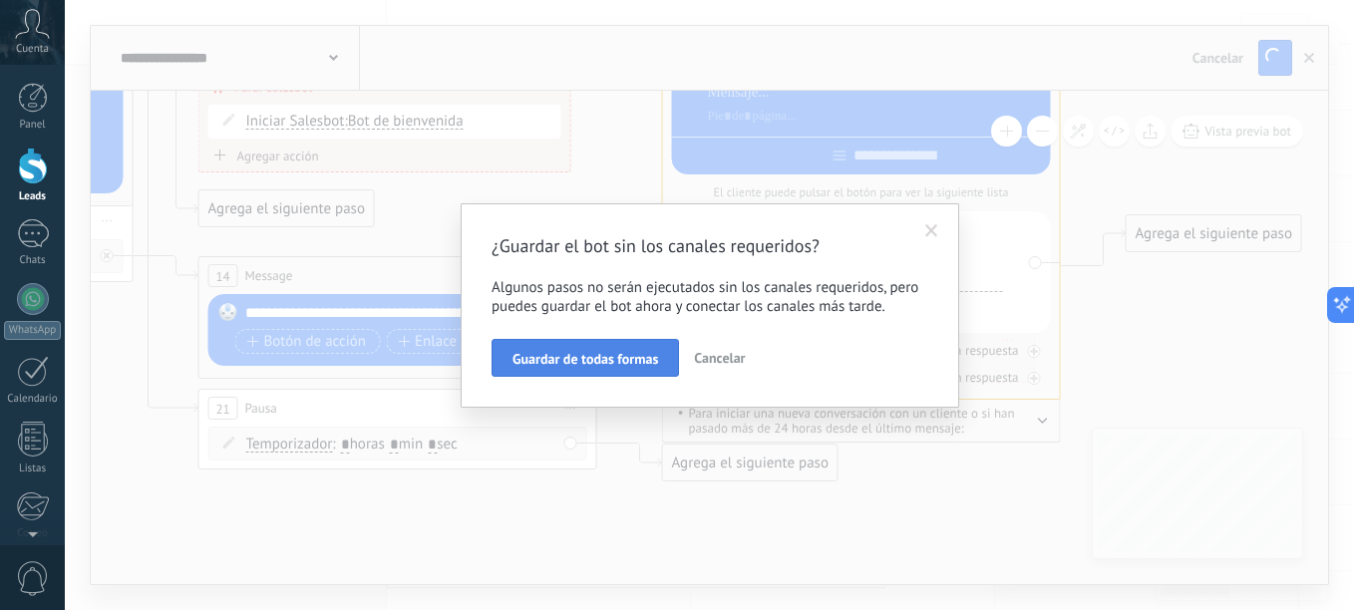
click at [599, 361] on span "Guardar de todas formas" at bounding box center [585, 359] width 146 height 14
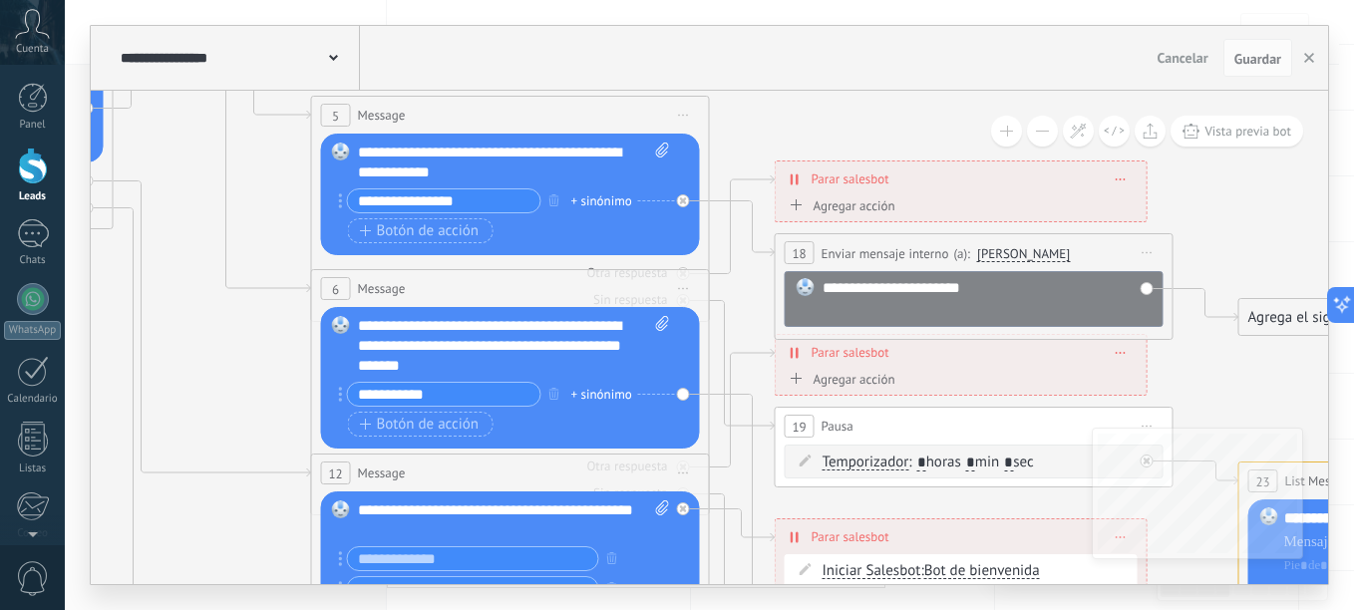
drag, startPoint x: 569, startPoint y: 211, endPoint x: 1145, endPoint y: 661, distance: 730.8
click at [1145, 446] on html ".abccls-1,.abccls-2{fill-rule:evenodd}.abccls-2{fill:#fff} .abfcls-1{fill:none}…" at bounding box center [677, 141] width 1354 height 610
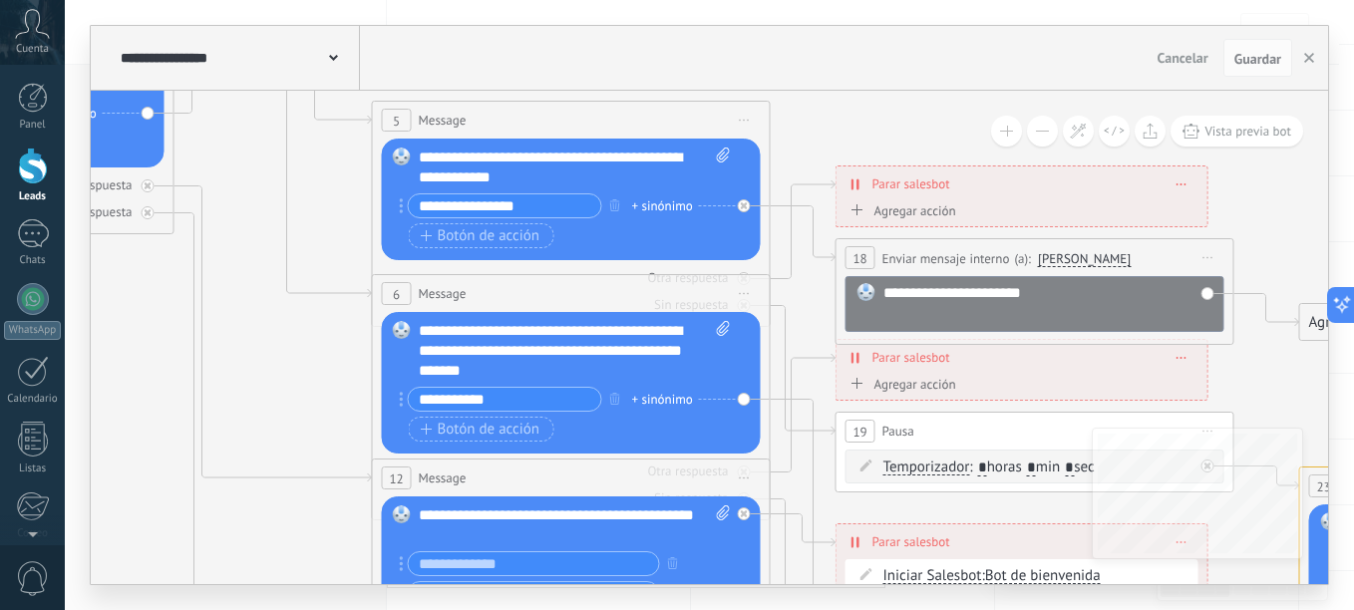
drag, startPoint x: 237, startPoint y: 381, endPoint x: 298, endPoint y: 386, distance: 61.0
click at [298, 386] on icon at bounding box center [716, 389] width 3306 height 2089
click at [24, 289] on div at bounding box center [33, 299] width 32 height 32
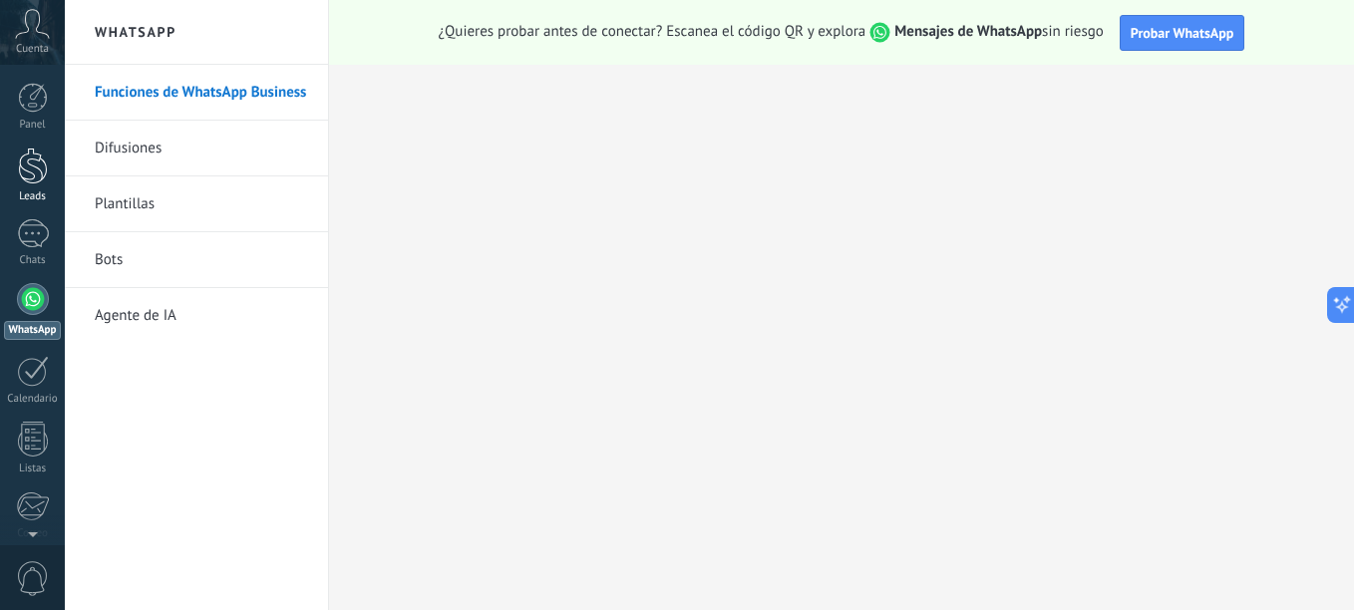
click at [35, 169] on div at bounding box center [33, 166] width 30 height 37
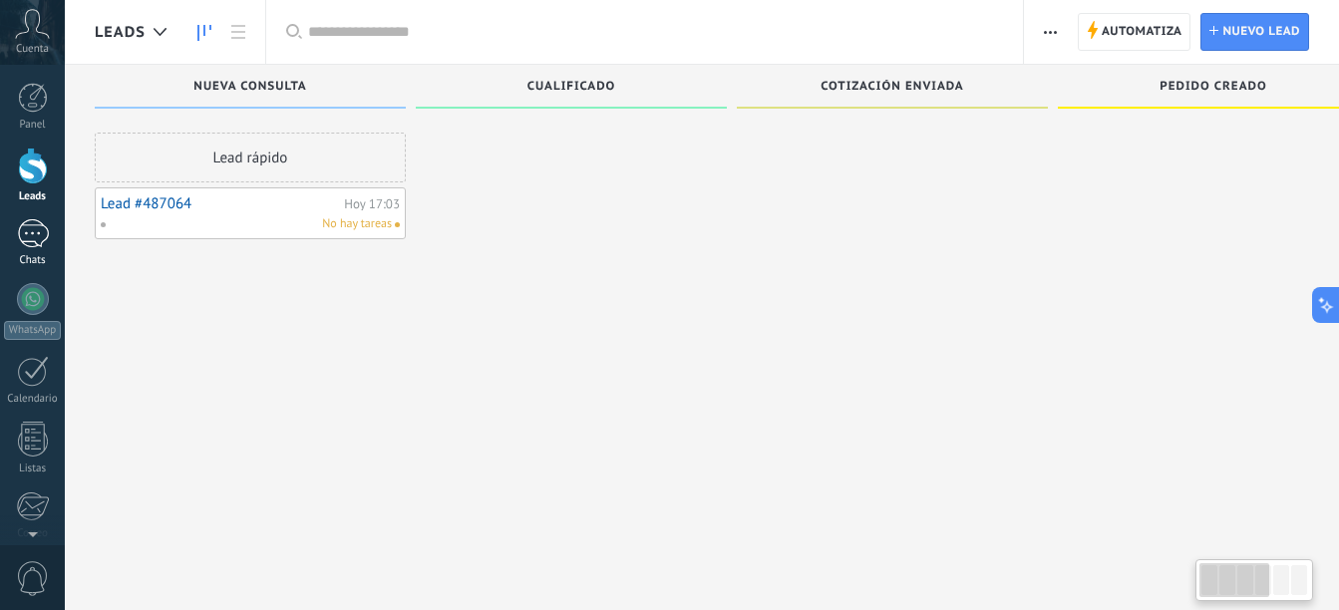
click at [40, 232] on div at bounding box center [33, 233] width 32 height 29
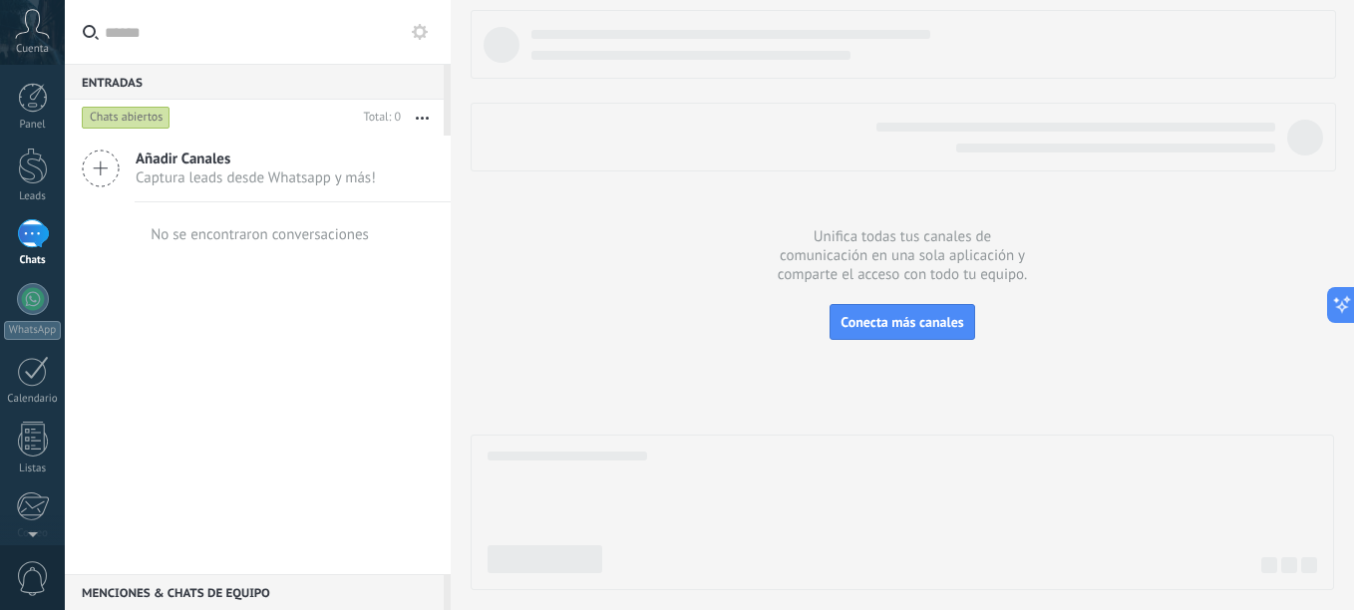
click at [215, 173] on span "Captura leads desde Whatsapp y más!" at bounding box center [256, 177] width 240 height 19
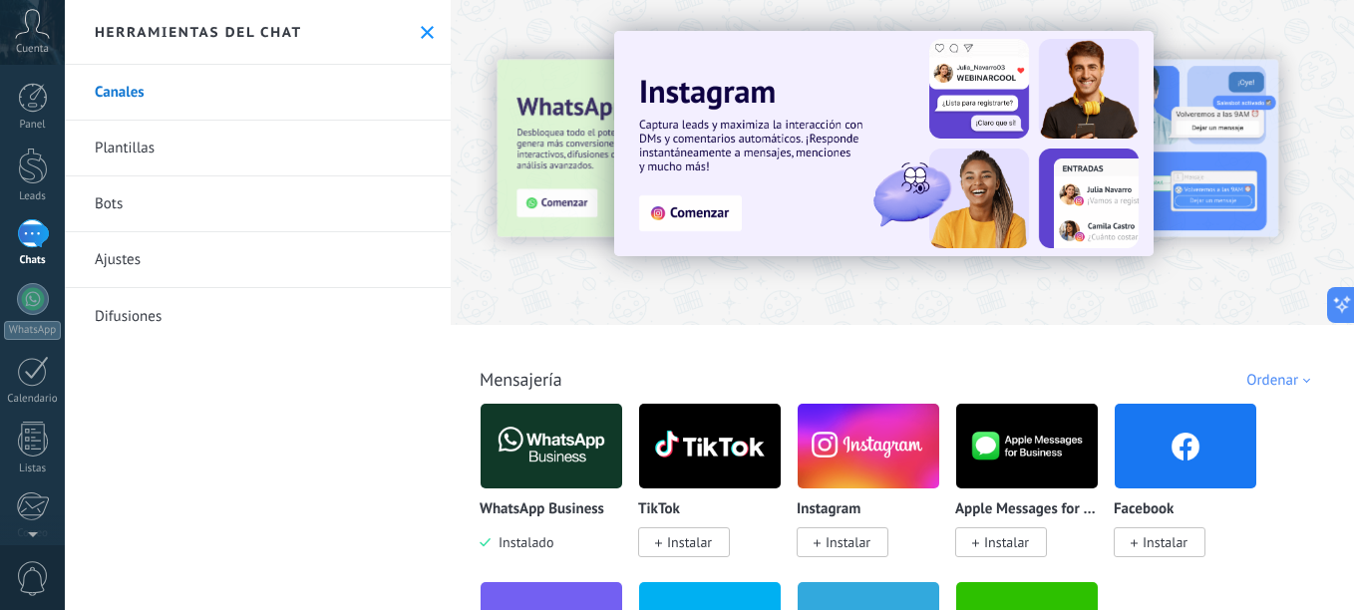
click at [176, 148] on link "Plantillas" at bounding box center [258, 149] width 386 height 56
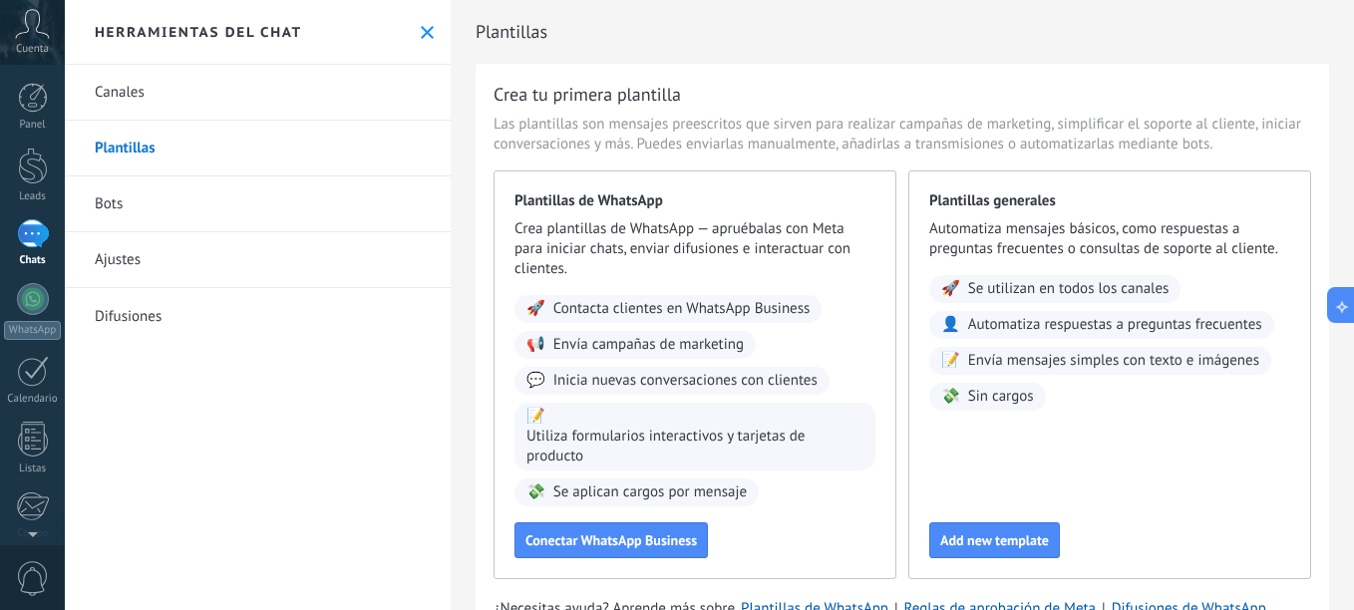
click at [227, 191] on link "Bots" at bounding box center [258, 204] width 386 height 56
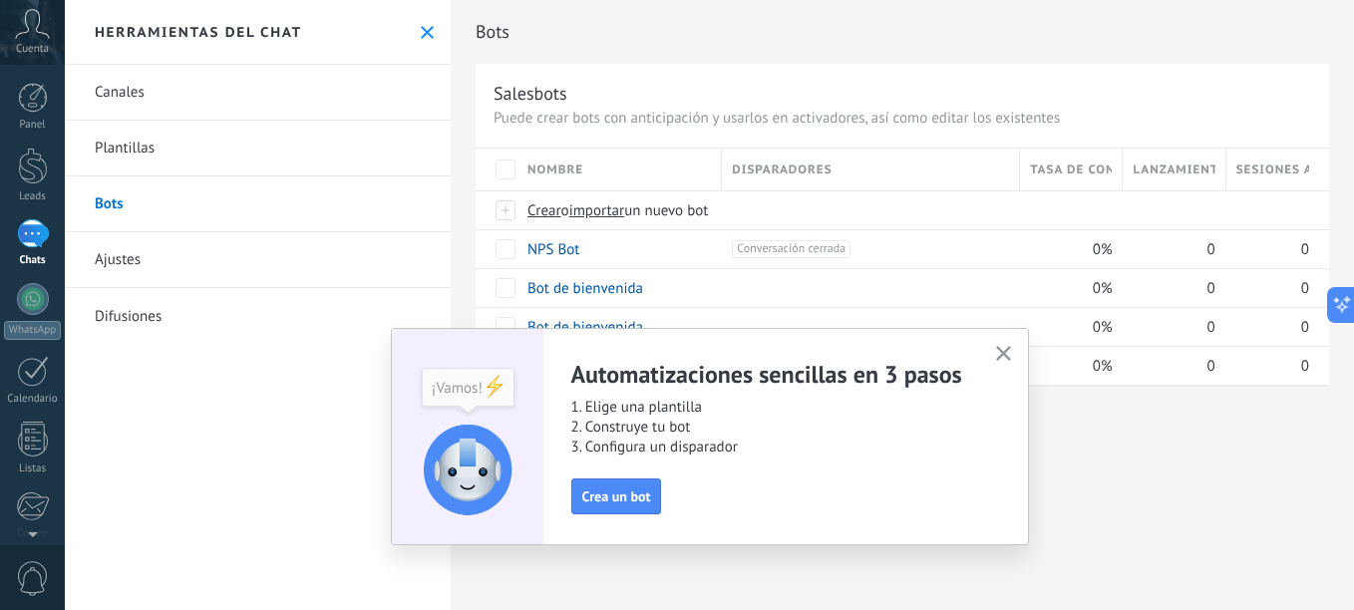
click at [260, 261] on link "Ajustes" at bounding box center [258, 260] width 386 height 56
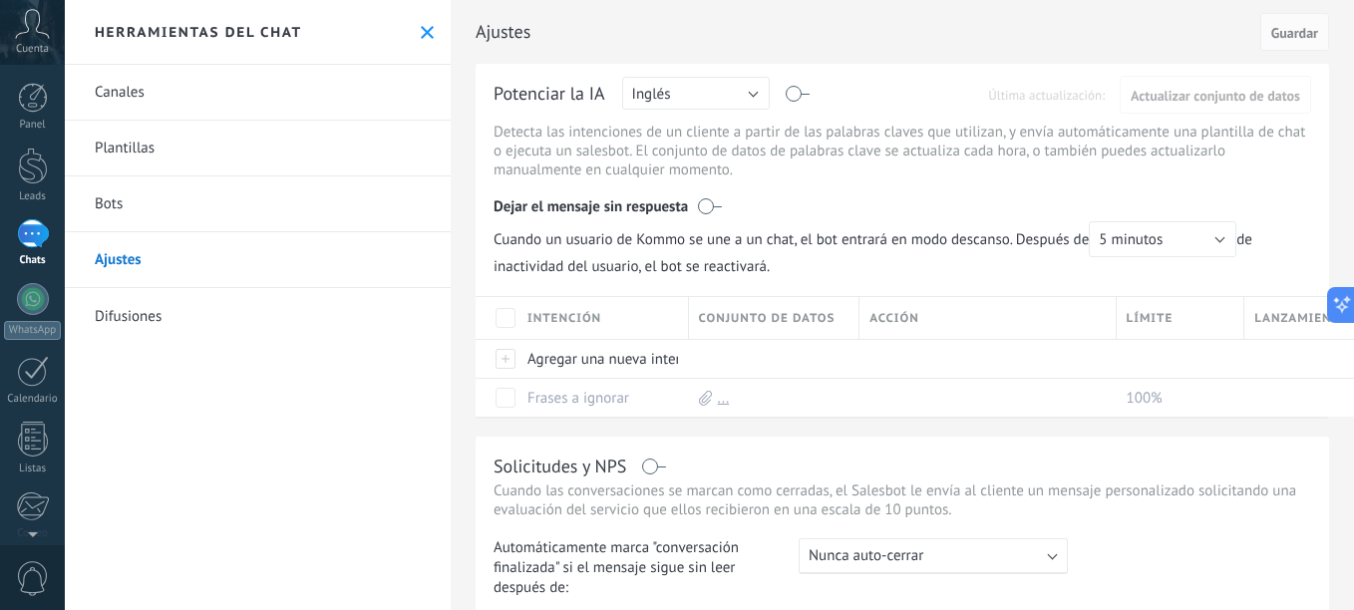
click at [165, 143] on link "Plantillas" at bounding box center [258, 149] width 386 height 56
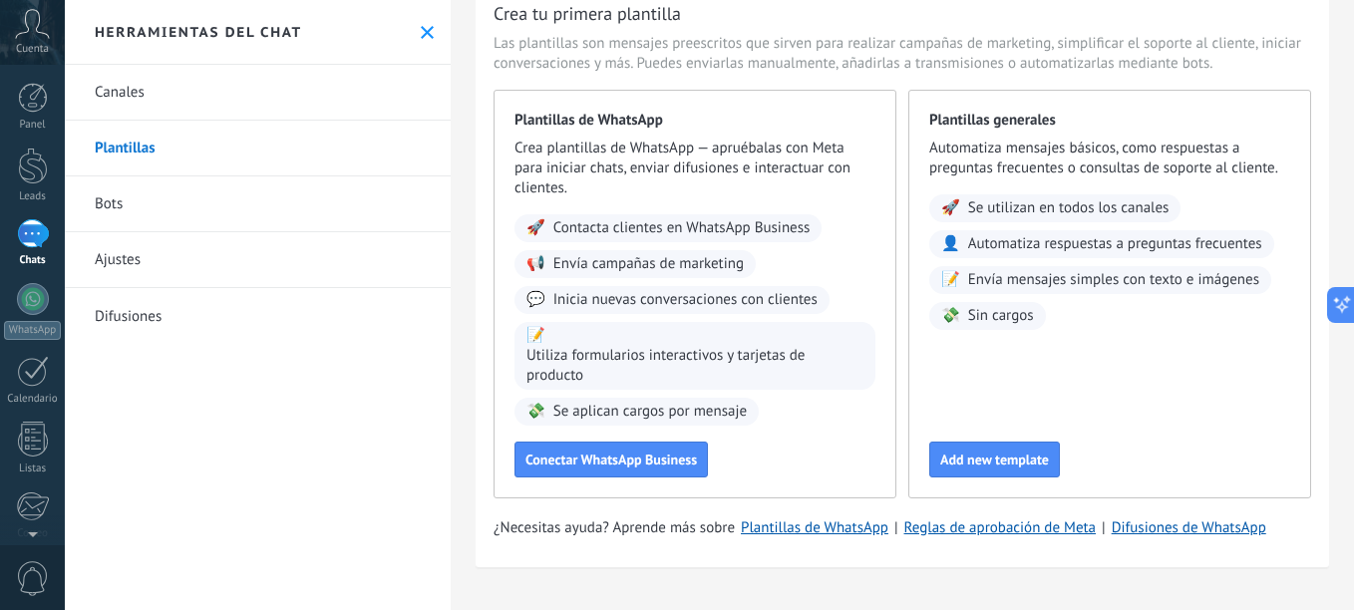
scroll to position [65, 0]
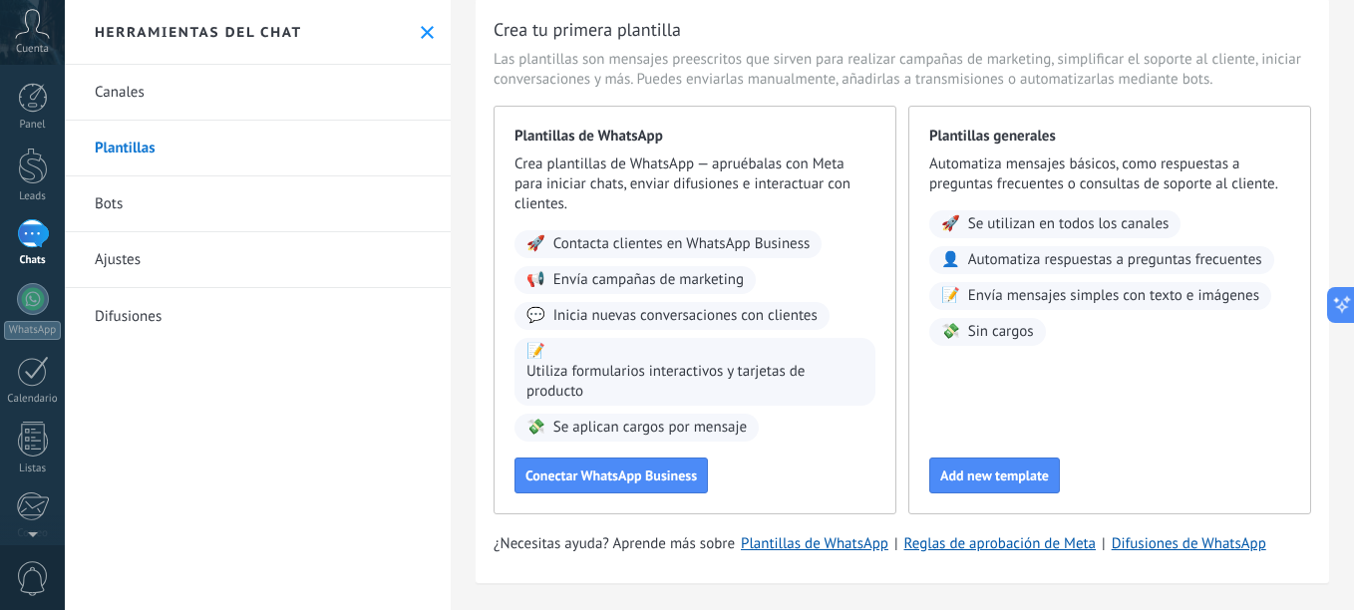
click at [753, 249] on span "Contacta clientes en WhatsApp Business" at bounding box center [681, 244] width 257 height 20
click at [634, 494] on div "Plantillas de WhatsApp Crea plantillas de WhatsApp — apruébalas con Meta para i…" at bounding box center [694, 310] width 403 height 409
click at [634, 490] on button "Conectar WhatsApp Business" at bounding box center [610, 476] width 193 height 36
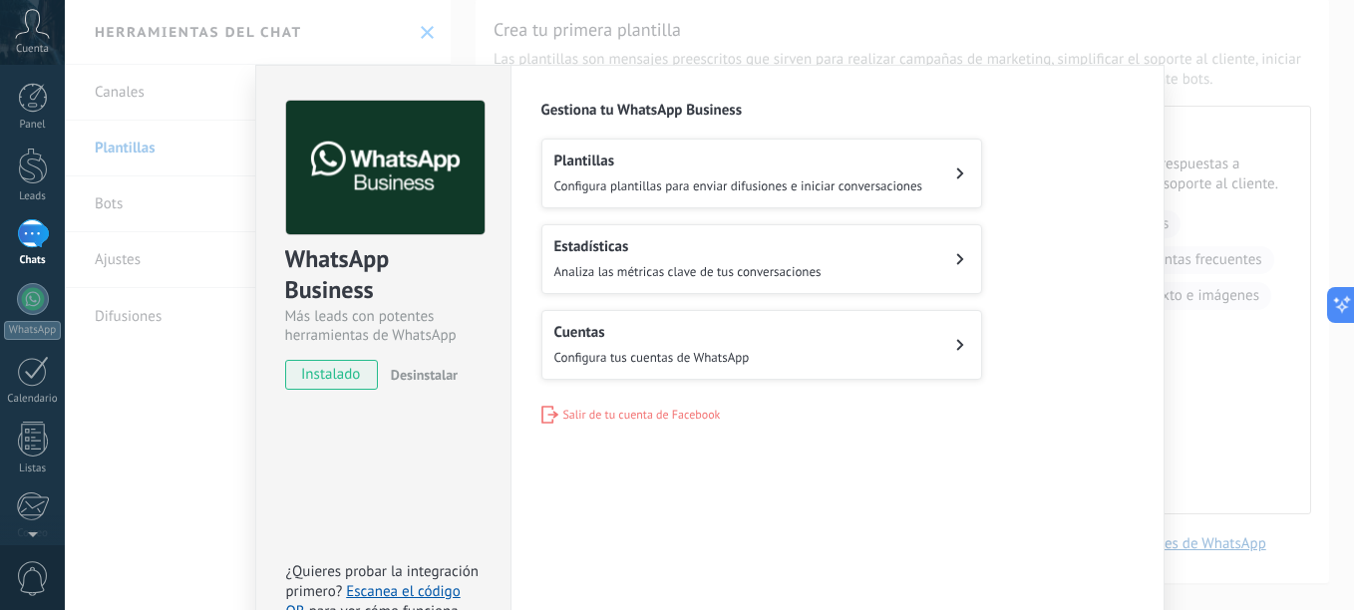
click at [714, 258] on div "Estadísticas Analiza las métricas clave de tus conversaciones" at bounding box center [687, 259] width 267 height 44
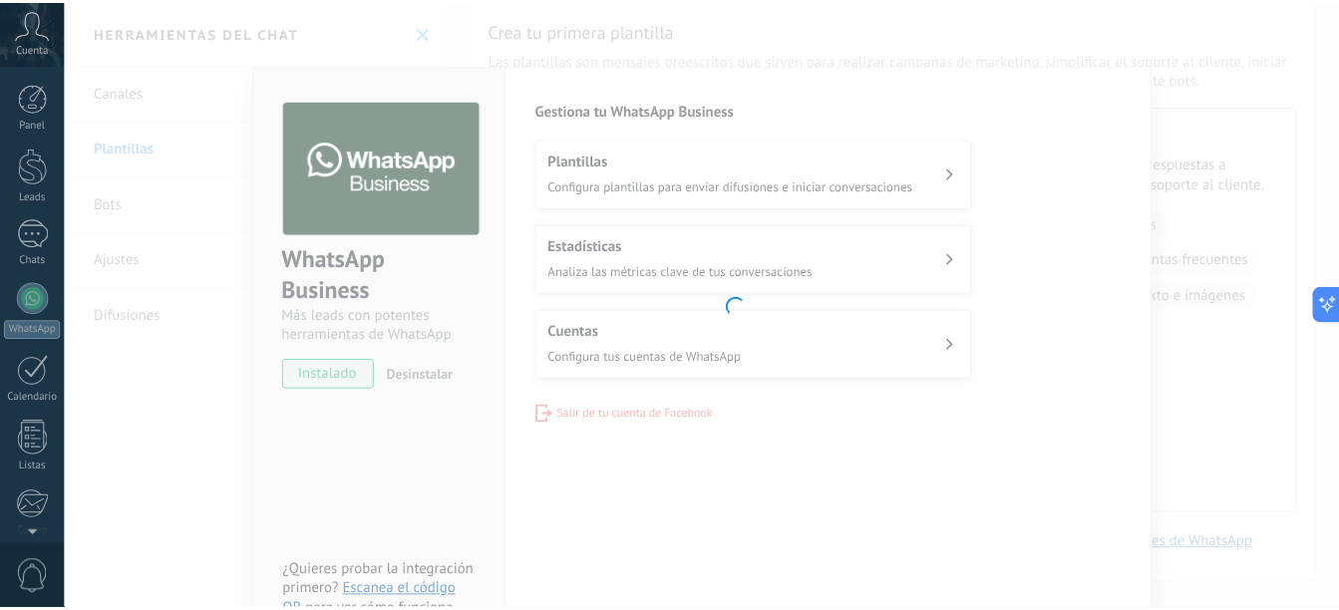
scroll to position [219, 0]
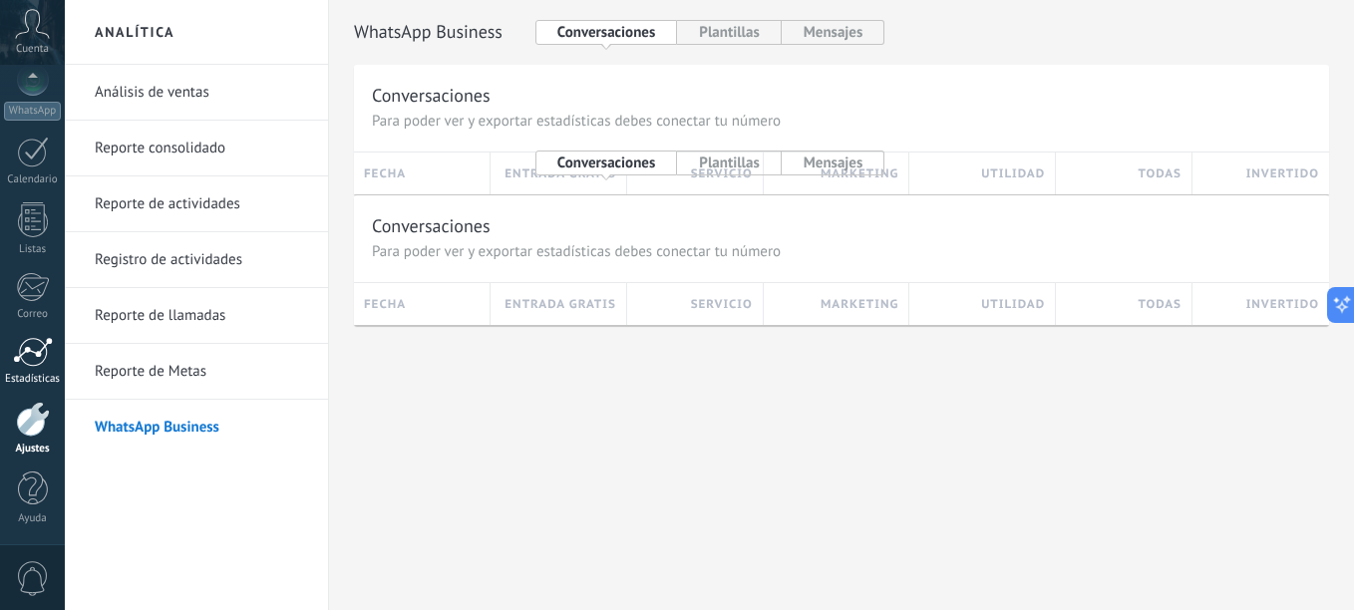
click at [26, 376] on div "Estadísticas" at bounding box center [33, 379] width 58 height 13
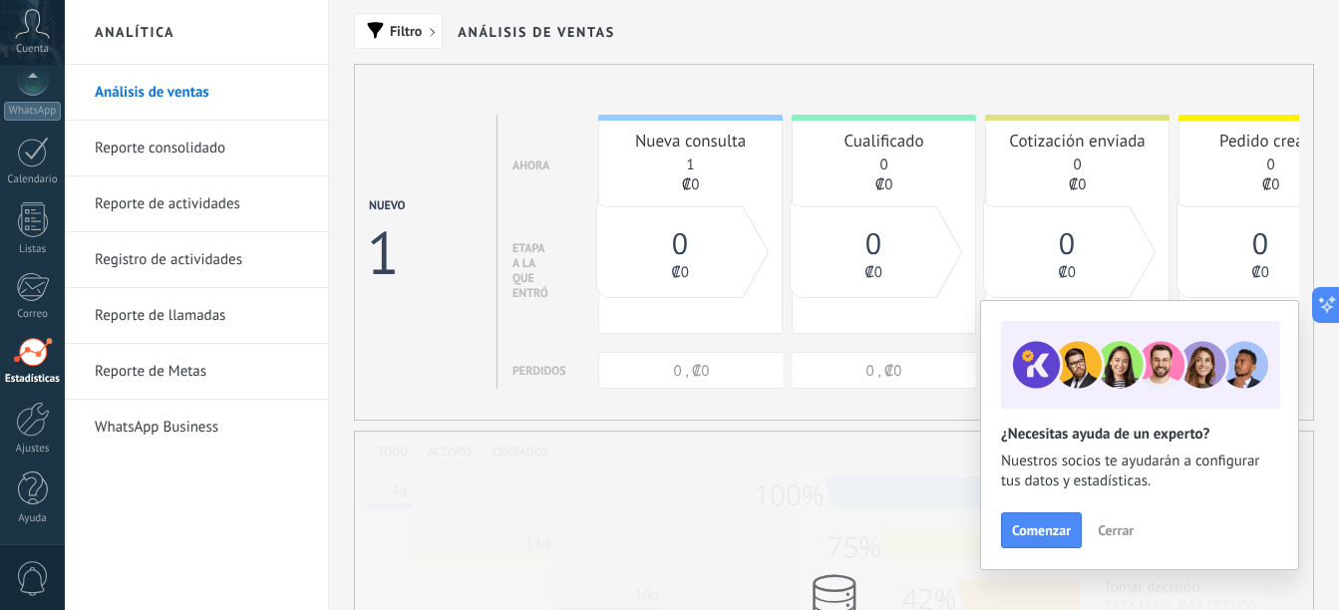
click at [168, 430] on link "WhatsApp Business" at bounding box center [201, 428] width 213 height 56
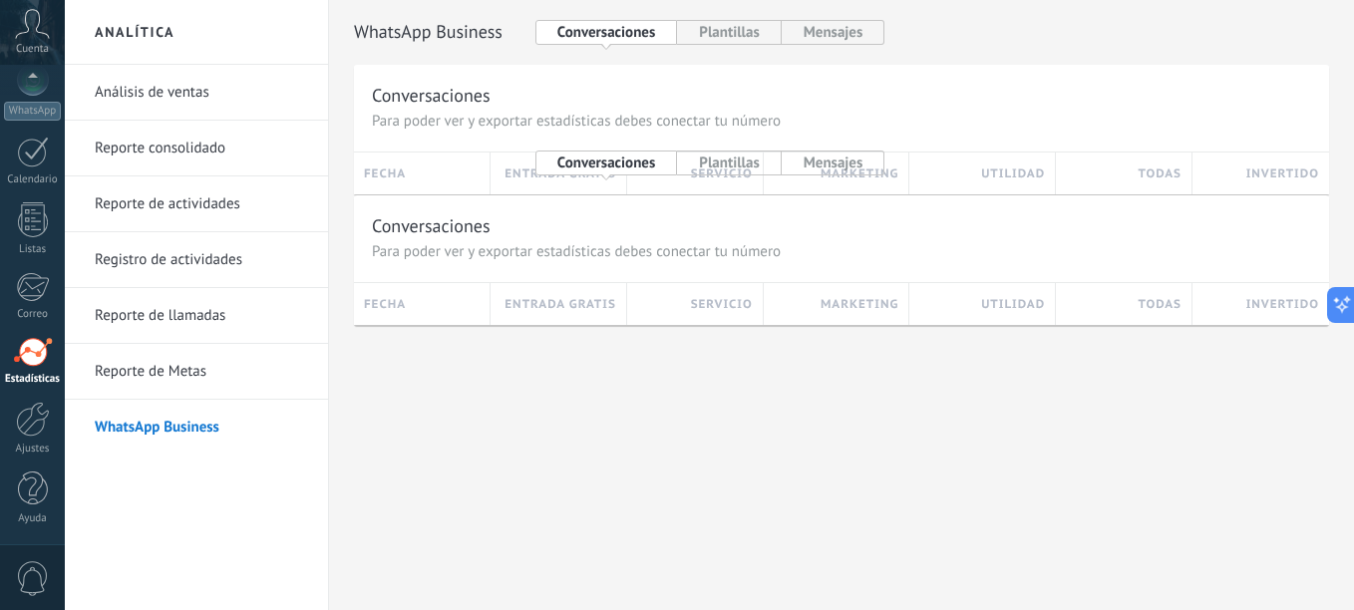
click at [221, 155] on link "Reporte consolidado" at bounding box center [201, 149] width 213 height 56
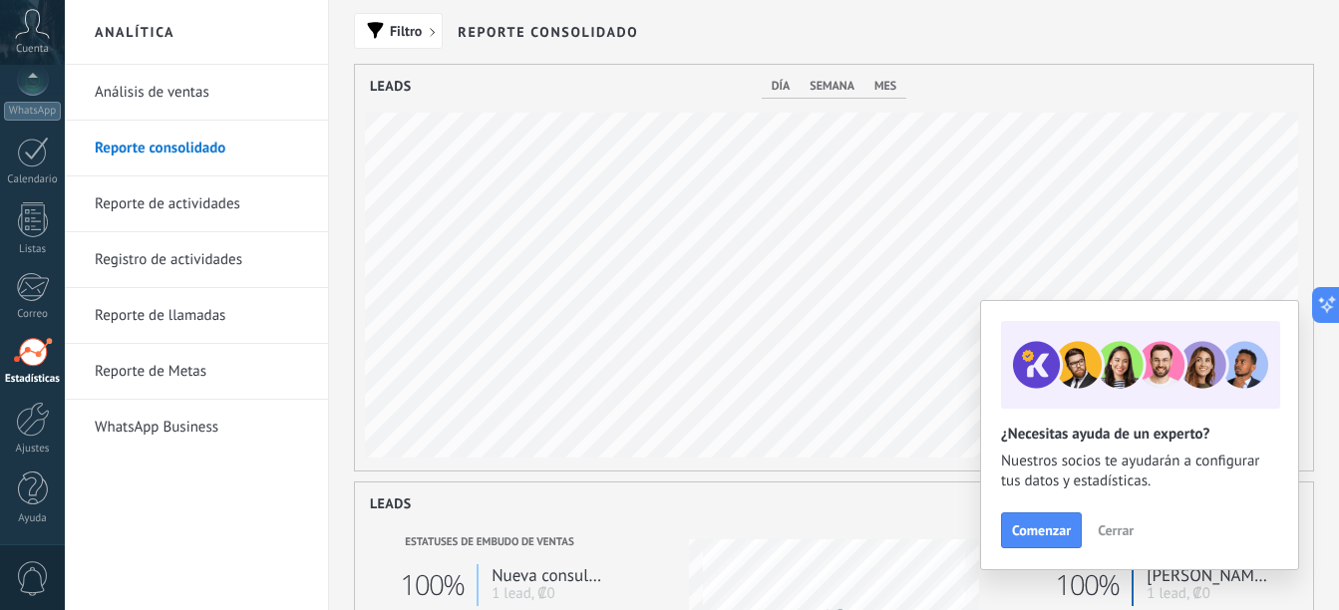
scroll to position [406, 958]
click at [204, 92] on link "Análisis de ventas" at bounding box center [201, 93] width 213 height 56
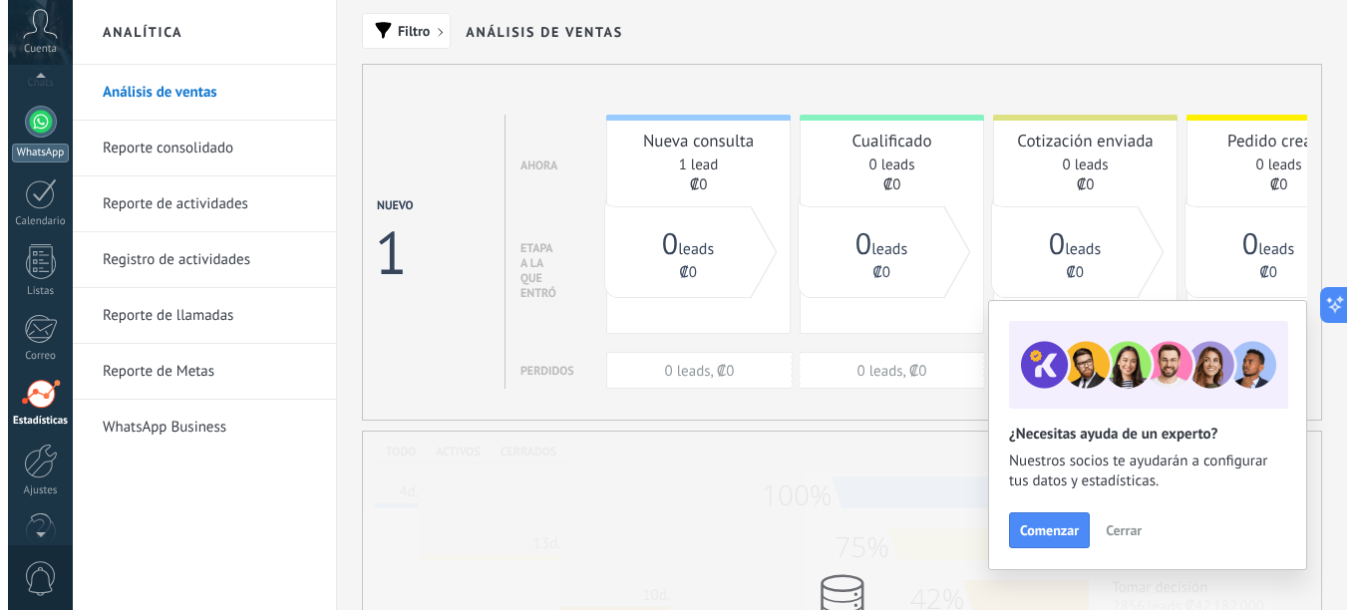
scroll to position [165, 0]
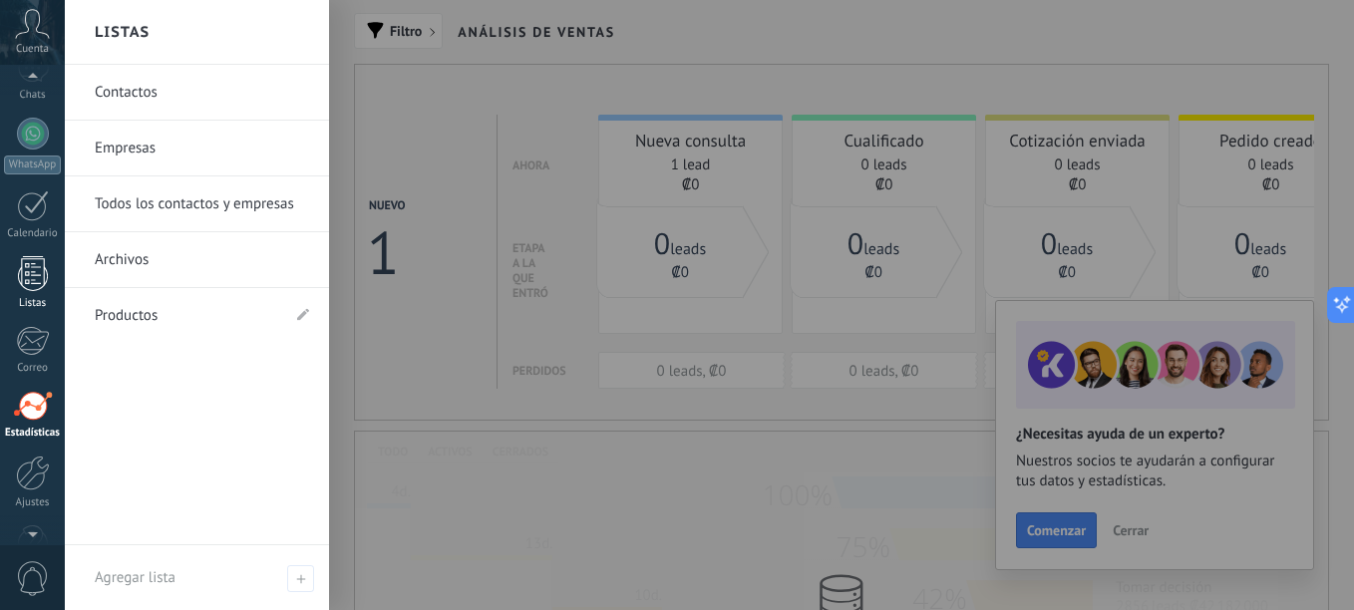
click at [41, 285] on div at bounding box center [33, 273] width 30 height 35
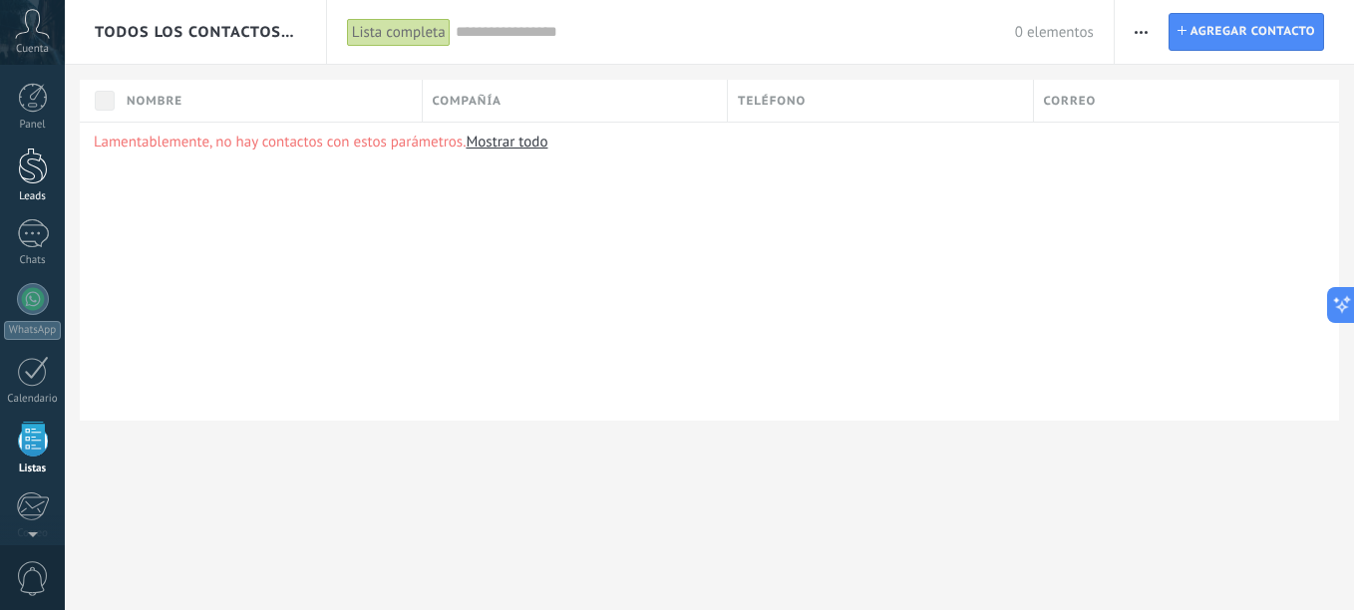
click at [31, 166] on div at bounding box center [33, 166] width 30 height 37
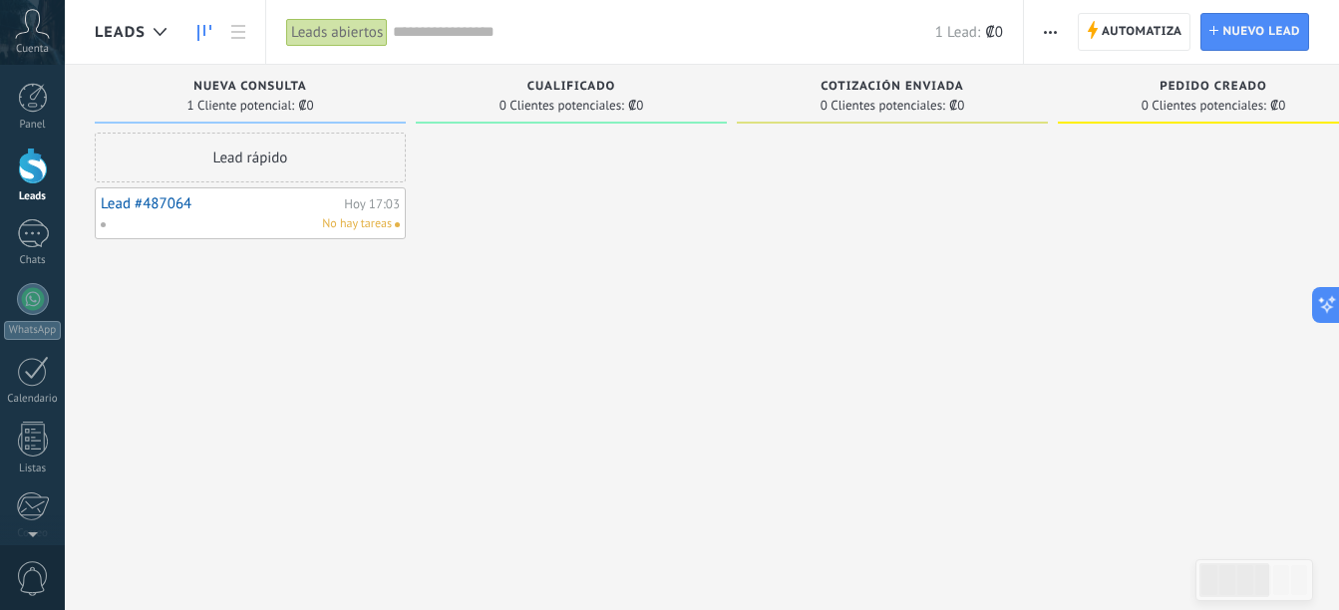
click at [235, 214] on div "Lead #487064 Hoy 17:03 No hay tareas" at bounding box center [250, 213] width 299 height 40
click at [187, 208] on link "Lead #487064" at bounding box center [220, 203] width 238 height 17
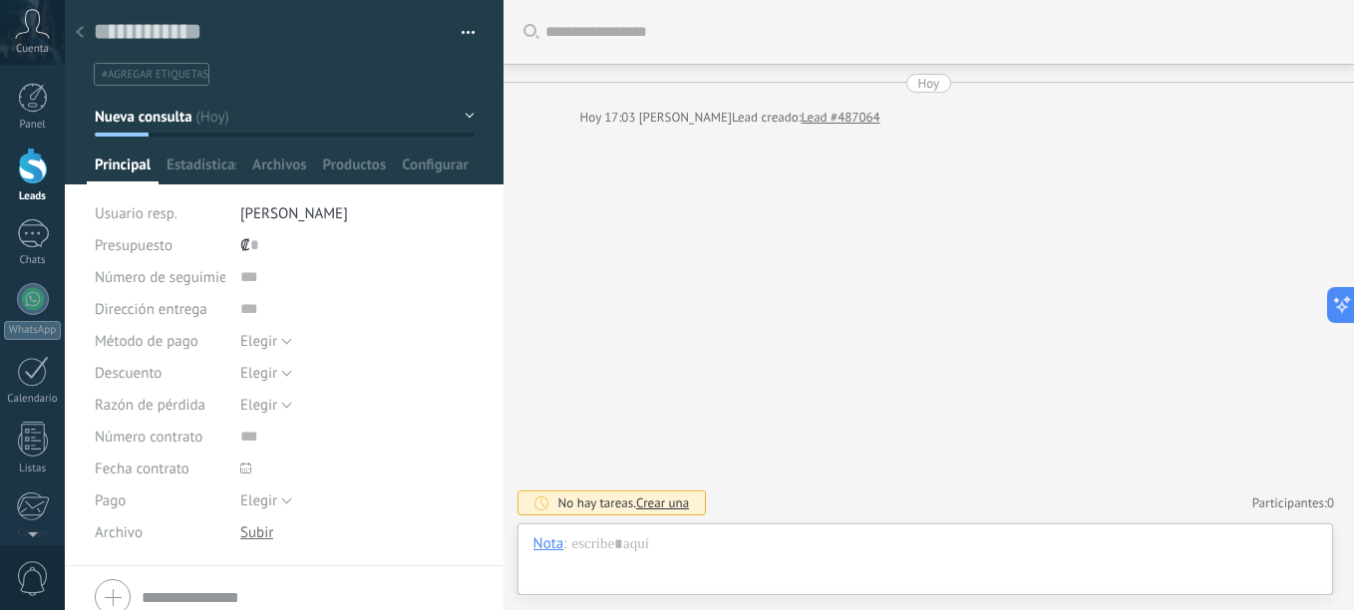
scroll to position [30, 0]
click at [667, 501] on span "Crear una" at bounding box center [662, 502] width 53 height 17
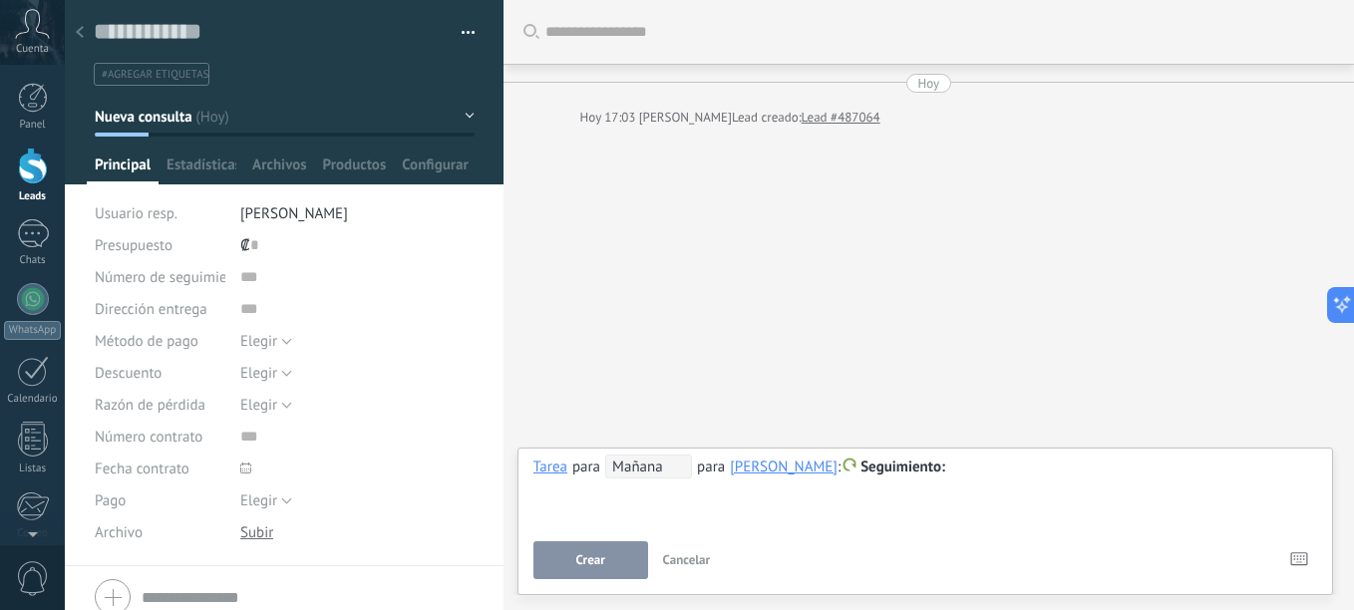
click at [596, 567] on span "Crear" at bounding box center [589, 560] width 29 height 14
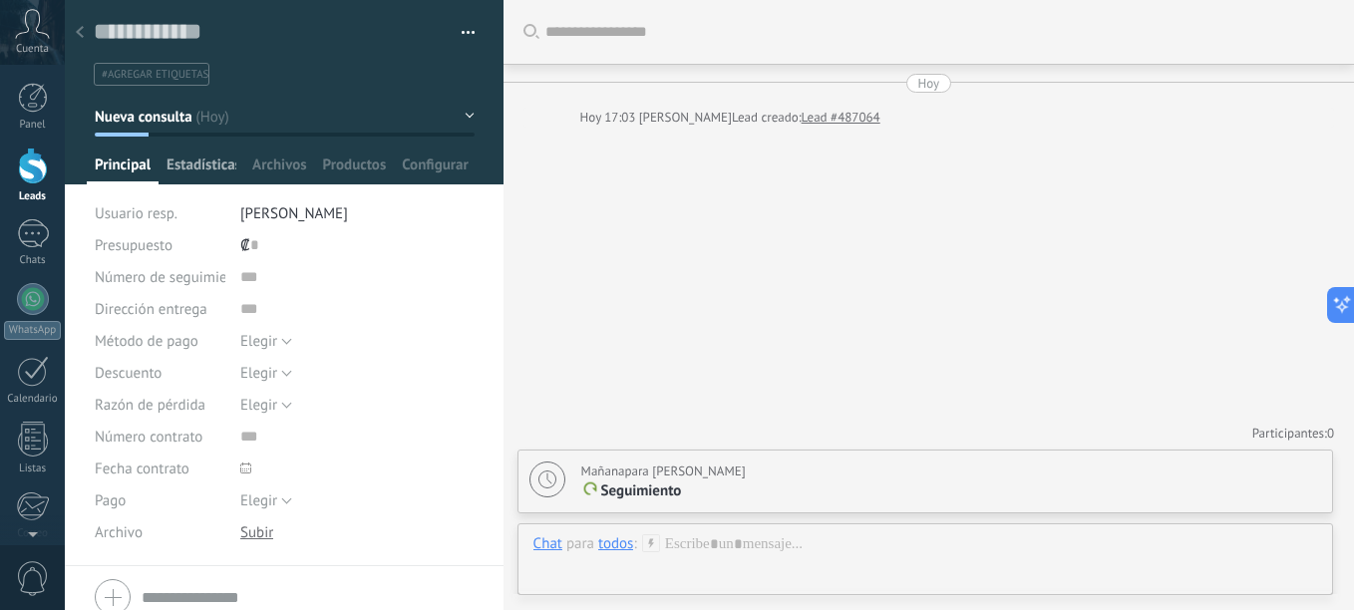
click at [214, 160] on span "Estadísticas" at bounding box center [201, 169] width 70 height 29
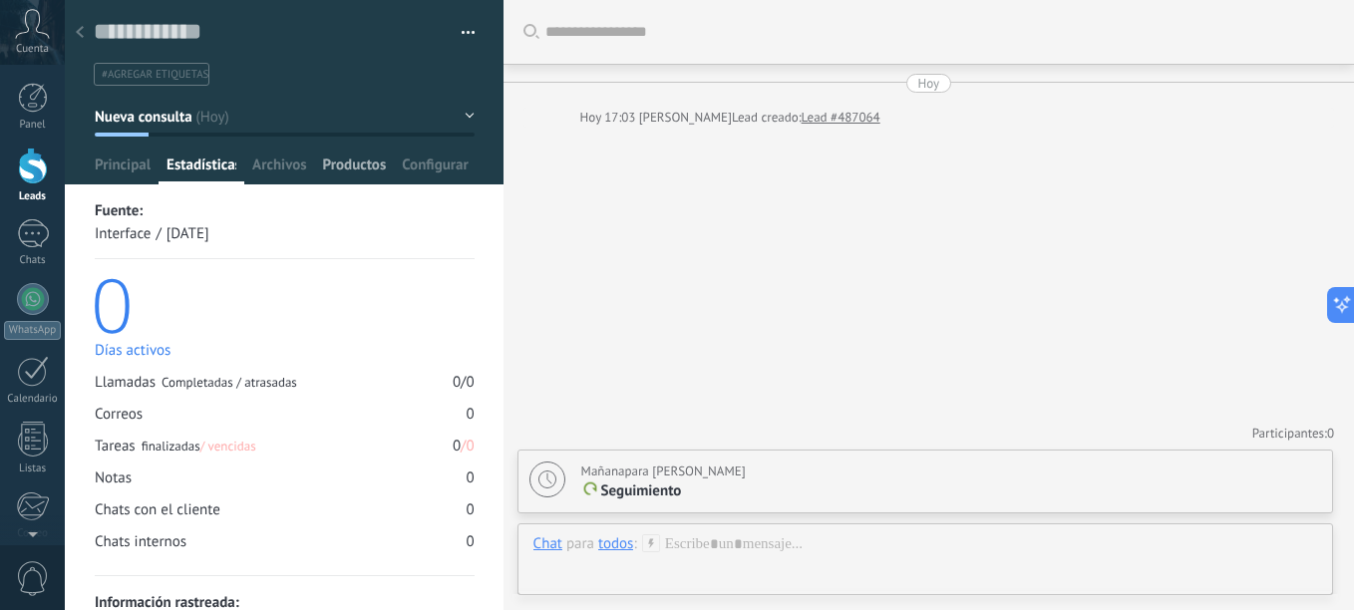
click at [351, 177] on span "Productos" at bounding box center [355, 169] width 64 height 29
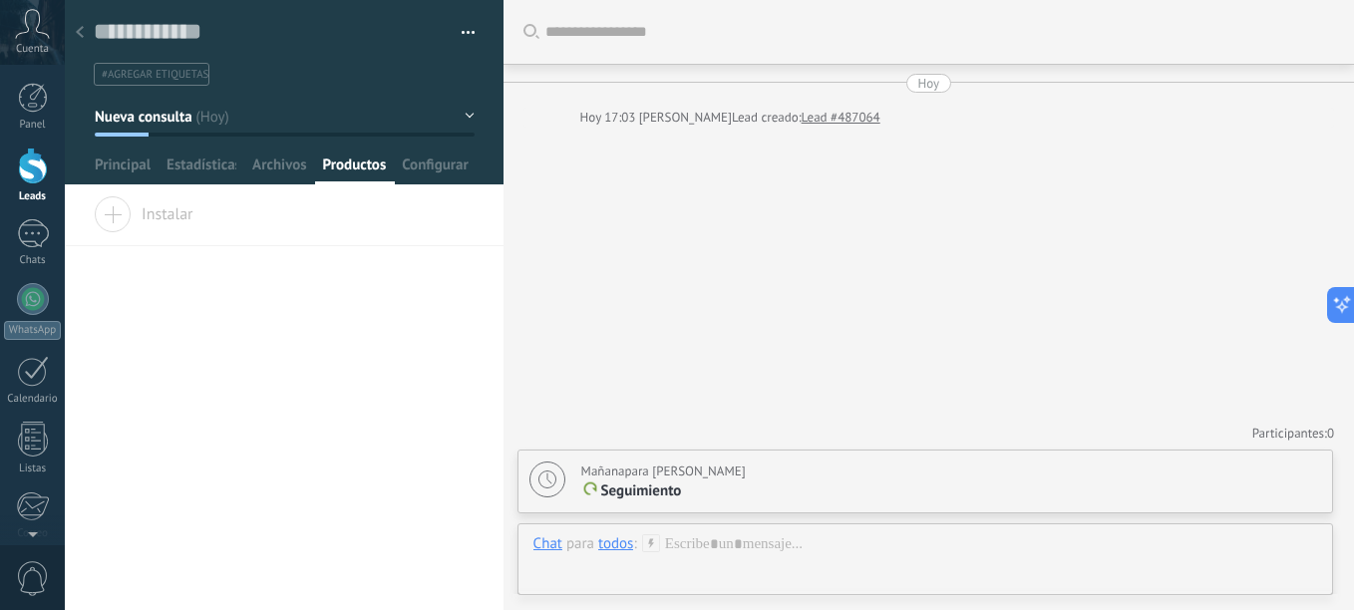
click at [26, 182] on div at bounding box center [33, 166] width 30 height 37
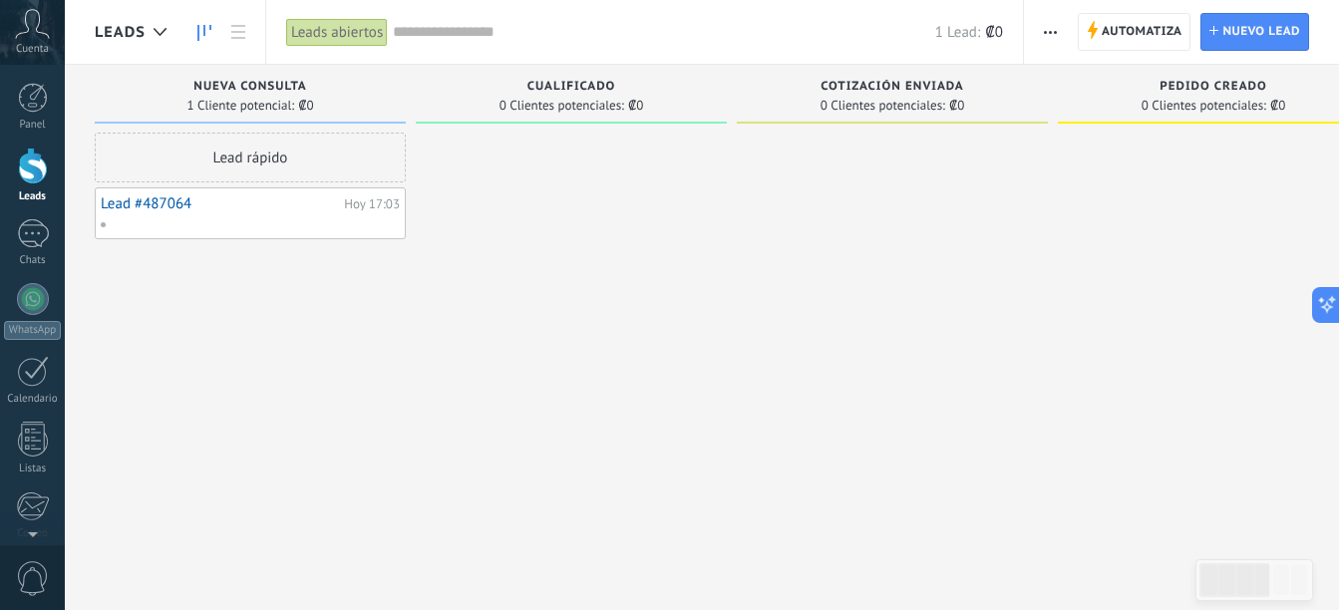
click at [369, 27] on div "Leads abiertos" at bounding box center [337, 32] width 102 height 29
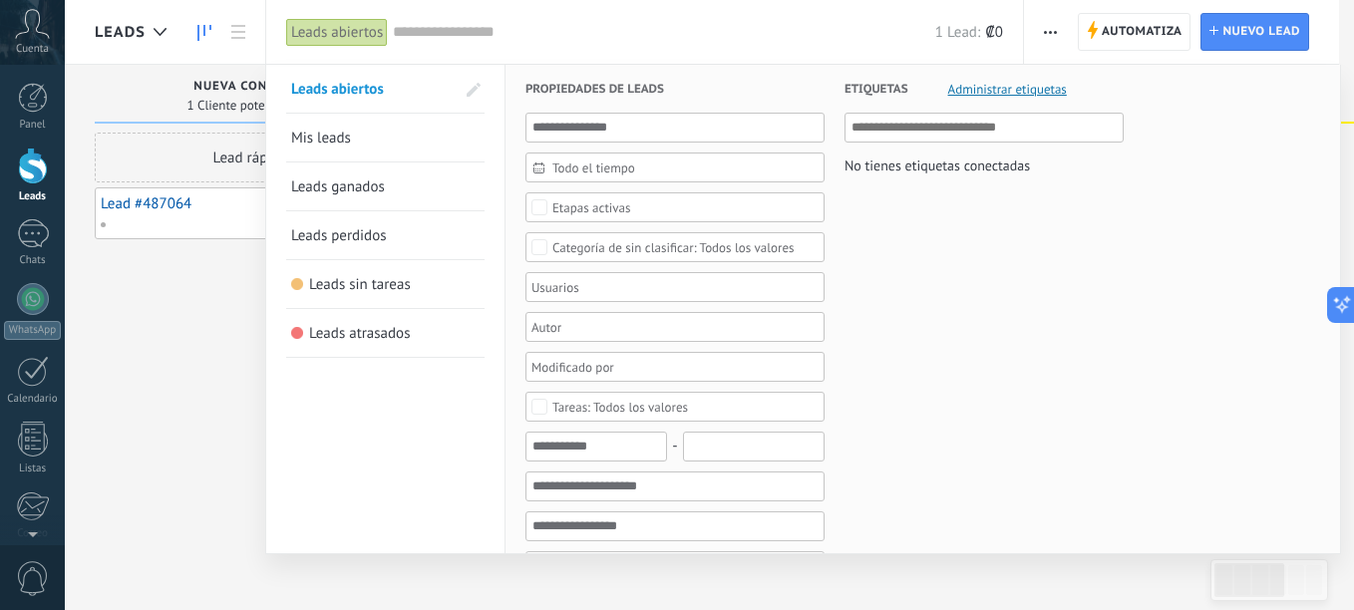
click at [379, 242] on span "Leads perdidos" at bounding box center [339, 235] width 96 height 19
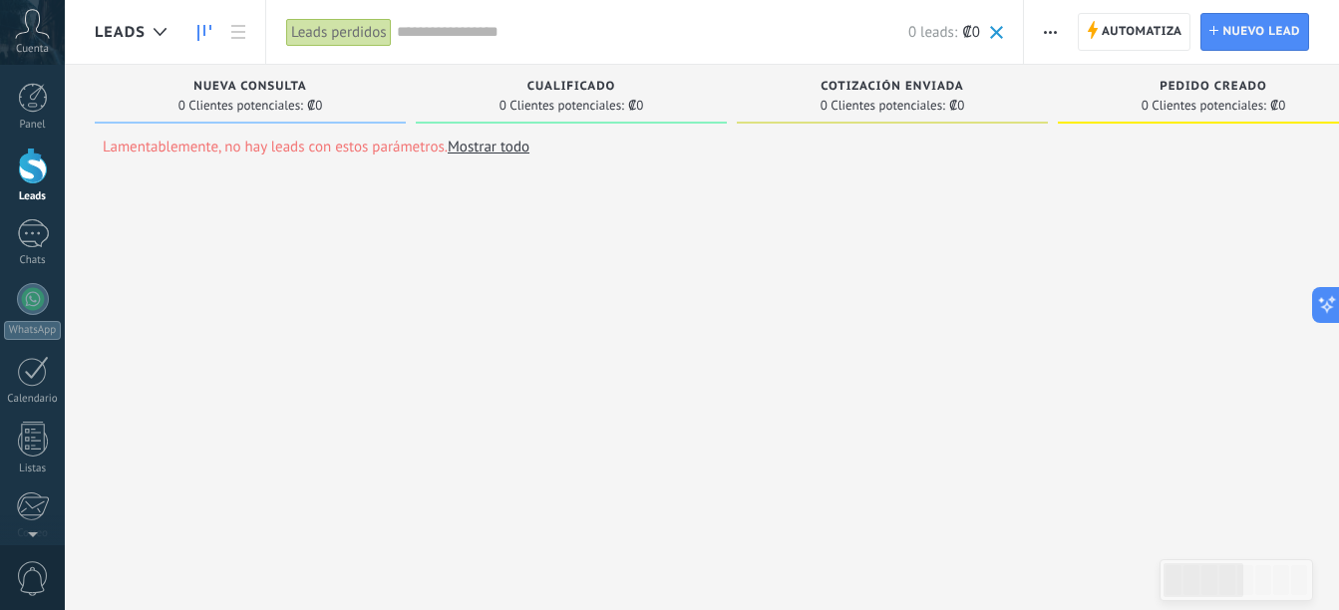
click at [349, 39] on div "Leads perdidos" at bounding box center [339, 32] width 106 height 29
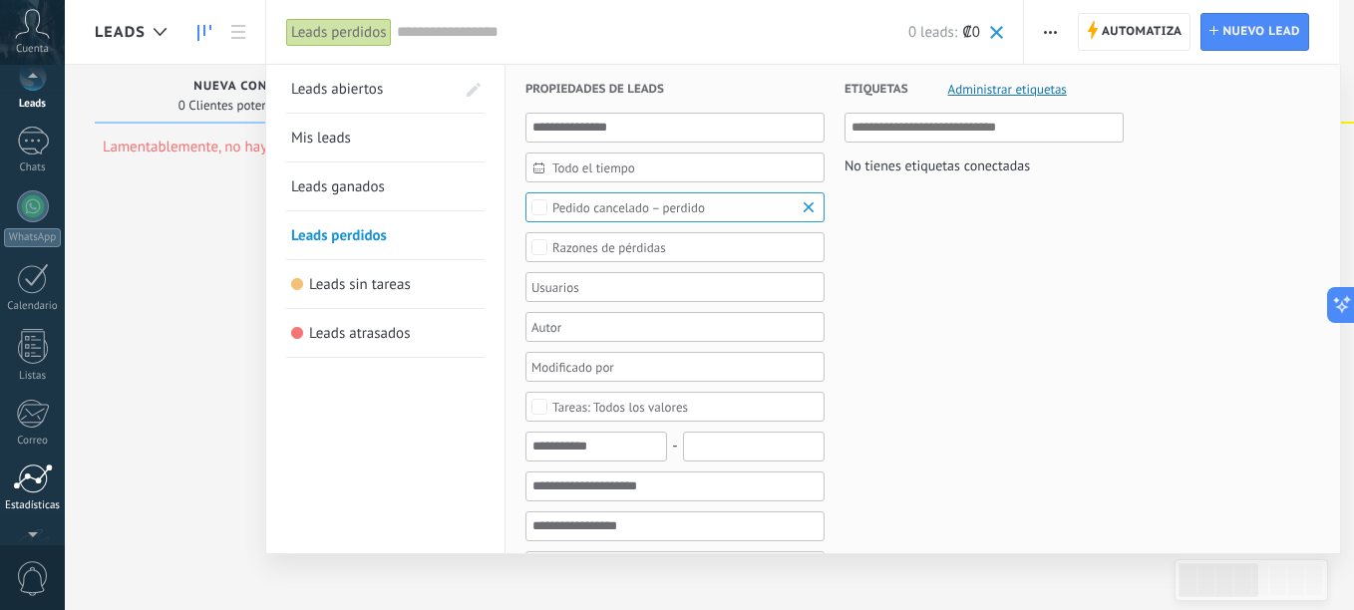
scroll to position [105, 0]
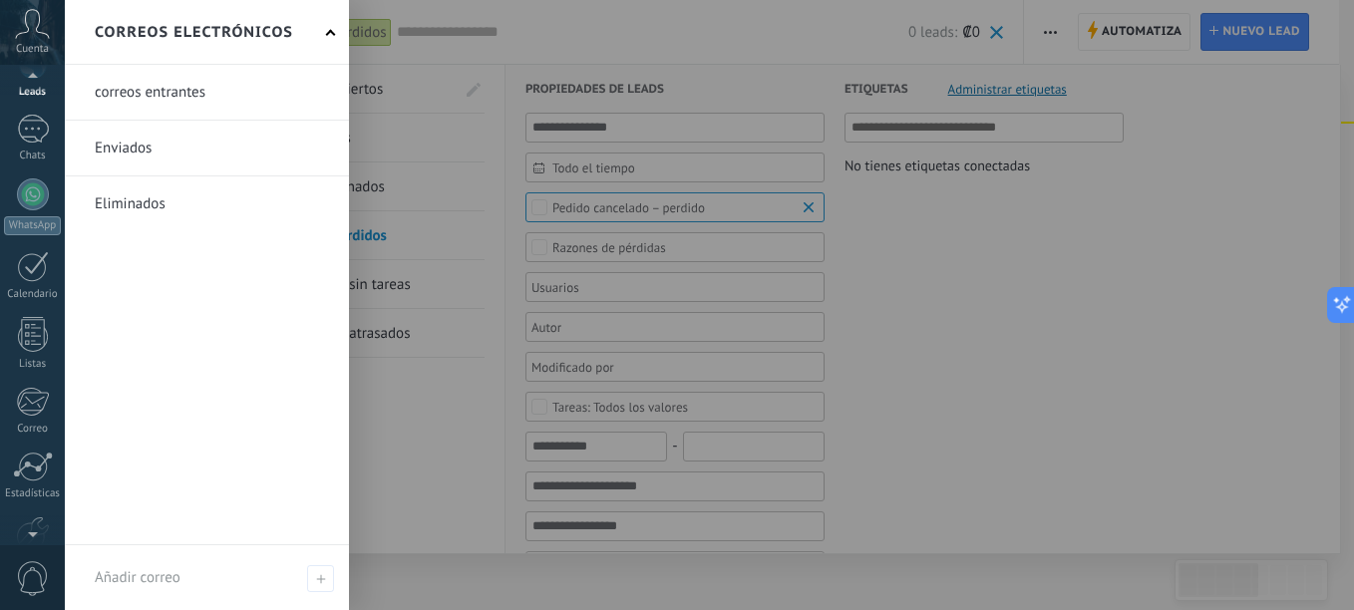
click at [213, 85] on link at bounding box center [207, 92] width 284 height 55
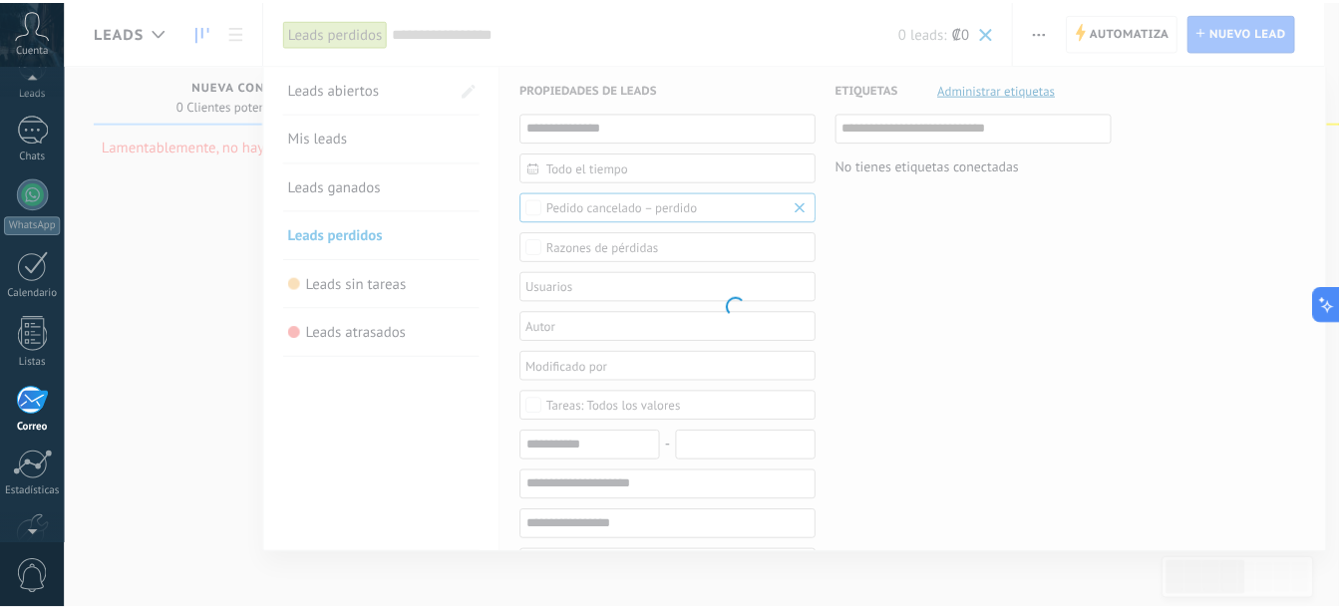
scroll to position [193, 0]
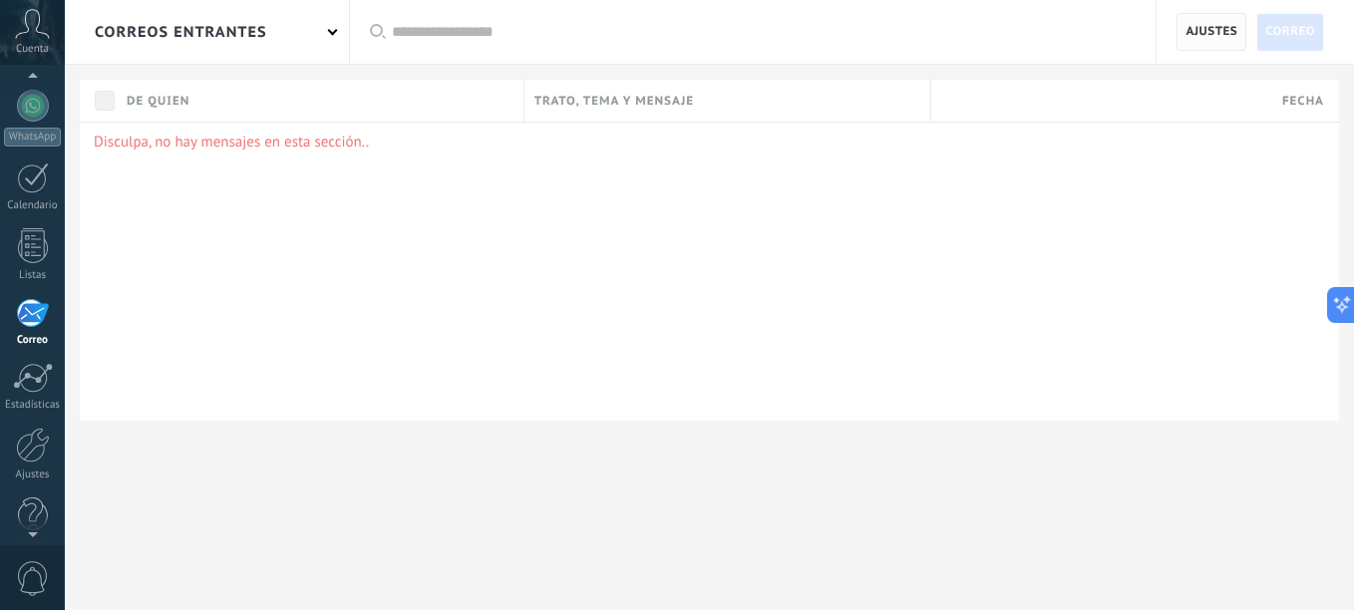
click at [1195, 36] on span "Ajustes" at bounding box center [1211, 32] width 52 height 36
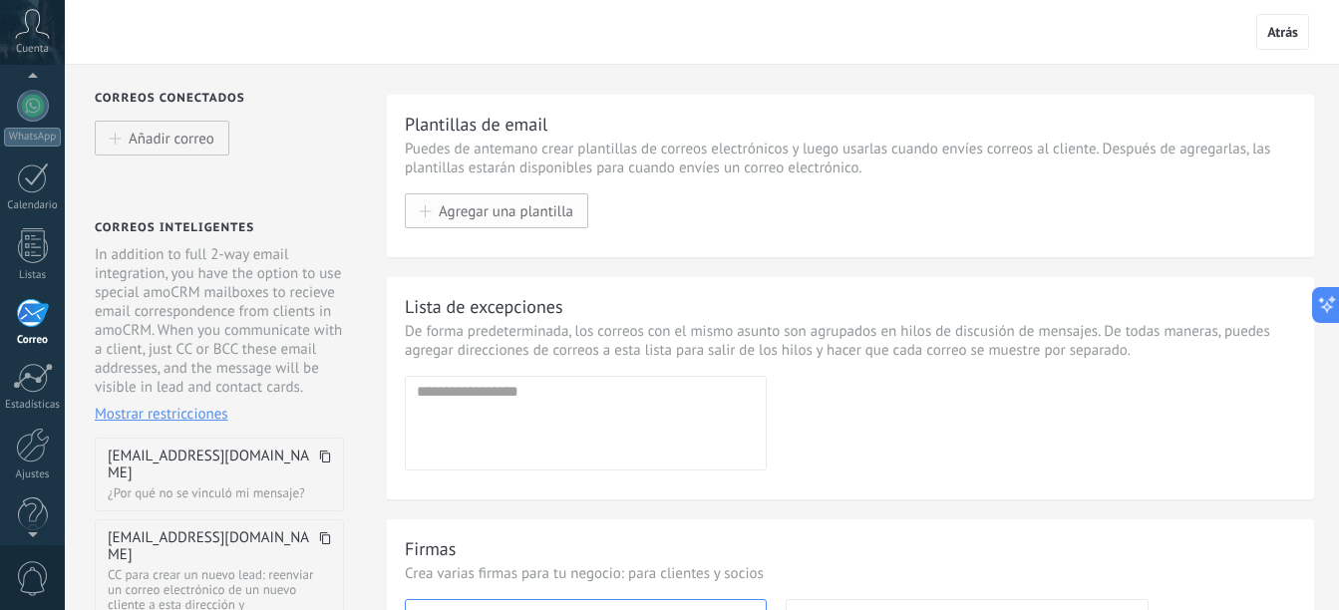
click at [561, 204] on span "Agregar una plantilla" at bounding box center [506, 210] width 135 height 17
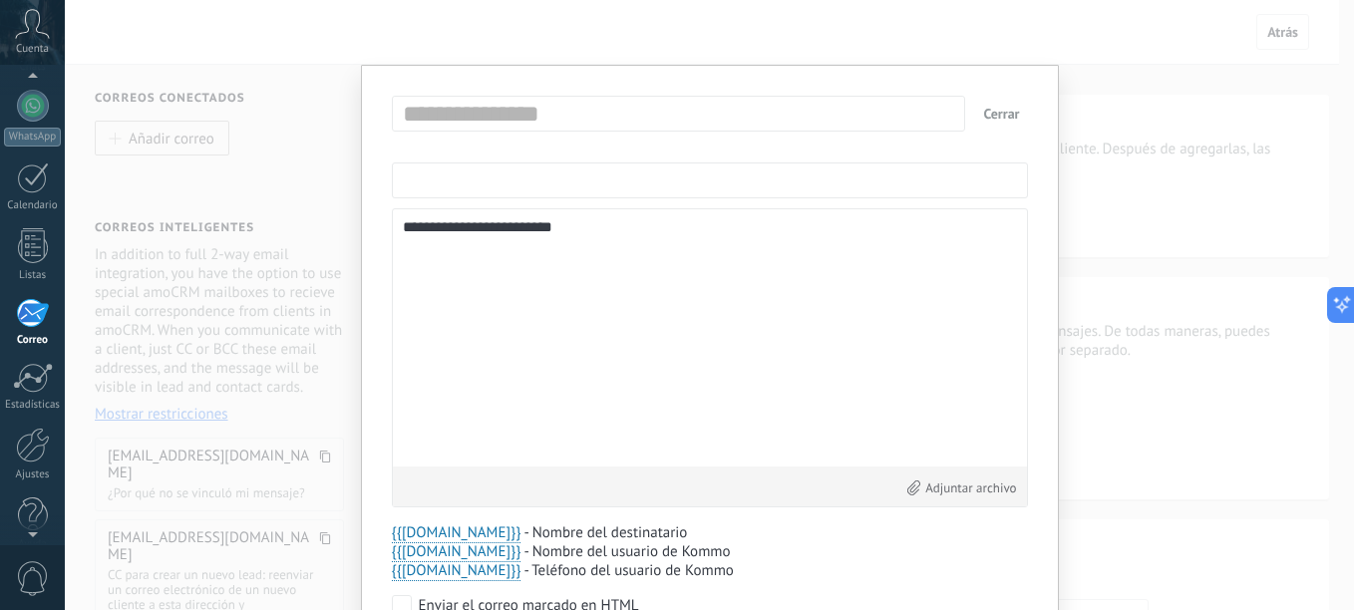
click at [690, 181] on input "text" at bounding box center [710, 180] width 636 height 36
type input "**********"
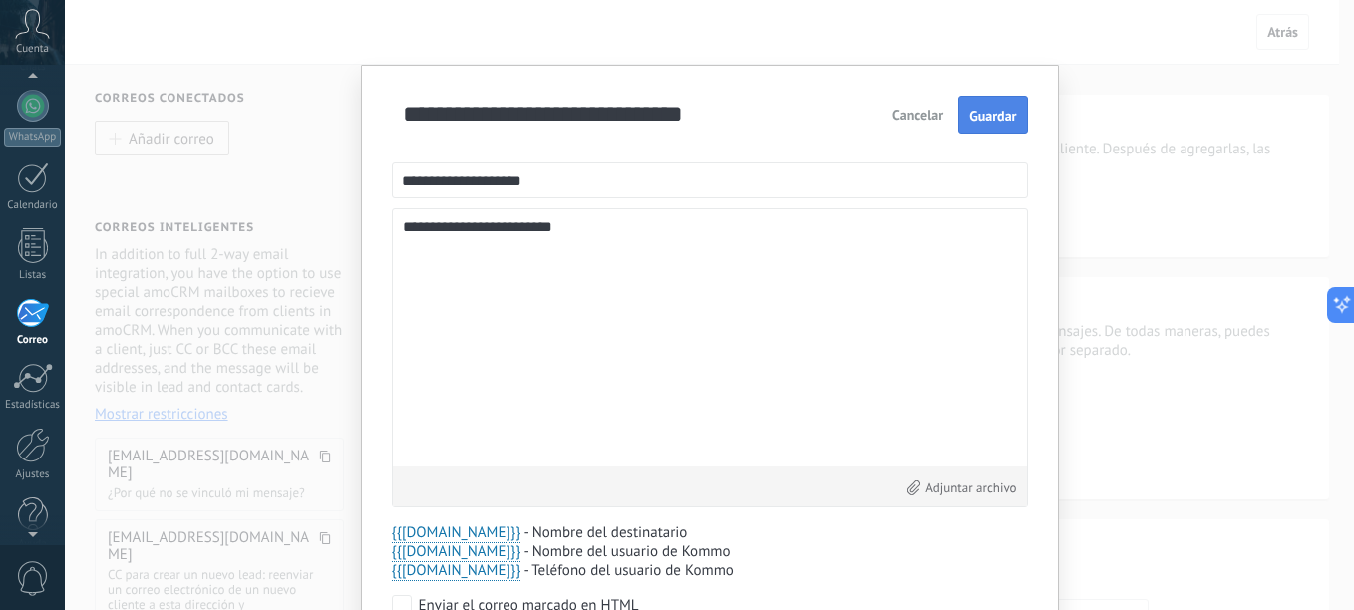
click at [980, 120] on span "Guardar" at bounding box center [992, 116] width 47 height 14
click at [998, 115] on button "Cerrar" at bounding box center [1001, 114] width 52 height 36
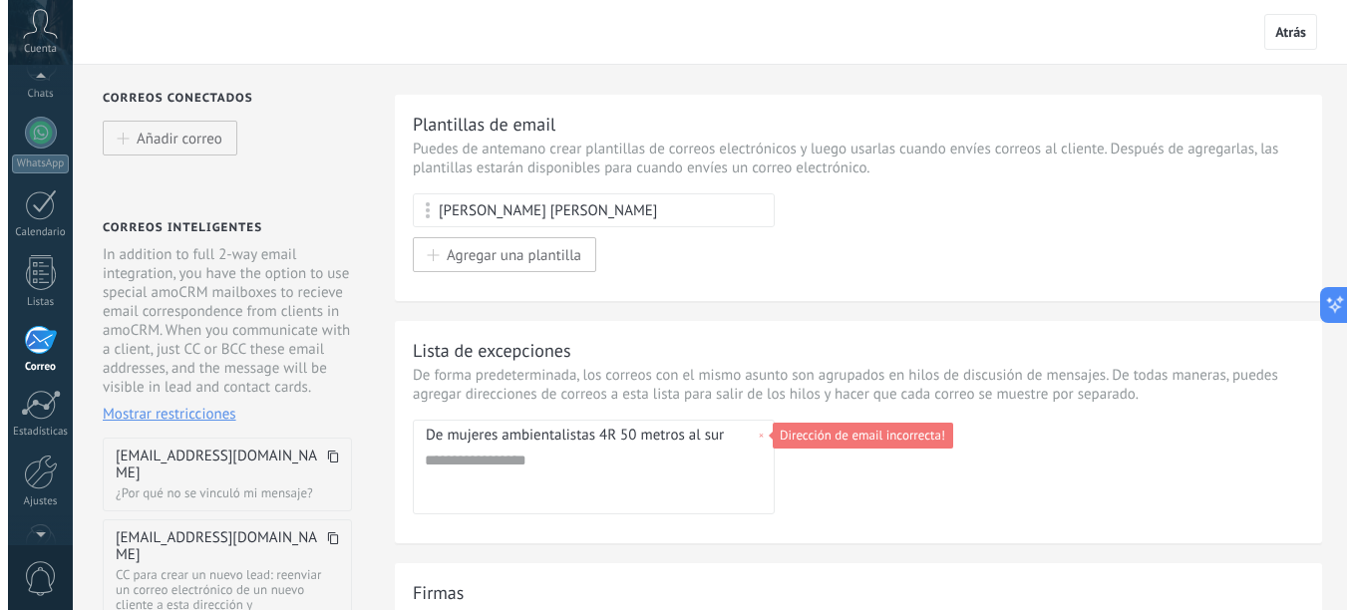
scroll to position [193, 0]
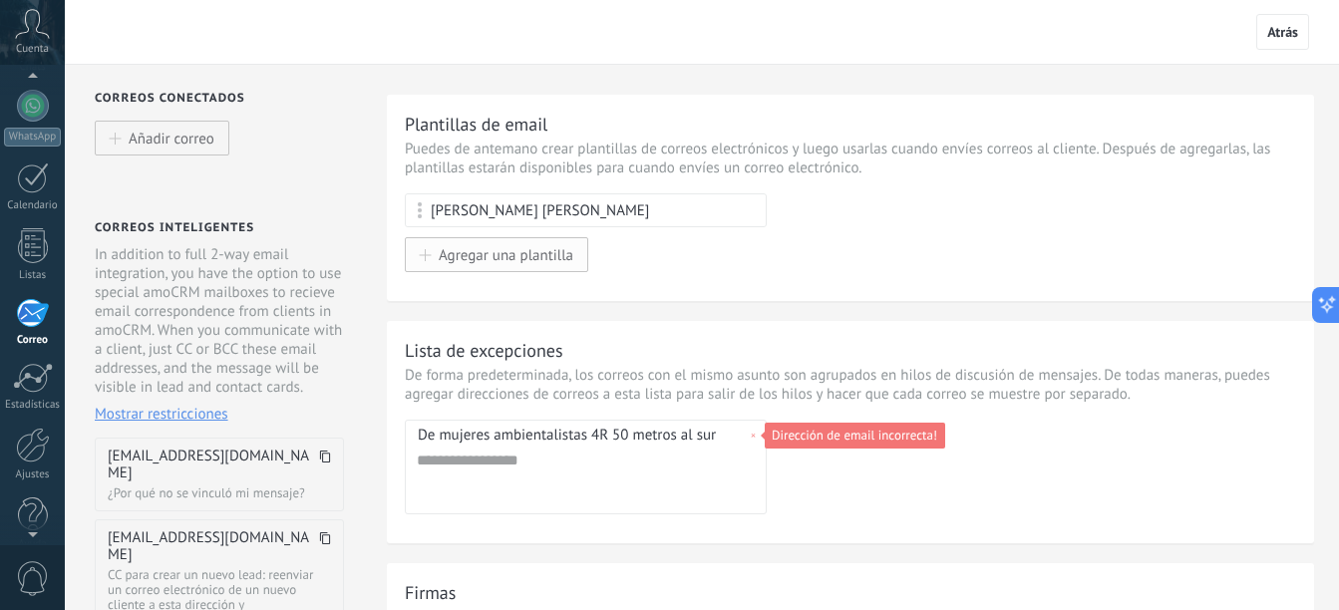
click at [539, 259] on span "Agregar una plantilla" at bounding box center [506, 254] width 135 height 17
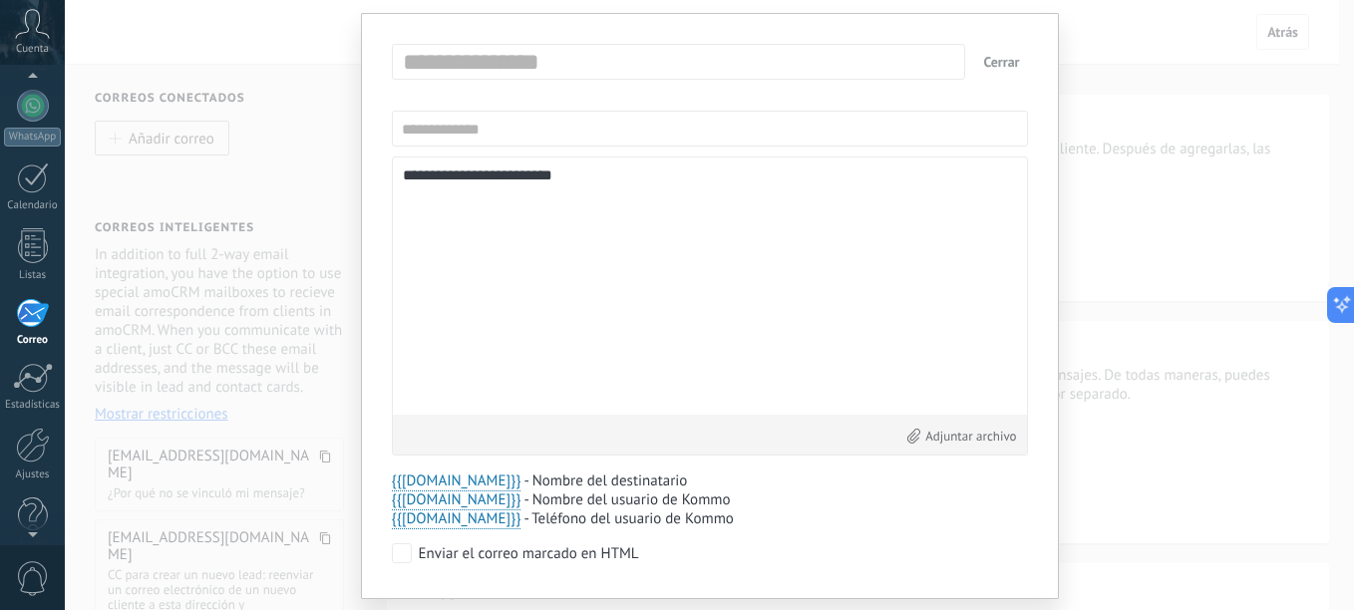
scroll to position [14, 0]
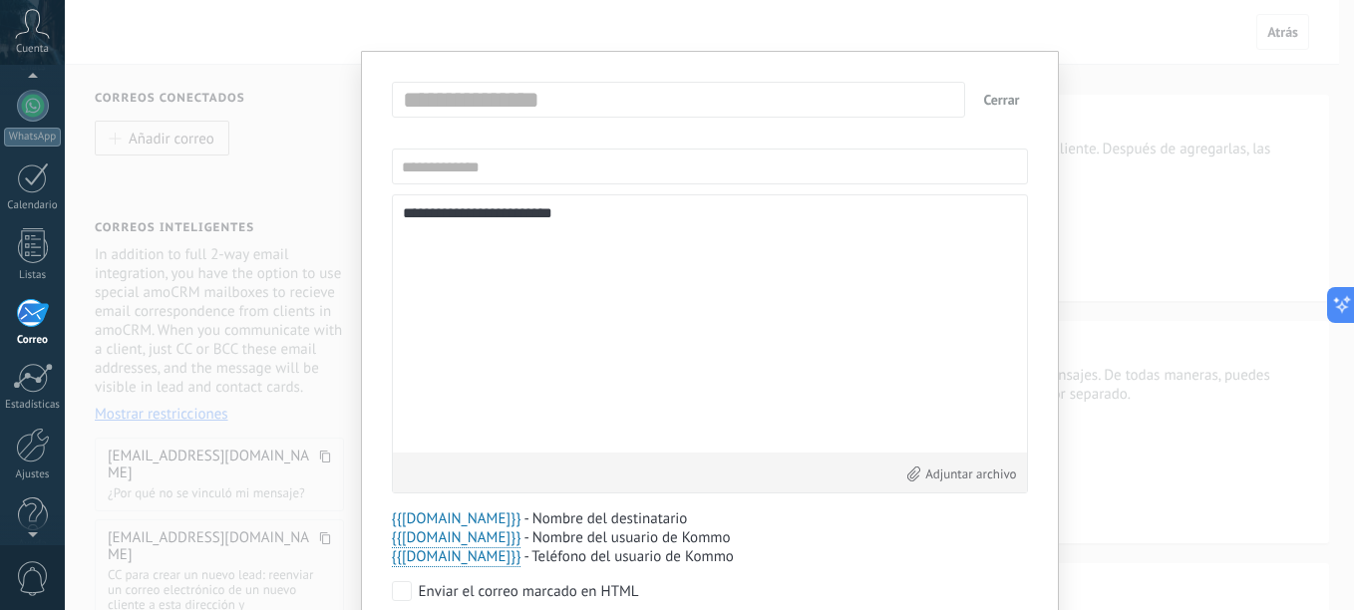
click at [444, 516] on span "{{[DOMAIN_NAME]}}" at bounding box center [457, 518] width 130 height 19
type textarea "**********"
click at [987, 102] on span "Guardar" at bounding box center [992, 102] width 47 height 14
click at [1004, 93] on button "Cerrar" at bounding box center [1001, 100] width 52 height 36
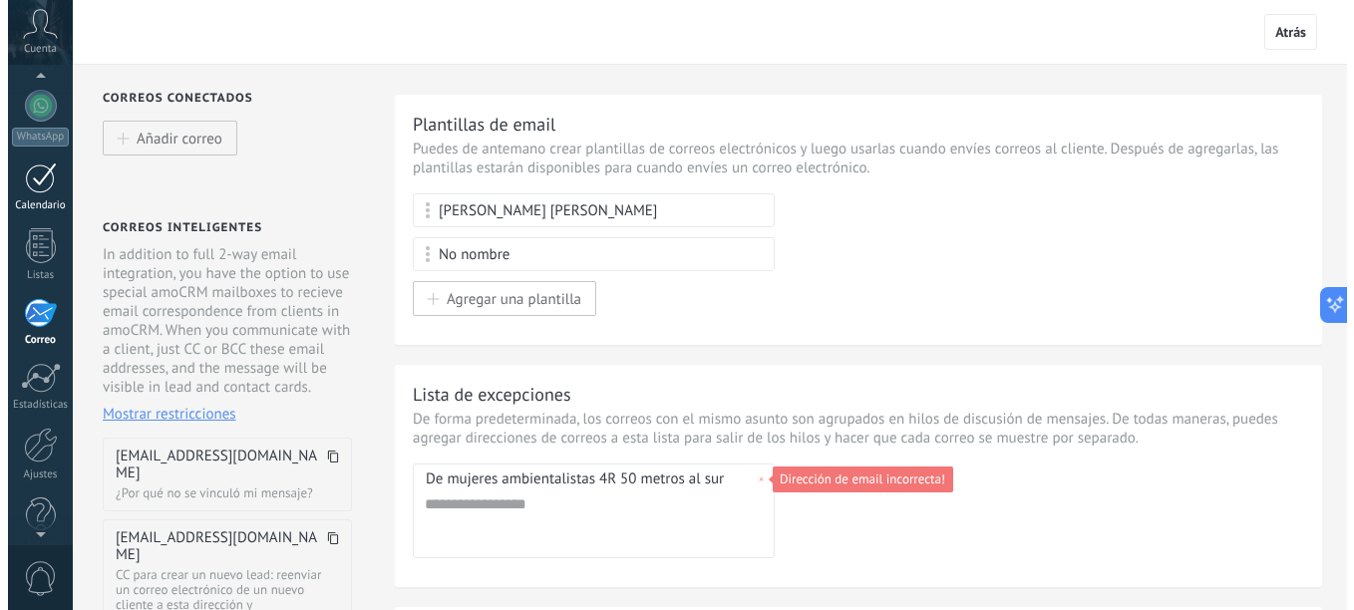
scroll to position [166, 0]
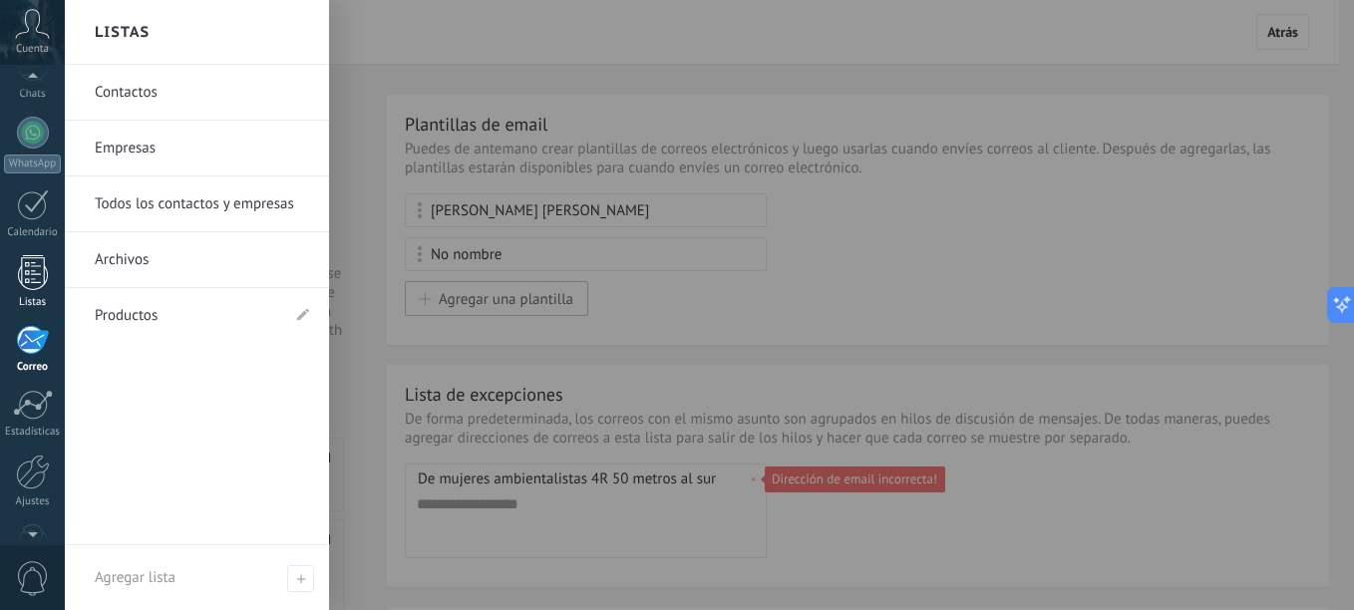
click at [29, 292] on link "Listas" at bounding box center [32, 282] width 65 height 54
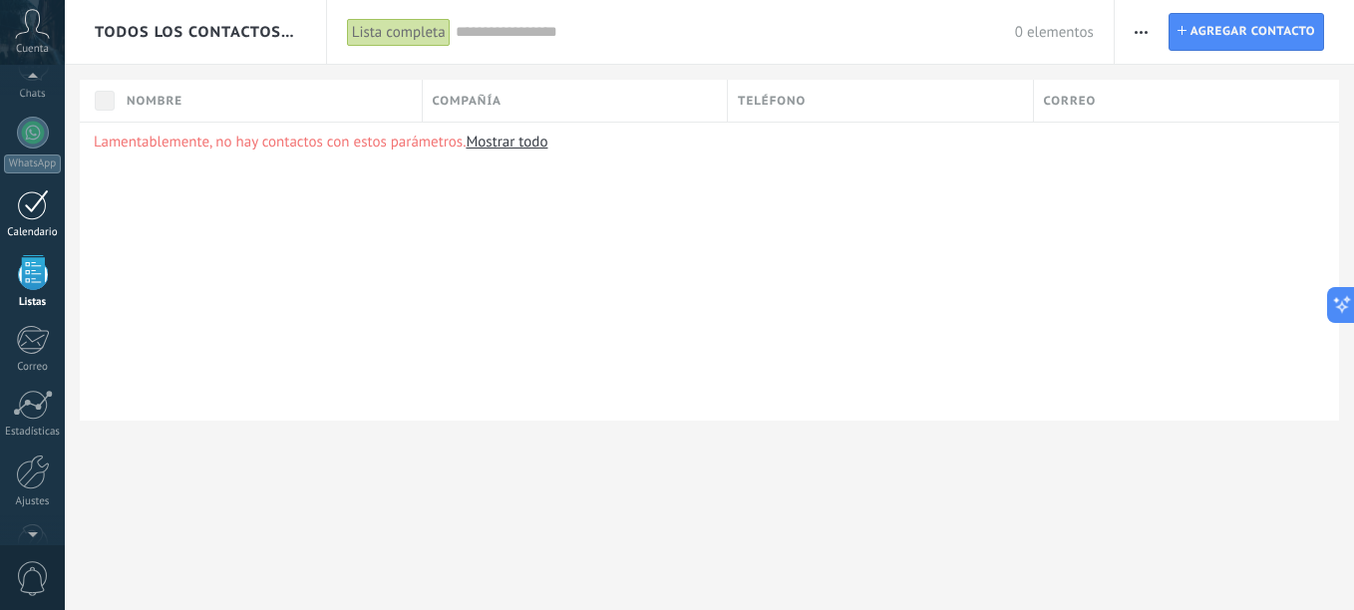
click at [35, 226] on div "Calendario" at bounding box center [33, 232] width 58 height 13
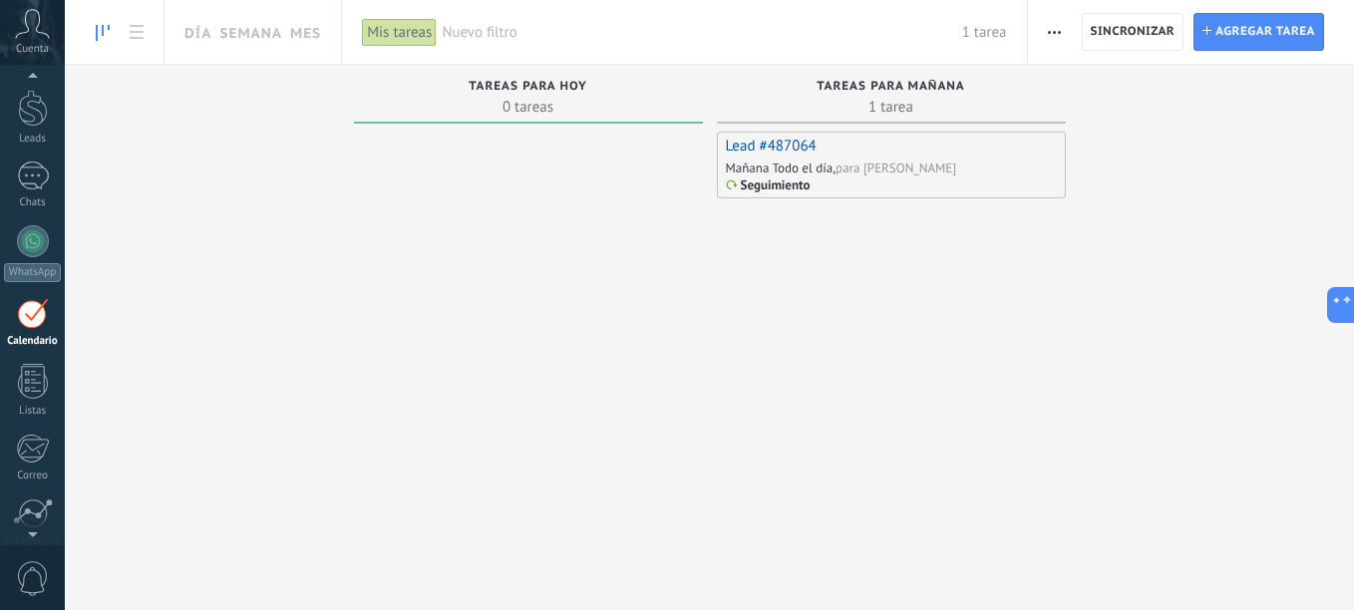
scroll to position [58, 0]
click at [756, 148] on link "Lead #487064" at bounding box center [771, 146] width 91 height 19
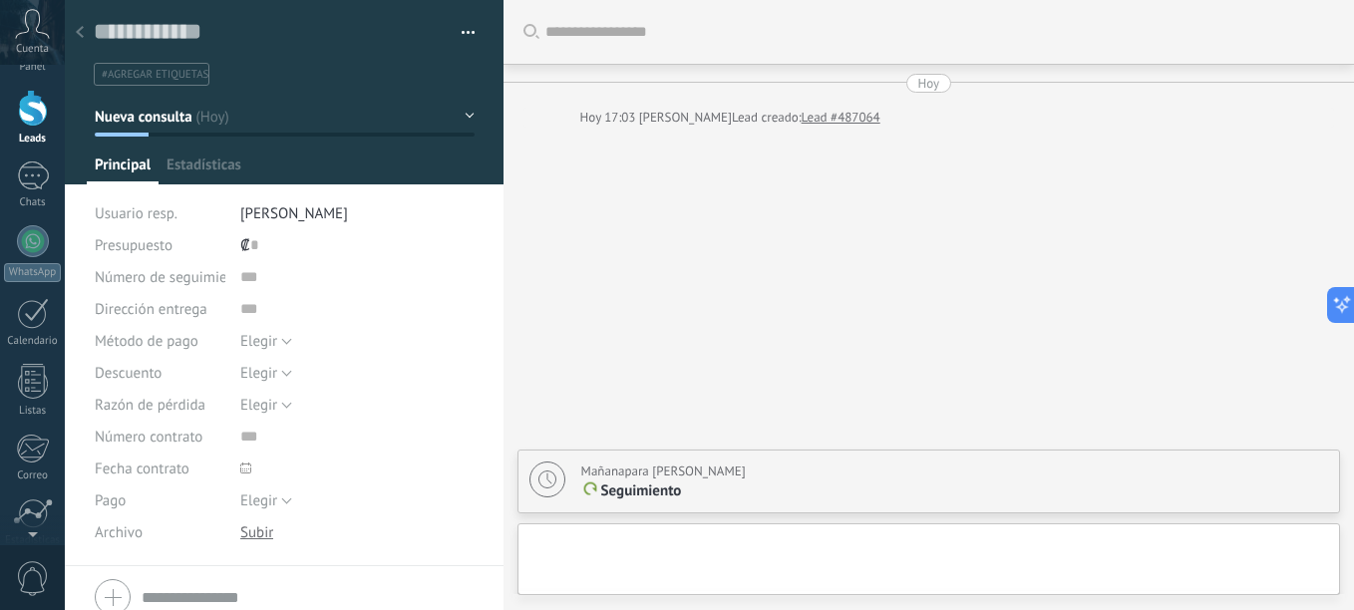
type textarea "**********"
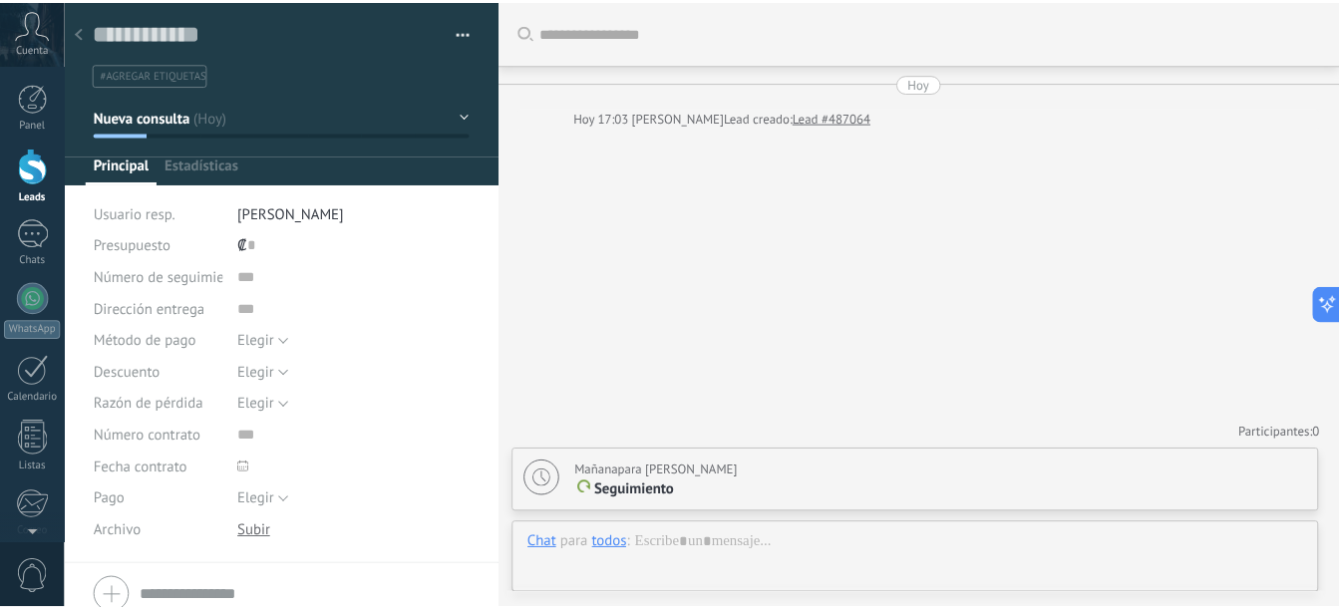
scroll to position [30, 0]
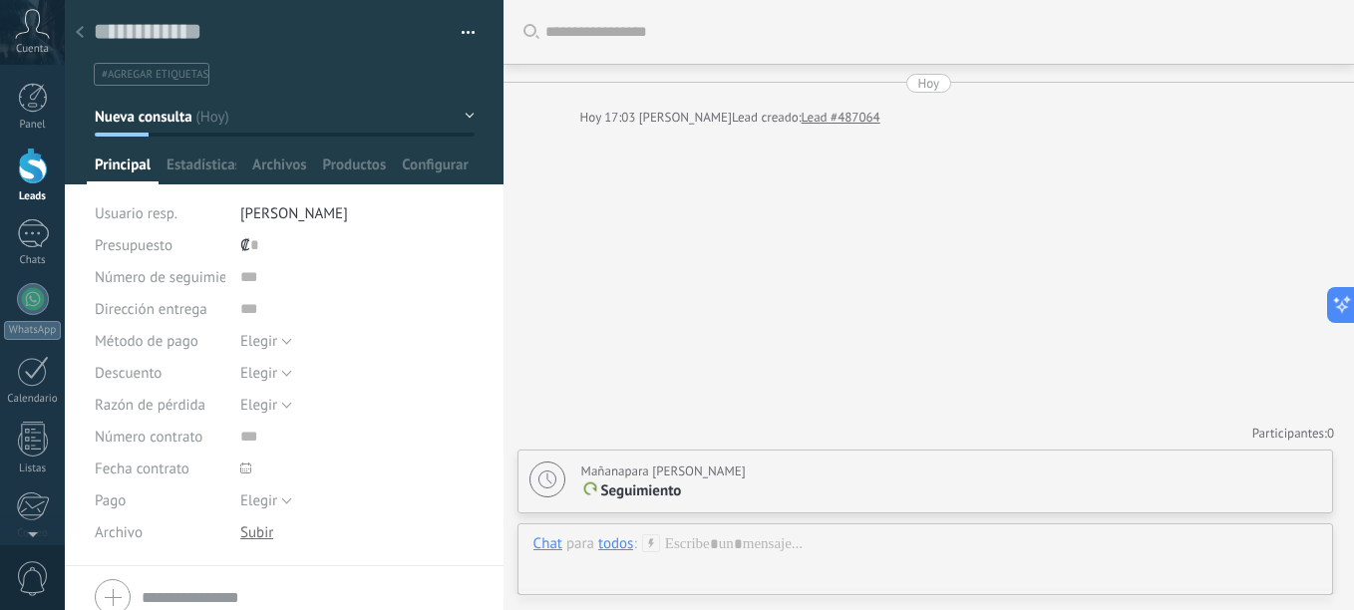
click at [617, 551] on div "todos" at bounding box center [615, 543] width 35 height 18
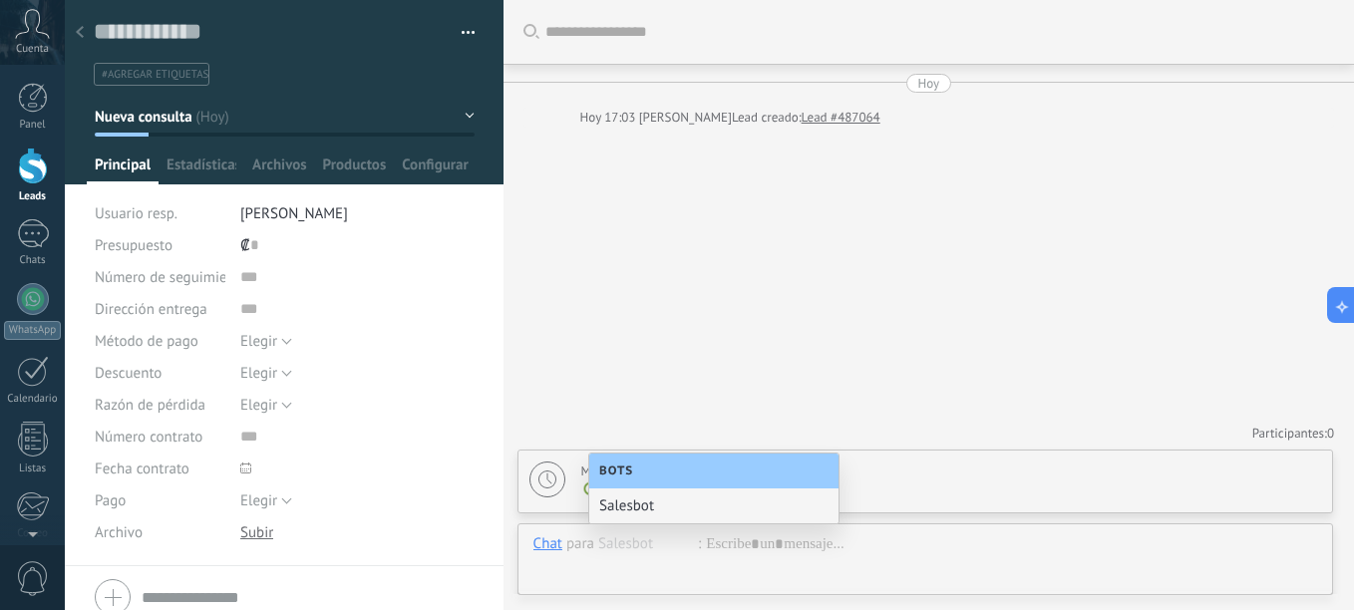
click at [643, 509] on div "Salesbot" at bounding box center [713, 505] width 249 height 35
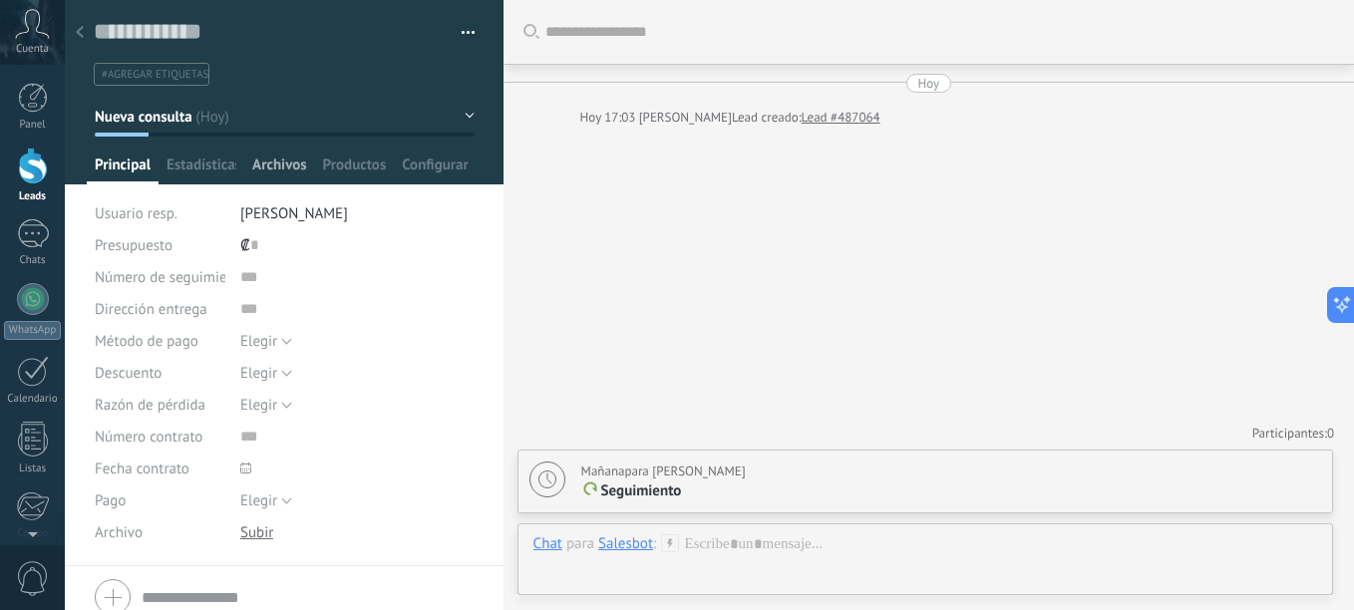
click at [296, 164] on span "Archivos" at bounding box center [279, 169] width 54 height 29
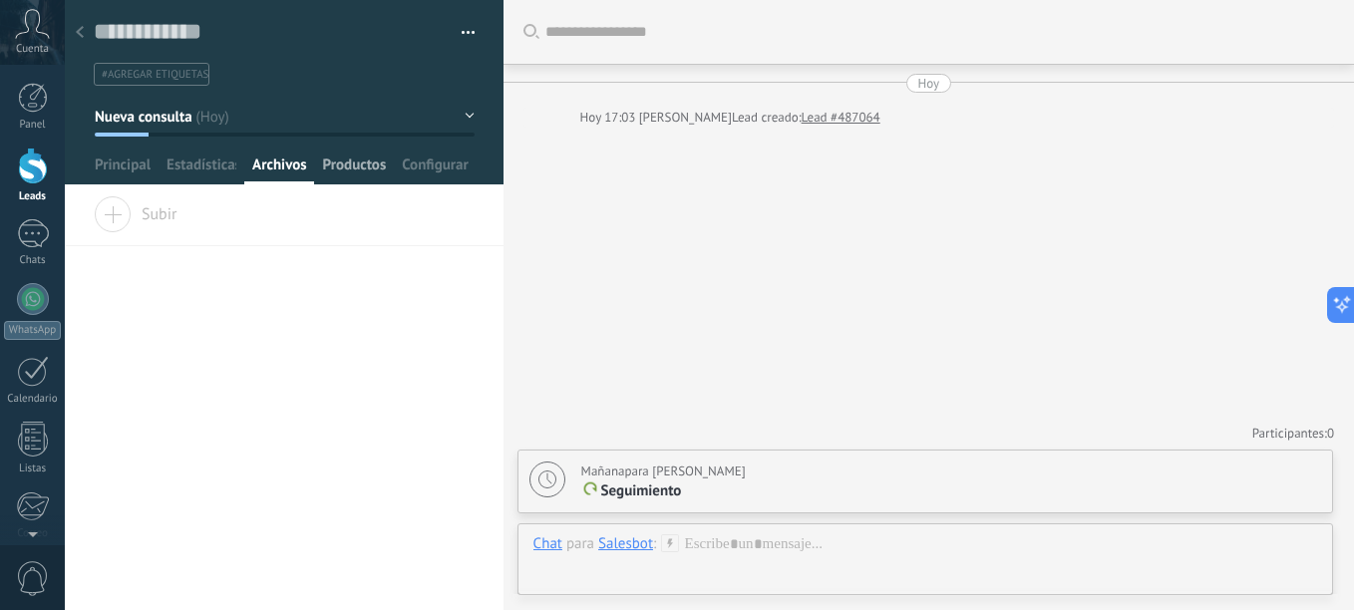
click at [339, 168] on span "Productos" at bounding box center [355, 169] width 64 height 29
click at [27, 185] on link "Leads" at bounding box center [32, 176] width 65 height 56
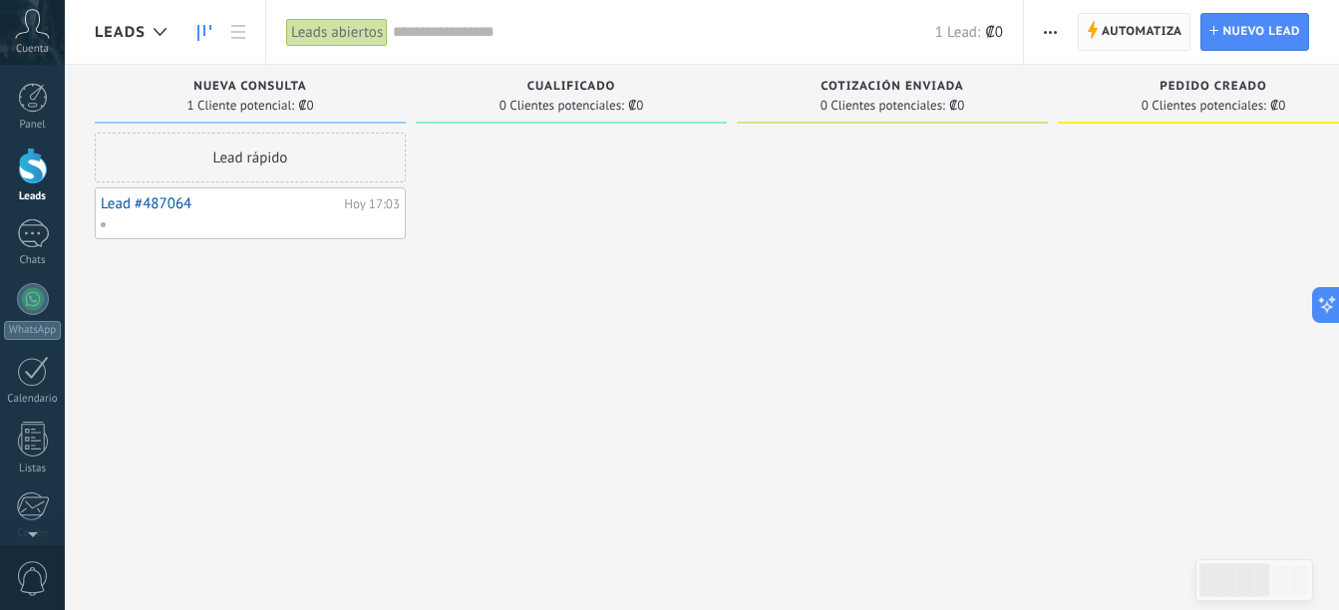
click at [1134, 36] on span "Automatiza" at bounding box center [1141, 32] width 81 height 36
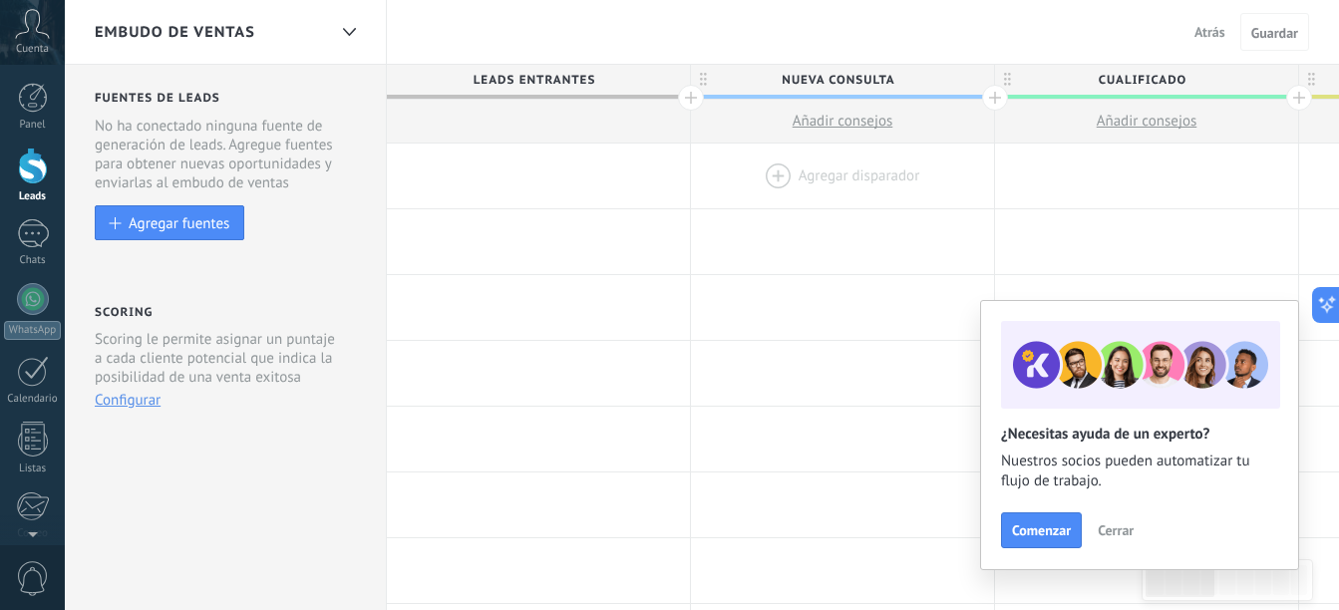
click at [837, 180] on div at bounding box center [842, 176] width 303 height 65
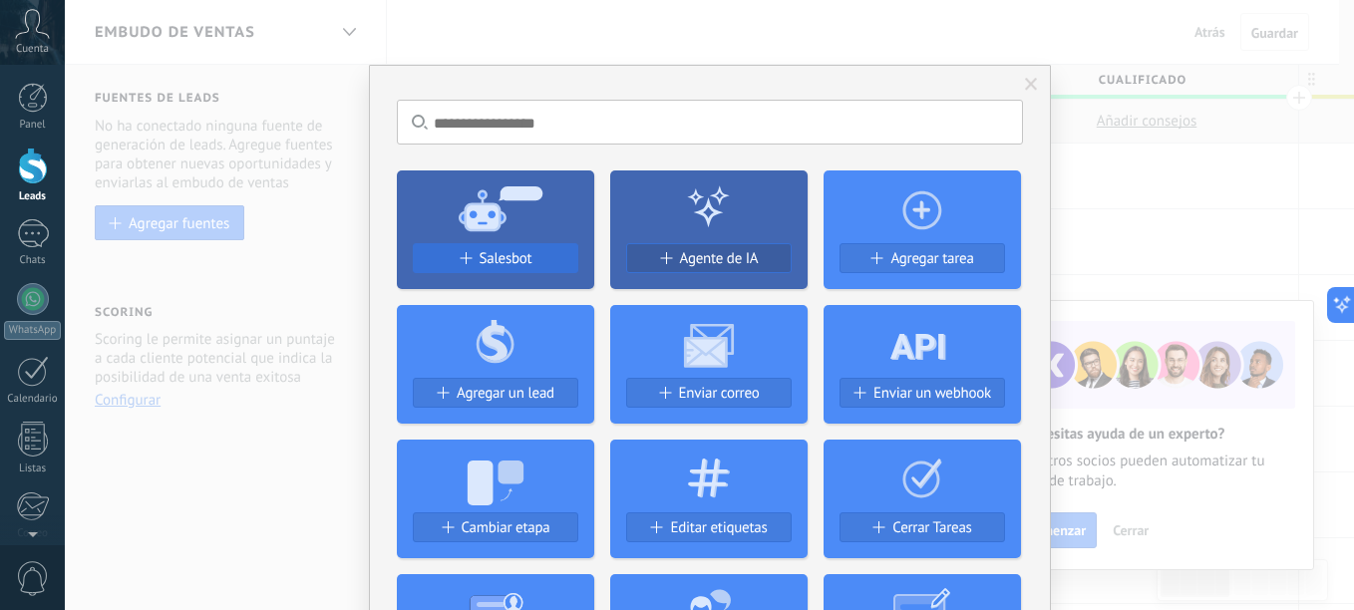
click at [519, 250] on span "Salesbot" at bounding box center [505, 258] width 53 height 17
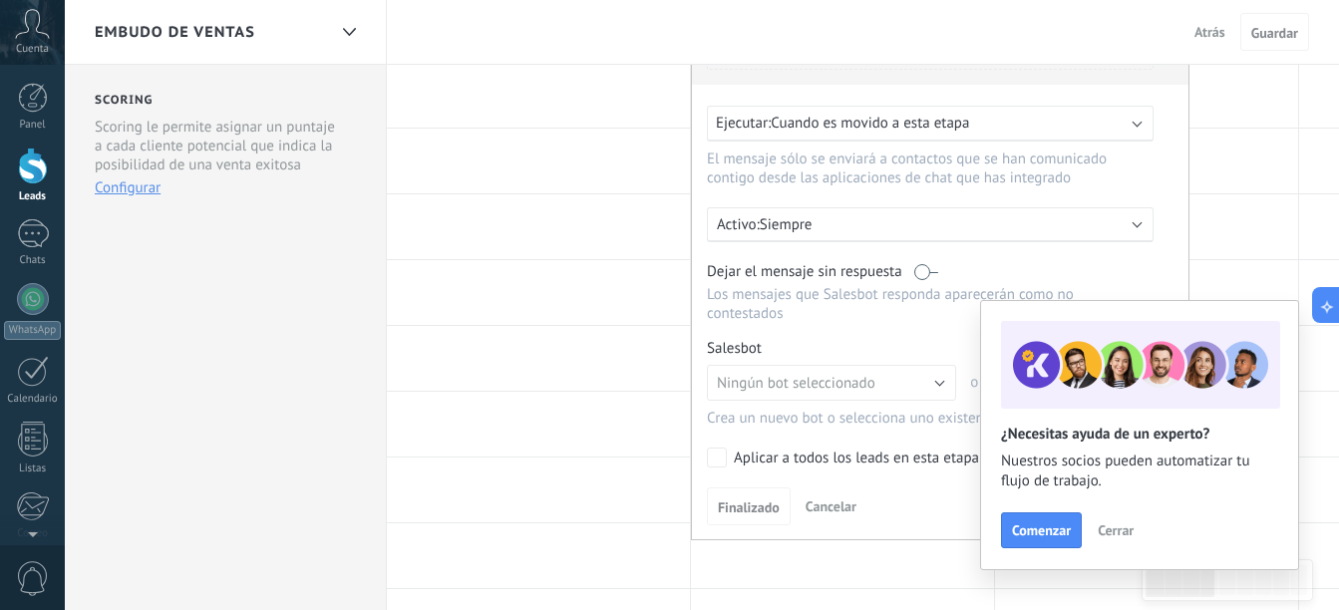
scroll to position [220, 0]
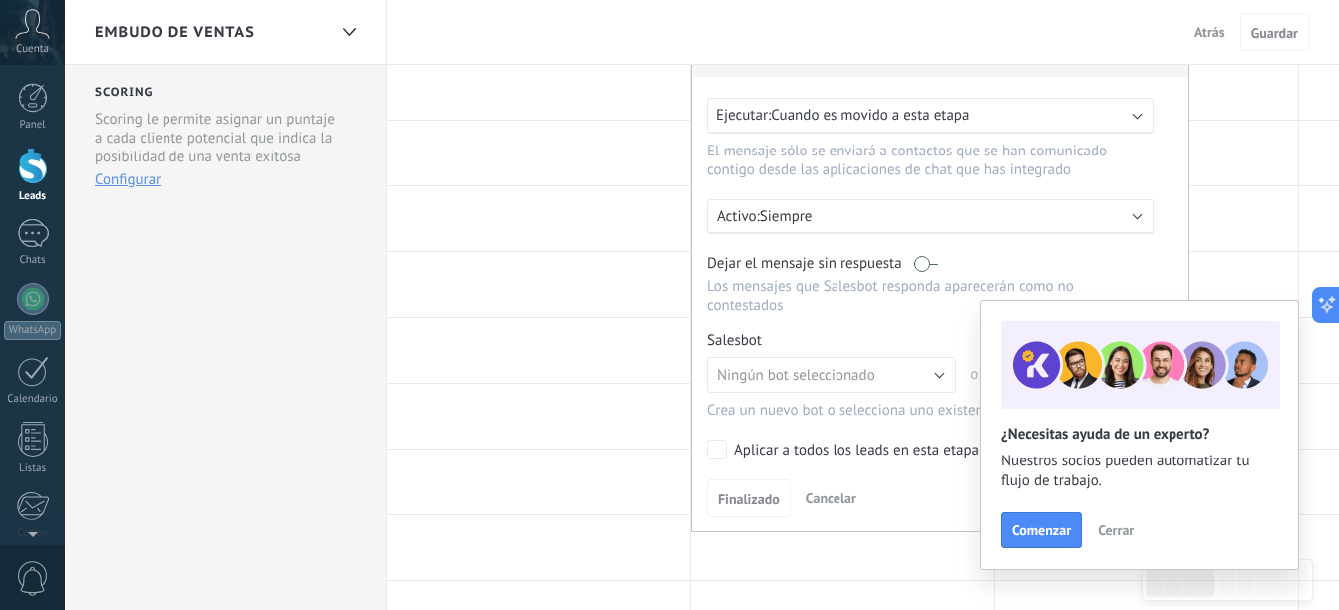
click at [1138, 116] on b at bounding box center [1137, 114] width 10 height 10
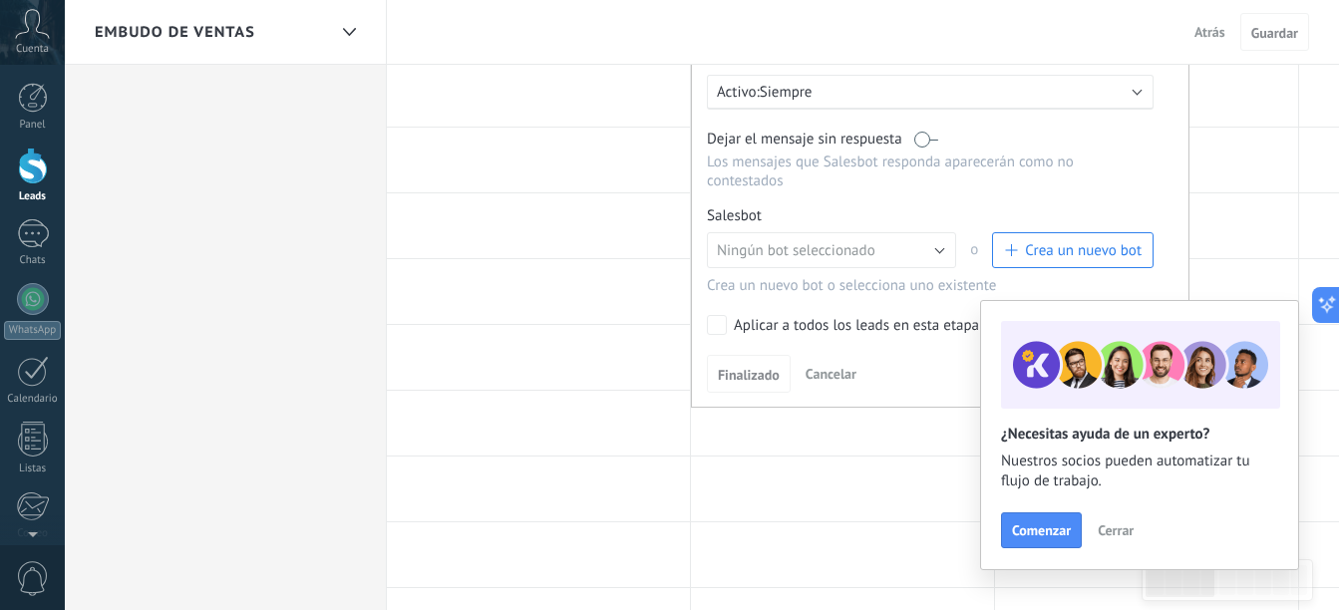
scroll to position [358, 0]
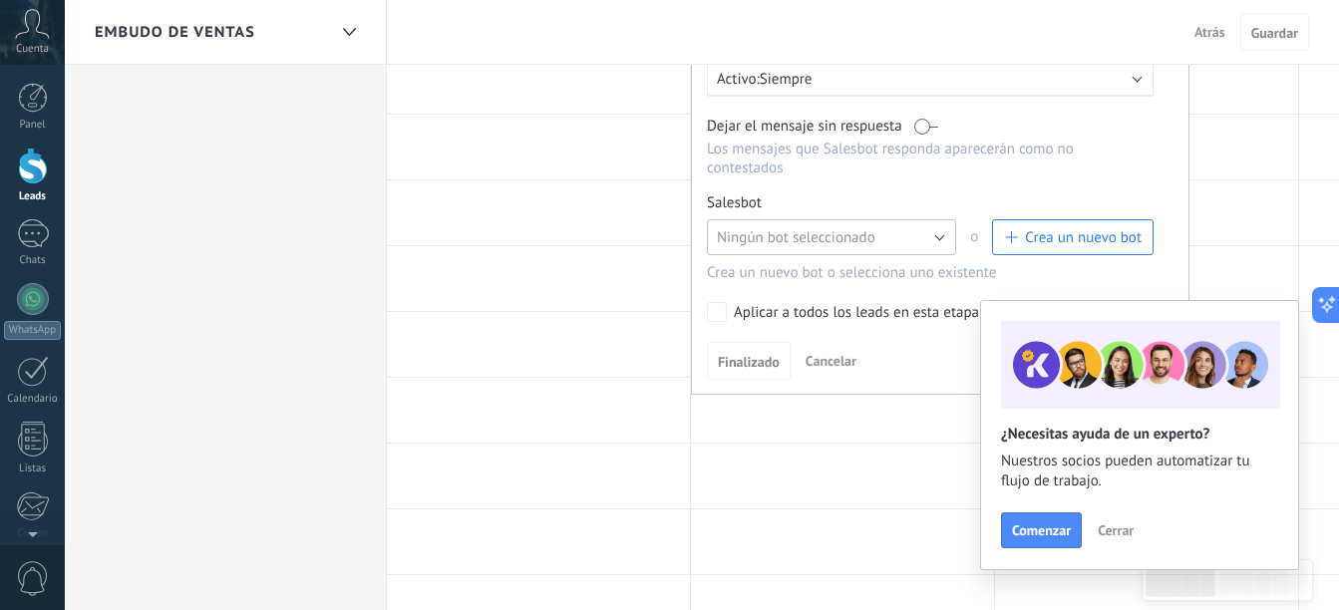
click at [929, 233] on button "Ningún bot seleccionado" at bounding box center [831, 237] width 249 height 36
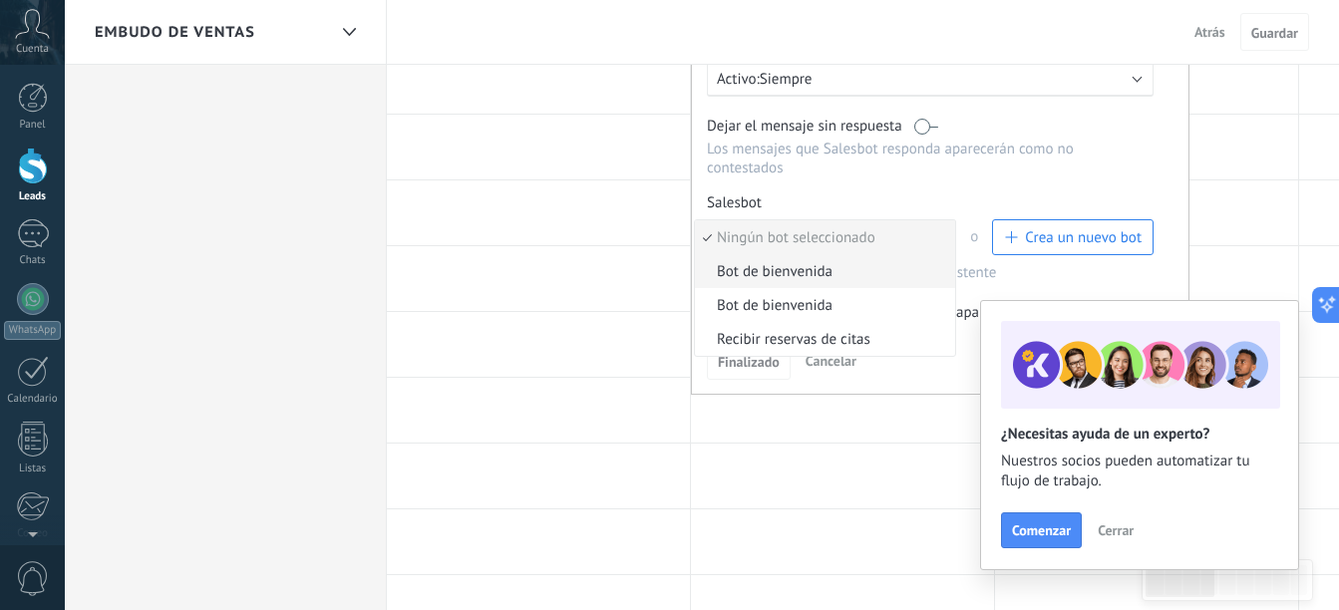
click at [850, 277] on span "Bot de bienvenida" at bounding box center [822, 271] width 254 height 19
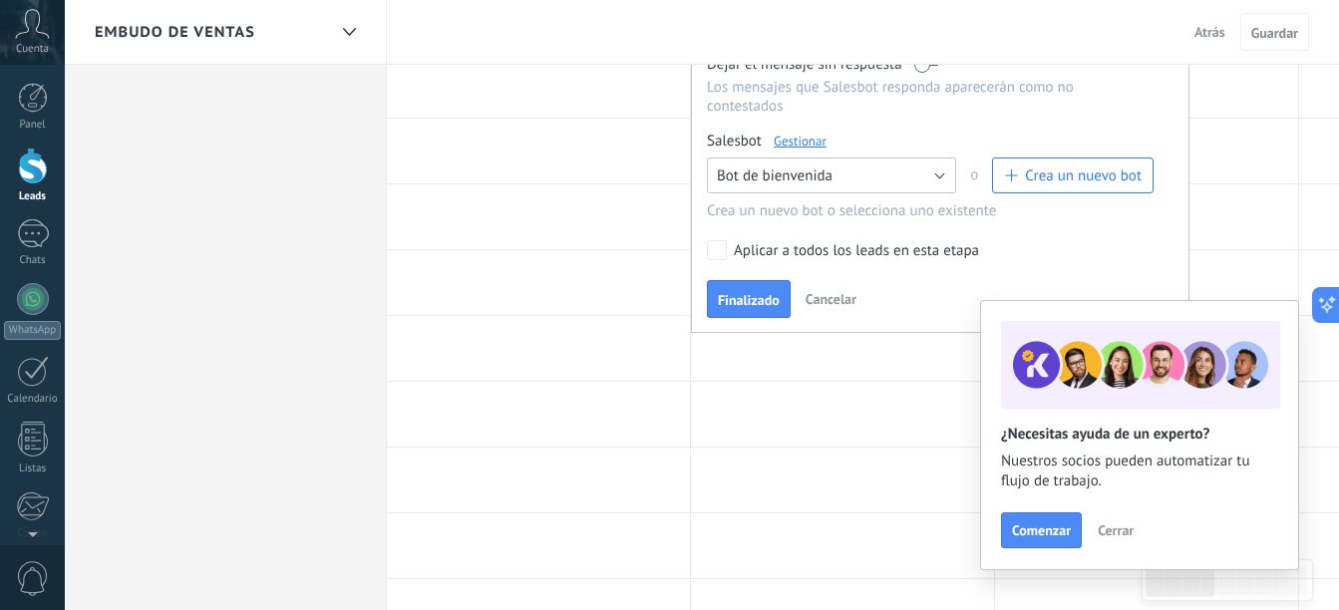
scroll to position [428, 0]
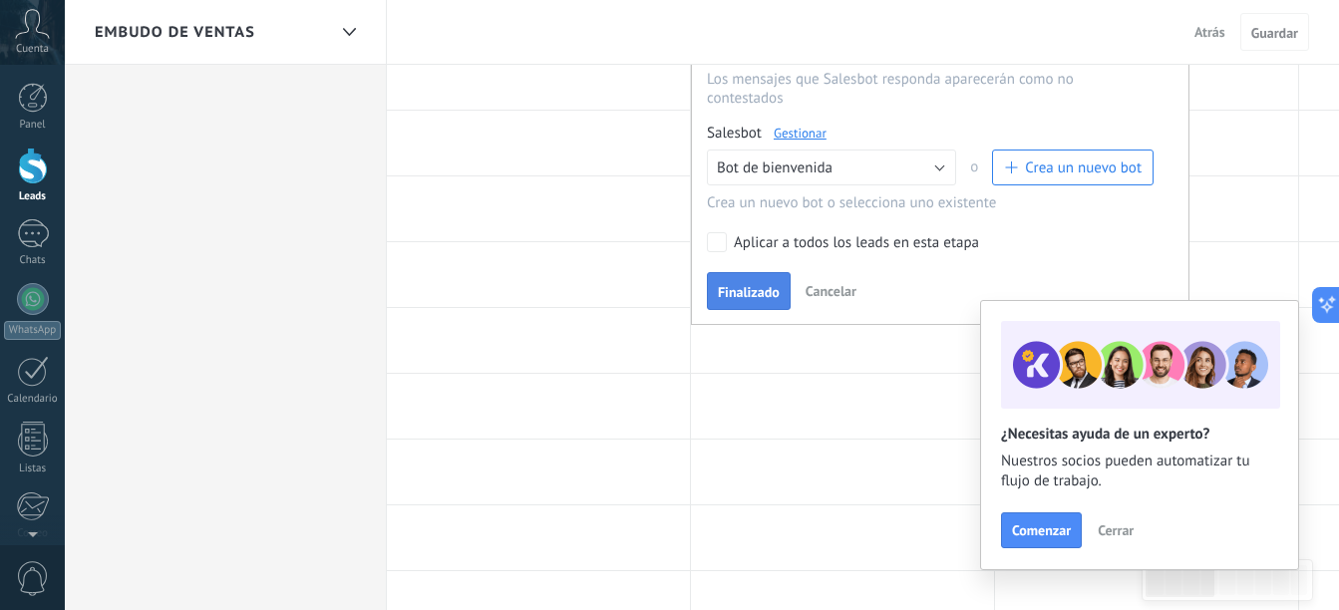
click at [744, 283] on button "Finalizado" at bounding box center [749, 291] width 84 height 38
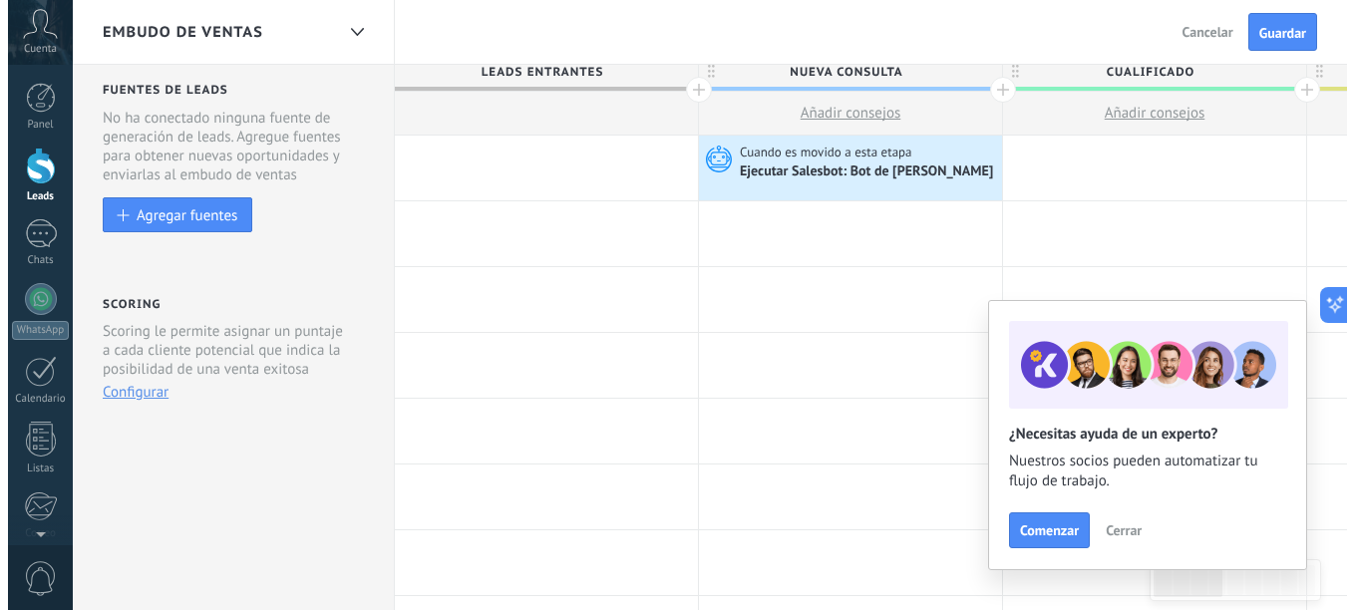
scroll to position [0, 0]
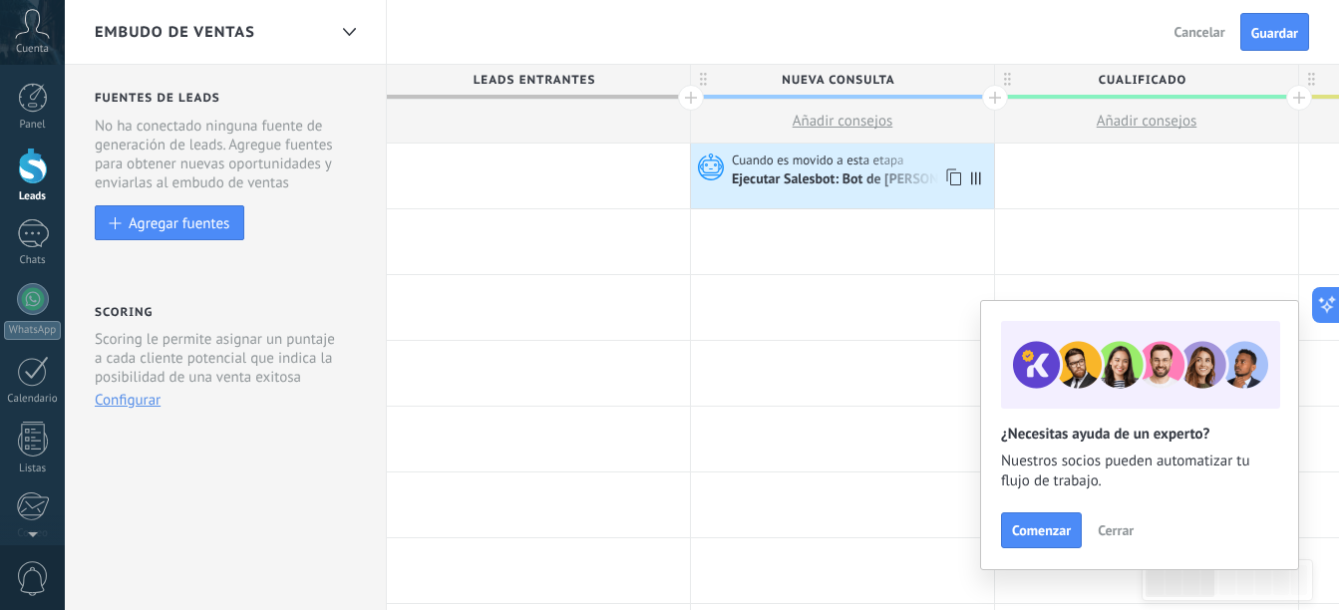
click at [808, 176] on div "Ejecutar Salesbot: Bot de [PERSON_NAME]" at bounding box center [860, 180] width 256 height 18
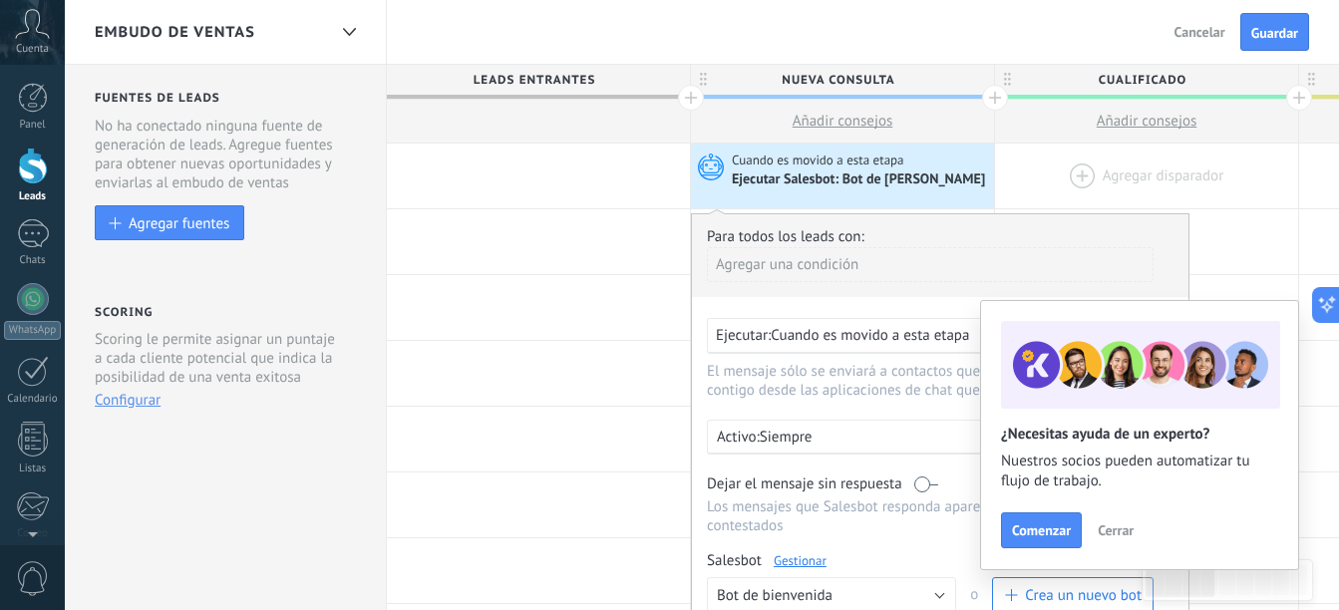
click at [1069, 163] on div at bounding box center [1146, 176] width 303 height 65
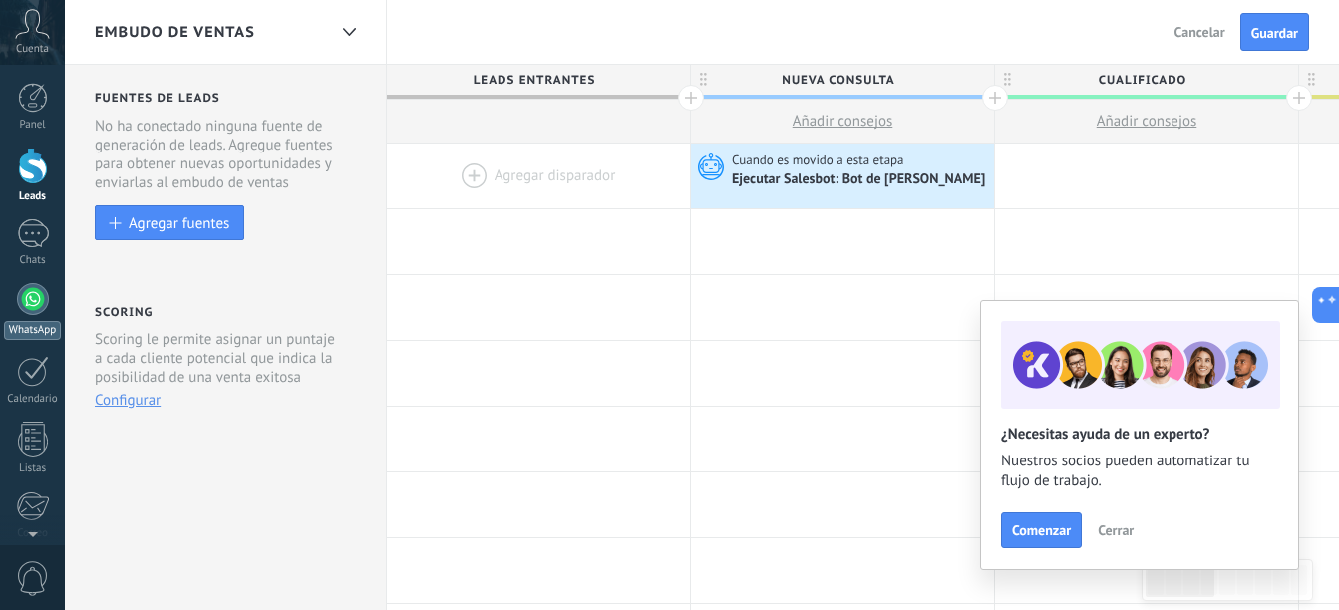
click at [33, 301] on div at bounding box center [33, 299] width 32 height 32
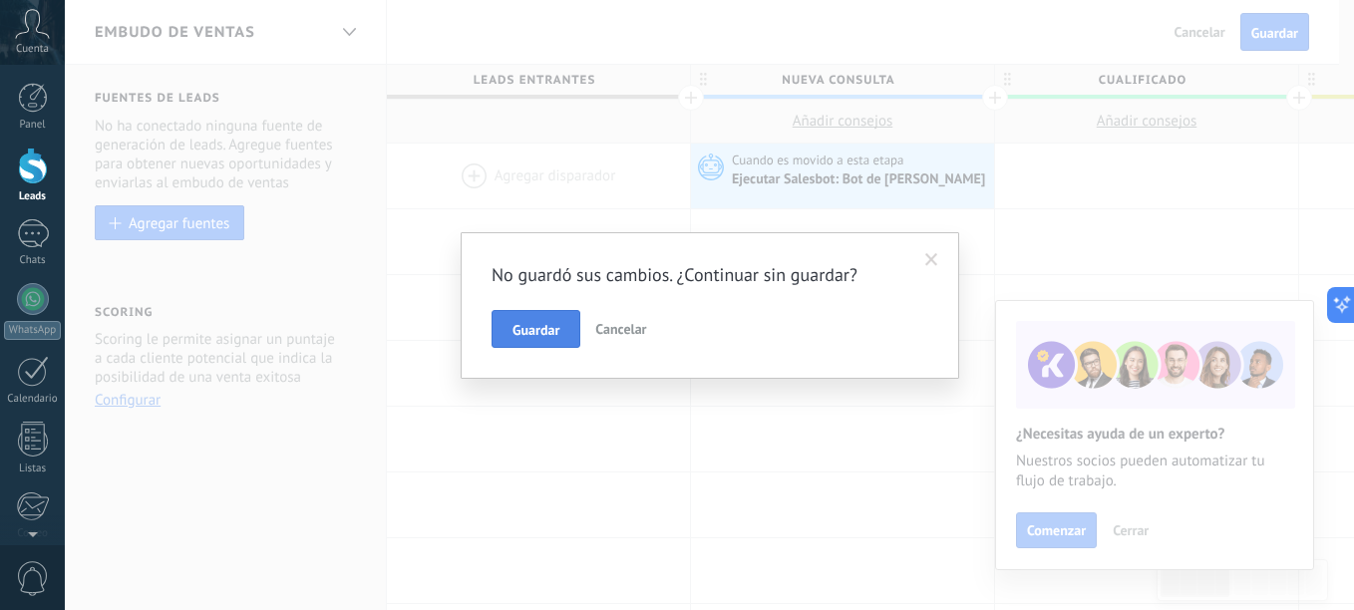
click at [537, 333] on span "Guardar" at bounding box center [535, 330] width 47 height 14
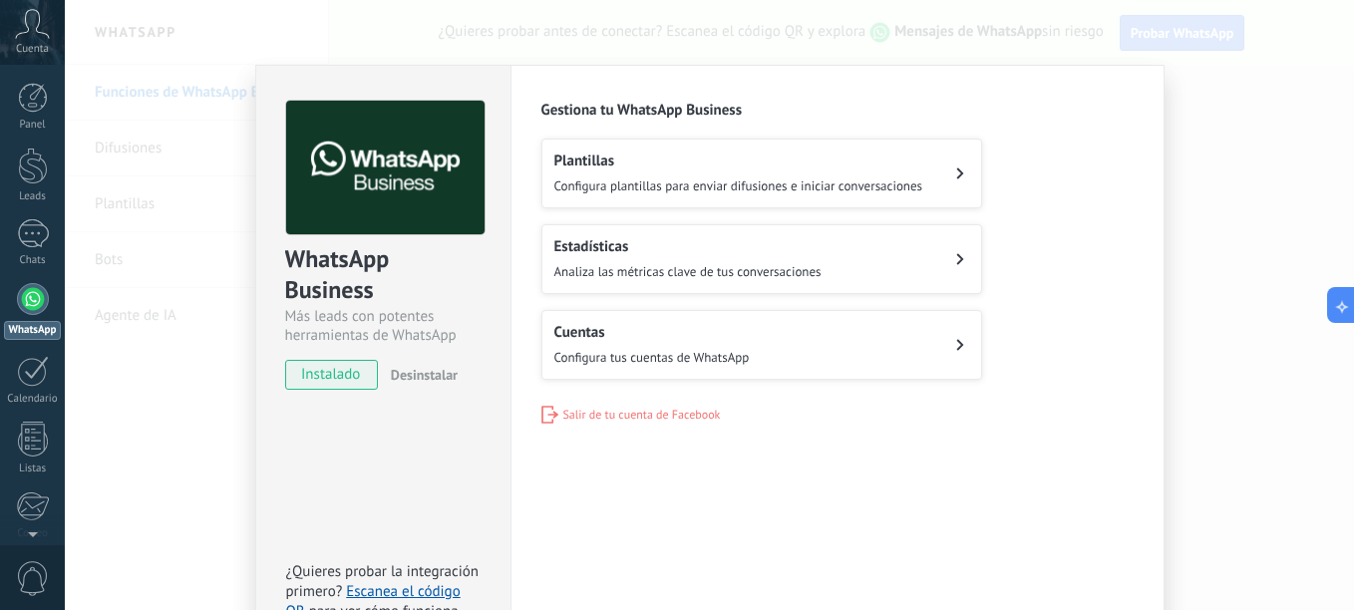
click at [764, 185] on span "Configura plantillas para enviar difusiones e iniciar conversaciones" at bounding box center [738, 185] width 369 height 17
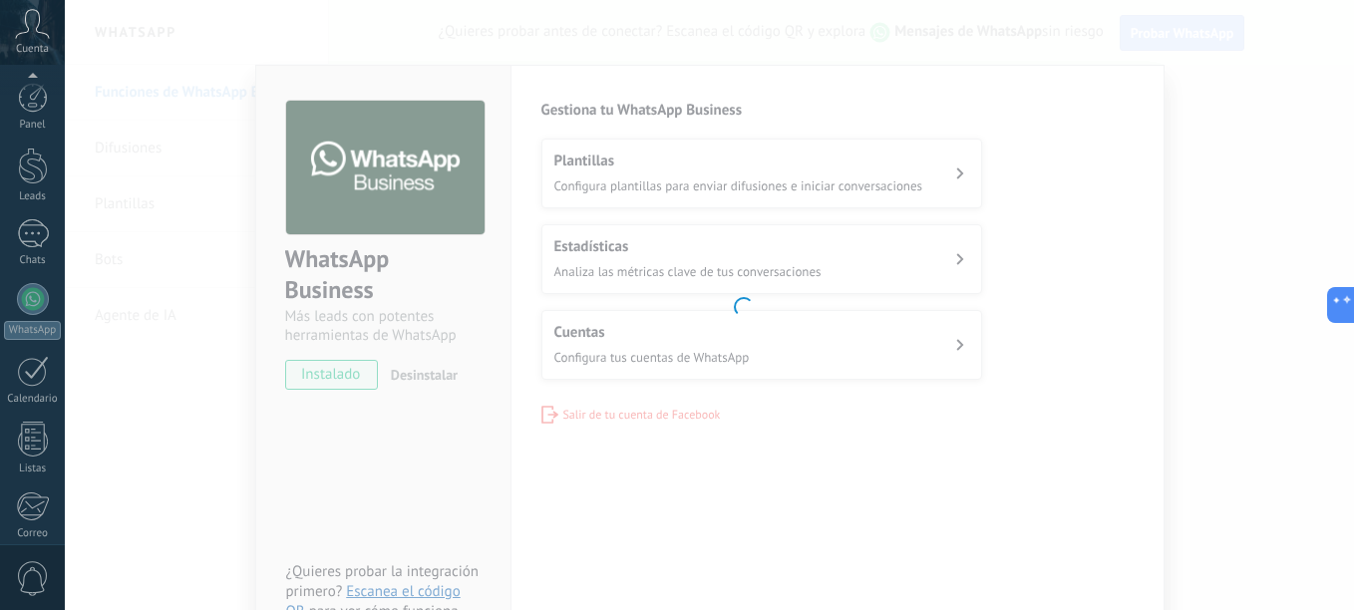
scroll to position [219, 0]
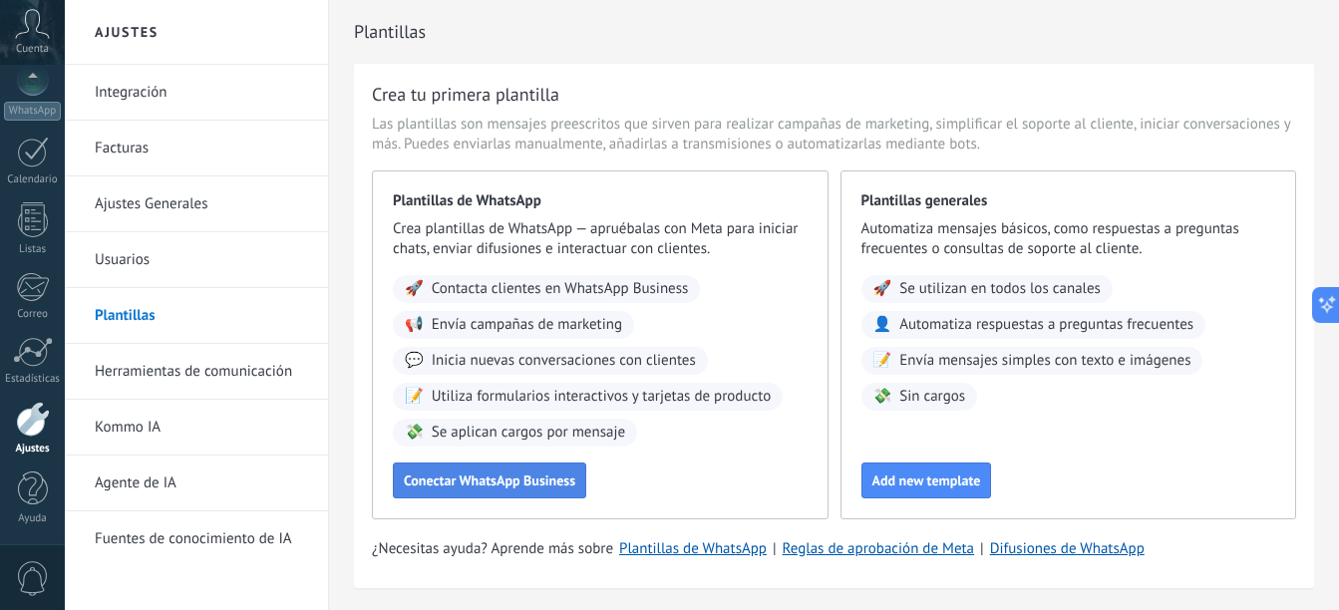
click at [523, 476] on span "Conectar WhatsApp Business" at bounding box center [489, 480] width 171 height 14
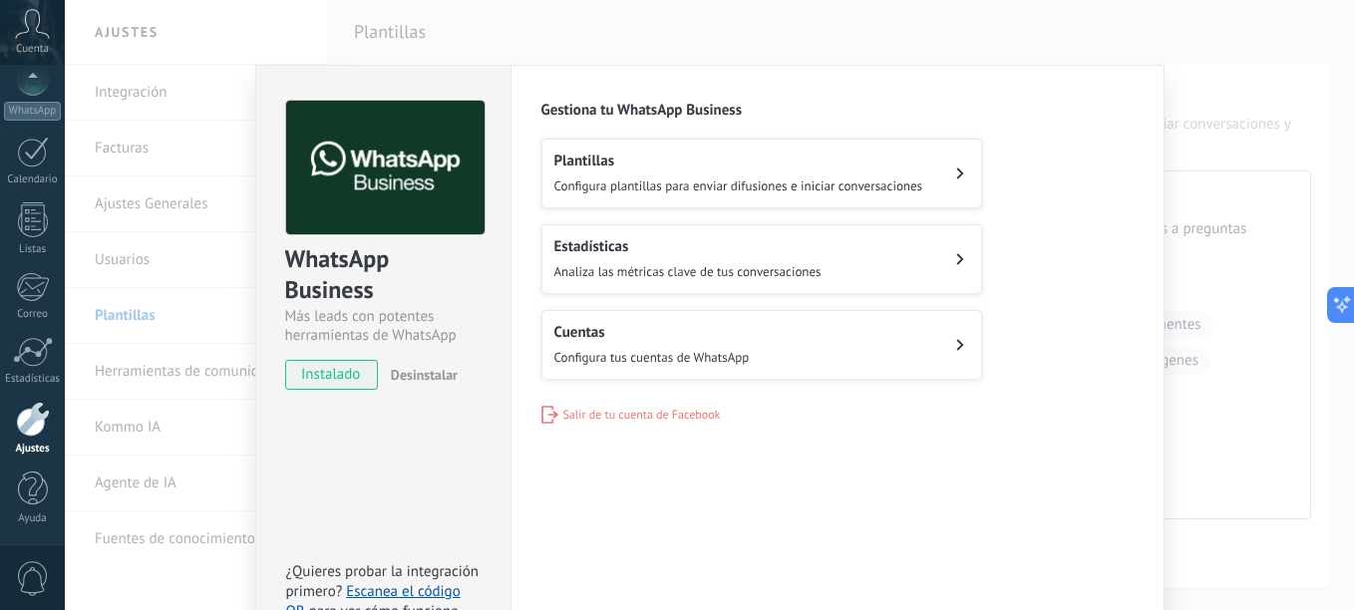
click at [726, 281] on button "Estadísticas Analiza las métricas clave de tus conversaciones" at bounding box center [761, 259] width 441 height 70
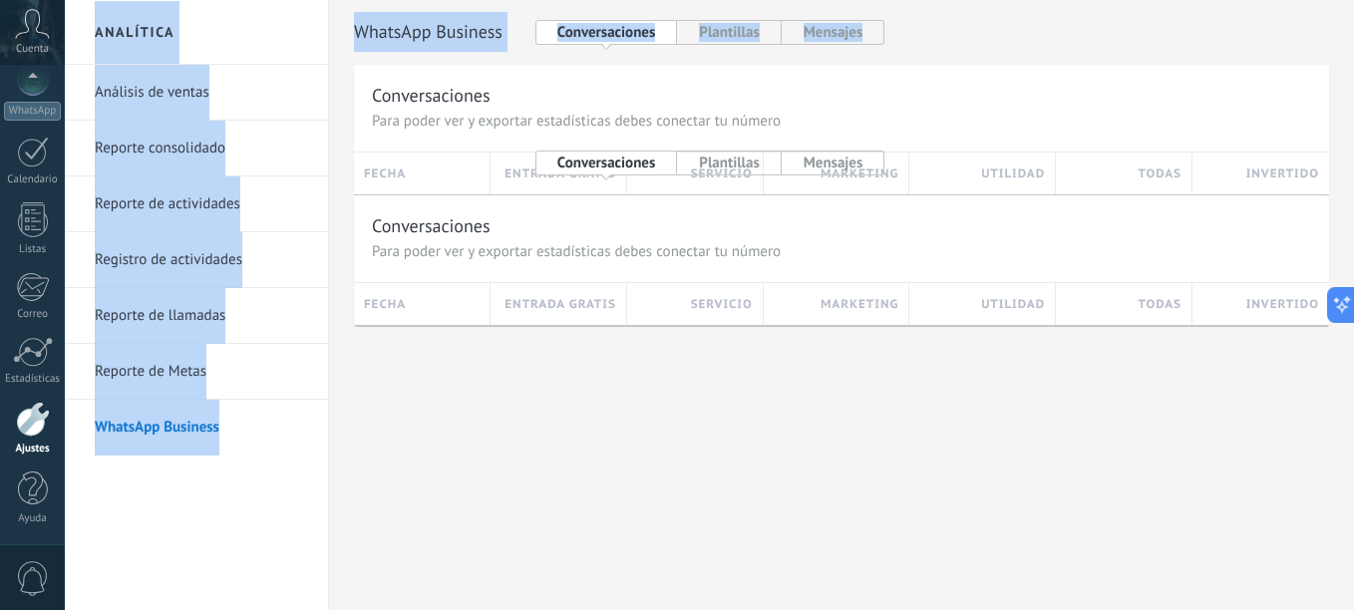
drag, startPoint x: 1232, startPoint y: 24, endPoint x: 1227, endPoint y: -26, distance: 50.1
click at [1227, 0] on html ".abccls-1,.abccls-2{fill-rule:evenodd}.abccls-2{fill:#fff} .abfcls-1{fill:none}…" at bounding box center [677, 305] width 1354 height 610
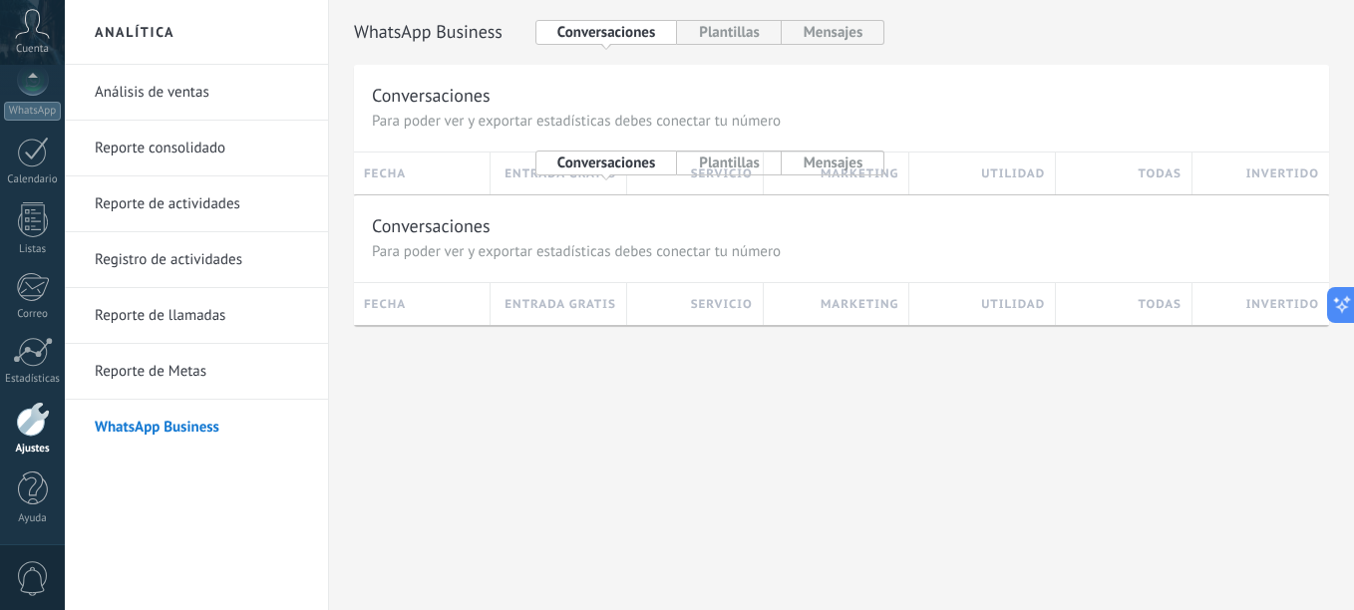
click at [836, 465] on div "Analítica Análisis de ventas Reporte consolidado Reporte de actividades Registr…" at bounding box center [709, 305] width 1289 height 610
click at [36, 43] on span "Cuenta" at bounding box center [32, 49] width 33 height 13
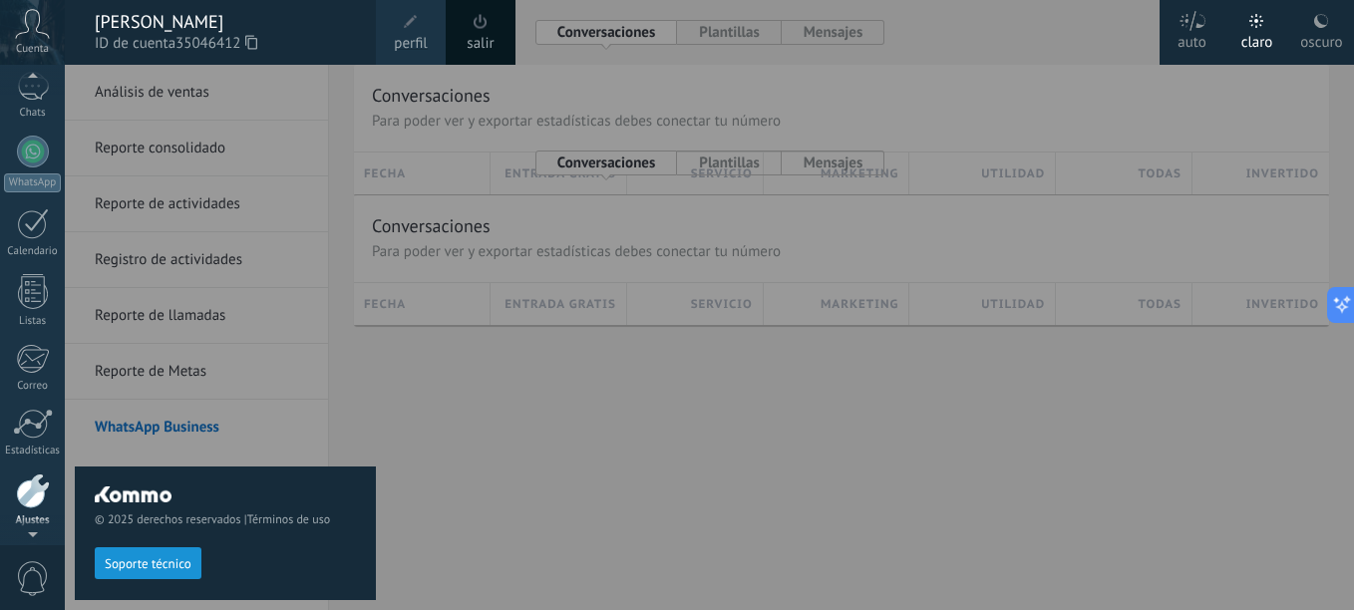
click at [482, 45] on link "salir" at bounding box center [479, 44] width 27 height 22
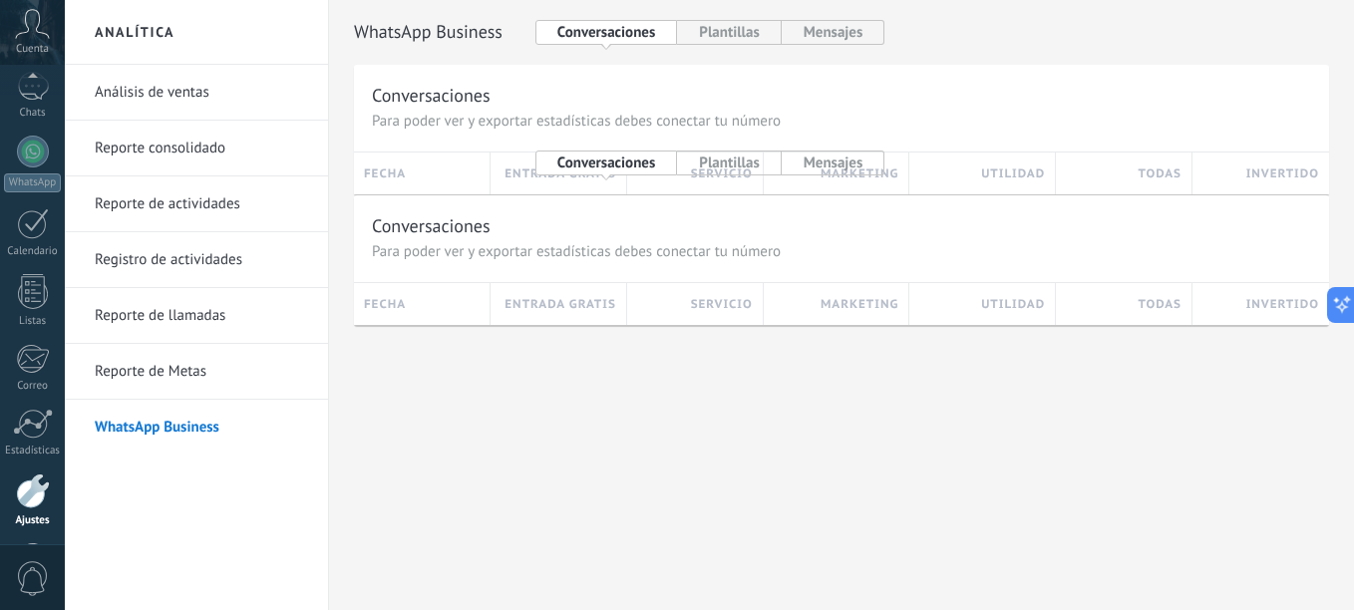
scroll to position [219, 0]
